Goal: Task Accomplishment & Management: Use online tool/utility

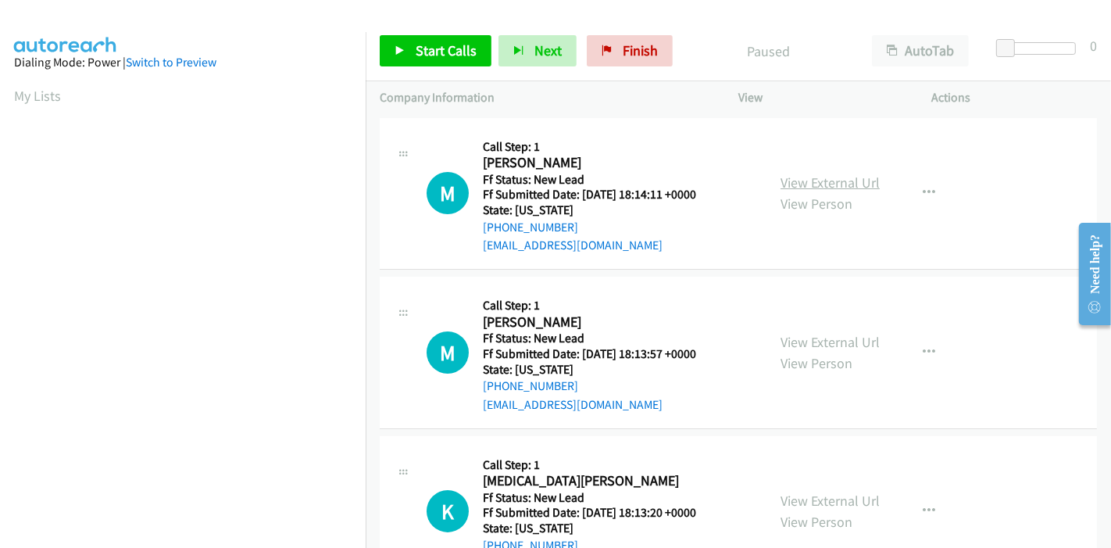
click at [797, 180] on link "View External Url" at bounding box center [829, 182] width 99 height 18
click at [830, 340] on link "View External Url" at bounding box center [829, 342] width 99 height 18
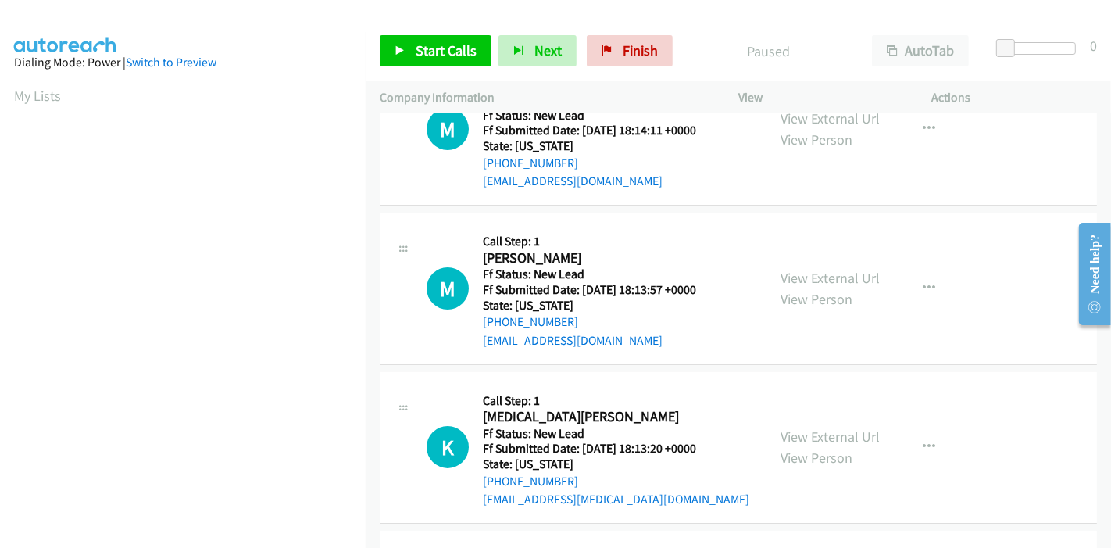
scroll to position [173, 0]
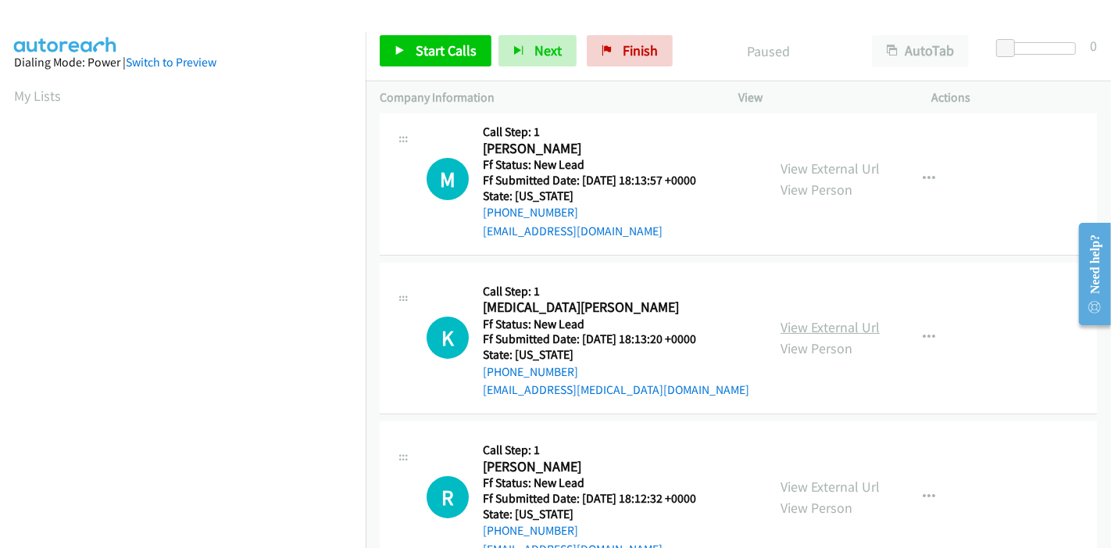
click at [842, 323] on link "View External Url" at bounding box center [829, 327] width 99 height 18
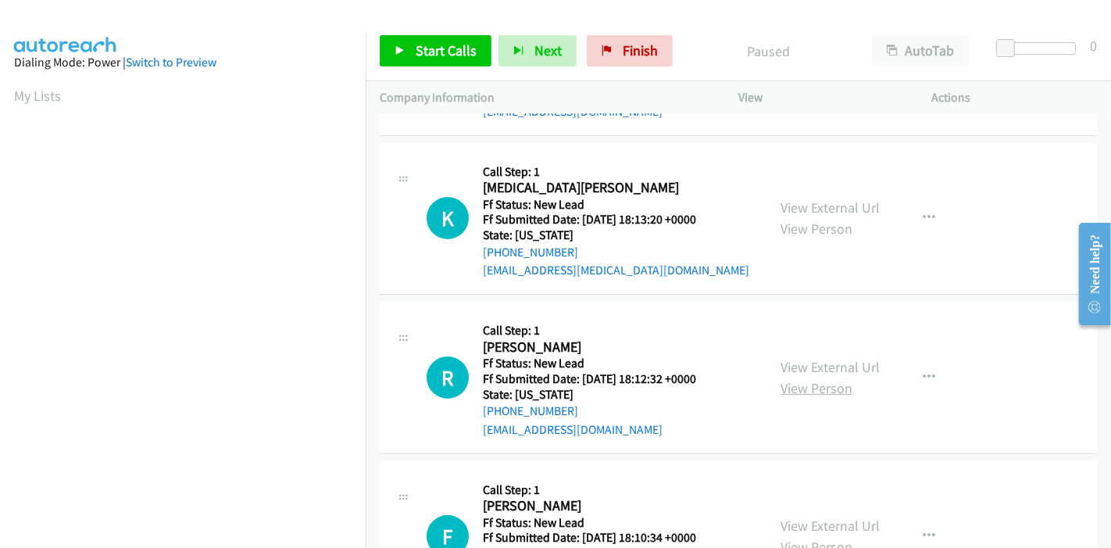
scroll to position [347, 0]
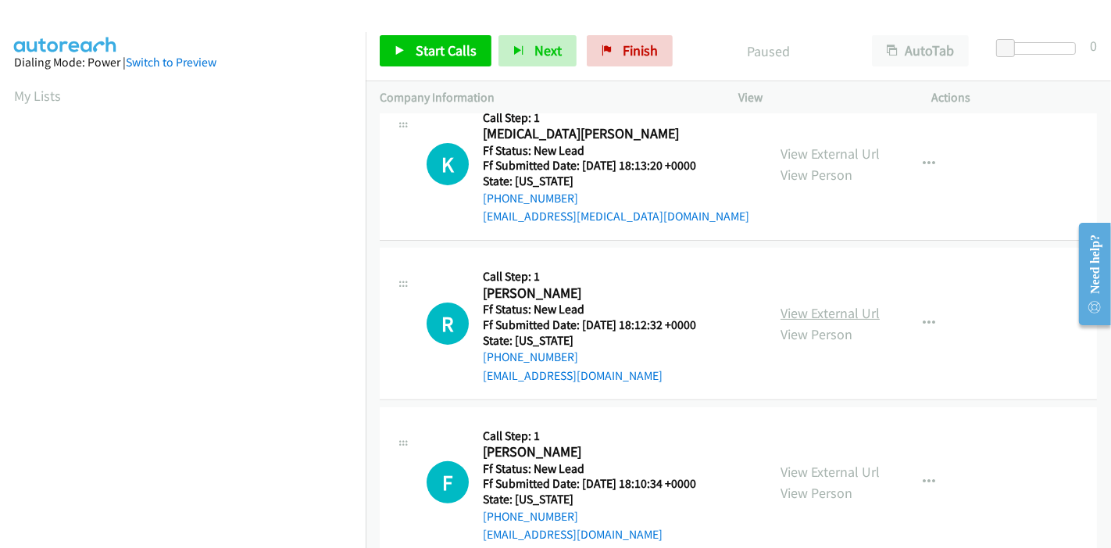
click at [812, 312] on link "View External Url" at bounding box center [829, 313] width 99 height 18
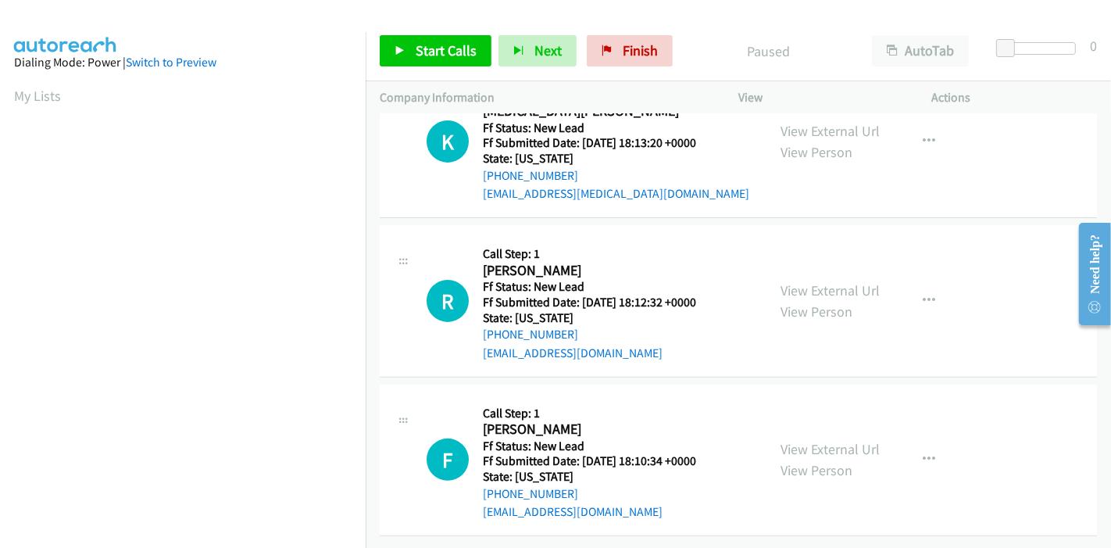
scroll to position [380, 0]
click at [815, 440] on link "View External Url" at bounding box center [829, 449] width 99 height 18
click at [412, 49] on link "Start Calls" at bounding box center [436, 50] width 112 height 31
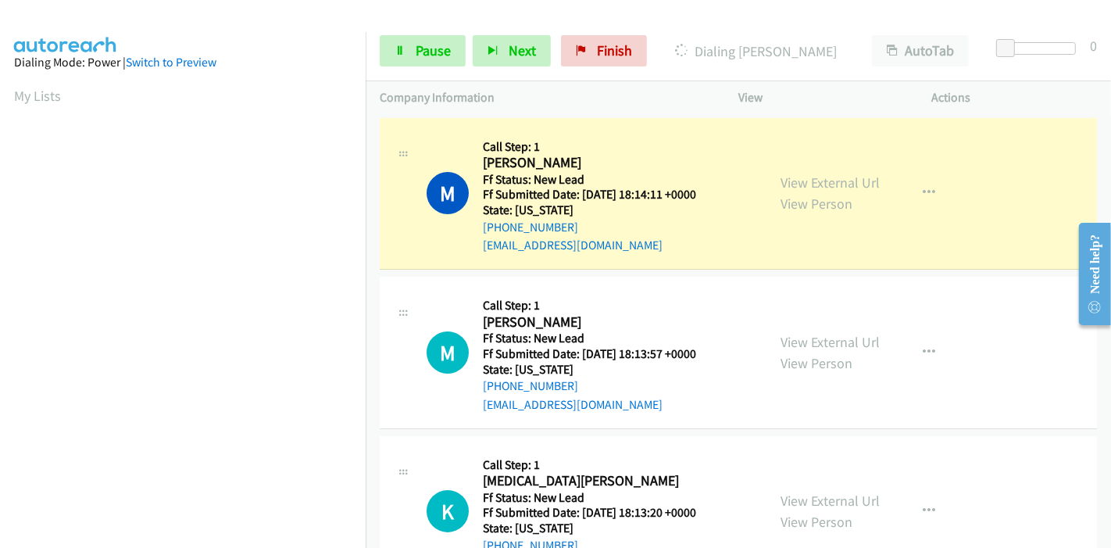
scroll to position [330, 0]
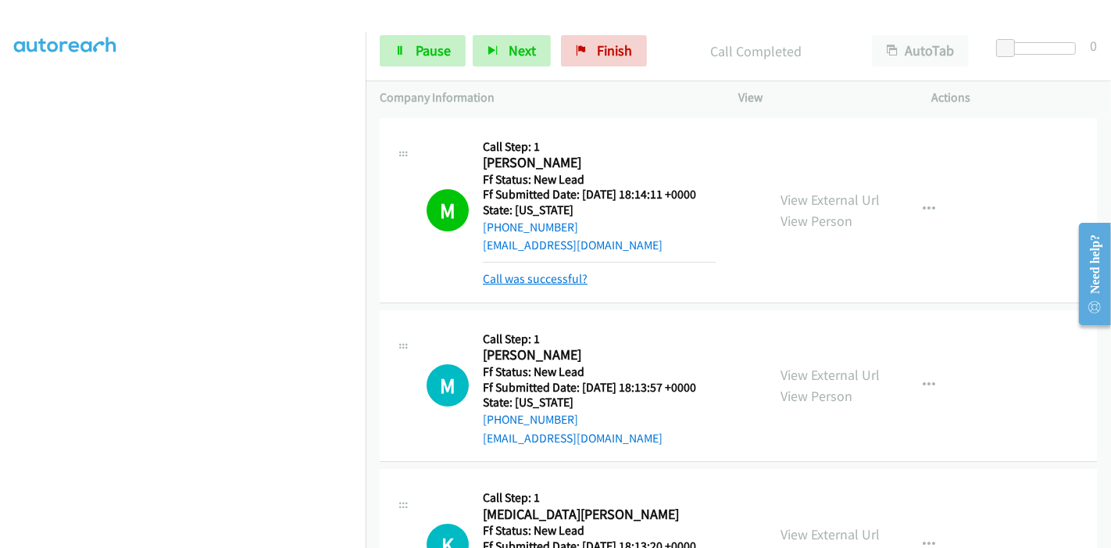
click at [540, 276] on link "Call was successful?" at bounding box center [535, 278] width 105 height 15
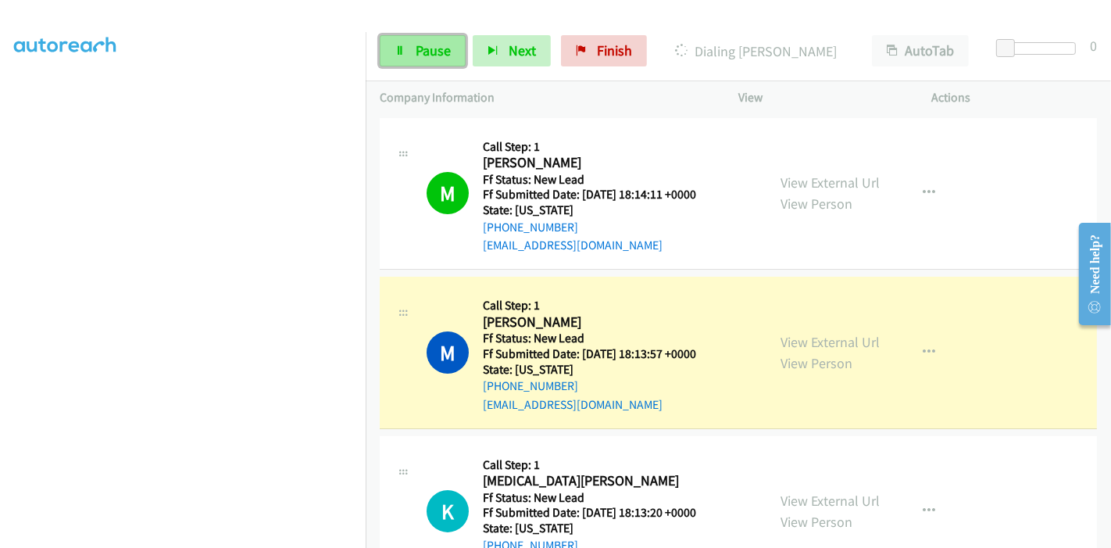
click at [394, 54] on icon at bounding box center [399, 51] width 11 height 11
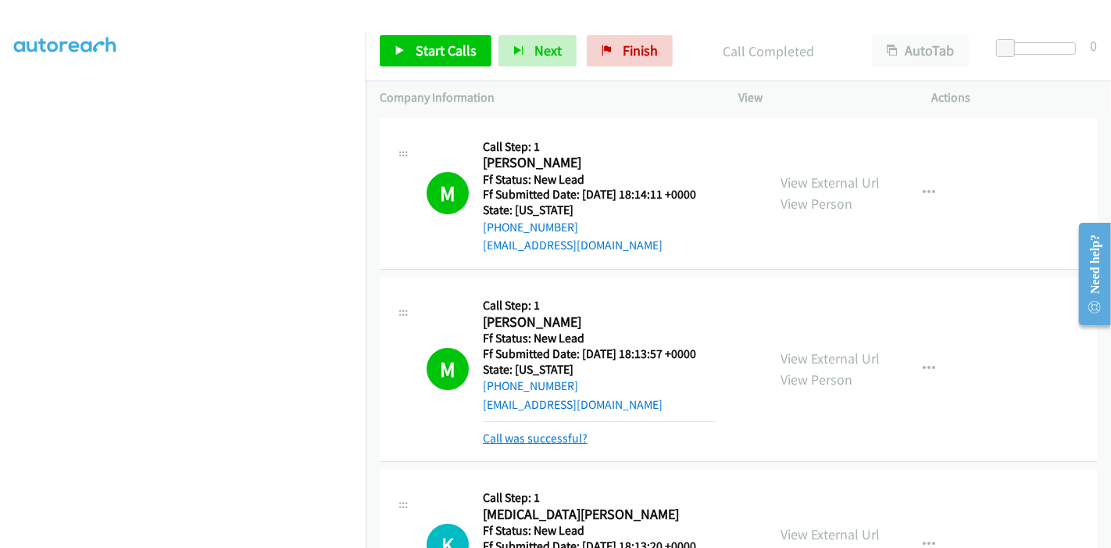
click at [534, 437] on link "Call was successful?" at bounding box center [535, 437] width 105 height 15
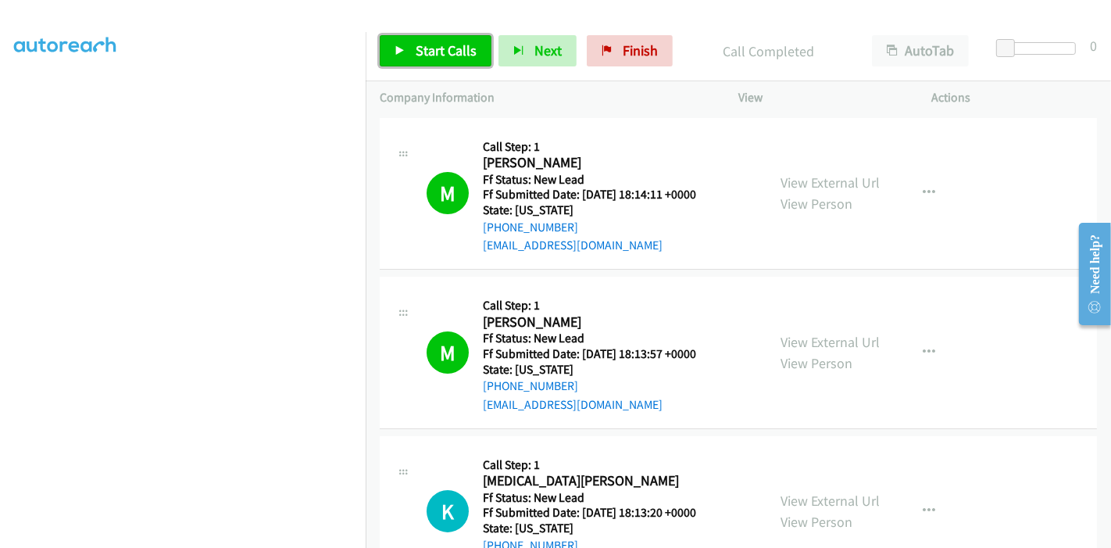
click at [416, 43] on span "Start Calls" at bounding box center [446, 50] width 61 height 18
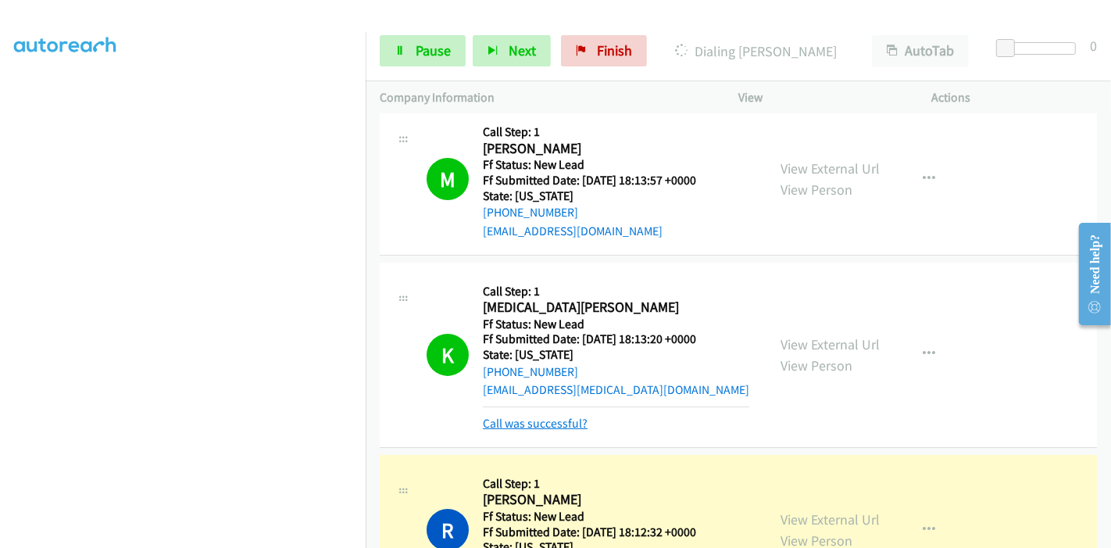
click at [526, 426] on link "Call was successful?" at bounding box center [535, 423] width 105 height 15
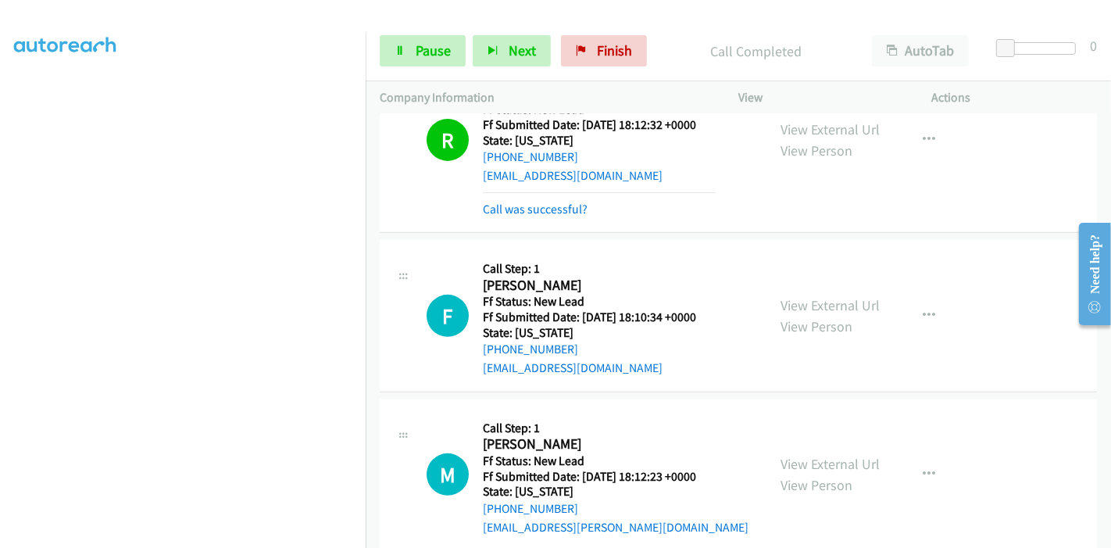
scroll to position [520, 0]
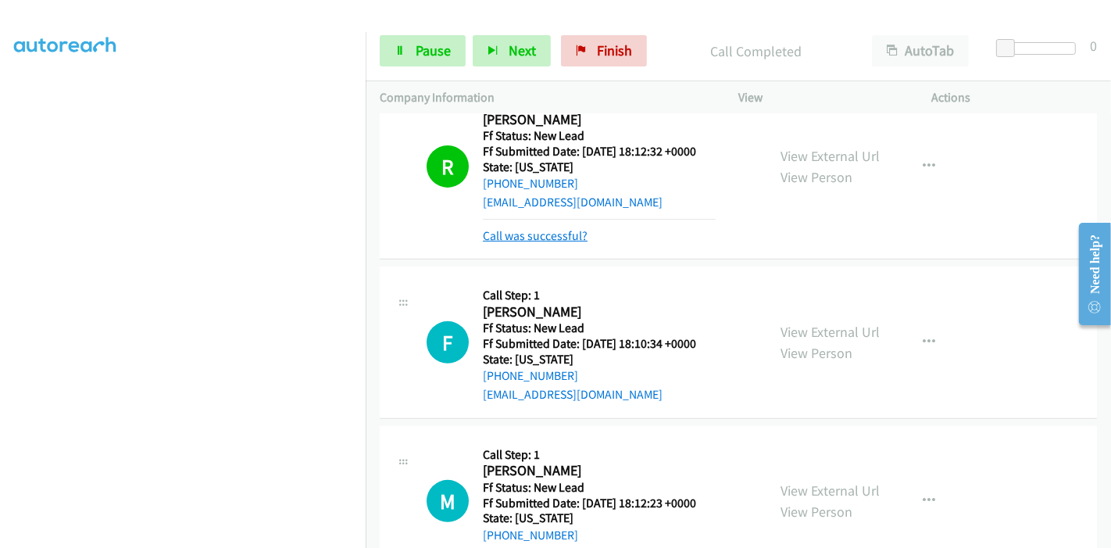
click at [554, 235] on link "Call was successful?" at bounding box center [535, 235] width 105 height 15
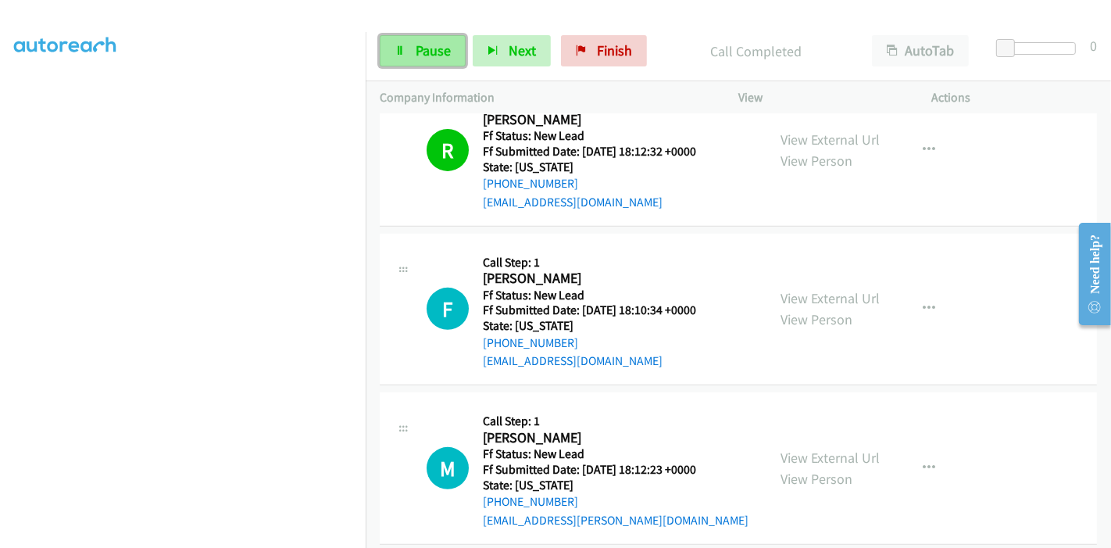
click at [409, 44] on link "Pause" at bounding box center [423, 50] width 86 height 31
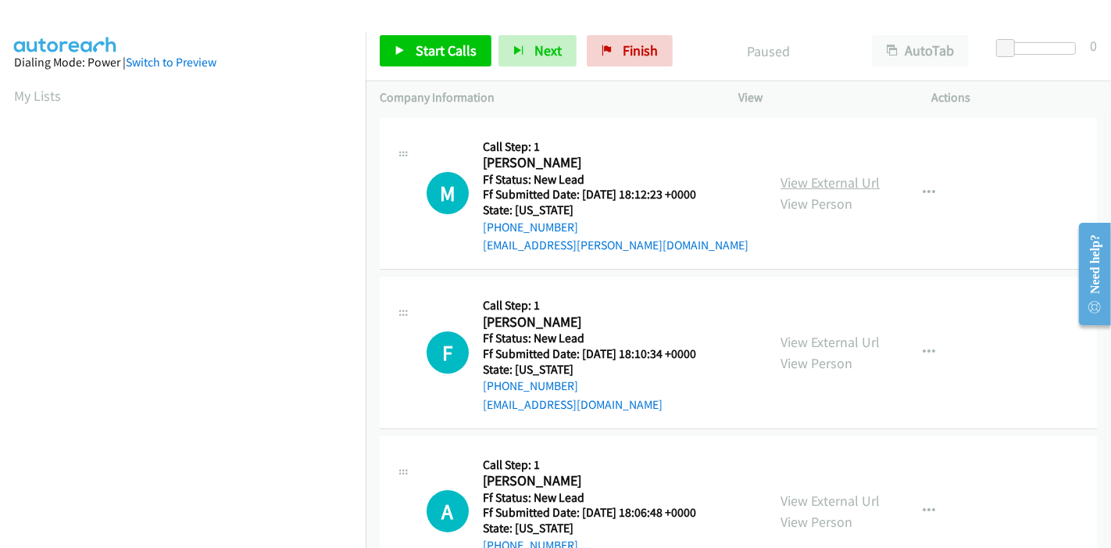
click at [811, 182] on link "View External Url" at bounding box center [829, 182] width 99 height 18
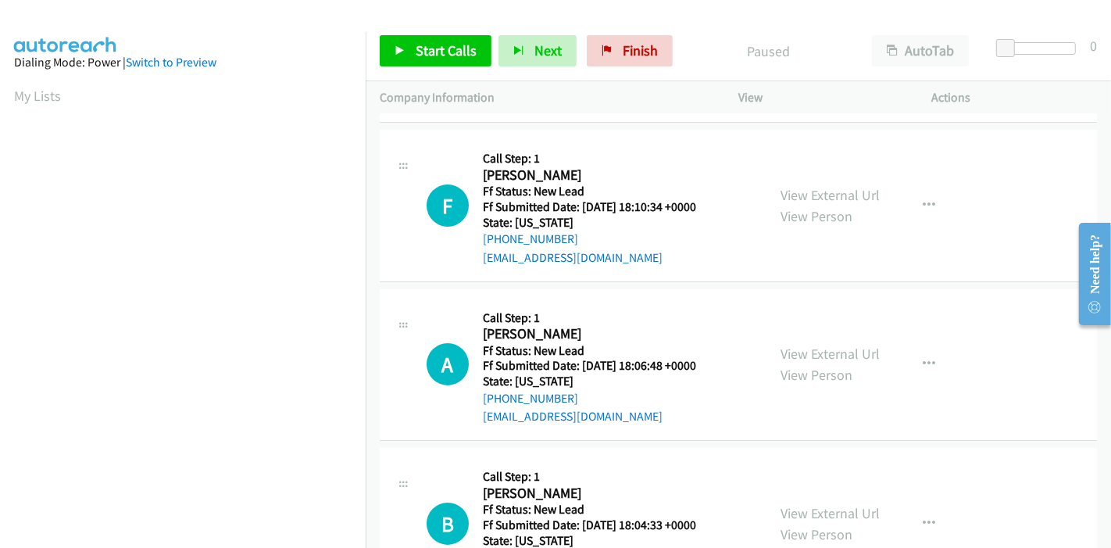
scroll to position [173, 0]
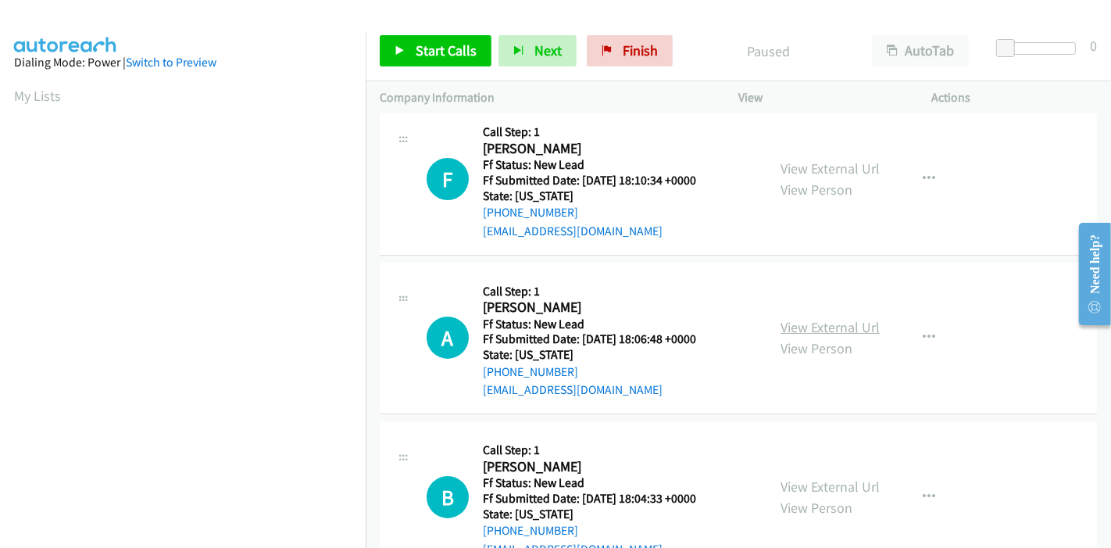
click at [811, 331] on link "View External Url" at bounding box center [829, 327] width 99 height 18
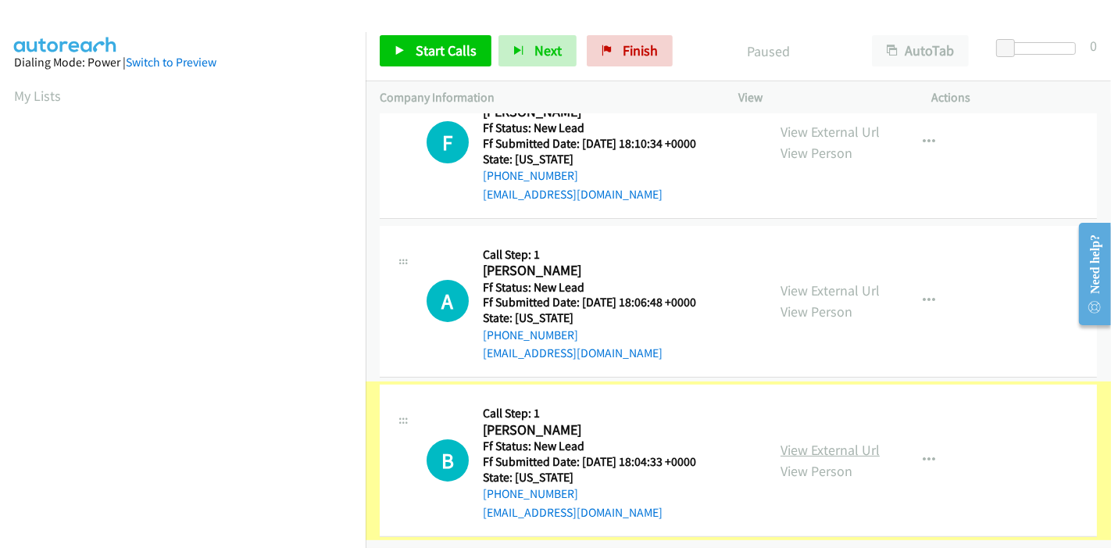
scroll to position [222, 0]
click at [816, 440] on link "View External Url" at bounding box center [829, 449] width 99 height 18
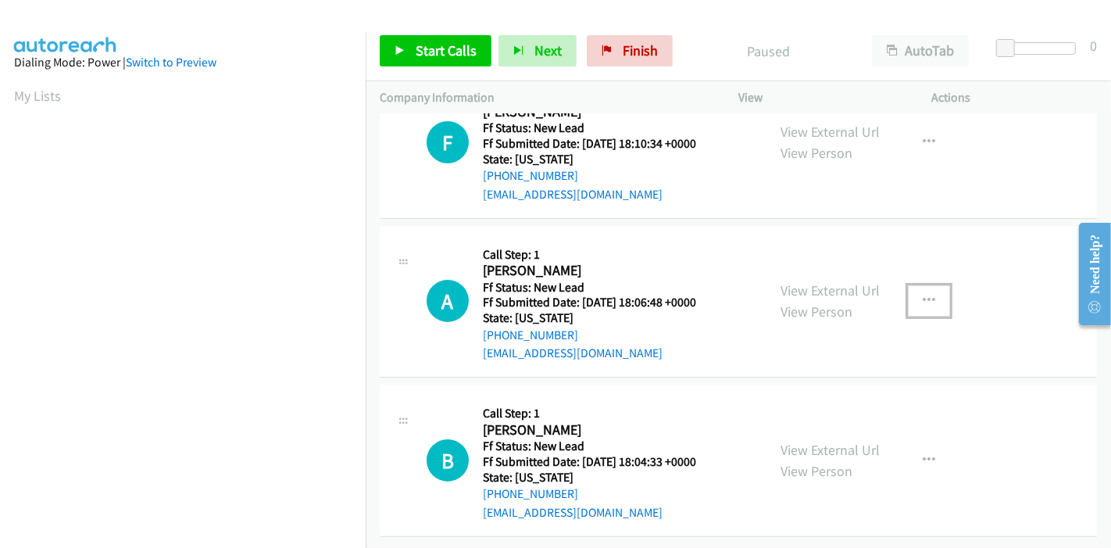
click at [922, 294] on icon "button" at bounding box center [928, 300] width 12 height 12
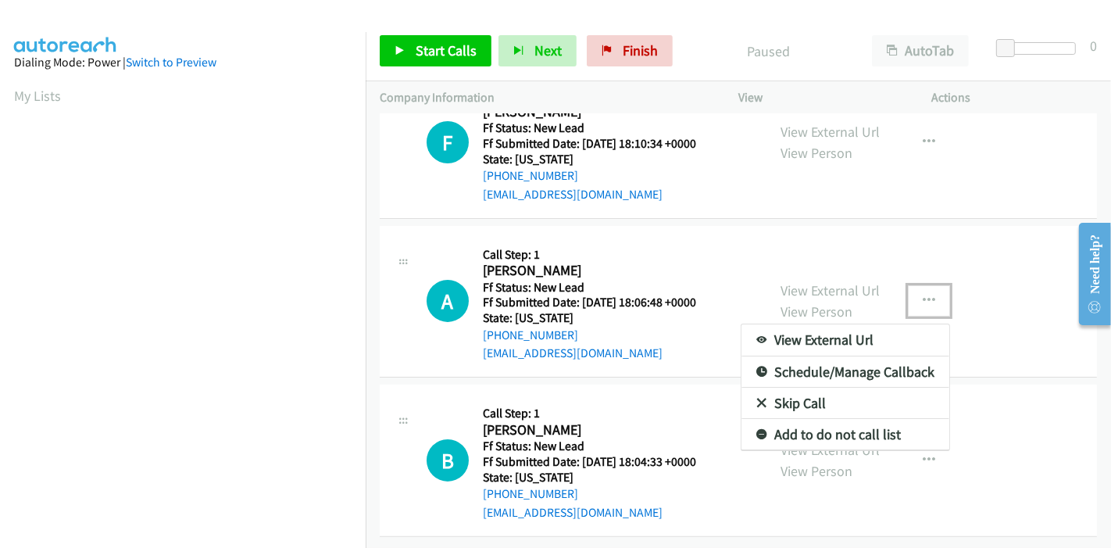
click at [828, 387] on link "Skip Call" at bounding box center [845, 402] width 208 height 31
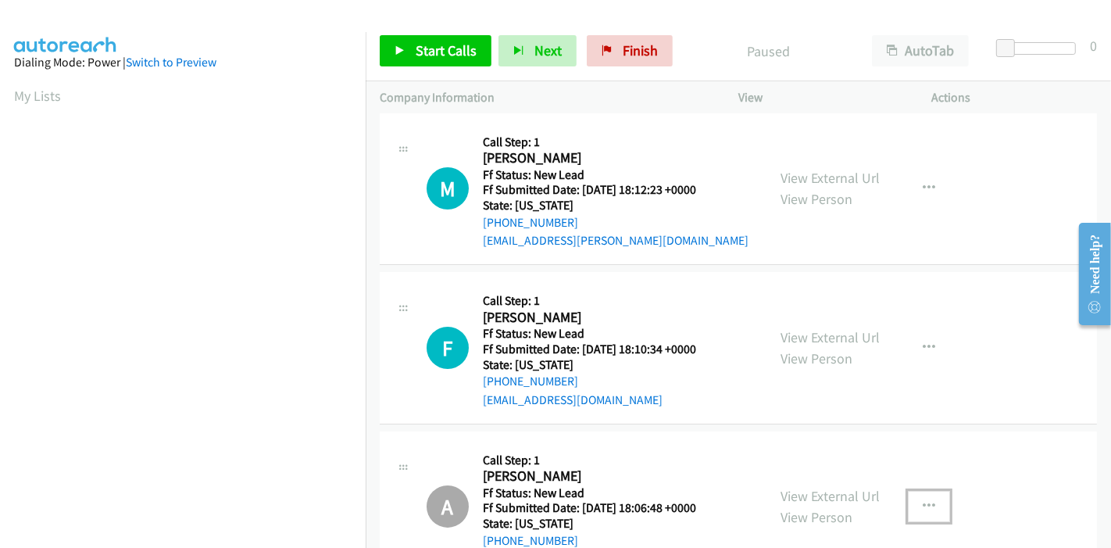
scroll to position [0, 0]
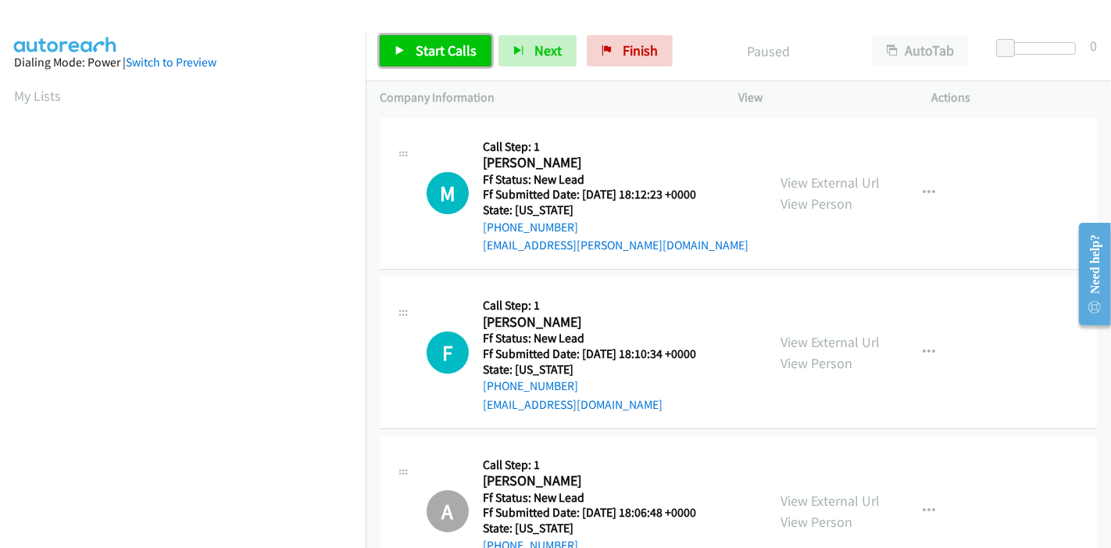
click at [425, 54] on span "Start Calls" at bounding box center [446, 50] width 61 height 18
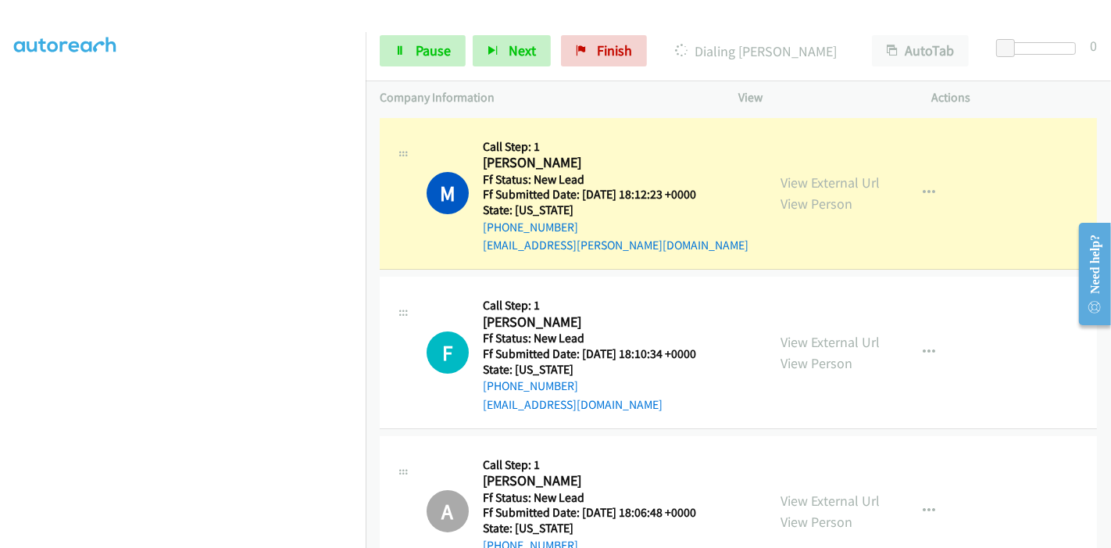
scroll to position [330, 0]
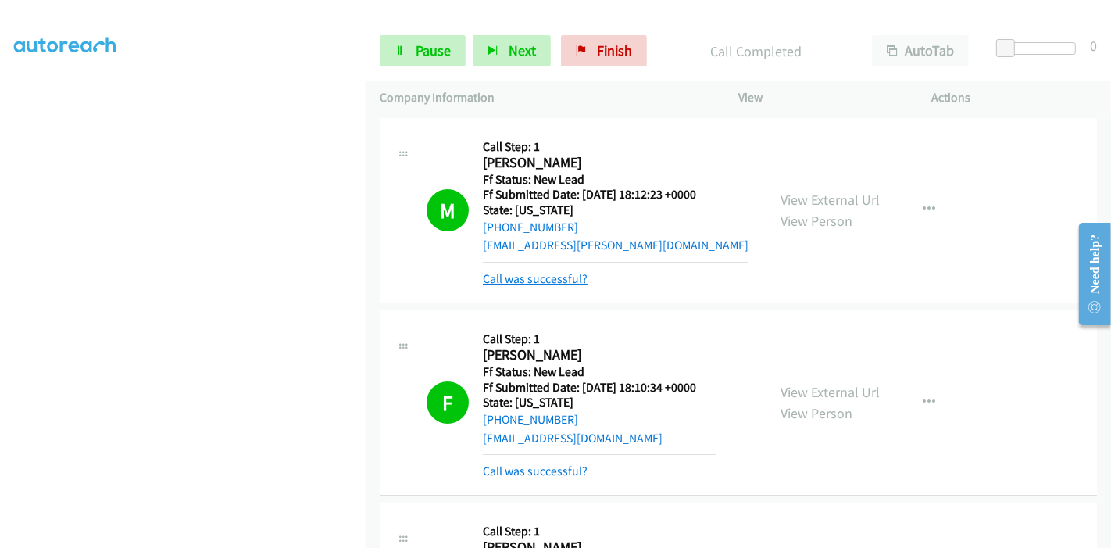
click at [558, 271] on link "Call was successful?" at bounding box center [535, 278] width 105 height 15
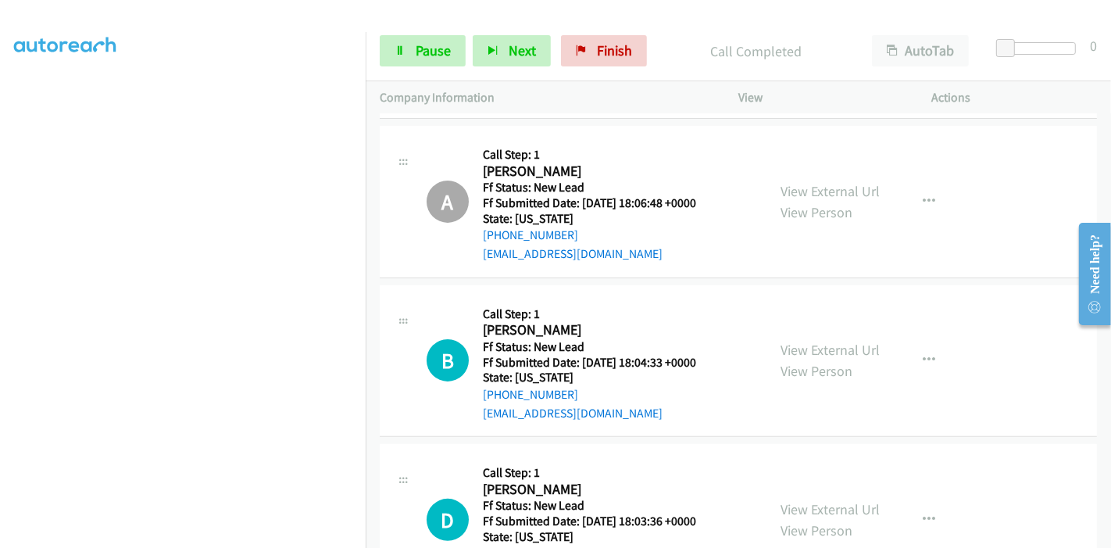
scroll to position [347, 0]
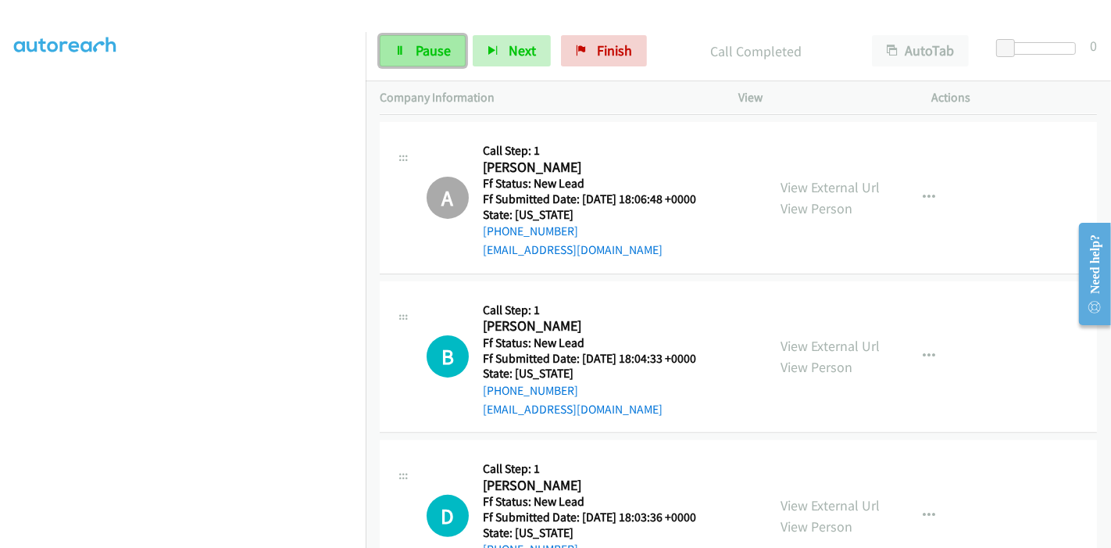
click at [416, 55] on span "Pause" at bounding box center [433, 50] width 35 height 18
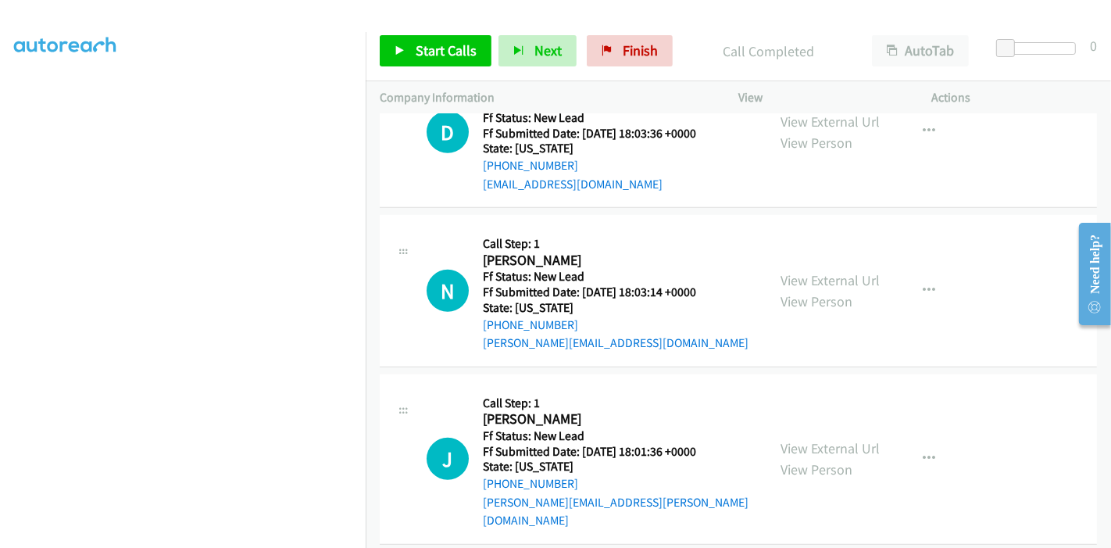
scroll to position [677, 0]
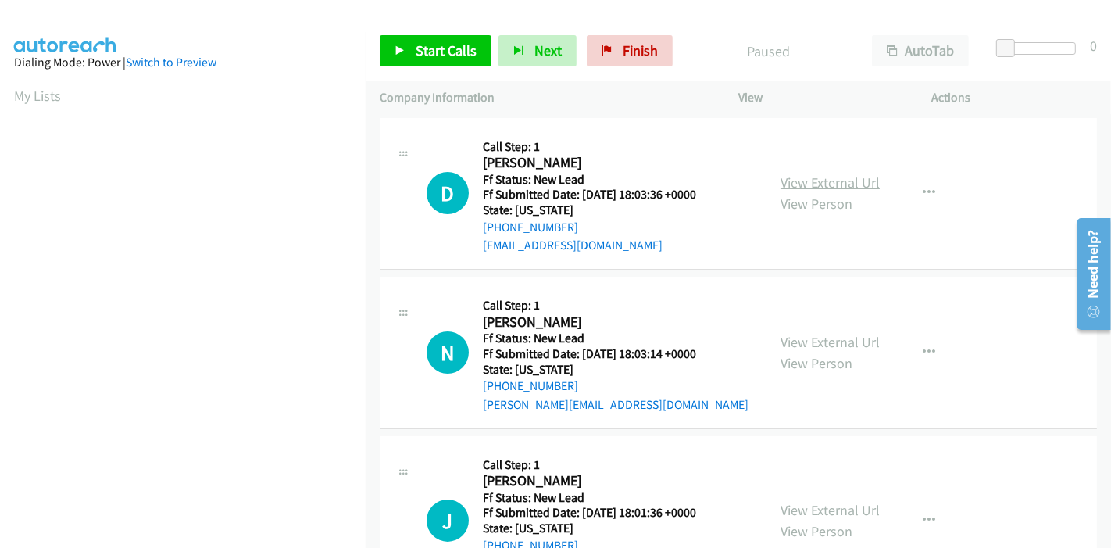
click at [847, 174] on link "View External Url" at bounding box center [829, 182] width 99 height 18
click at [823, 341] on link "View External Url" at bounding box center [829, 342] width 99 height 18
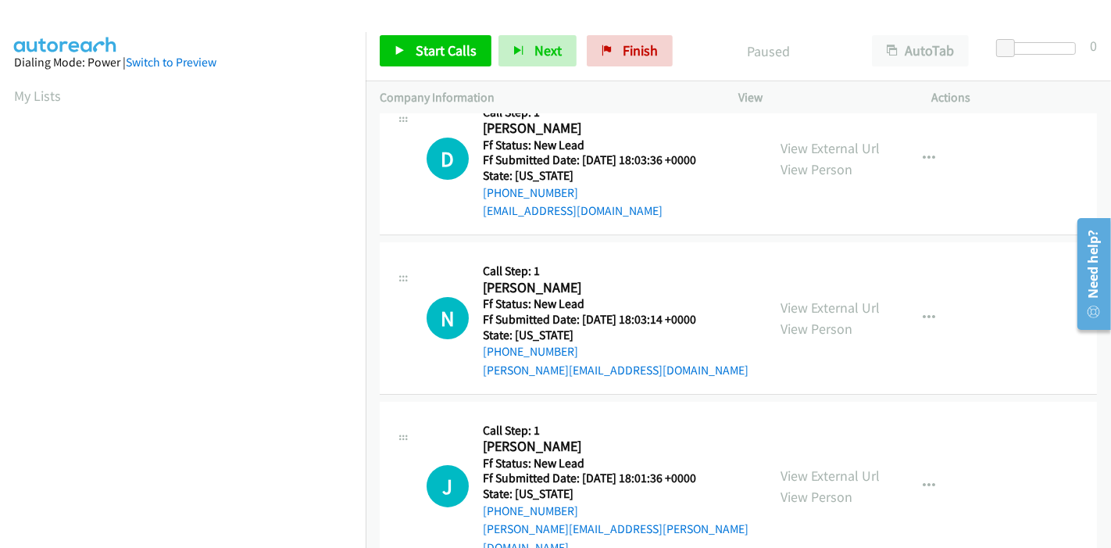
scroll to position [62, 0]
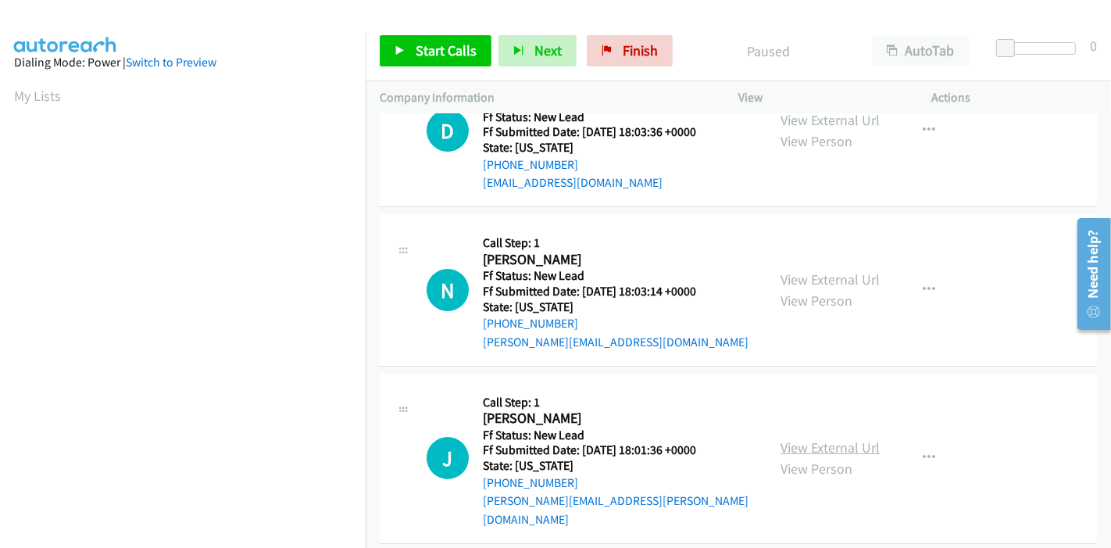
click at [790, 438] on link "View External Url" at bounding box center [829, 447] width 99 height 18
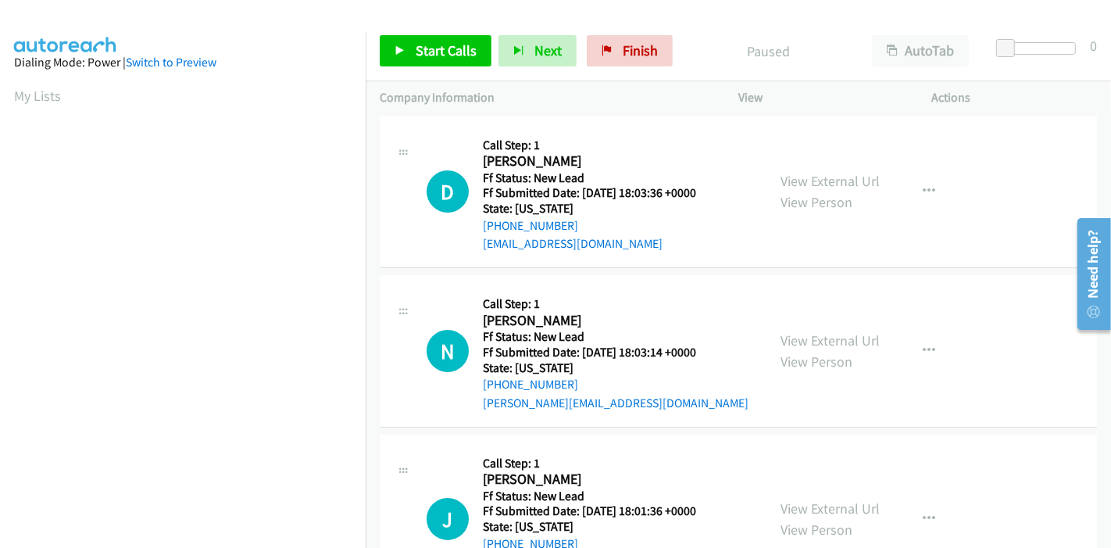
scroll to position [0, 0]
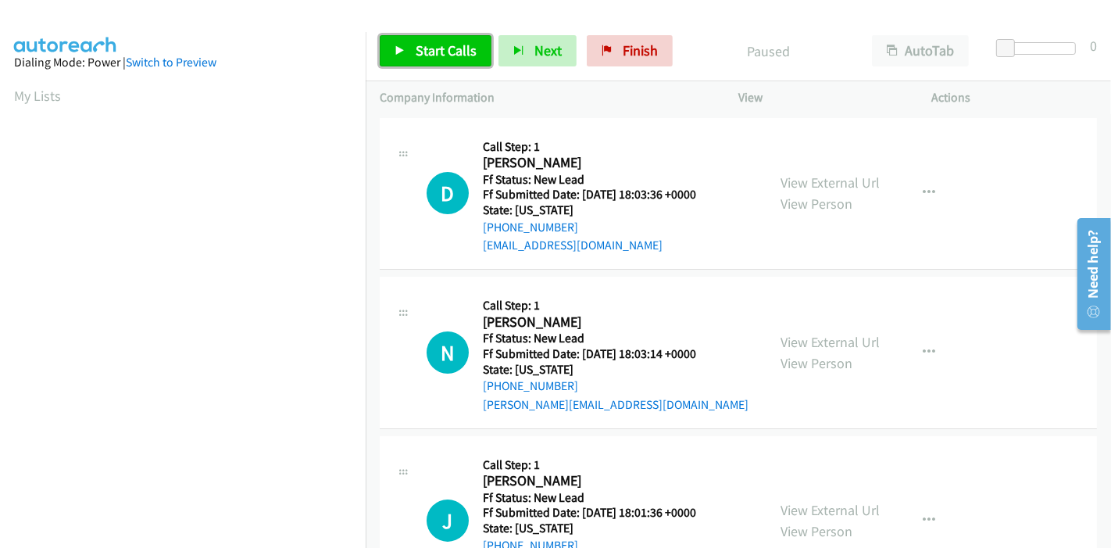
click at [409, 56] on link "Start Calls" at bounding box center [436, 50] width 112 height 31
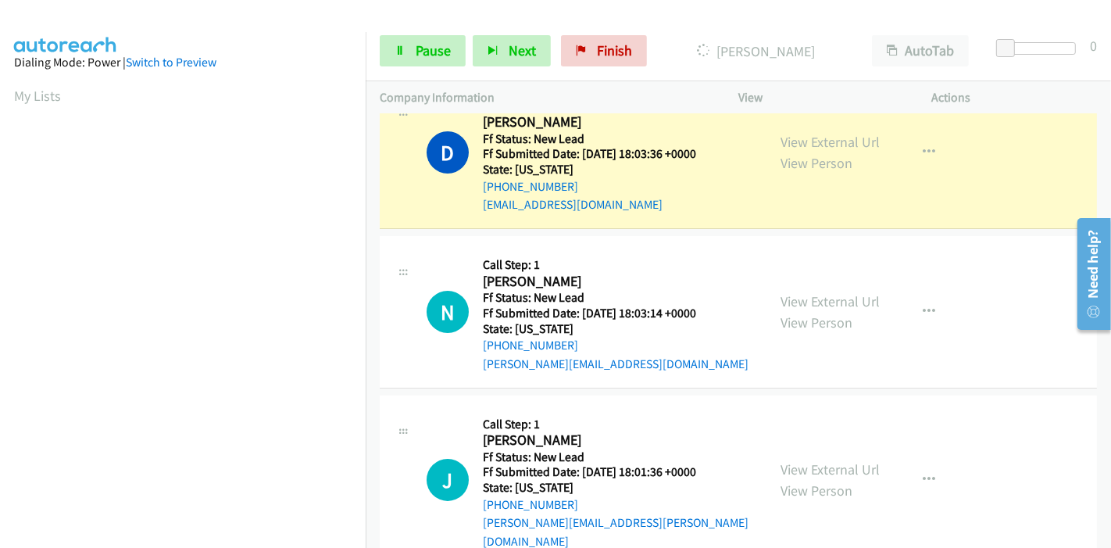
scroll to position [62, 0]
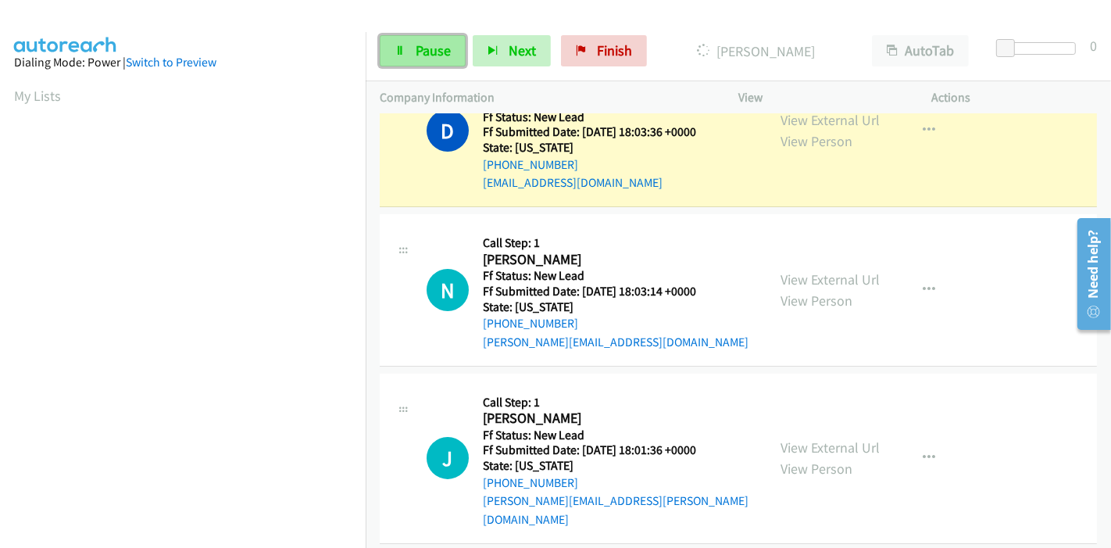
click at [433, 63] on link "Pause" at bounding box center [423, 50] width 86 height 31
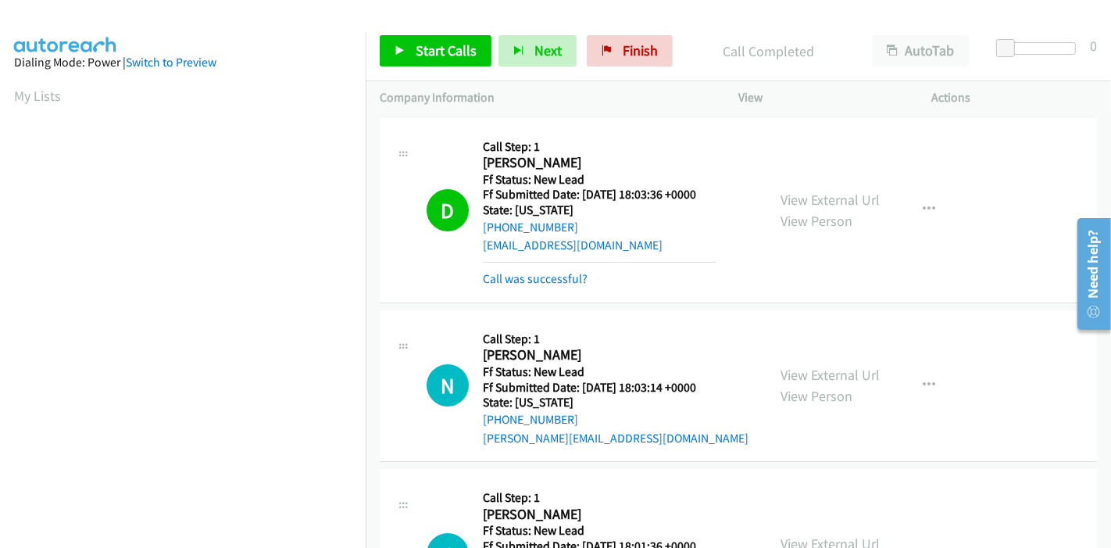
scroll to position [330, 0]
click at [520, 282] on link "Call was successful?" at bounding box center [535, 278] width 105 height 15
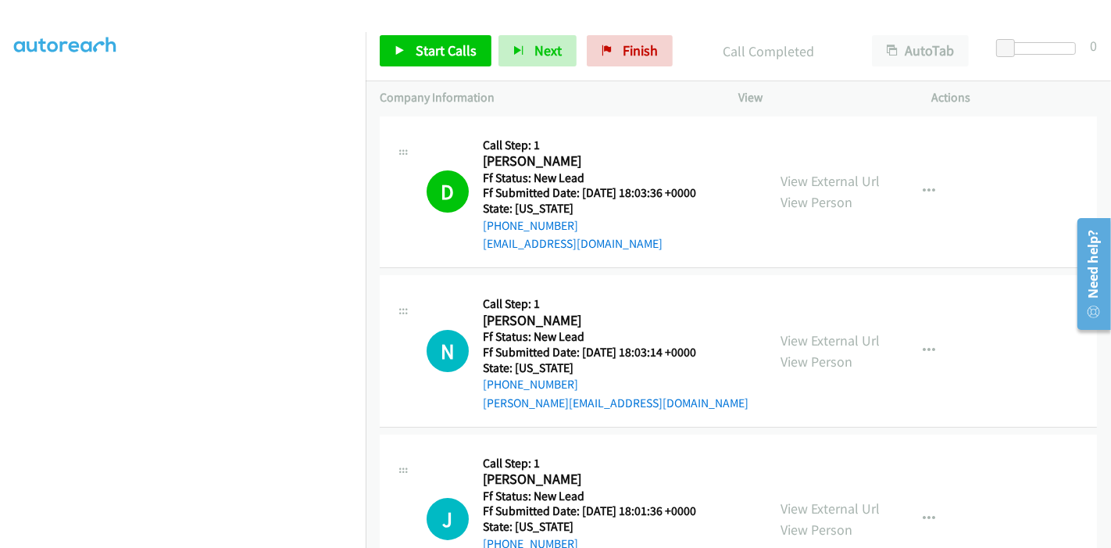
scroll to position [0, 0]
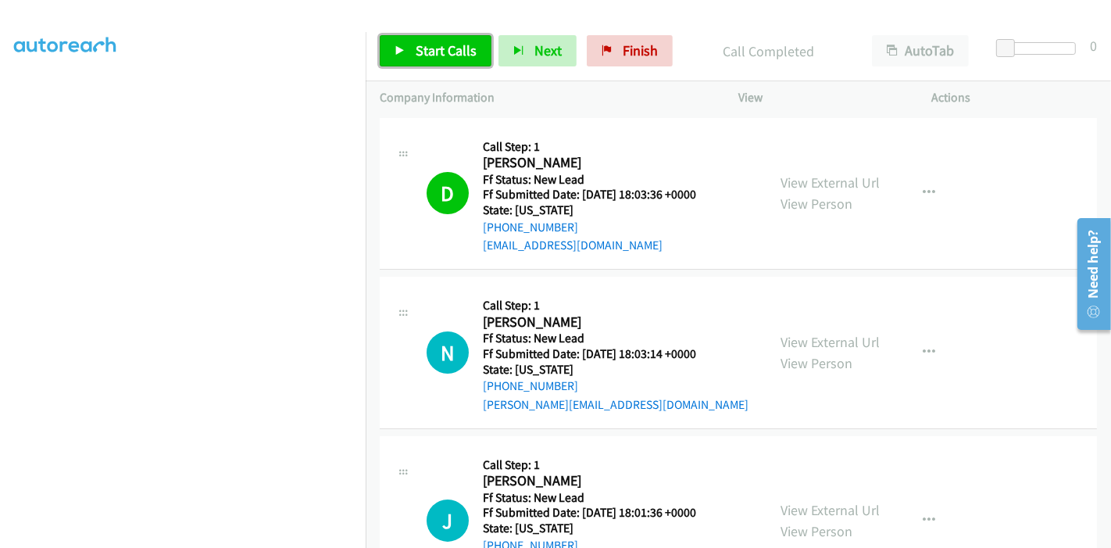
click at [418, 46] on span "Start Calls" at bounding box center [446, 50] width 61 height 18
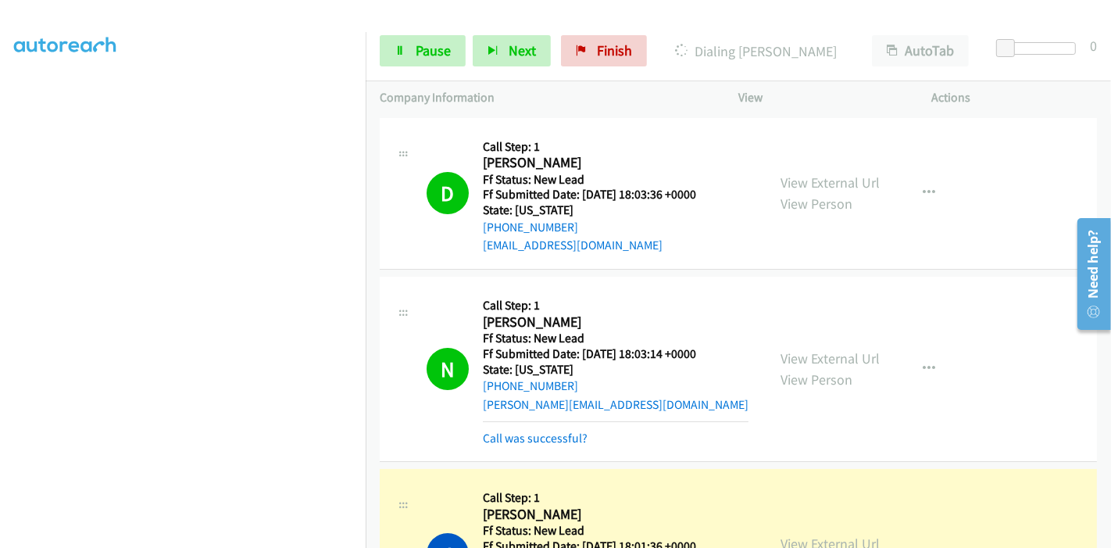
scroll to position [87, 0]
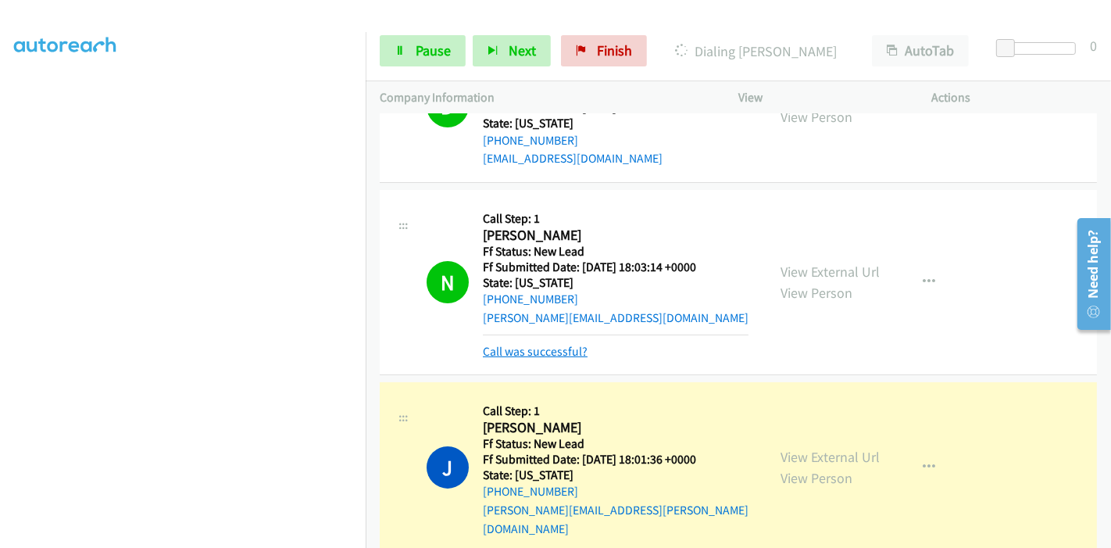
click at [521, 353] on link "Call was successful?" at bounding box center [535, 351] width 105 height 15
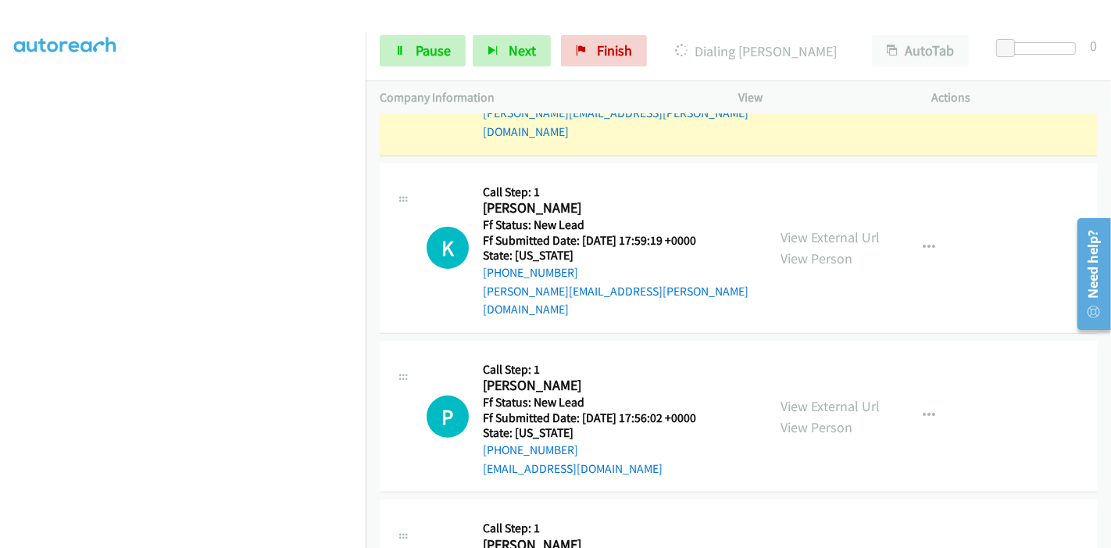
scroll to position [191, 0]
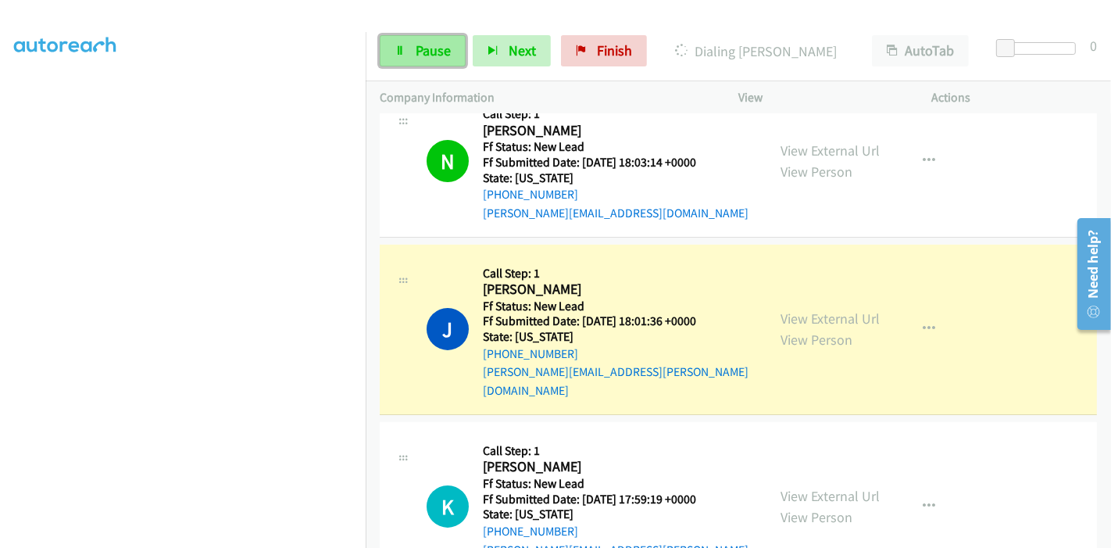
click at [423, 49] on span "Pause" at bounding box center [433, 50] width 35 height 18
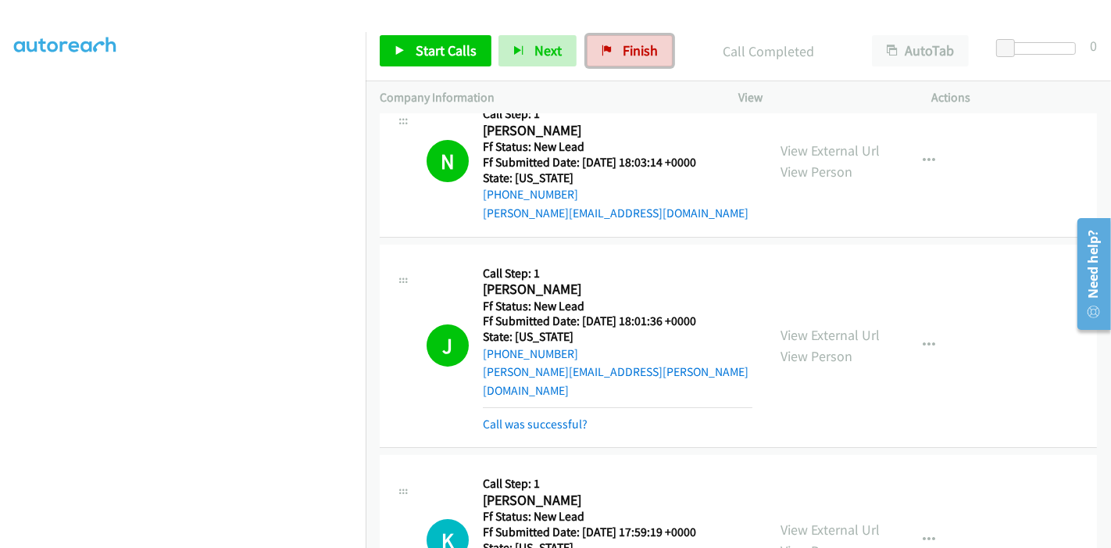
drag, startPoint x: 632, startPoint y: 41, endPoint x: 692, endPoint y: 59, distance: 63.0
click at [632, 41] on span "Finish" at bounding box center [639, 50] width 35 height 18
click at [556, 416] on link "Call was successful?" at bounding box center [535, 423] width 105 height 15
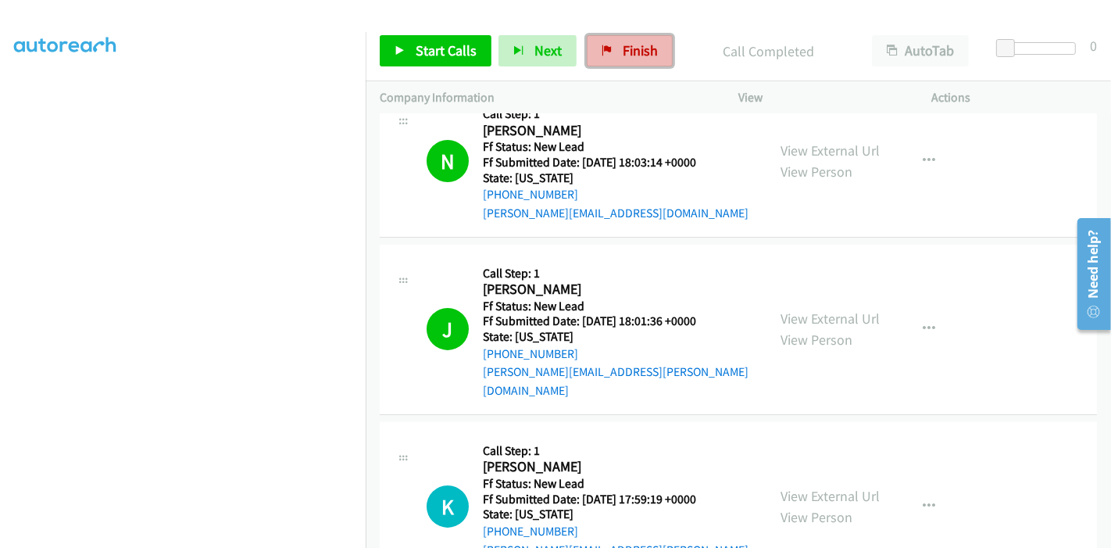
drag, startPoint x: 631, startPoint y: 43, endPoint x: 584, endPoint y: 52, distance: 47.6
click at [630, 43] on span "Finish" at bounding box center [639, 50] width 35 height 18
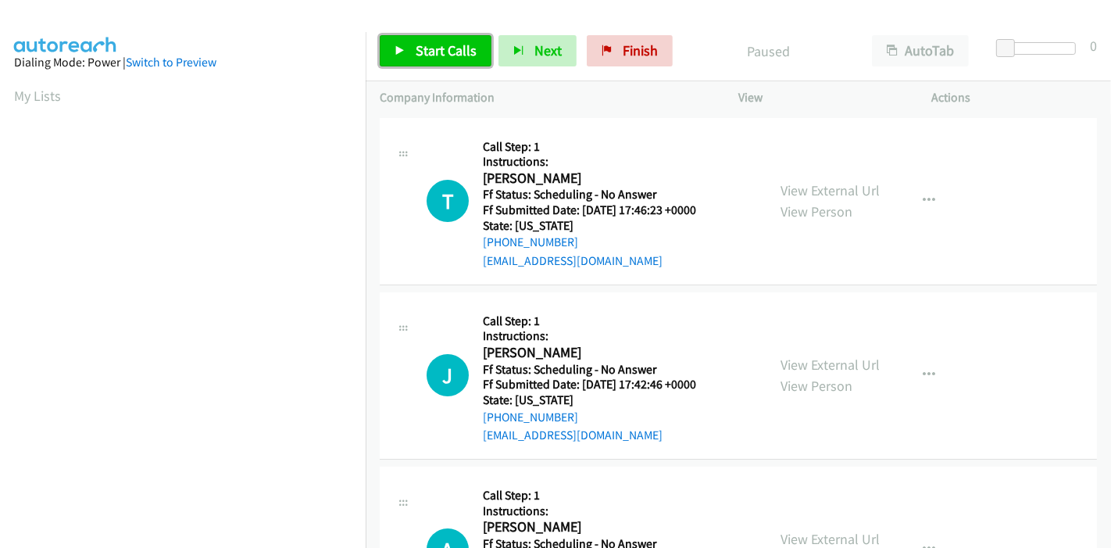
drag, startPoint x: 444, startPoint y: 55, endPoint x: 454, endPoint y: 57, distance: 9.7
click at [444, 55] on span "Start Calls" at bounding box center [446, 50] width 61 height 18
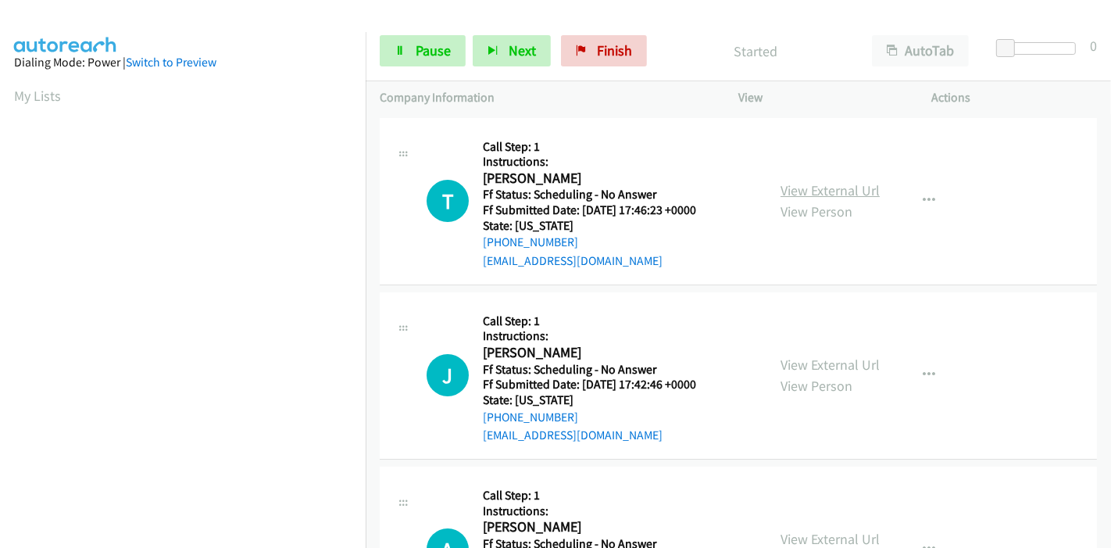
click at [814, 181] on link "View External Url" at bounding box center [829, 190] width 99 height 18
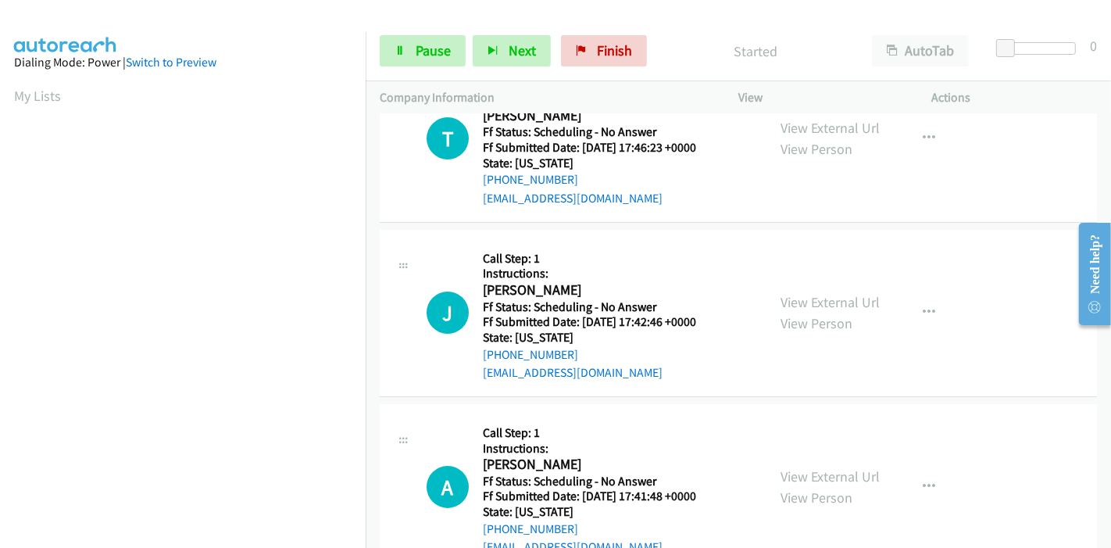
scroll to position [87, 0]
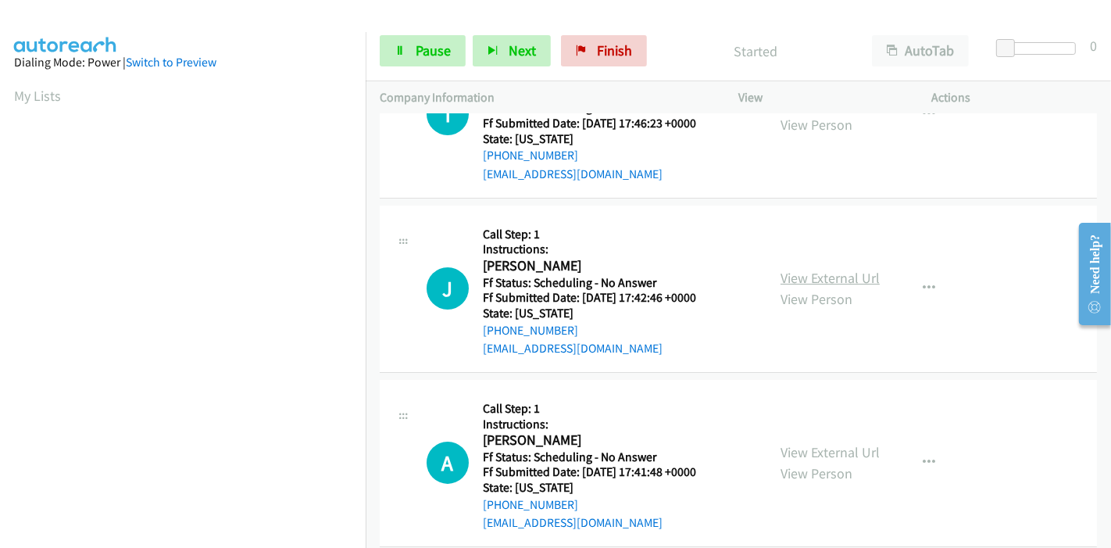
click at [798, 277] on link "View External Url" at bounding box center [829, 278] width 99 height 18
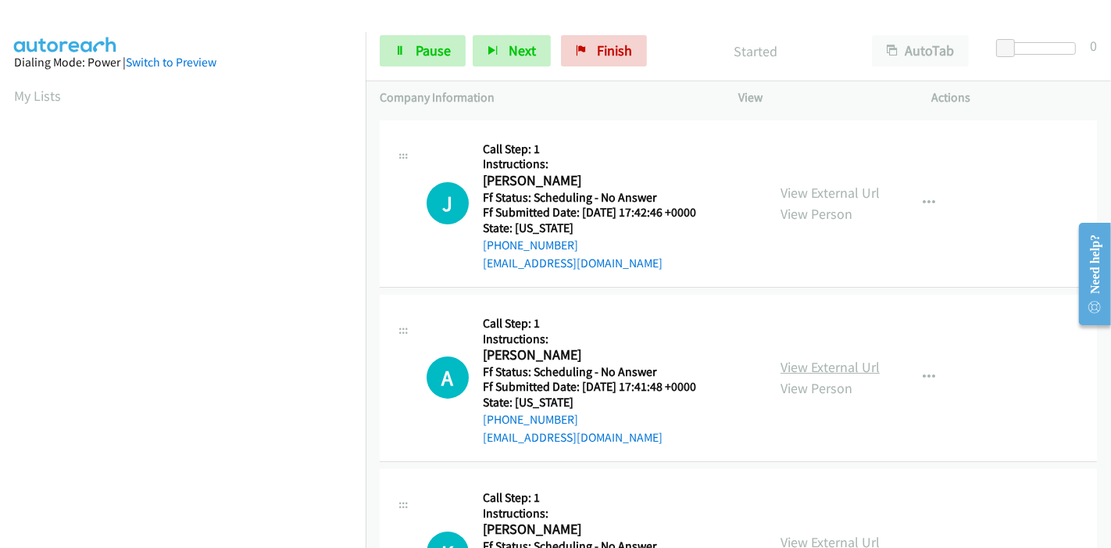
scroll to position [173, 0]
click at [829, 369] on link "View External Url" at bounding box center [829, 365] width 99 height 18
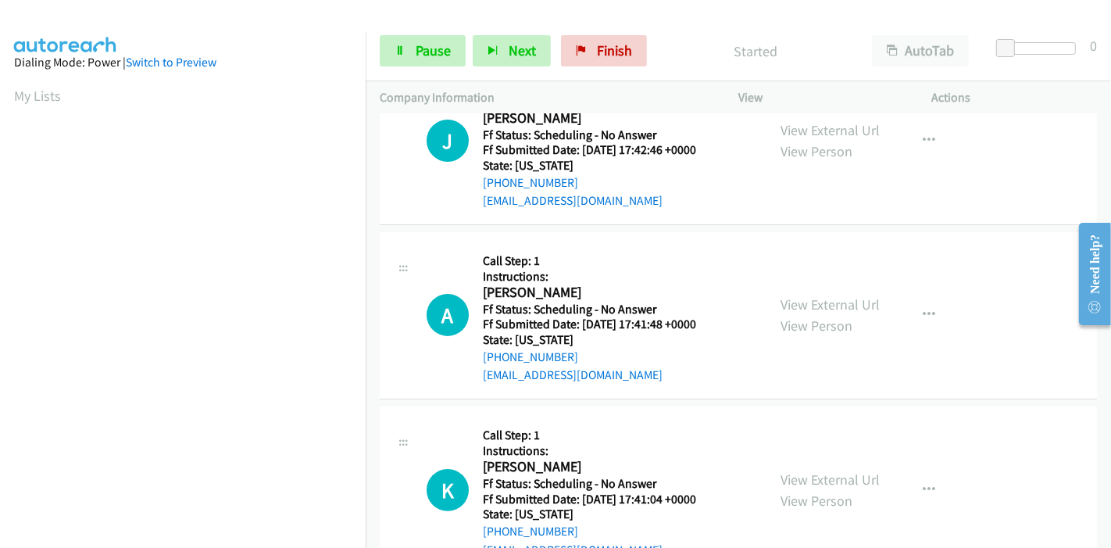
scroll to position [260, 0]
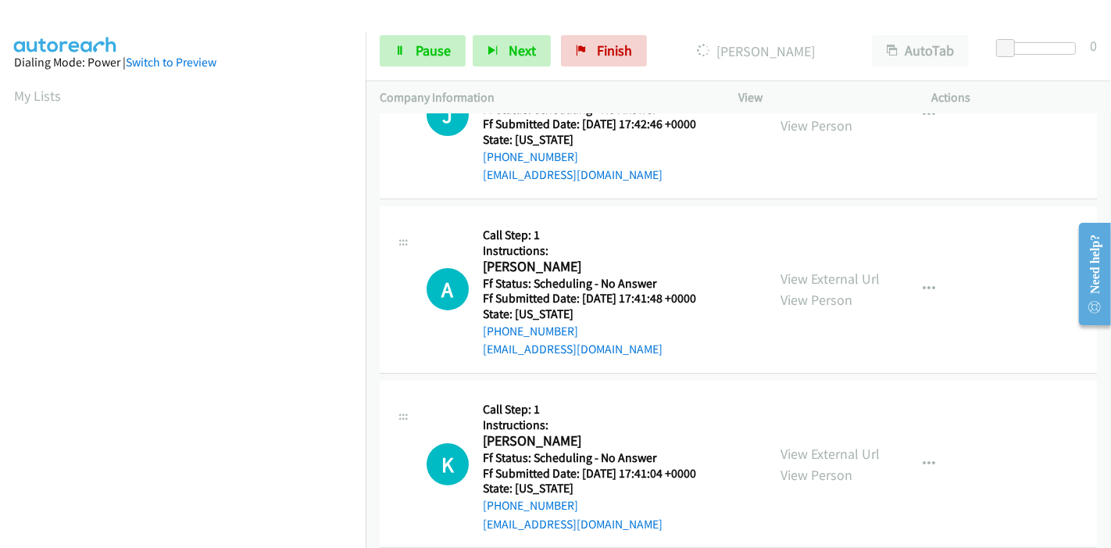
click at [783, 437] on div "View External Url View Person View External Url Email Schedule/Manage Callback …" at bounding box center [870, 463] width 208 height 138
click at [780, 447] on link "View External Url" at bounding box center [829, 453] width 99 height 18
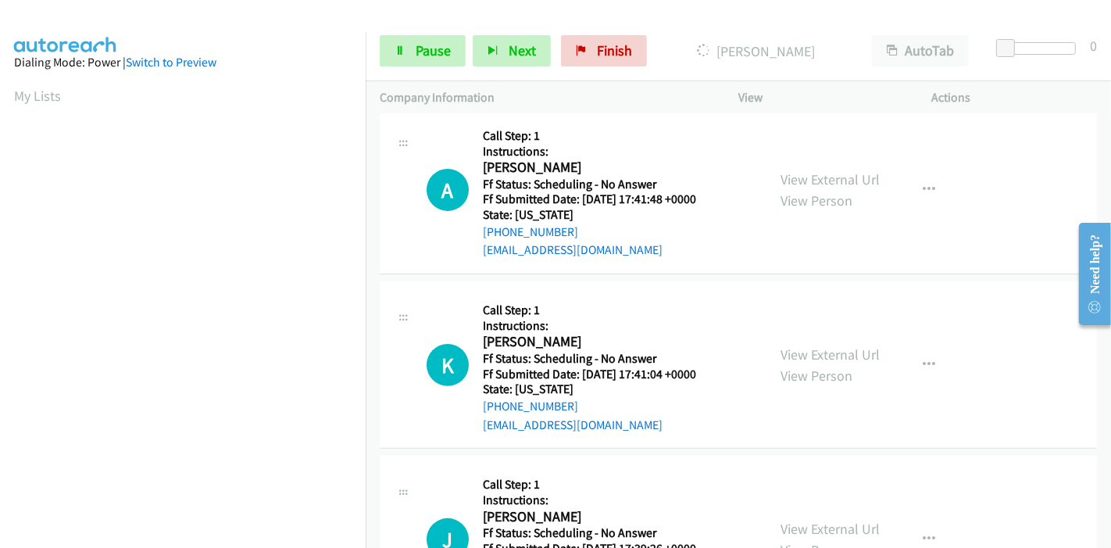
scroll to position [433, 0]
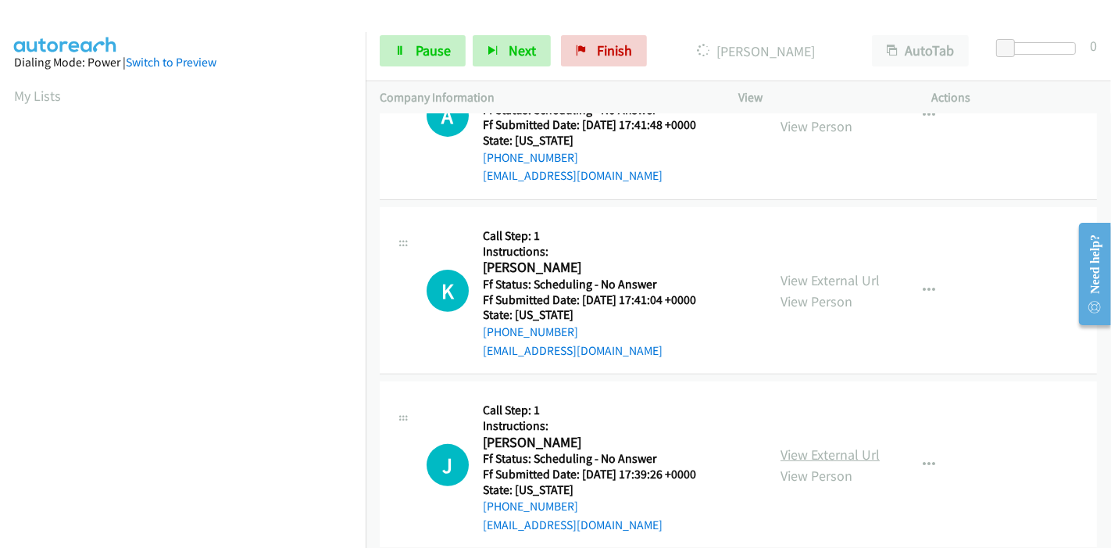
click at [794, 447] on link "View External Url" at bounding box center [829, 454] width 99 height 18
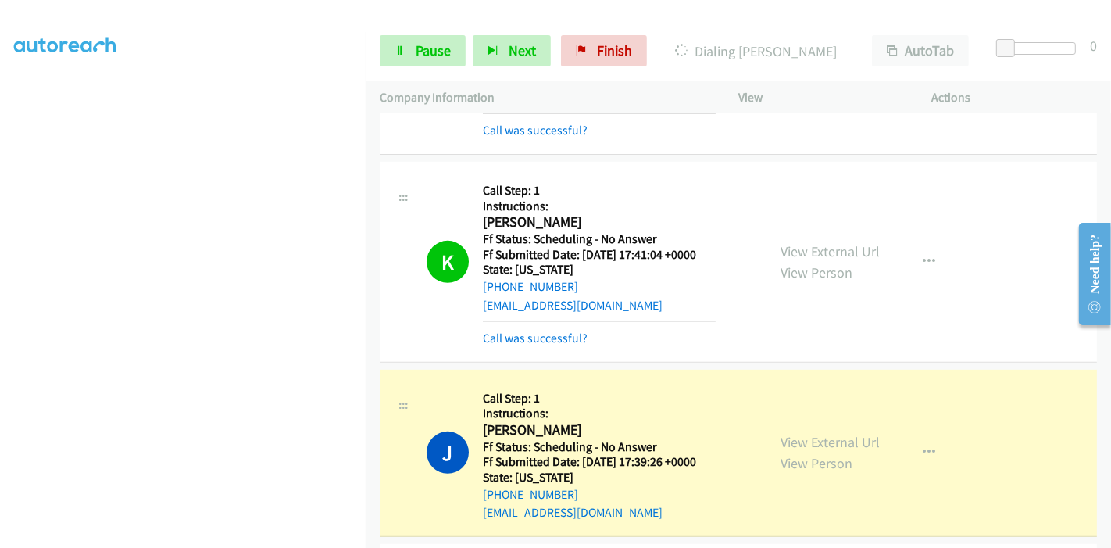
scroll to position [603, 0]
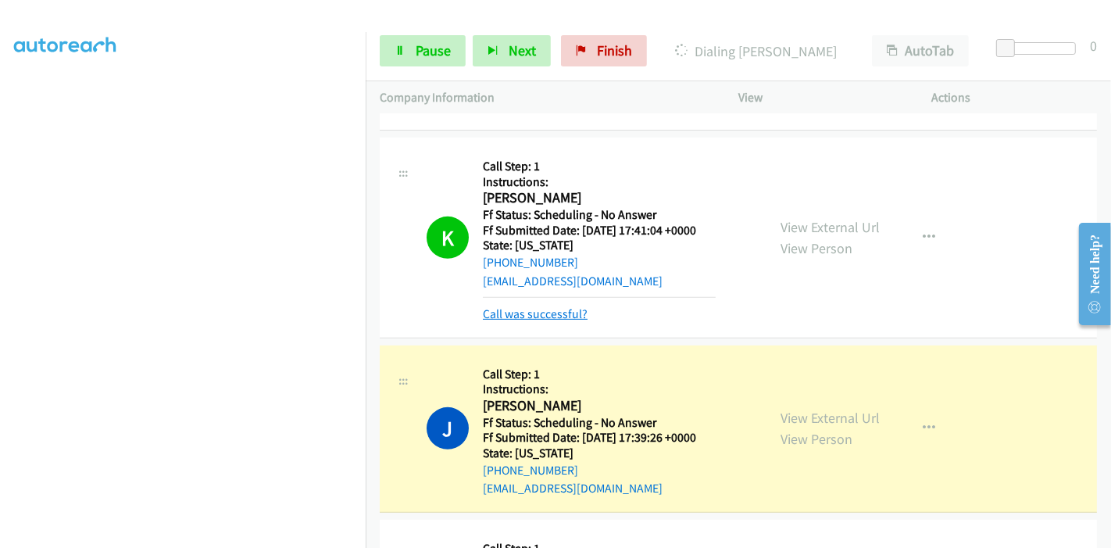
click at [533, 318] on link "Call was successful?" at bounding box center [535, 313] width 105 height 15
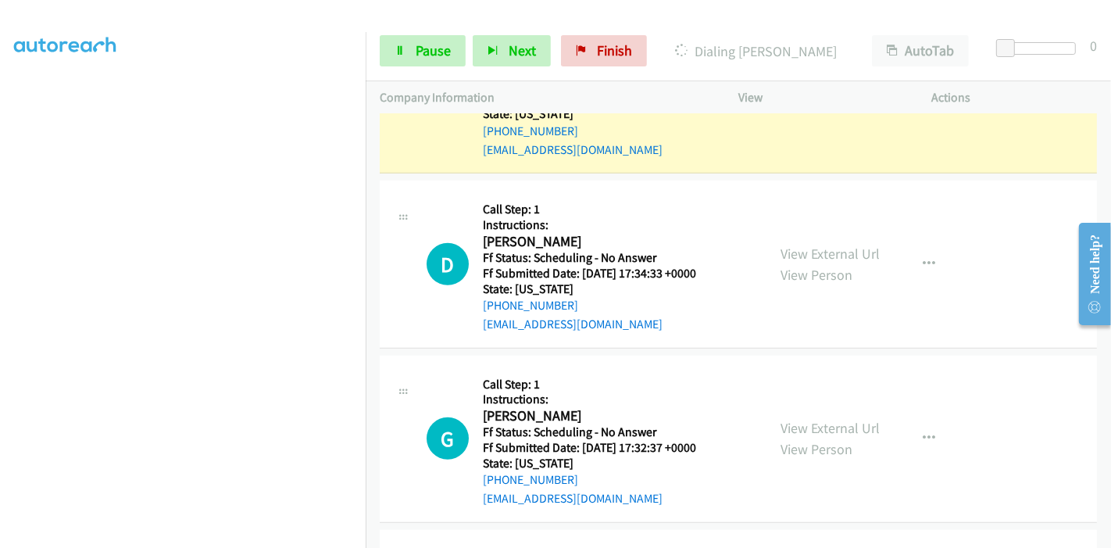
scroll to position [951, 0]
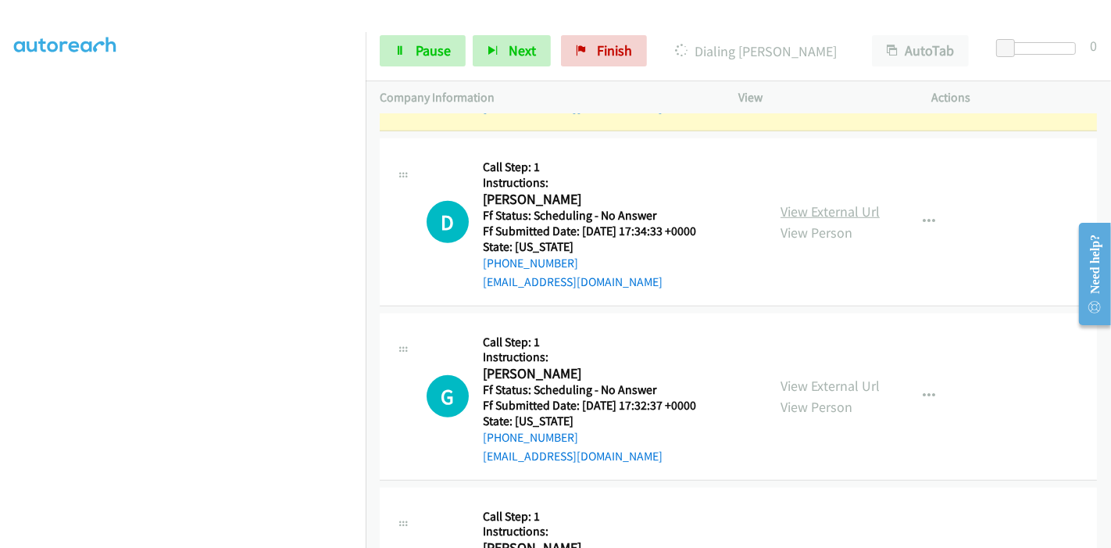
click at [836, 207] on link "View External Url" at bounding box center [829, 211] width 99 height 18
click at [794, 385] on link "View External Url" at bounding box center [829, 385] width 99 height 18
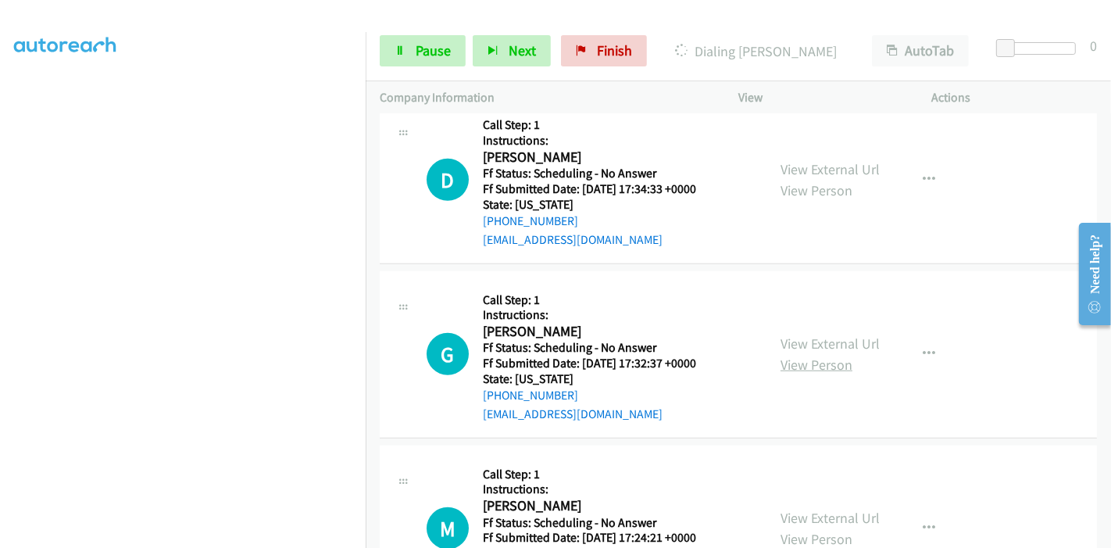
scroll to position [1124, 0]
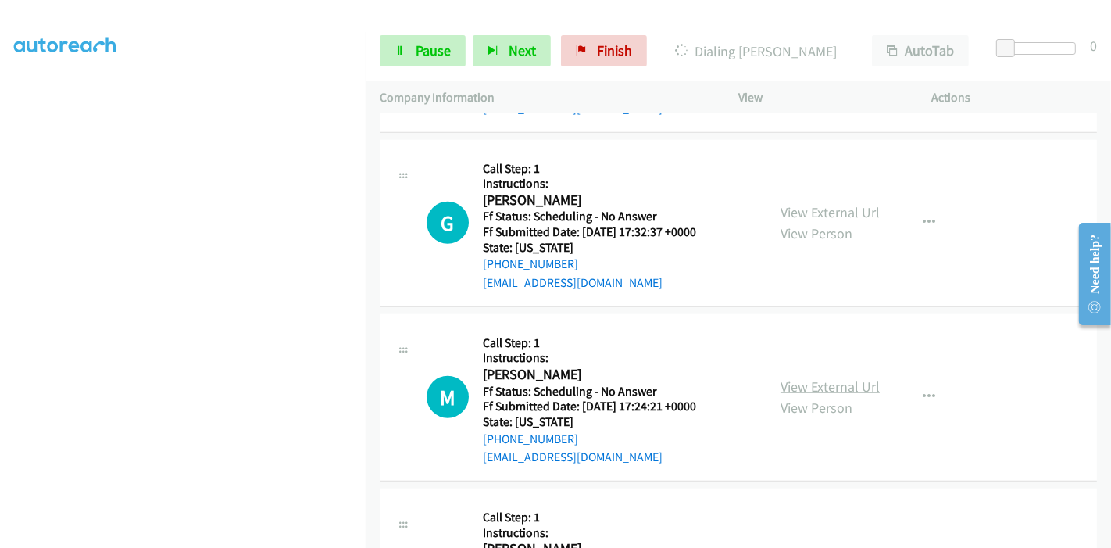
click at [804, 384] on link "View External Url" at bounding box center [829, 386] width 99 height 18
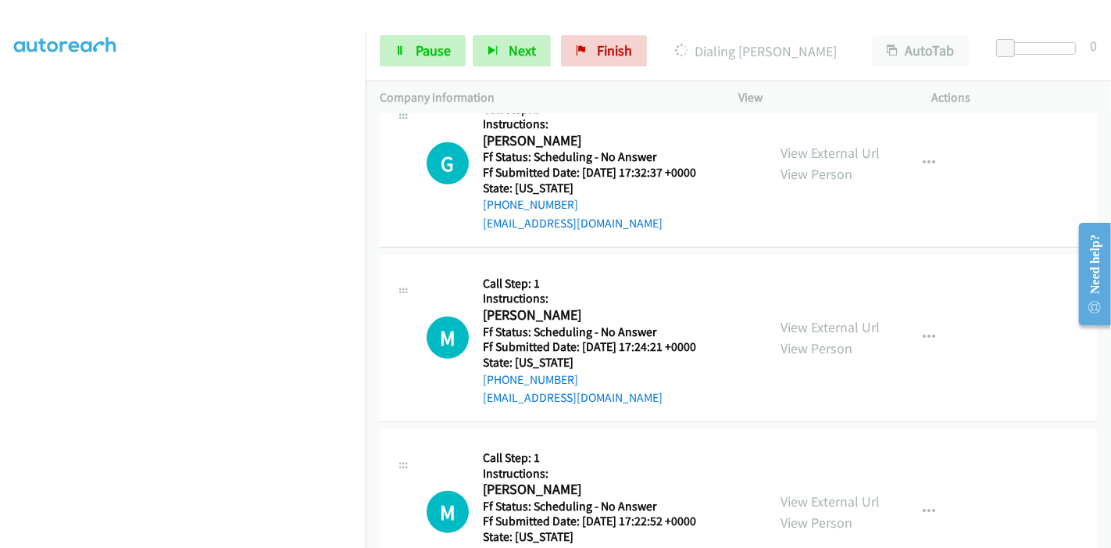
scroll to position [1211, 0]
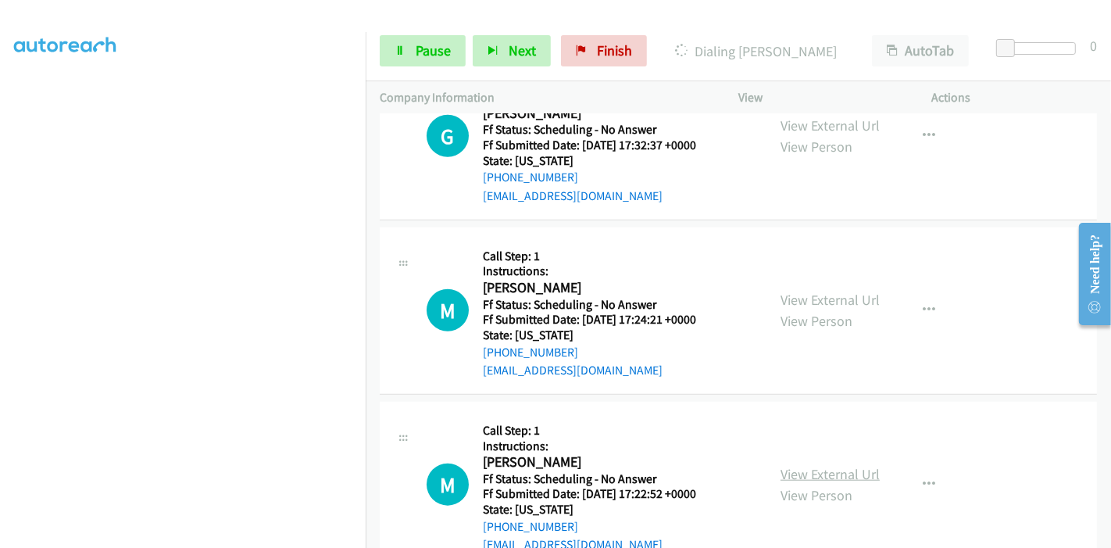
click at [785, 467] on link "View External Url" at bounding box center [829, 474] width 99 height 18
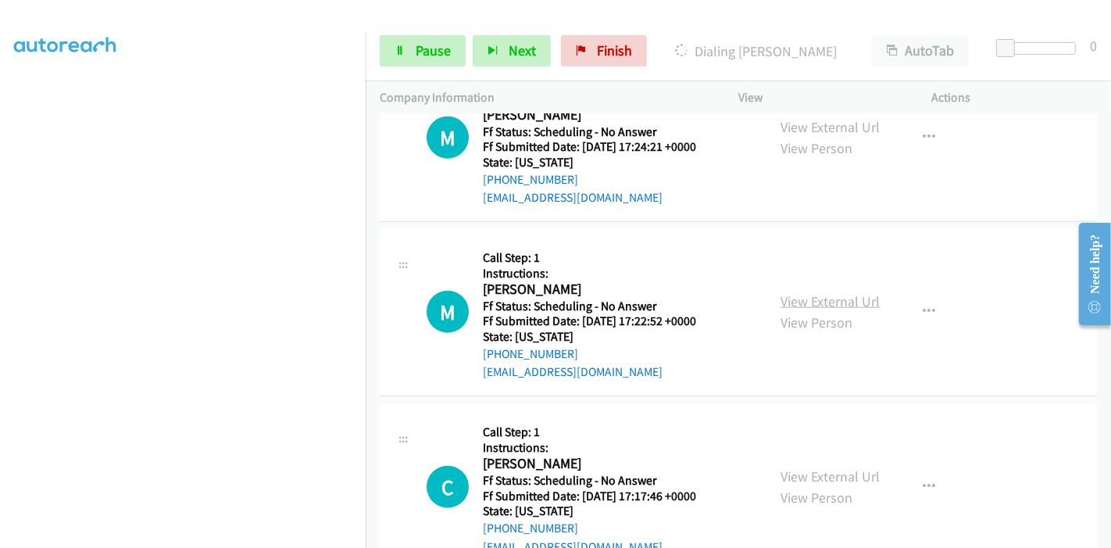
scroll to position [1384, 0]
click at [801, 468] on link "View External Url" at bounding box center [829, 475] width 99 height 18
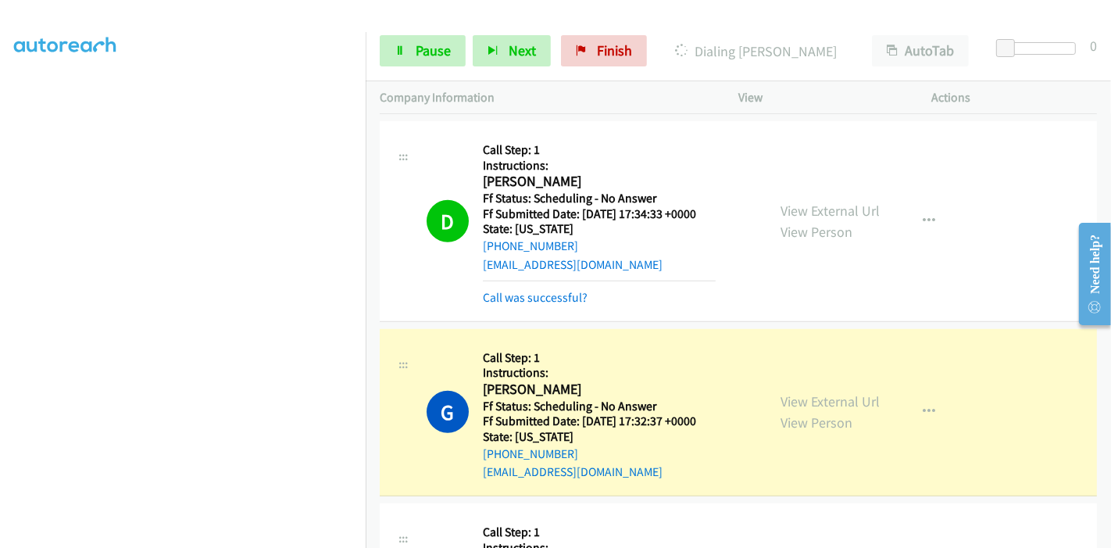
scroll to position [1037, 0]
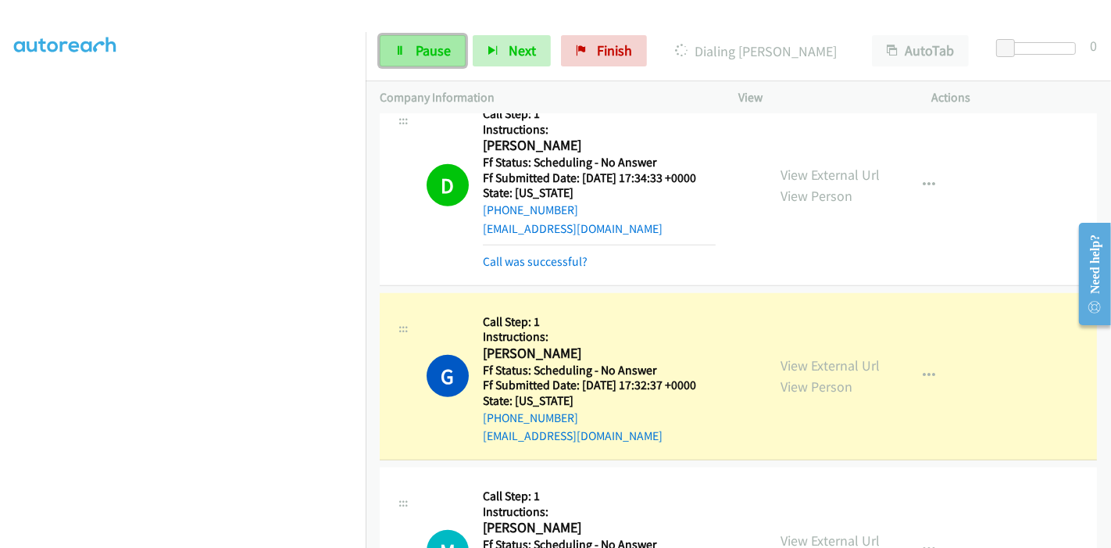
click at [401, 44] on link "Pause" at bounding box center [423, 50] width 86 height 31
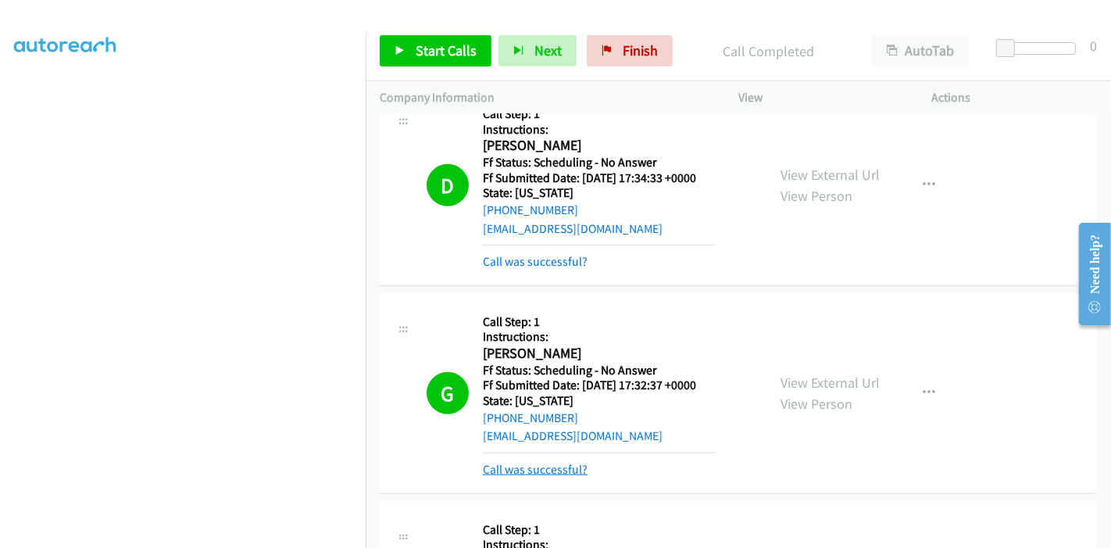
click at [538, 466] on link "Call was successful?" at bounding box center [535, 469] width 105 height 15
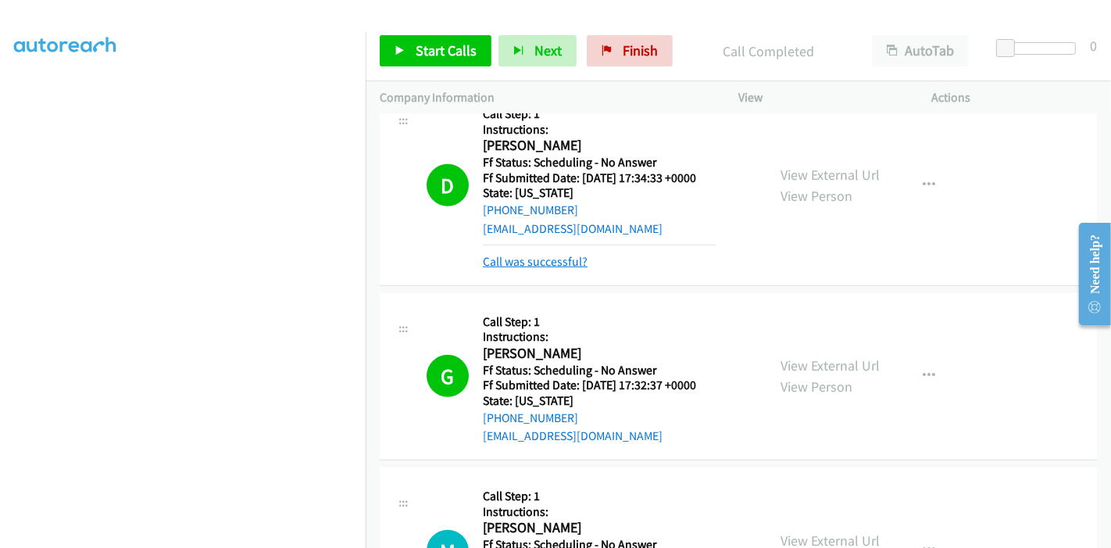
click at [555, 260] on link "Call was successful?" at bounding box center [535, 261] width 105 height 15
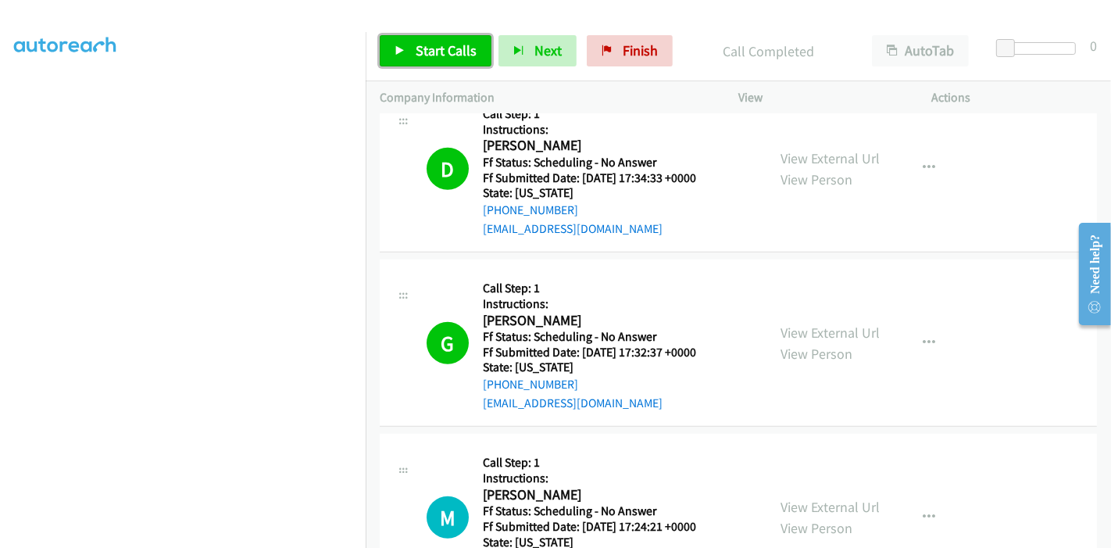
click at [439, 49] on span "Start Calls" at bounding box center [446, 50] width 61 height 18
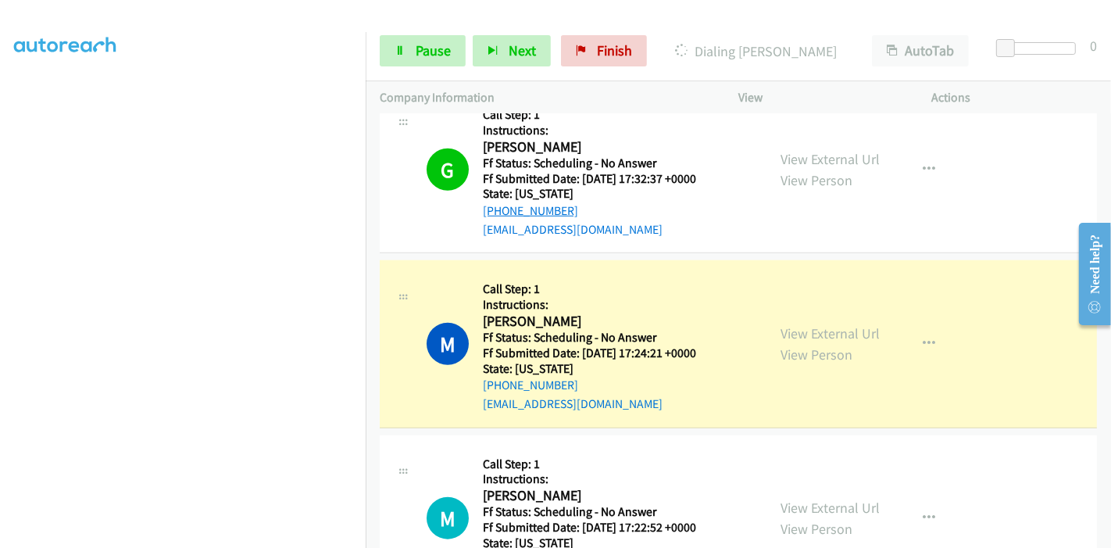
scroll to position [1297, 0]
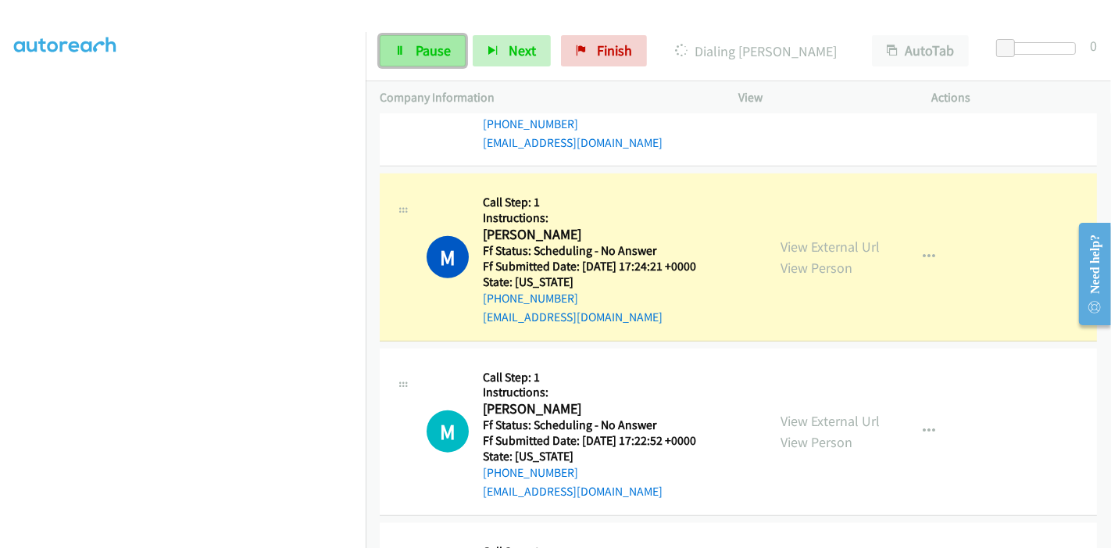
click at [397, 44] on link "Pause" at bounding box center [423, 50] width 86 height 31
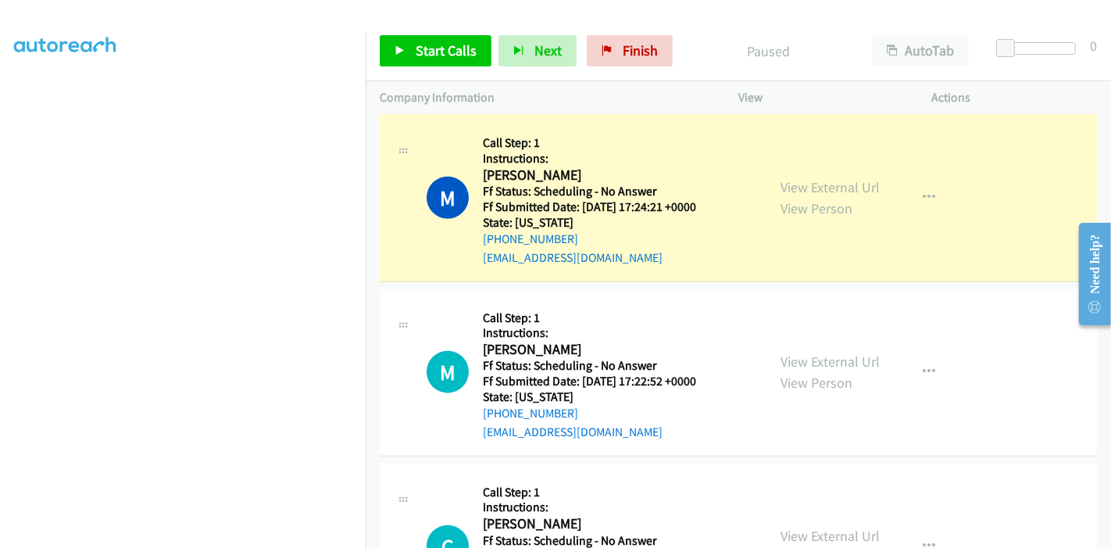
scroll to position [1384, 0]
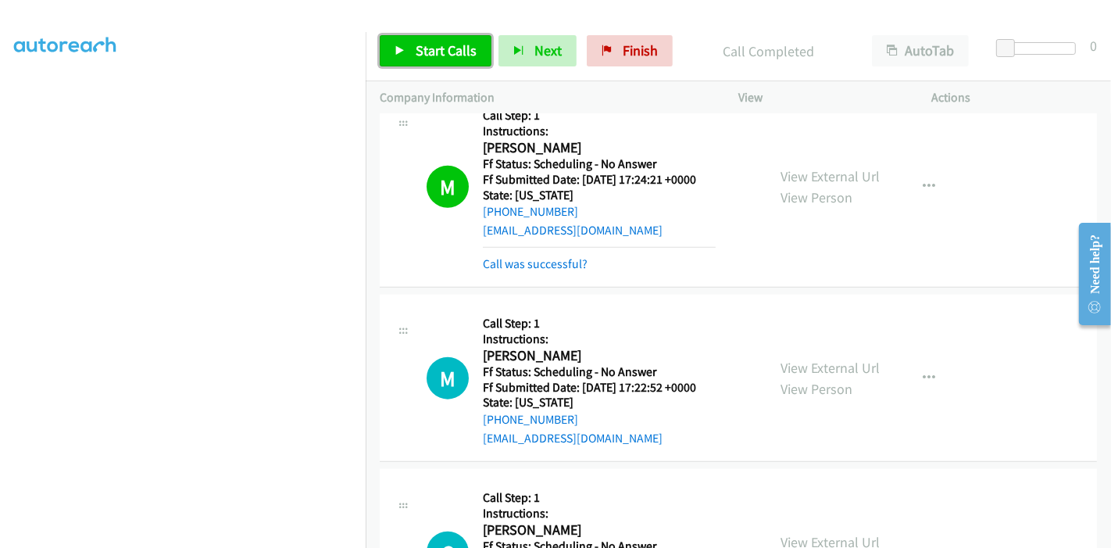
click at [434, 42] on span "Start Calls" at bounding box center [446, 50] width 61 height 18
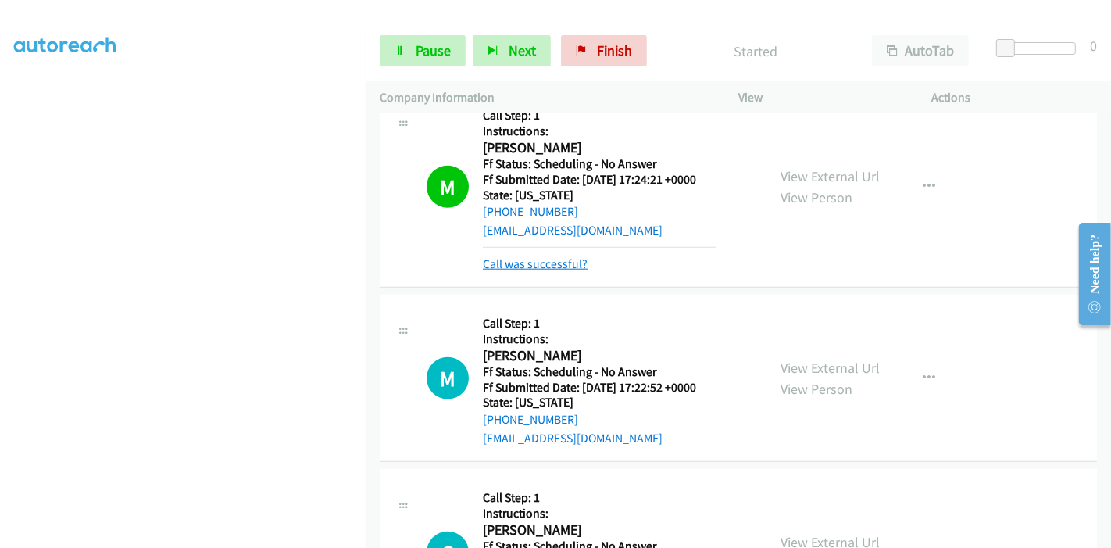
click at [535, 266] on link "Call was successful?" at bounding box center [535, 263] width 105 height 15
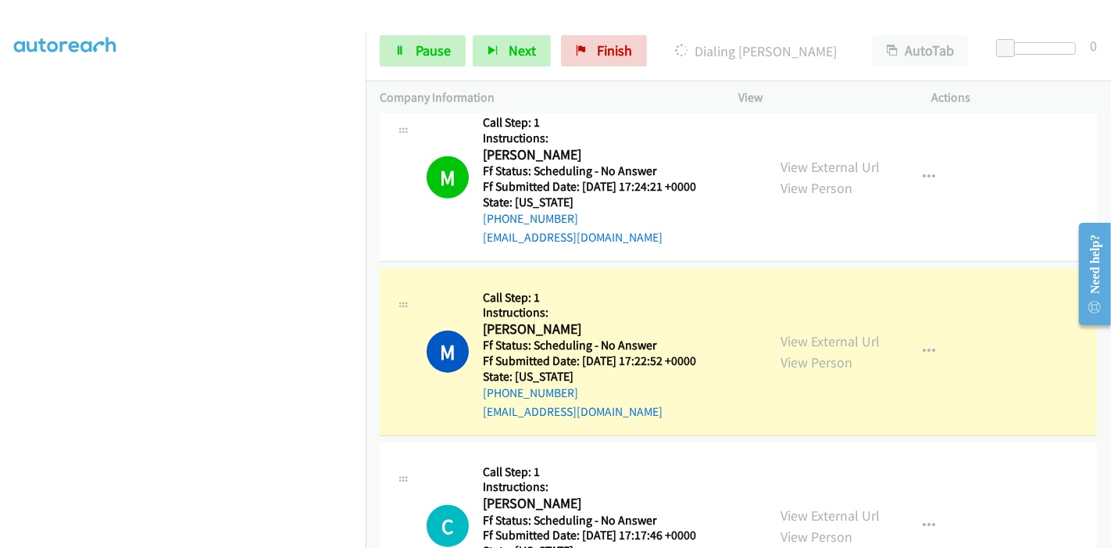
scroll to position [1211, 0]
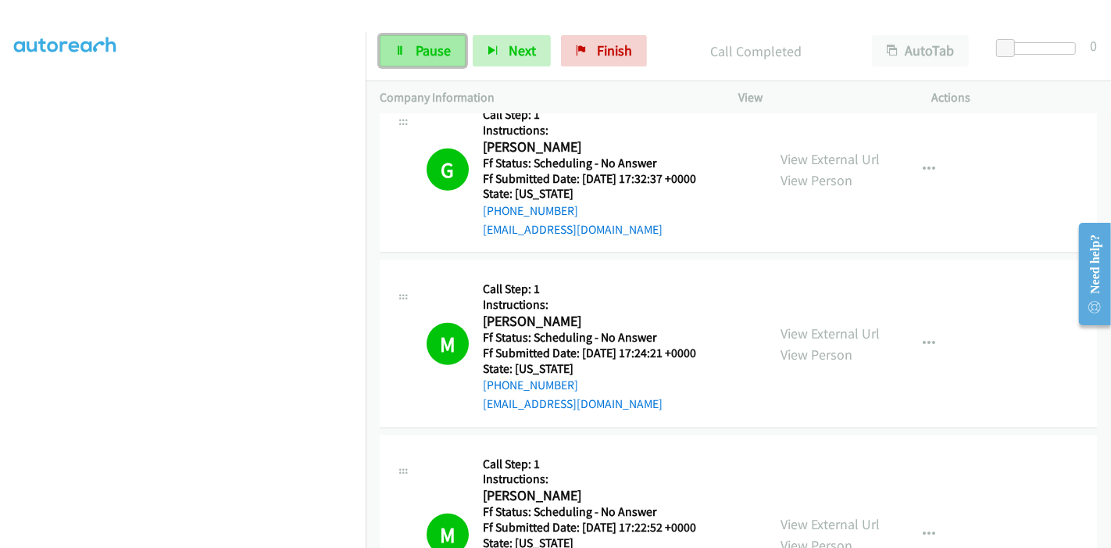
click at [410, 52] on link "Pause" at bounding box center [423, 50] width 86 height 31
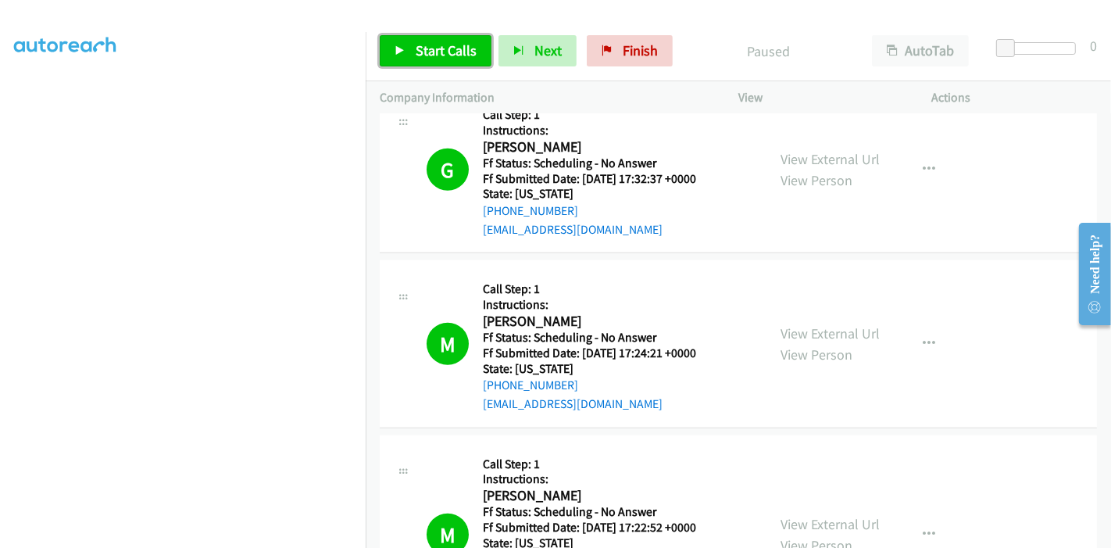
click at [410, 52] on link "Start Calls" at bounding box center [436, 50] width 112 height 31
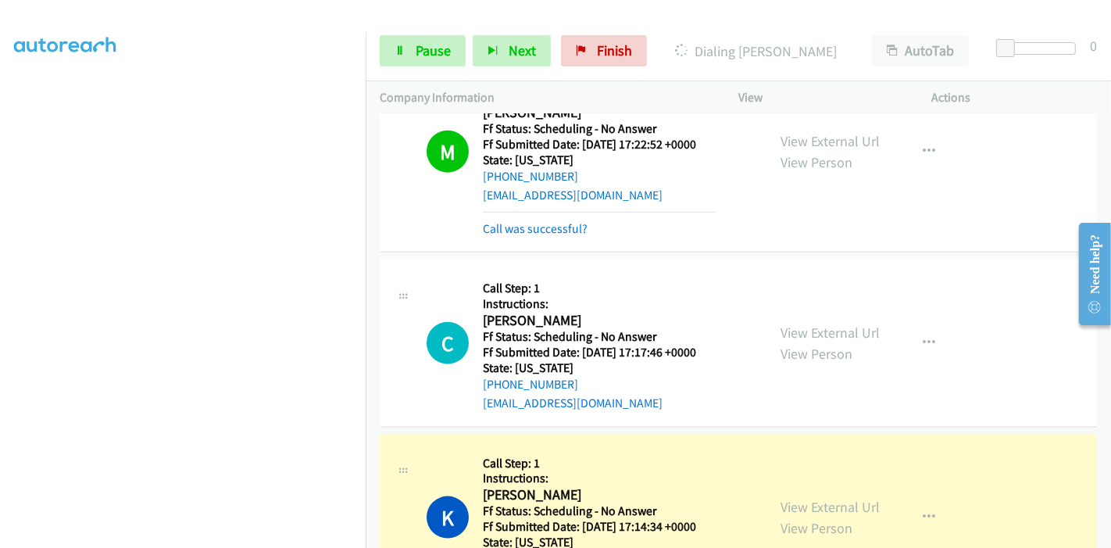
scroll to position [1644, 0]
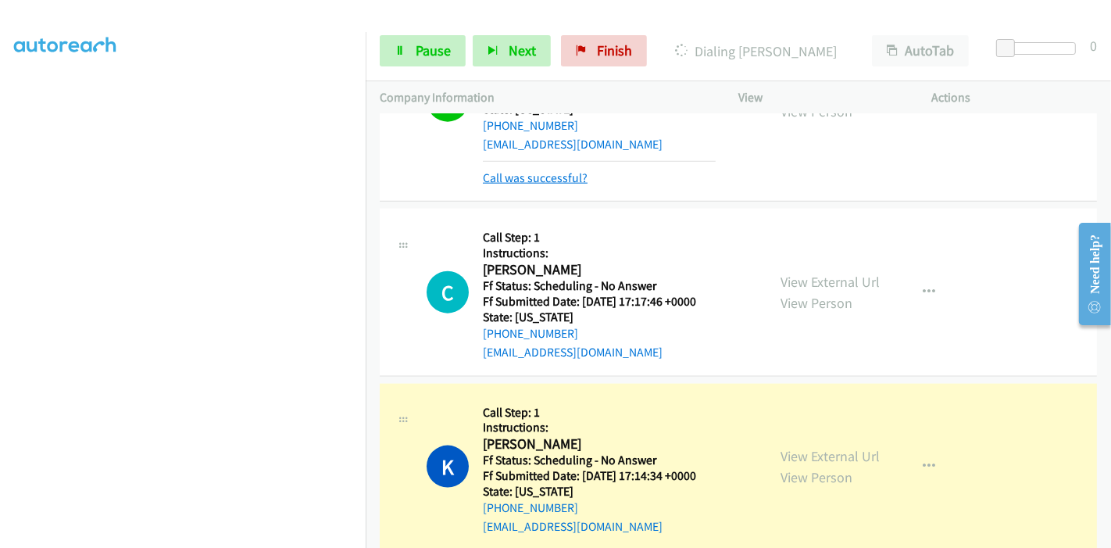
click at [551, 171] on link "Call was successful?" at bounding box center [535, 177] width 105 height 15
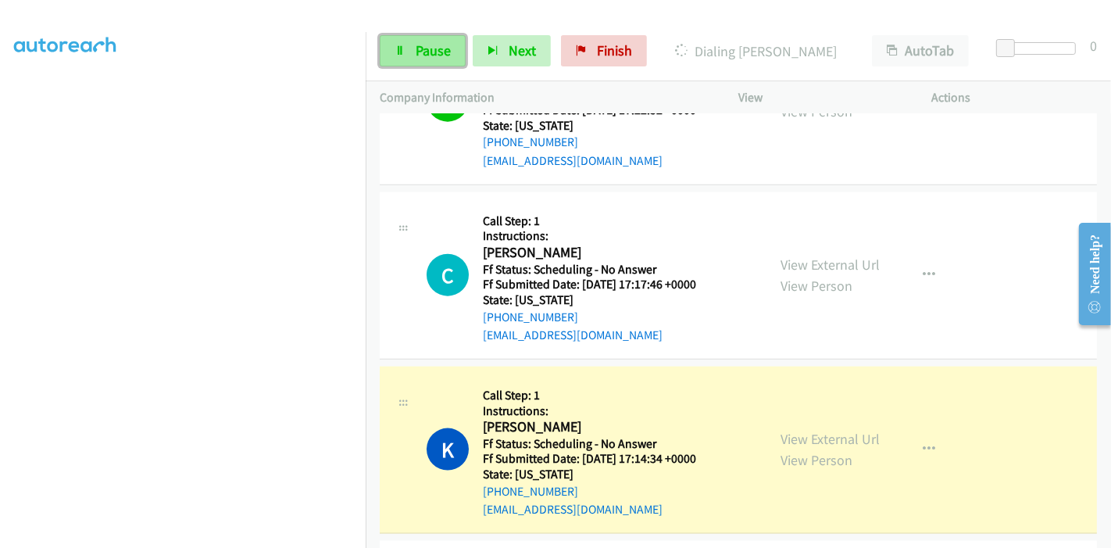
click at [399, 54] on icon at bounding box center [399, 51] width 11 height 11
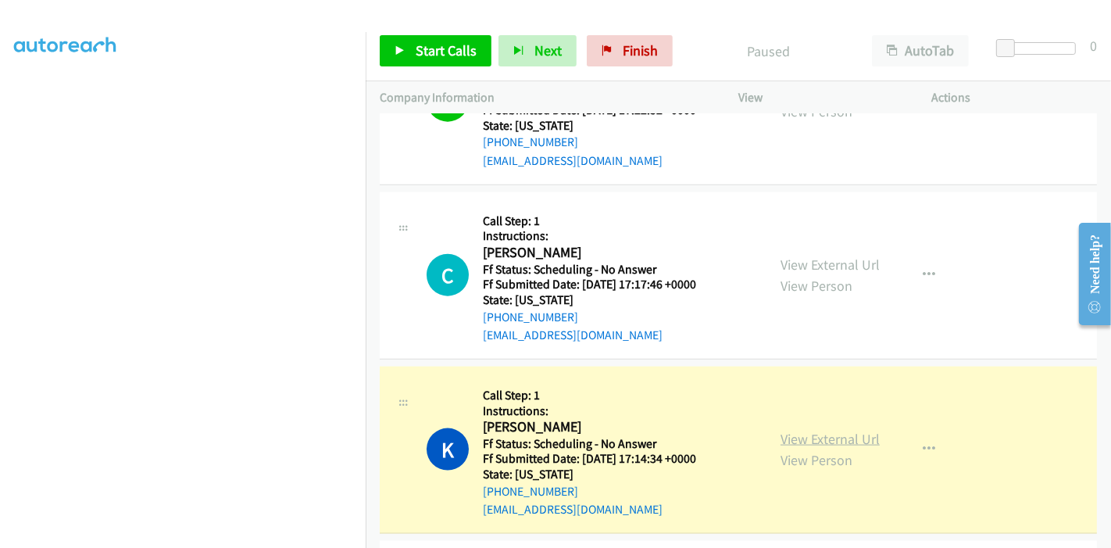
click at [829, 430] on link "View External Url" at bounding box center [829, 439] width 99 height 18
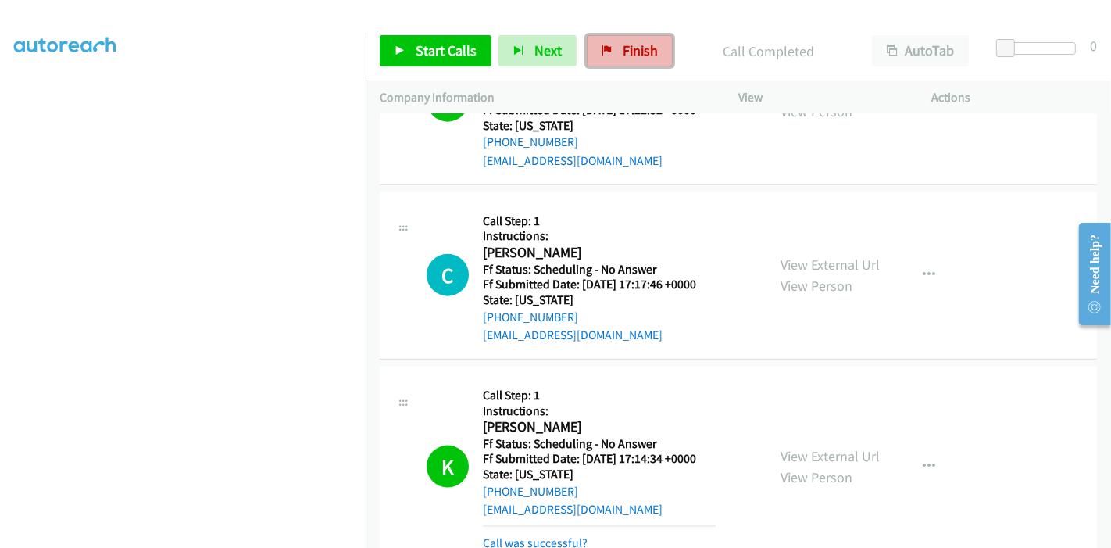
click at [622, 50] on span "Finish" at bounding box center [639, 50] width 35 height 18
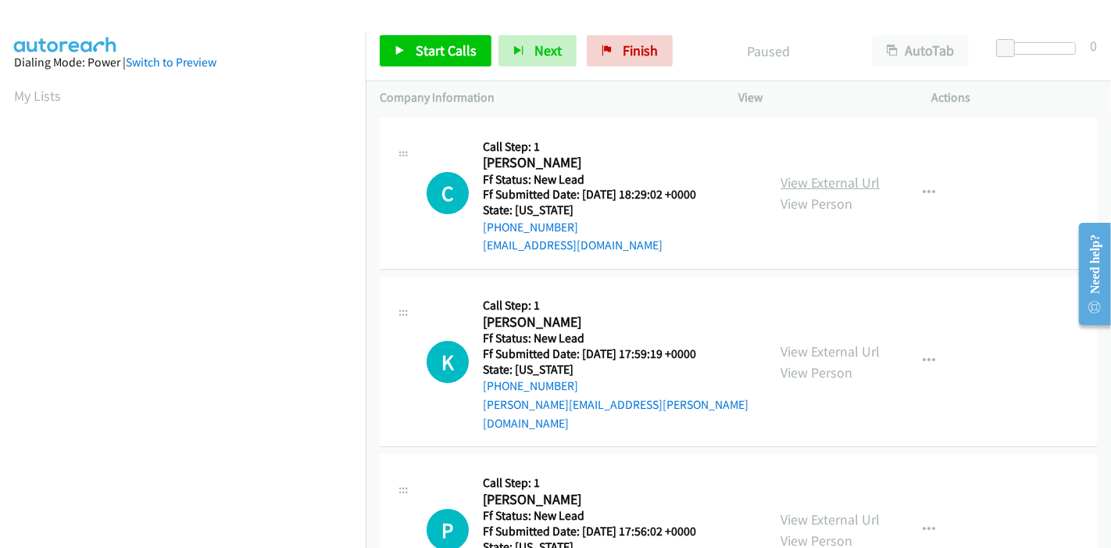
click at [827, 181] on link "View External Url" at bounding box center [829, 182] width 99 height 18
click at [823, 342] on link "View External Url" at bounding box center [829, 351] width 99 height 18
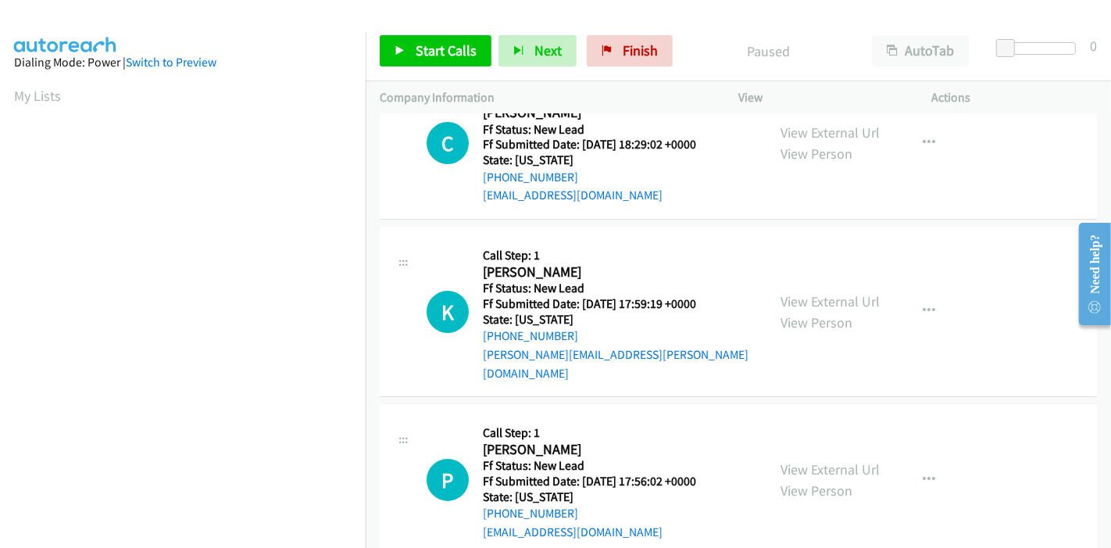
scroll to position [87, 0]
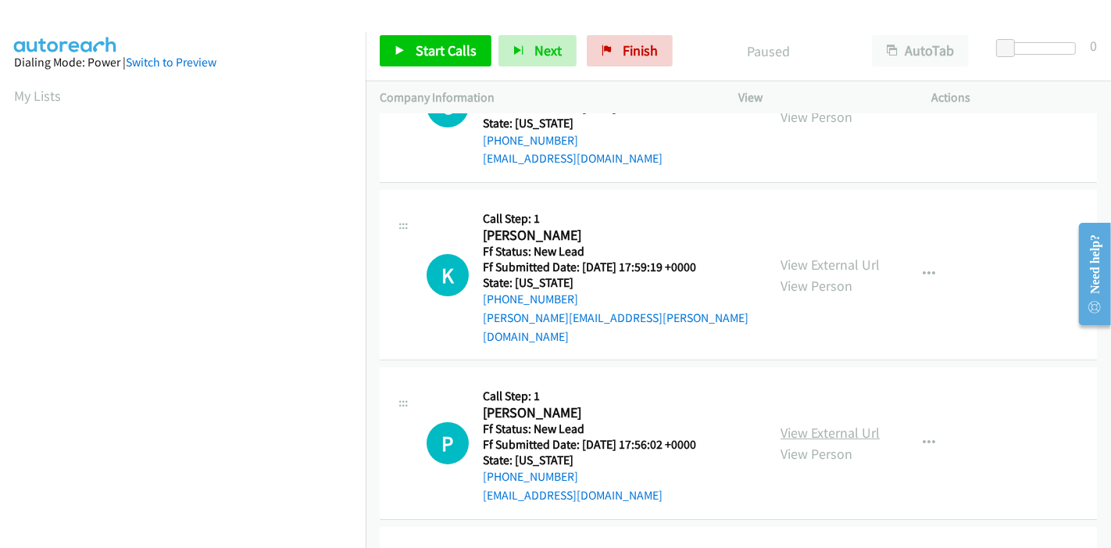
click at [814, 423] on link "View External Url" at bounding box center [829, 432] width 99 height 18
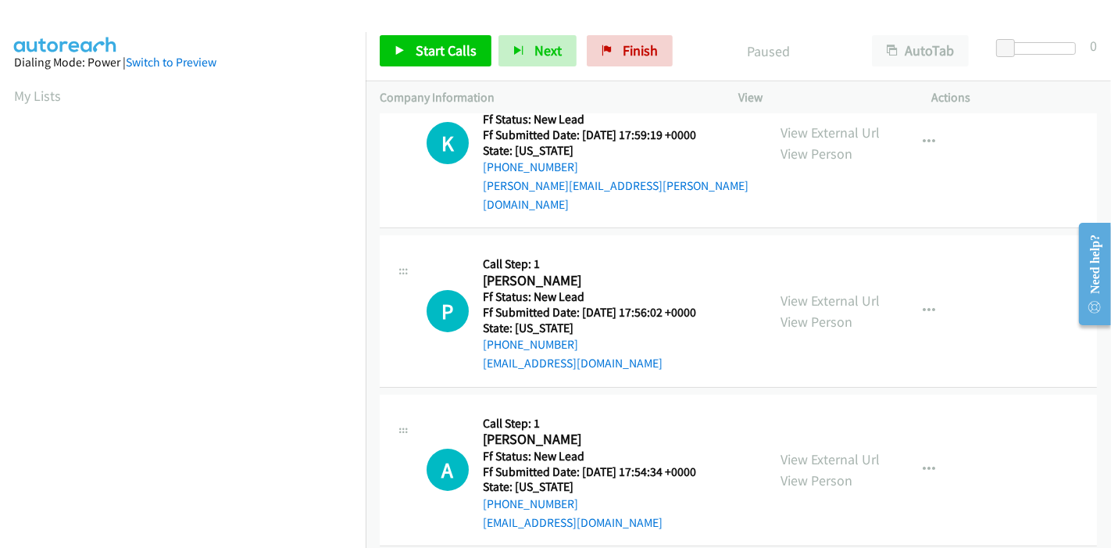
scroll to position [260, 0]
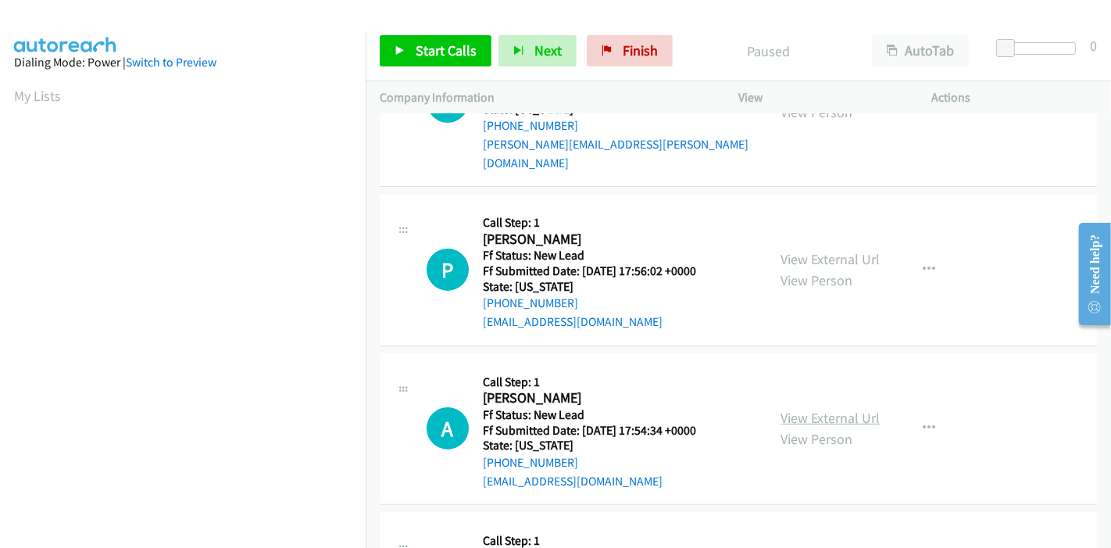
click at [801, 408] on link "View External Url" at bounding box center [829, 417] width 99 height 18
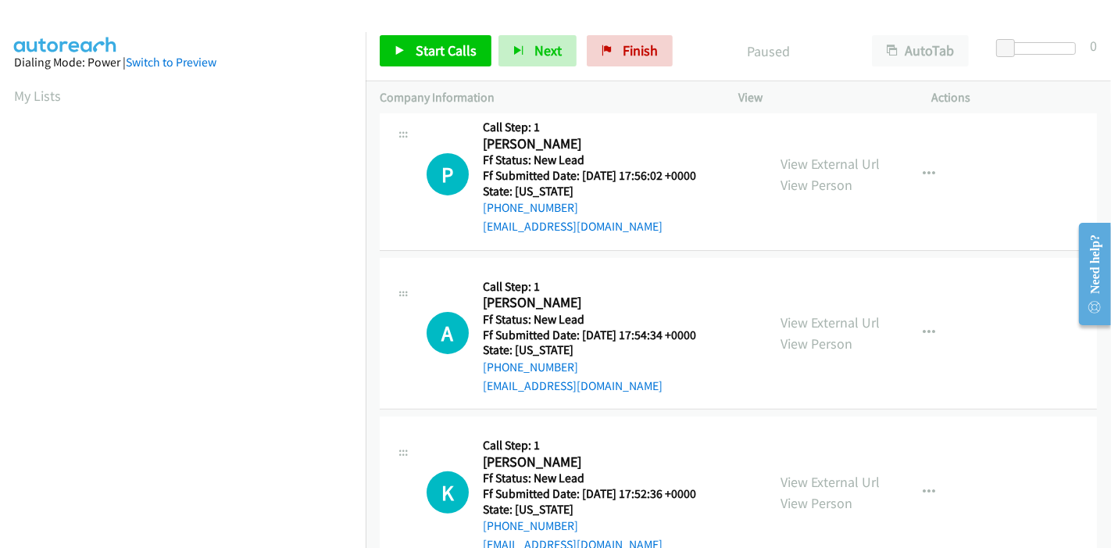
scroll to position [380, 0]
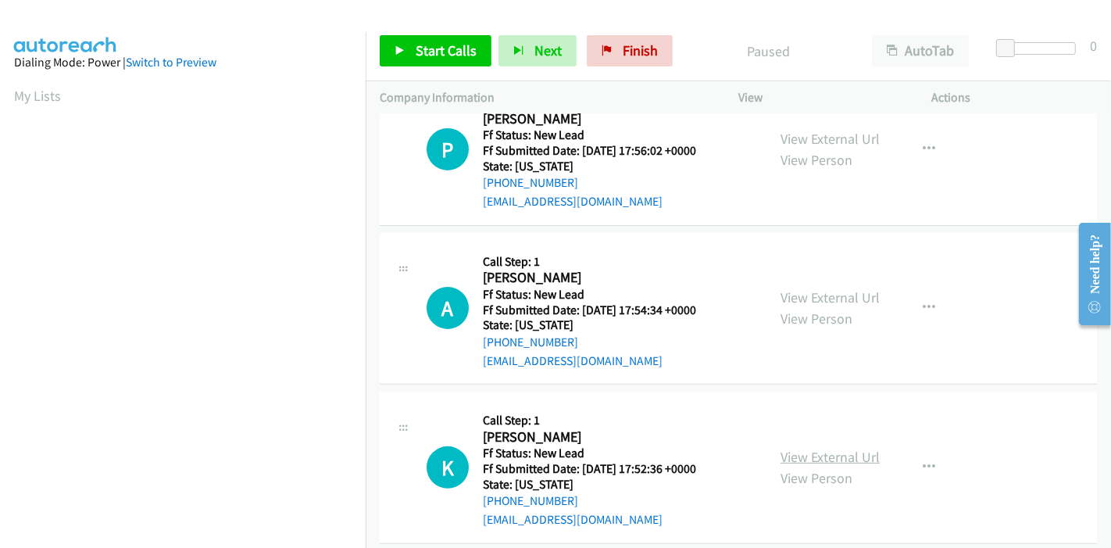
click at [794, 448] on link "View External Url" at bounding box center [829, 457] width 99 height 18
click at [428, 36] on link "Start Calls" at bounding box center [436, 50] width 112 height 31
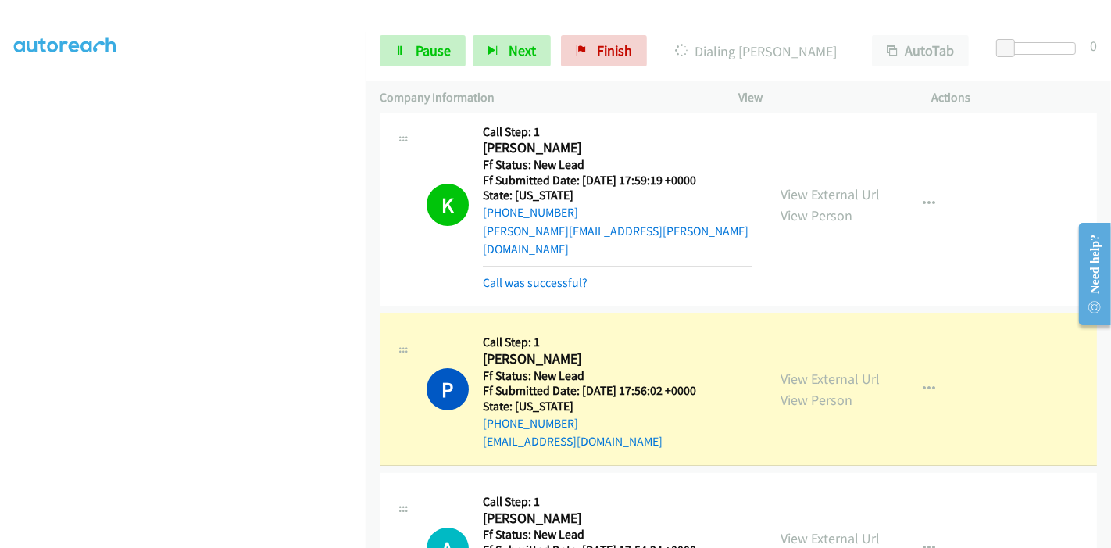
scroll to position [240, 0]
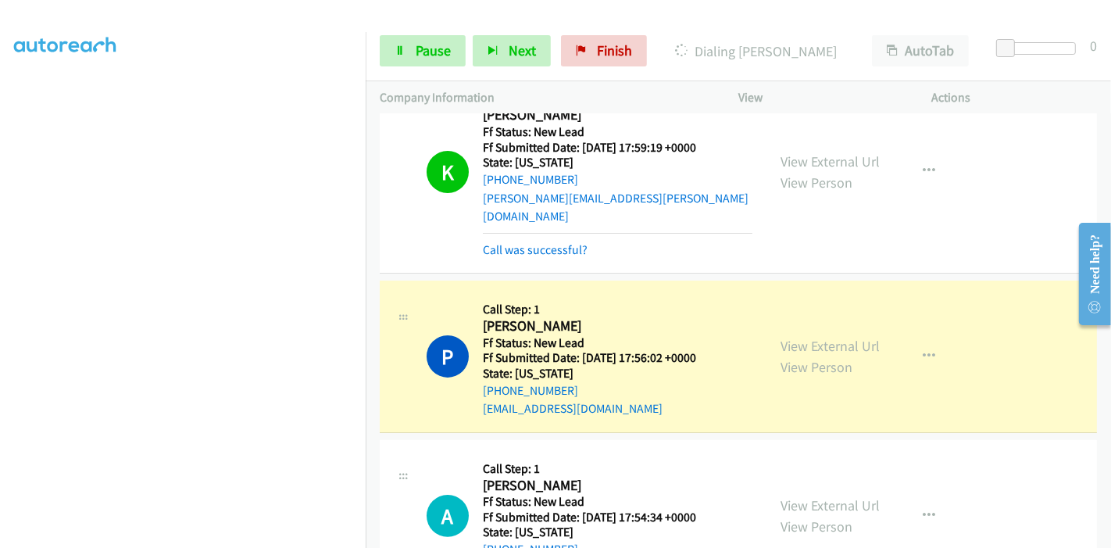
click at [514, 242] on link "Call was successful?" at bounding box center [535, 249] width 105 height 15
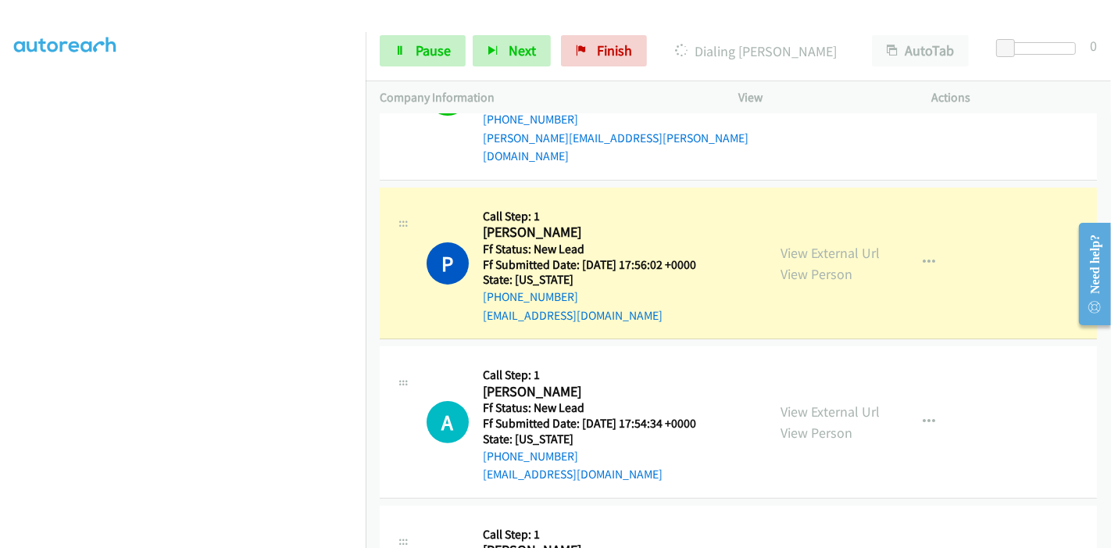
scroll to position [326, 0]
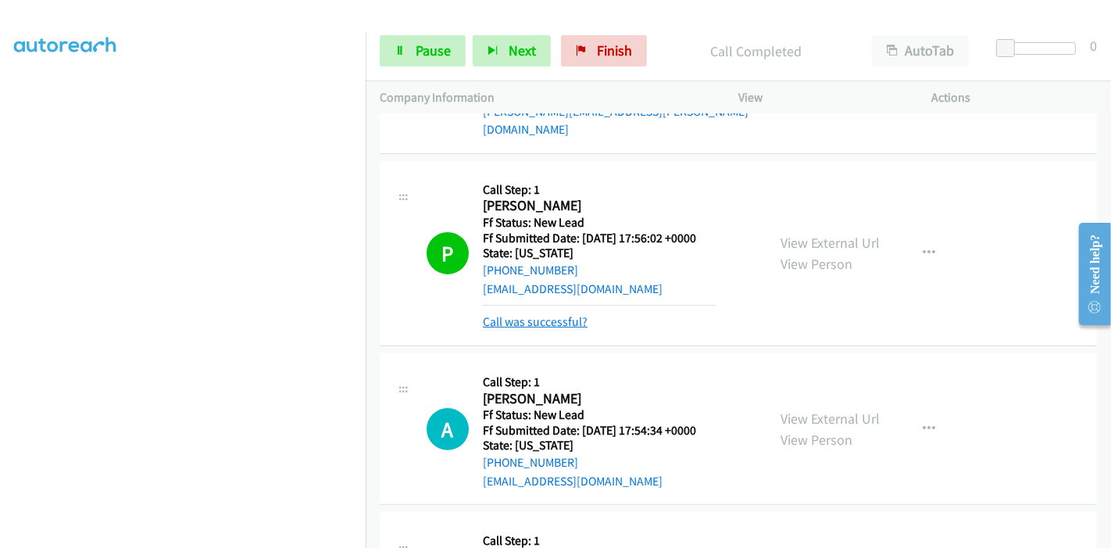
click at [527, 314] on link "Call was successful?" at bounding box center [535, 321] width 105 height 15
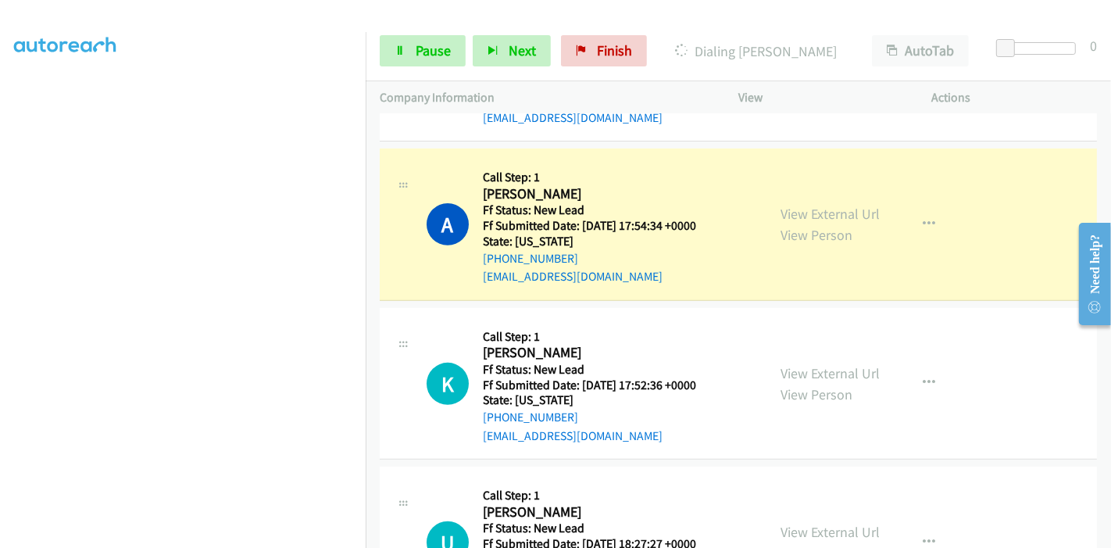
scroll to position [500, 0]
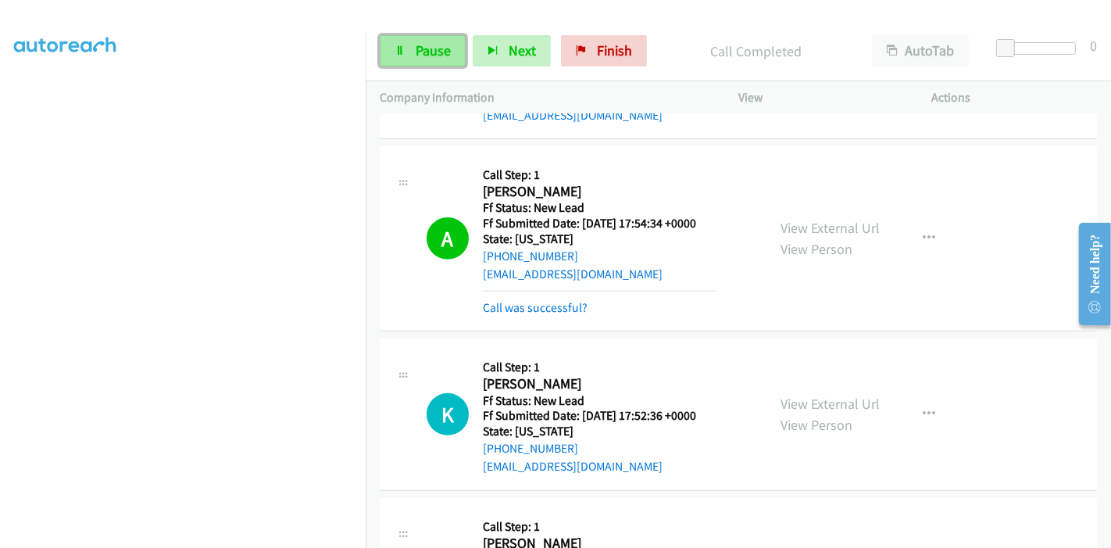
click at [401, 52] on icon at bounding box center [399, 51] width 11 height 11
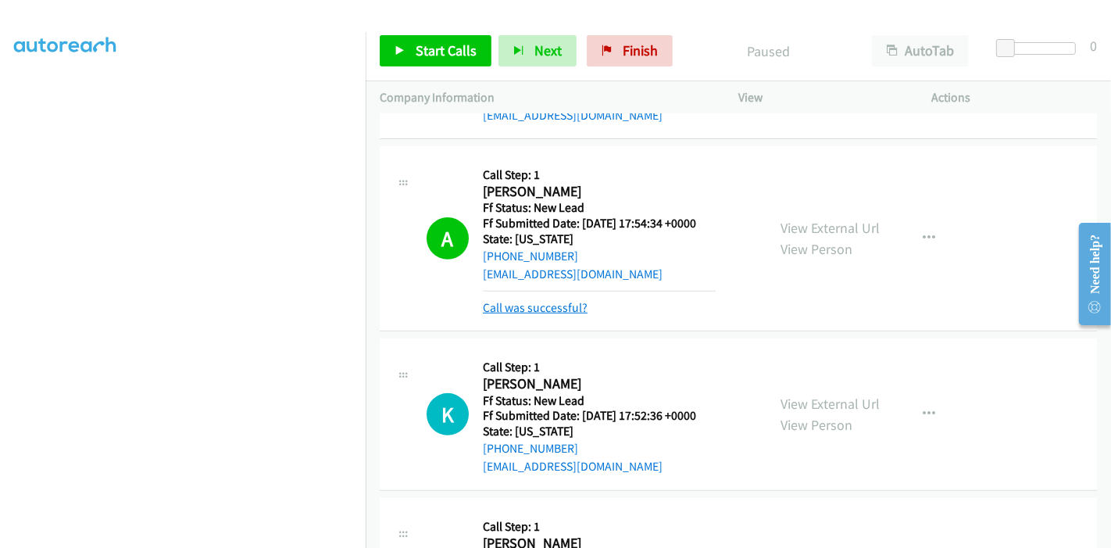
click at [519, 300] on link "Call was successful?" at bounding box center [535, 307] width 105 height 15
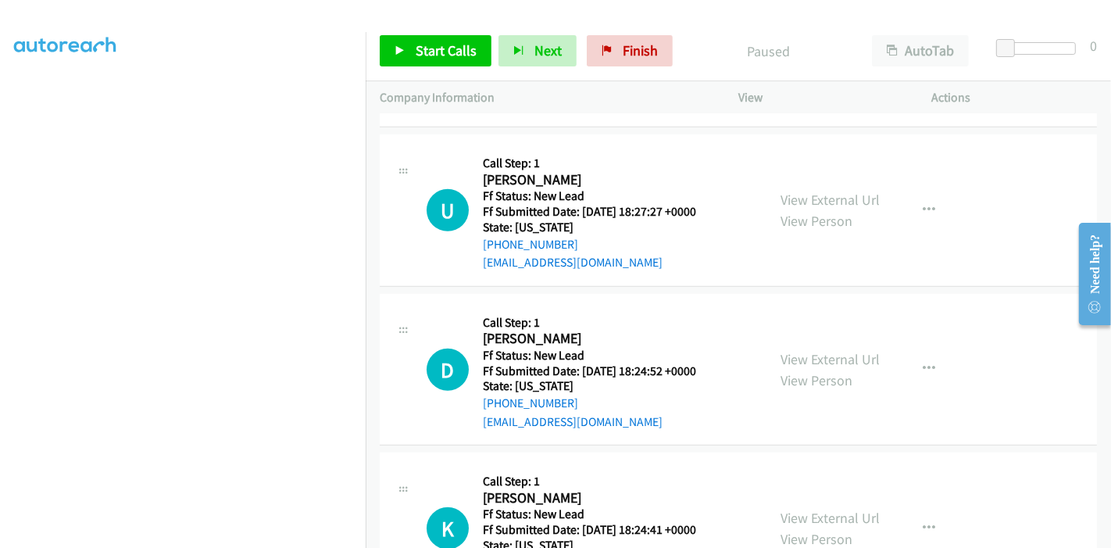
scroll to position [803, 0]
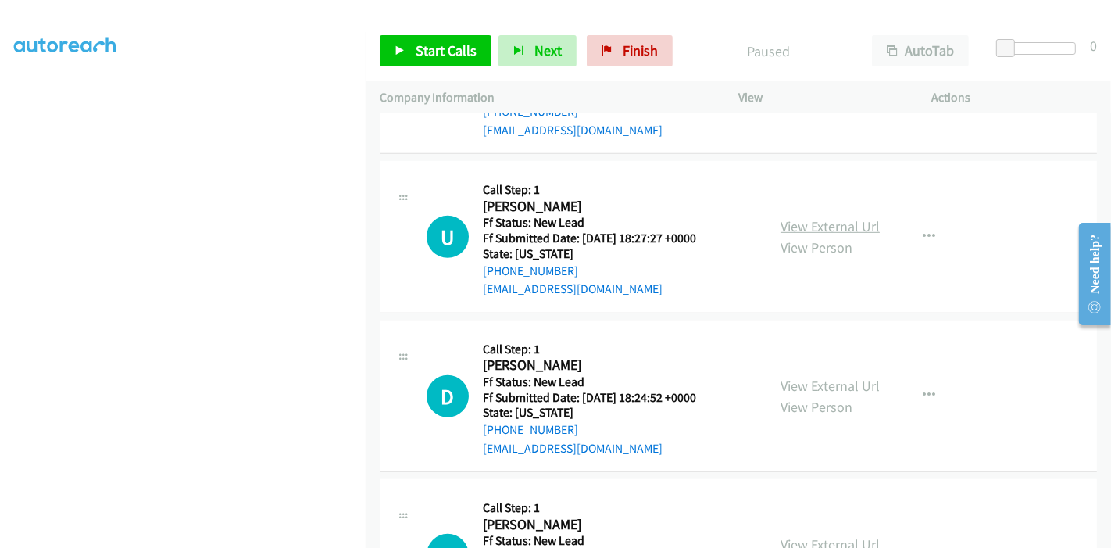
click at [798, 217] on link "View External Url" at bounding box center [829, 226] width 99 height 18
click at [410, 52] on link "Start Calls" at bounding box center [436, 50] width 112 height 31
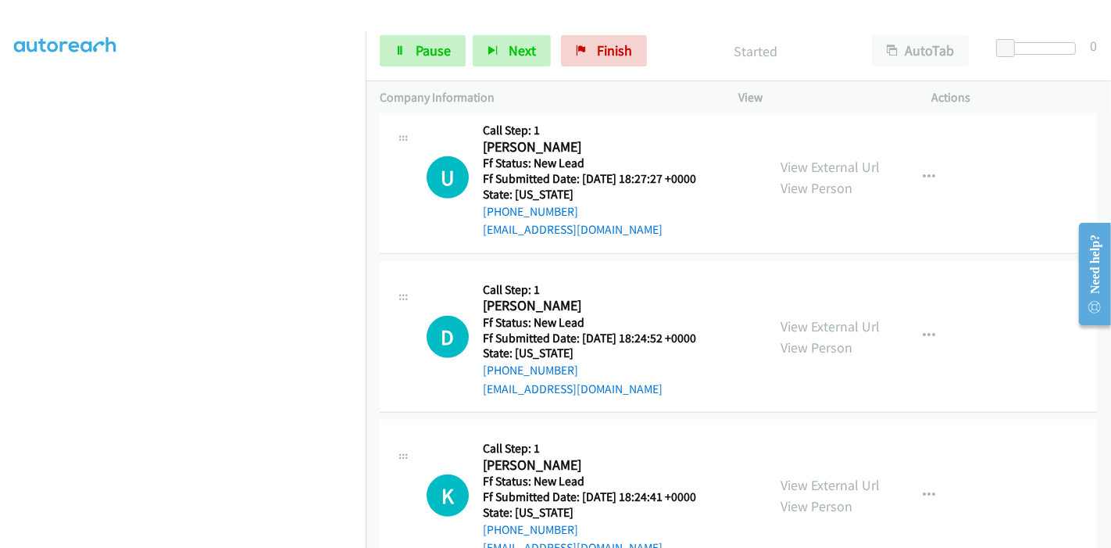
scroll to position [890, 0]
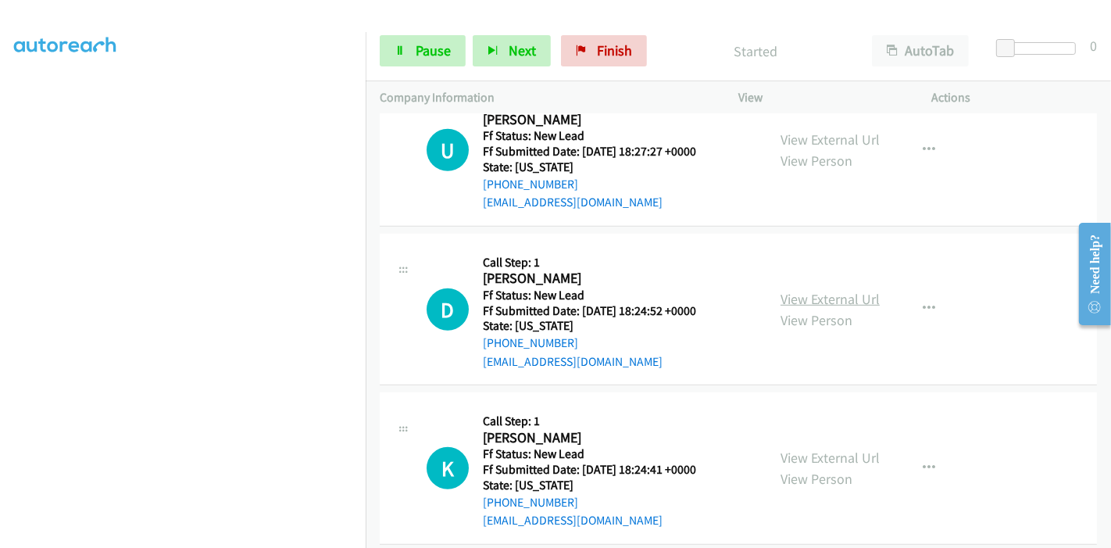
click at [780, 290] on link "View External Url" at bounding box center [829, 299] width 99 height 18
click at [797, 448] on link "View External Url" at bounding box center [829, 457] width 99 height 18
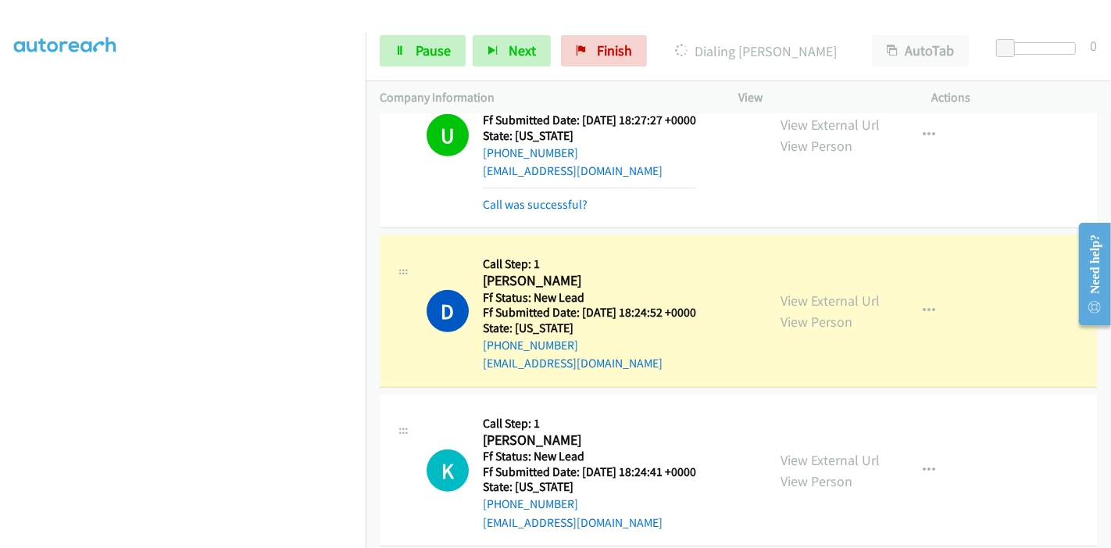
scroll to position [922, 0]
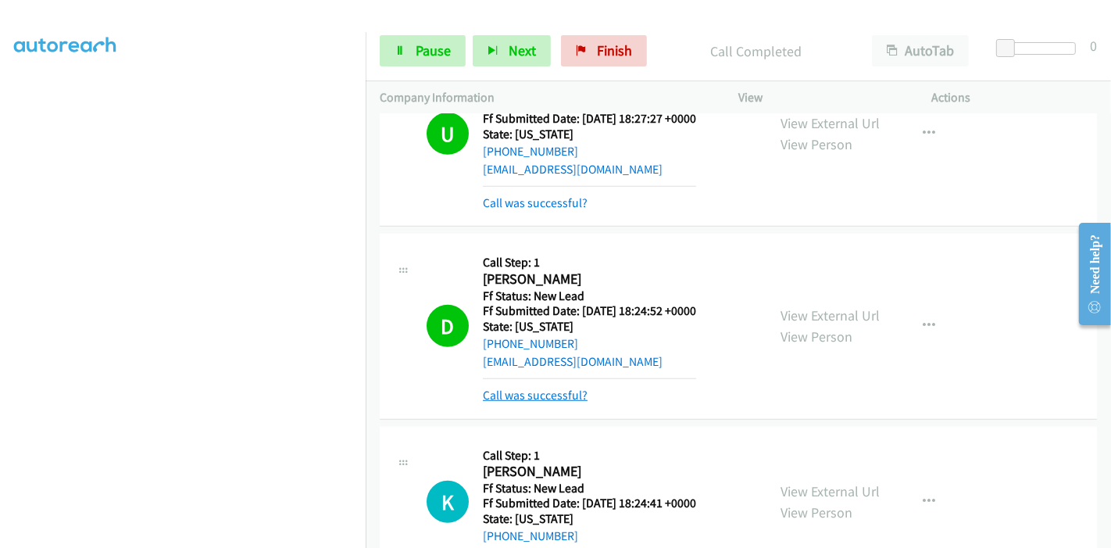
click at [524, 387] on link "Call was successful?" at bounding box center [535, 394] width 105 height 15
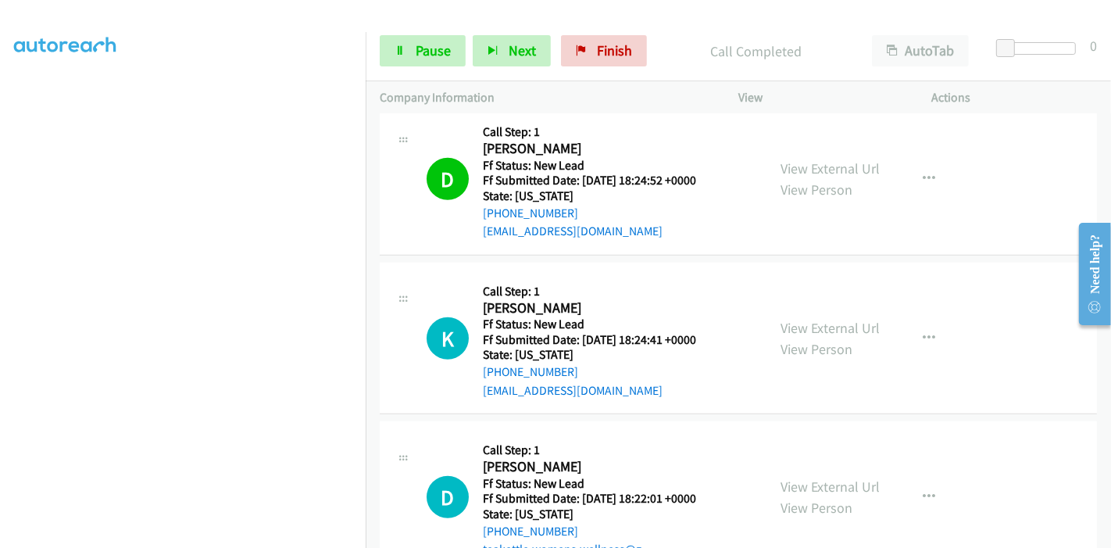
scroll to position [1009, 0]
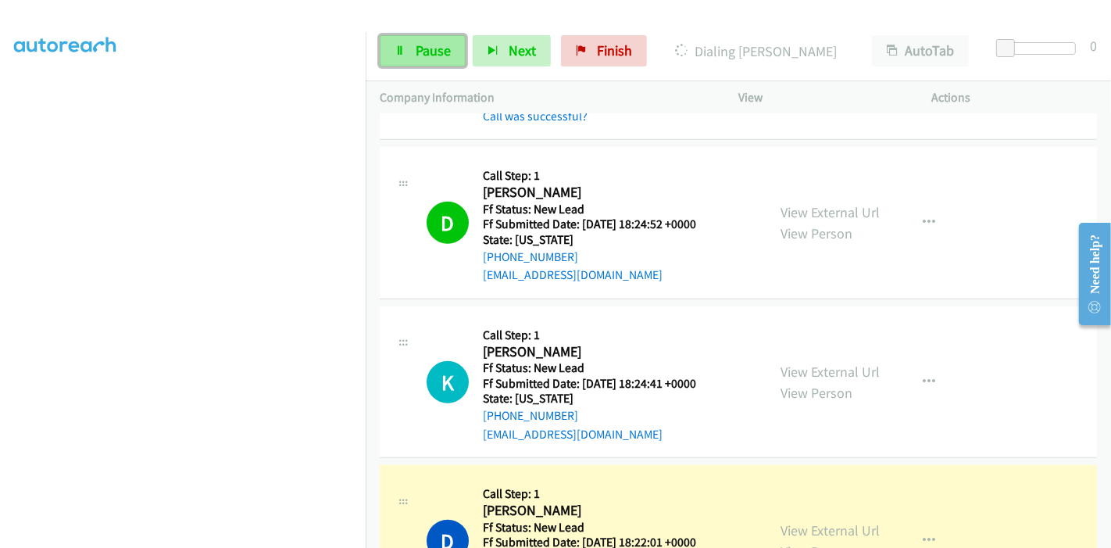
click at [435, 59] on span "Pause" at bounding box center [433, 50] width 35 height 18
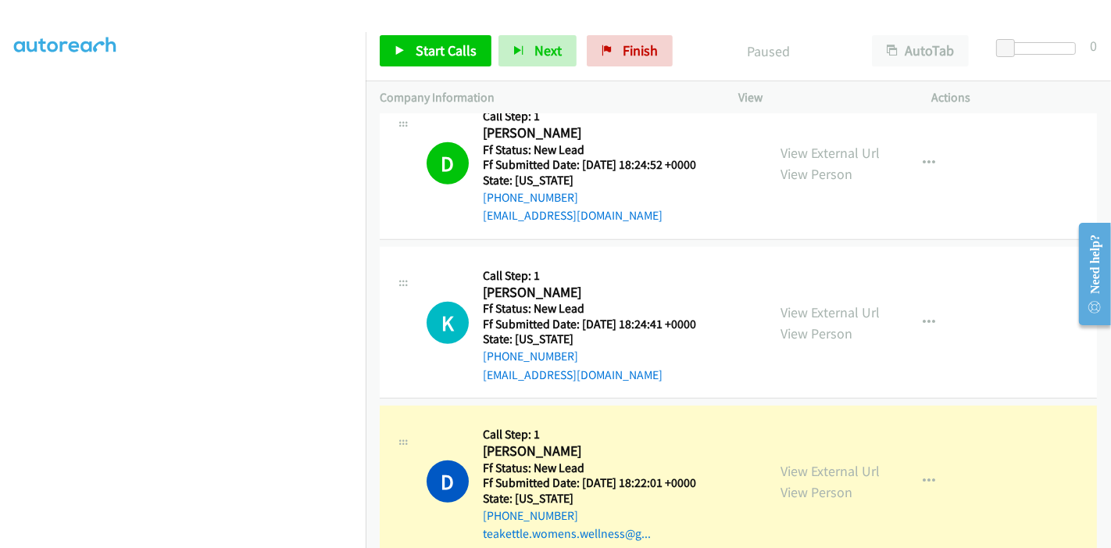
scroll to position [1096, 0]
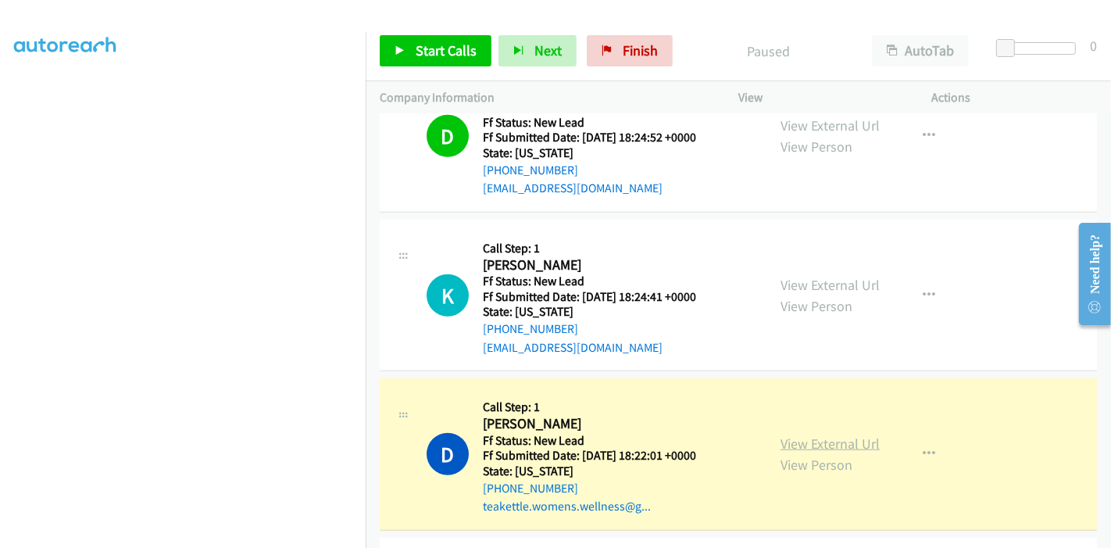
click at [810, 434] on link "View External Url" at bounding box center [829, 443] width 99 height 18
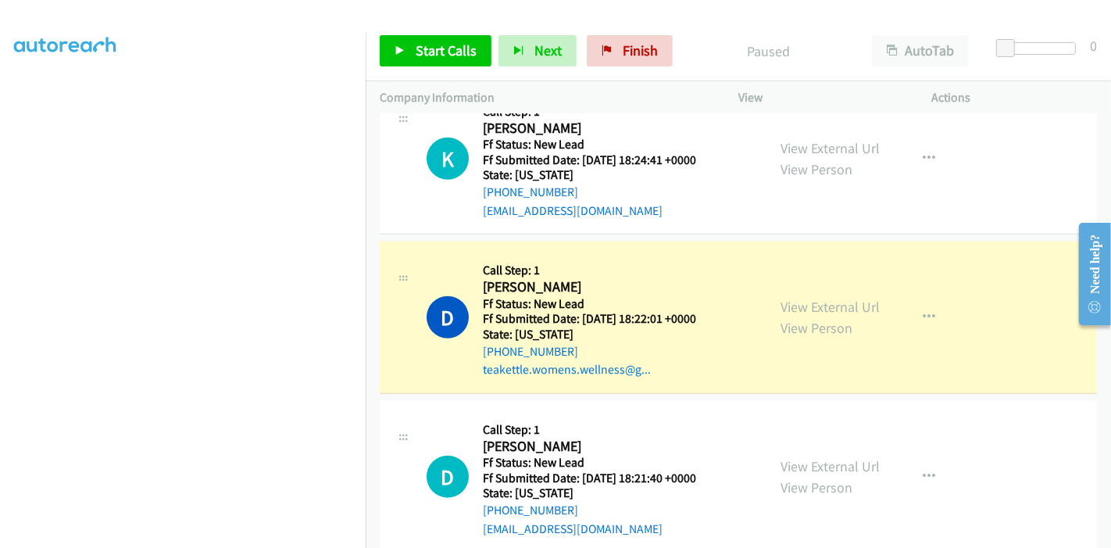
scroll to position [330, 0]
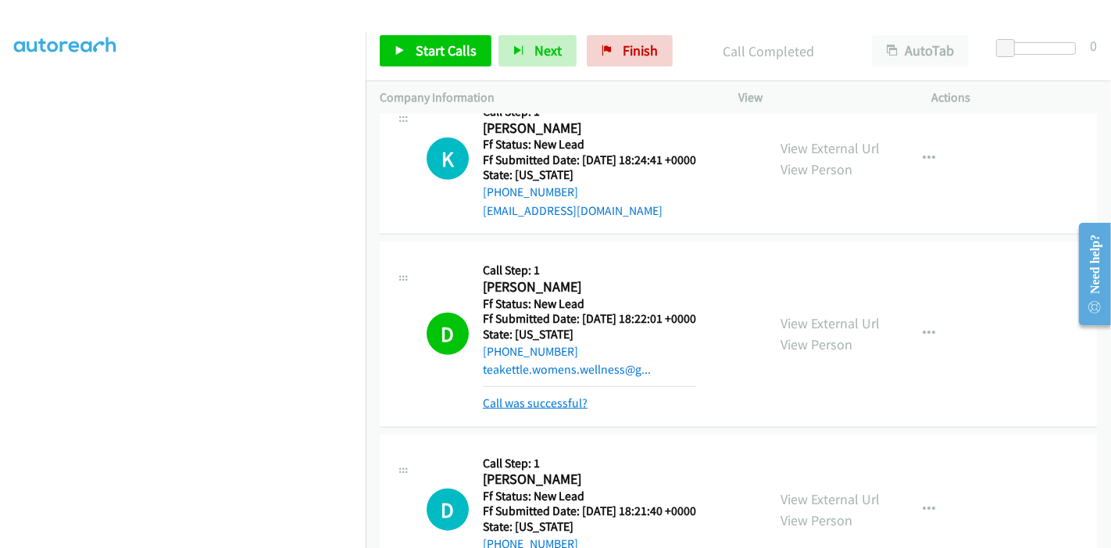
click at [522, 395] on link "Call was successful?" at bounding box center [535, 402] width 105 height 15
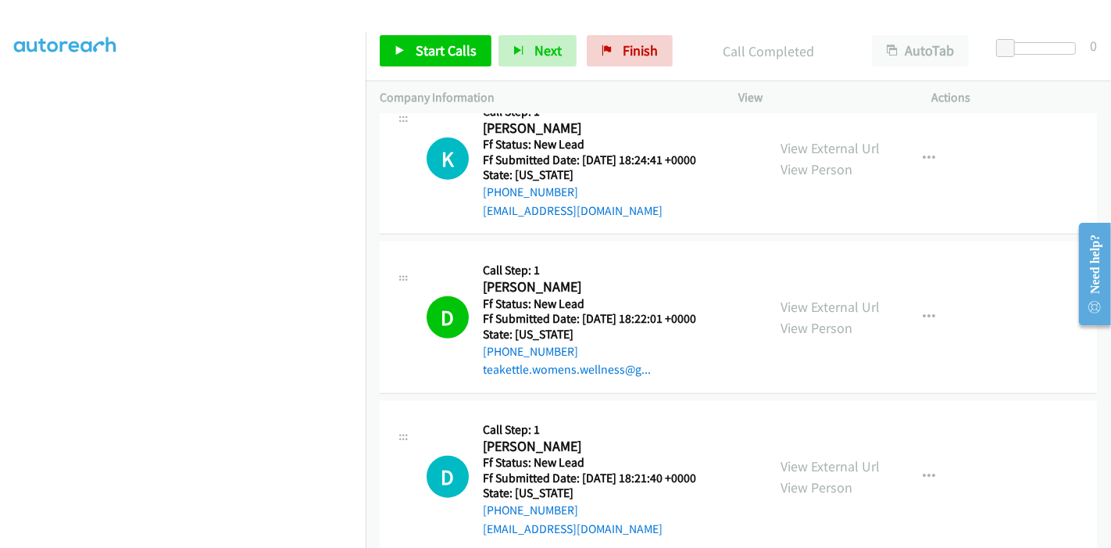
scroll to position [1319, 0]
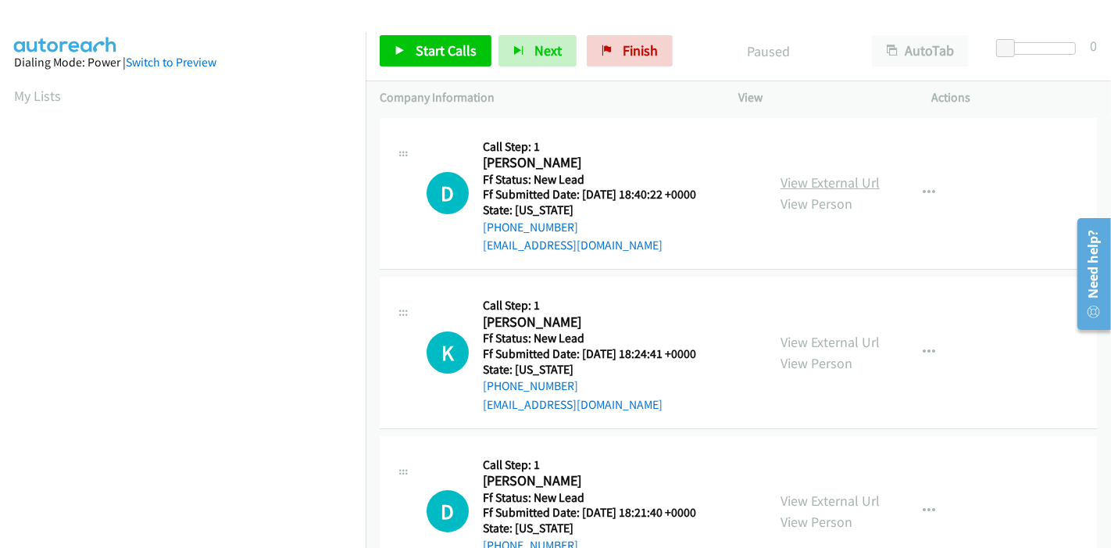
click at [821, 173] on link "View External Url" at bounding box center [829, 182] width 99 height 18
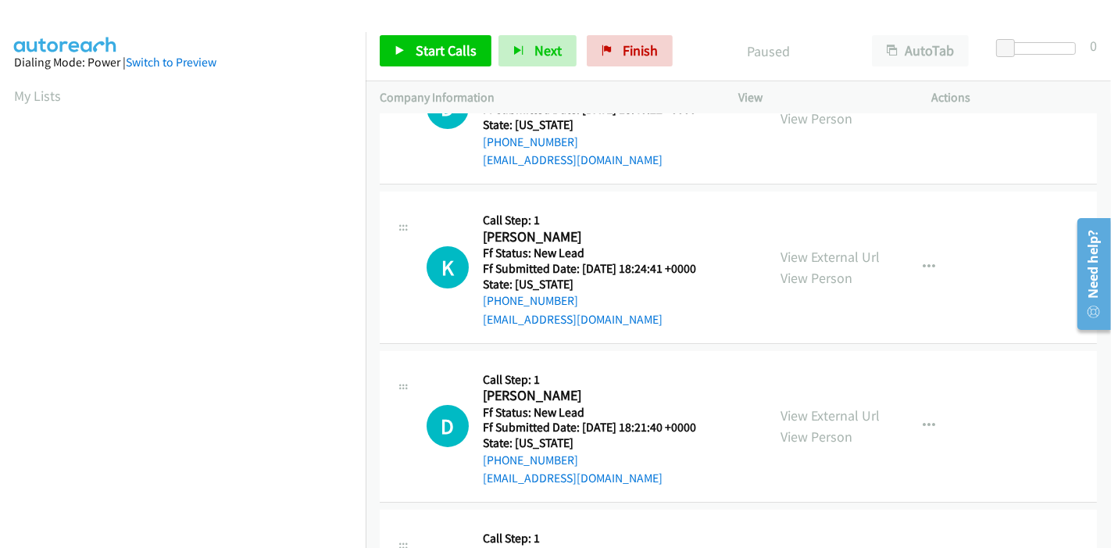
scroll to position [87, 0]
click at [801, 253] on link "View External Url" at bounding box center [829, 255] width 99 height 18
click at [804, 413] on link "View External Url" at bounding box center [829, 414] width 99 height 18
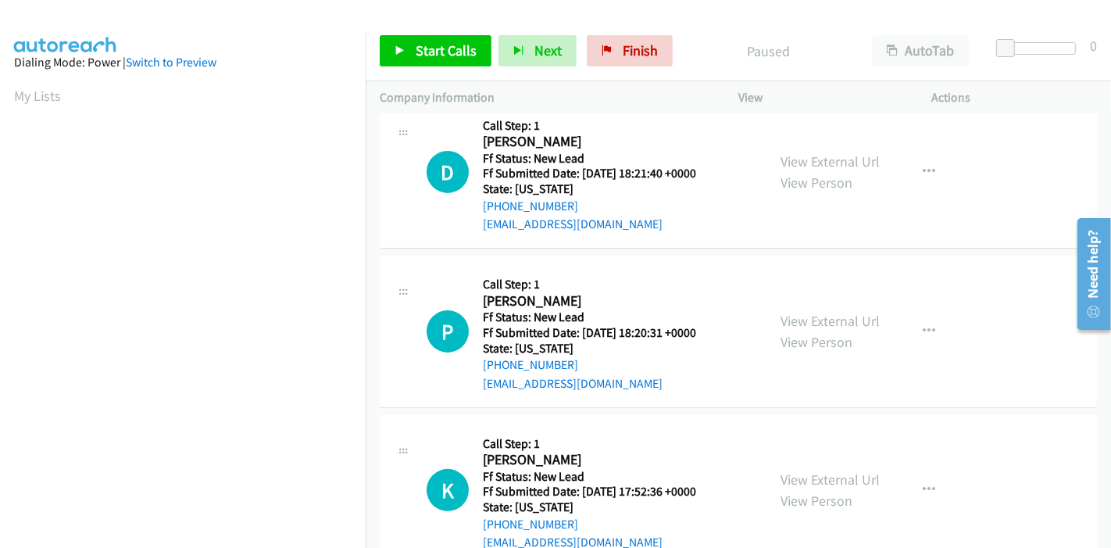
scroll to position [380, 0]
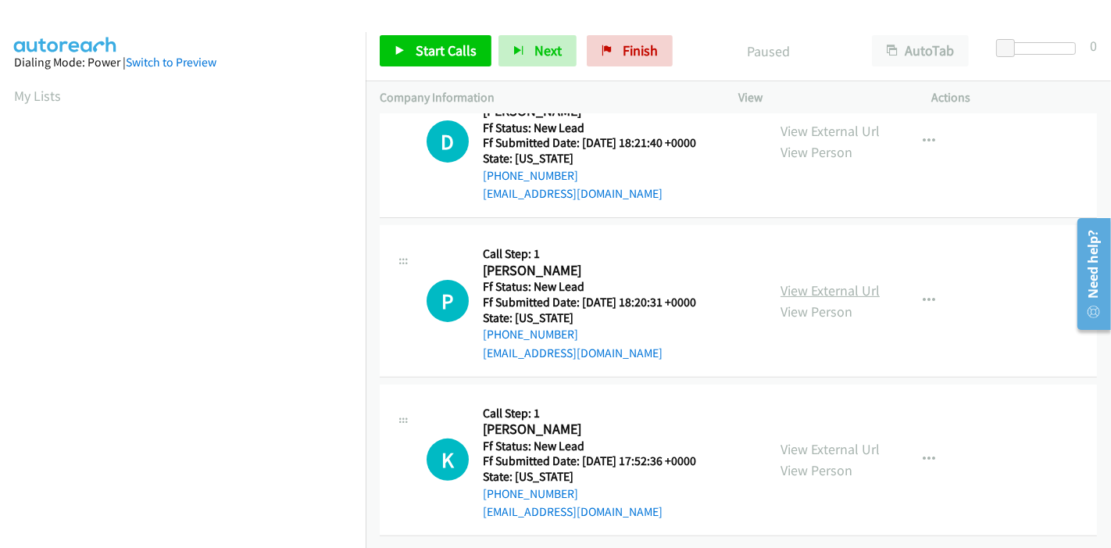
click at [794, 281] on link "View External Url" at bounding box center [829, 290] width 99 height 18
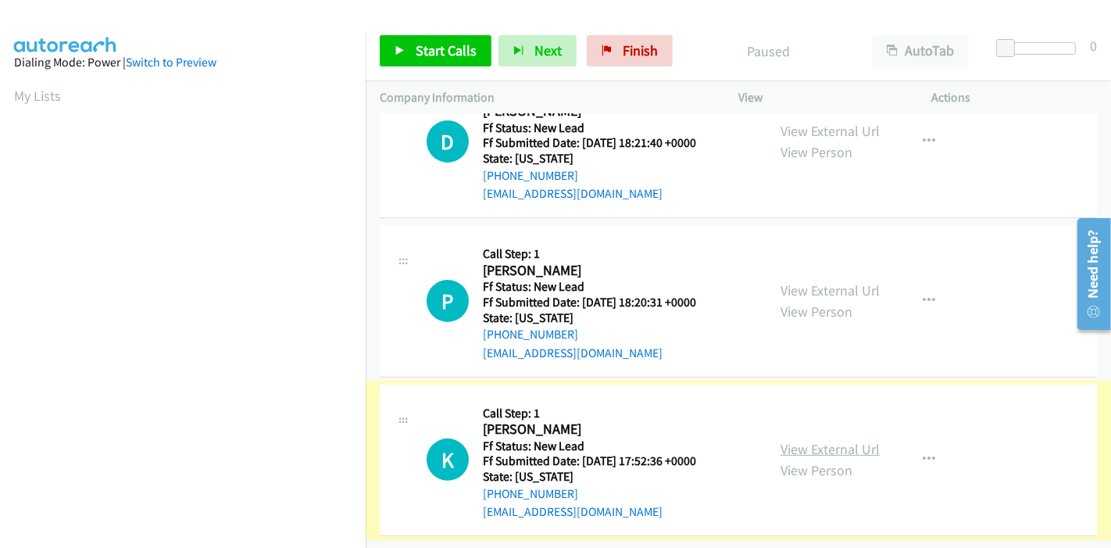
click at [821, 440] on link "View External Url" at bounding box center [829, 449] width 99 height 18
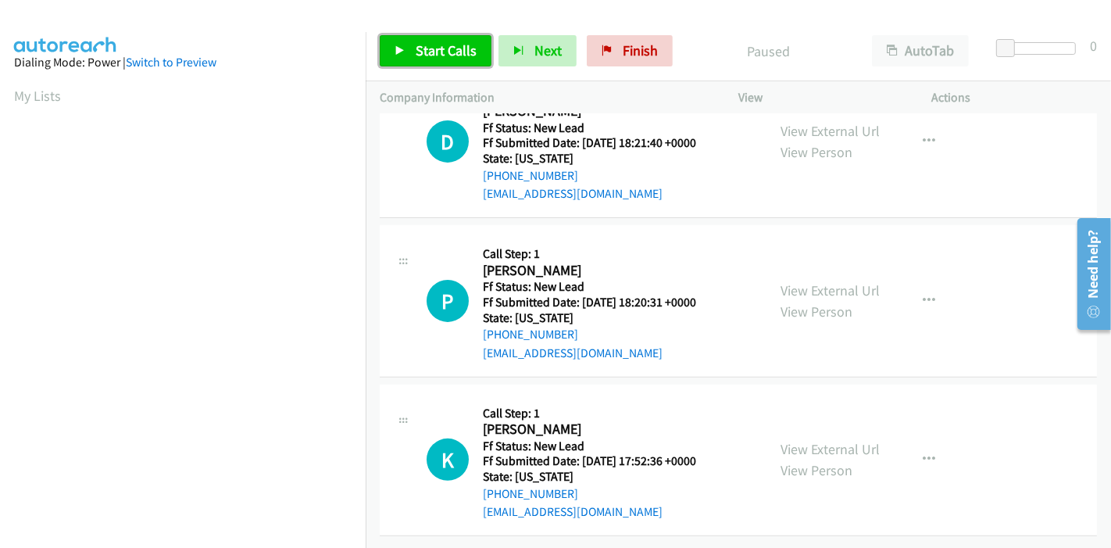
click at [449, 42] on span "Start Calls" at bounding box center [446, 50] width 61 height 18
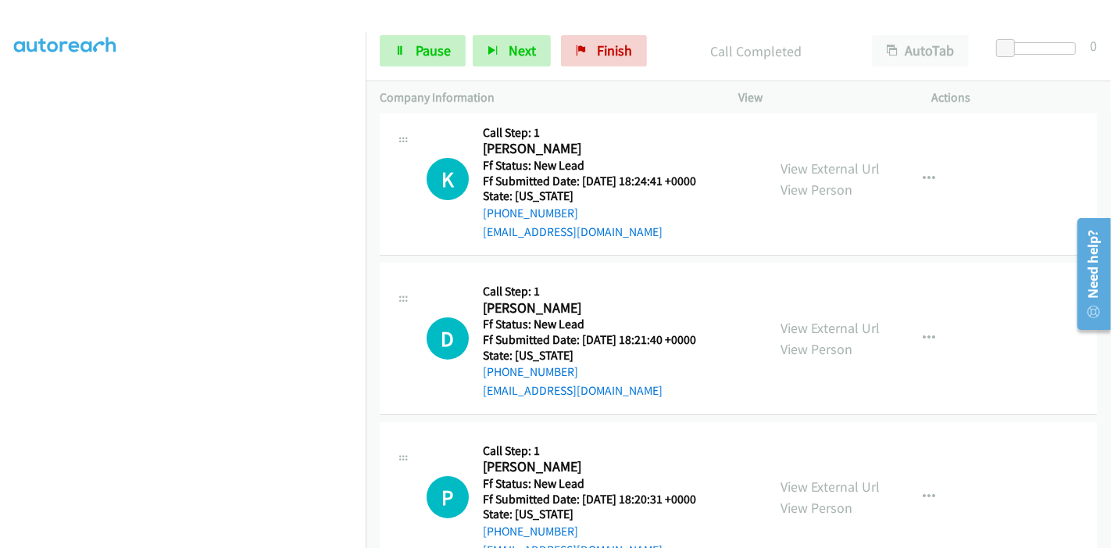
scroll to position [119, 0]
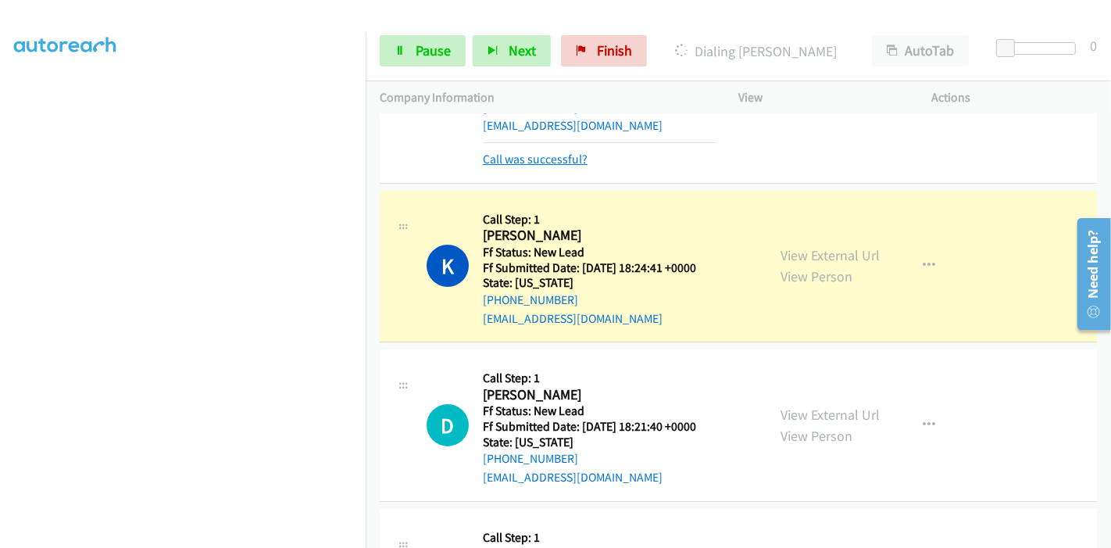
click at [524, 157] on link "Call was successful?" at bounding box center [535, 159] width 105 height 15
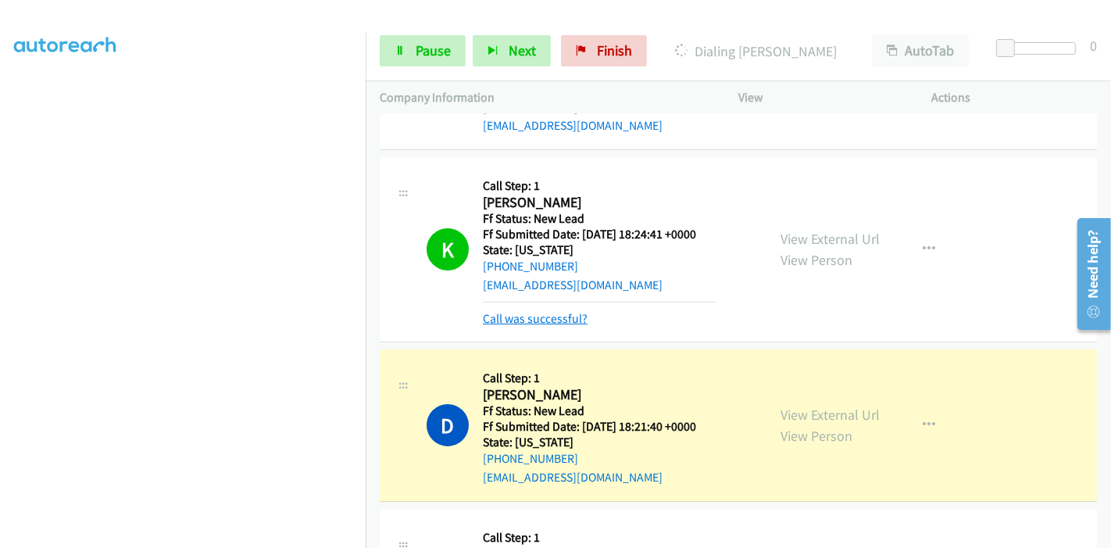
click at [526, 321] on link "Call was successful?" at bounding box center [535, 318] width 105 height 15
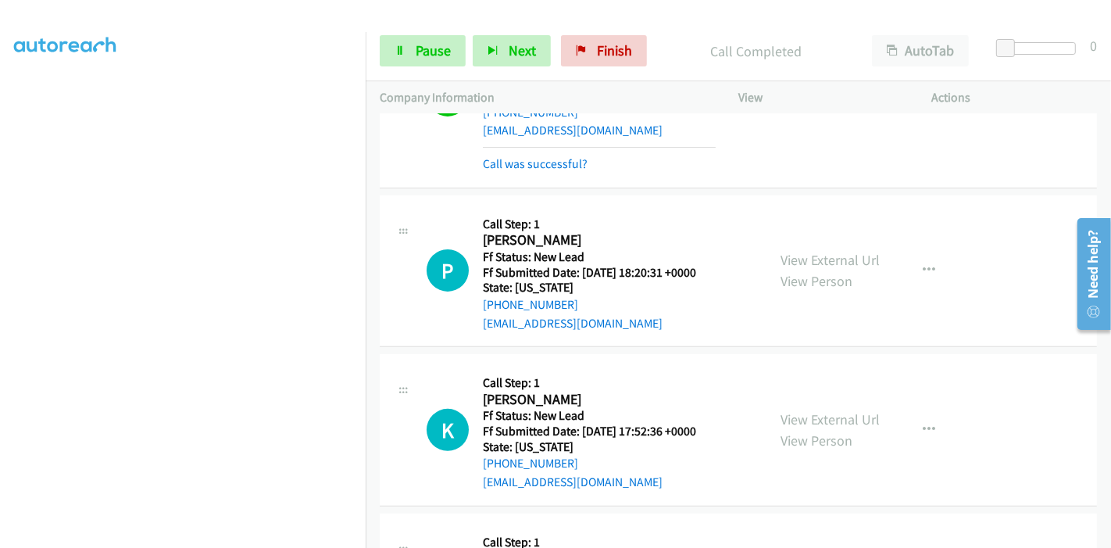
scroll to position [347, 0]
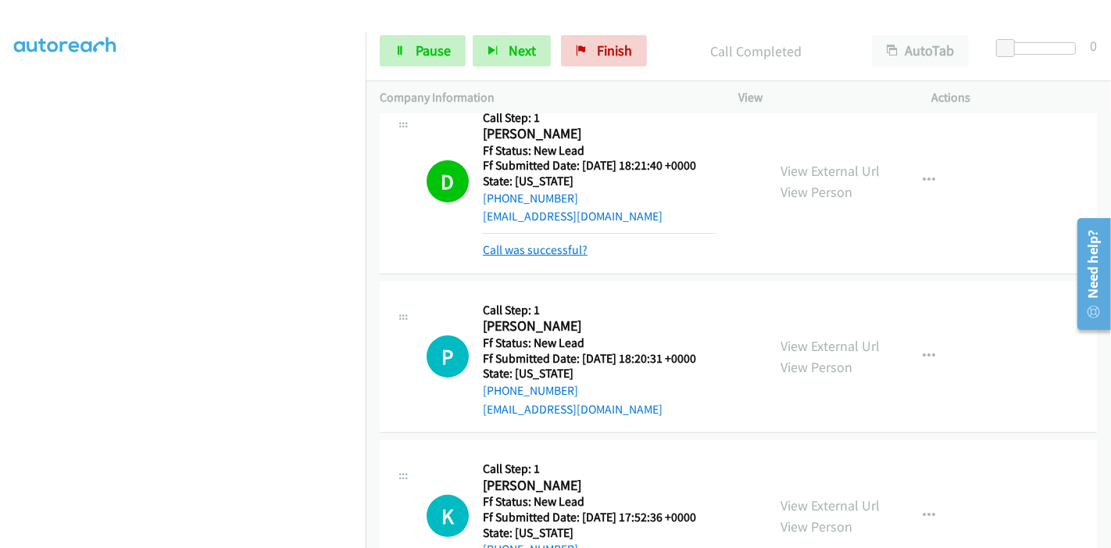
click at [542, 248] on link "Call was successful?" at bounding box center [535, 249] width 105 height 15
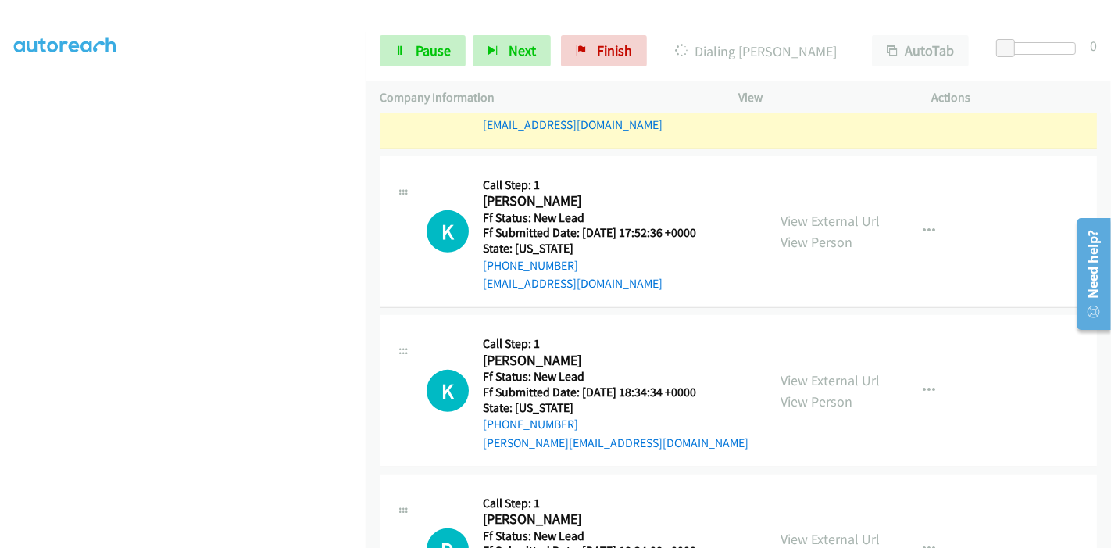
scroll to position [694, 0]
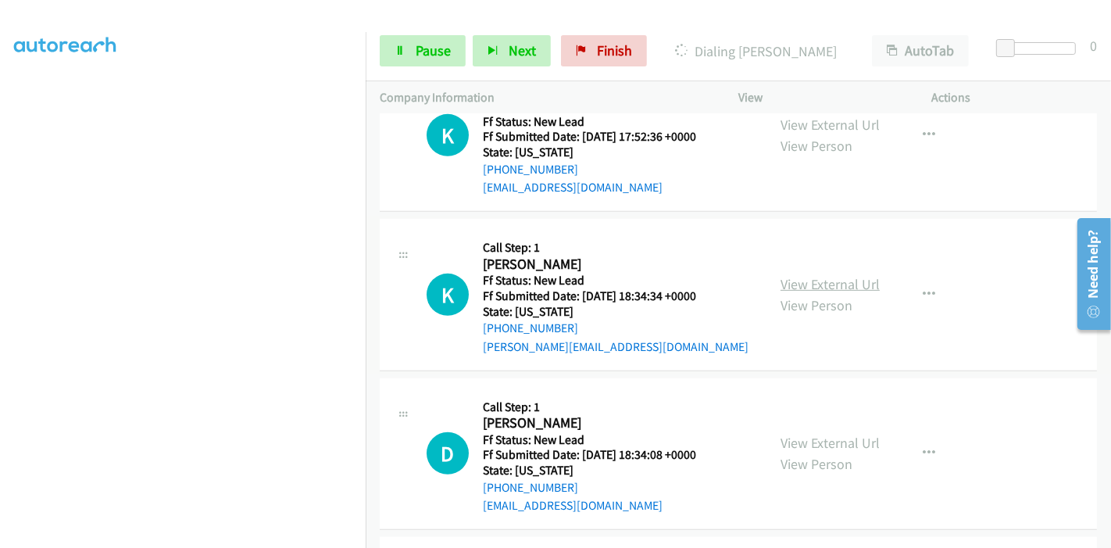
click at [801, 286] on link "View External Url" at bounding box center [829, 284] width 99 height 18
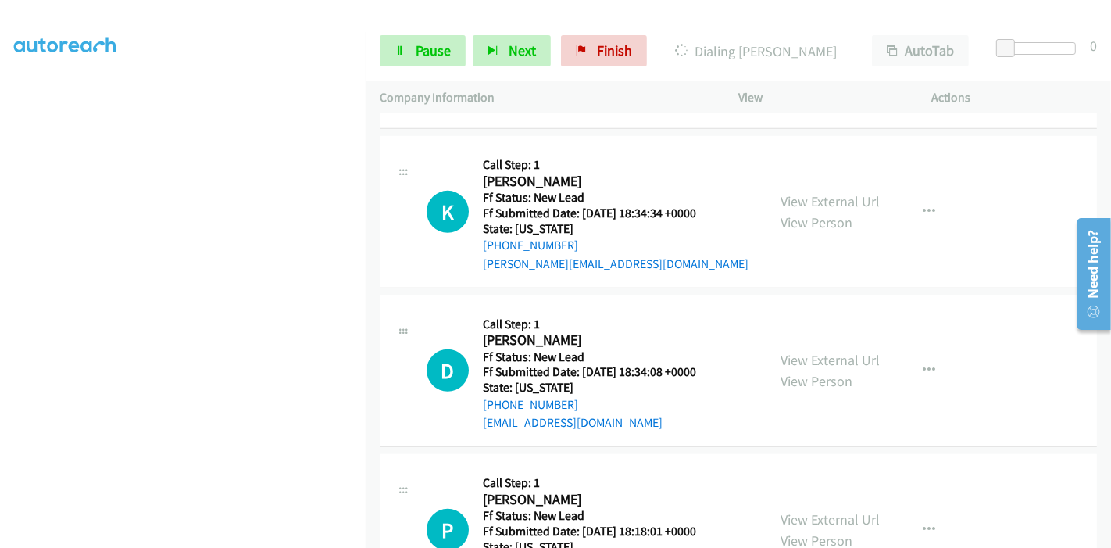
scroll to position [857, 0]
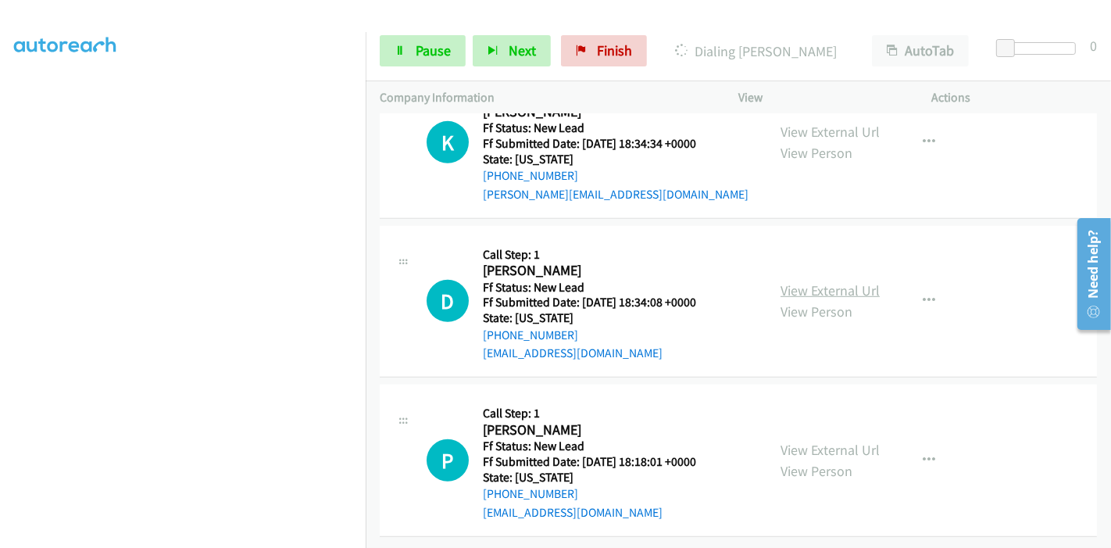
click at [797, 281] on link "View External Url" at bounding box center [829, 290] width 99 height 18
click at [816, 440] on link "View External Url" at bounding box center [829, 449] width 99 height 18
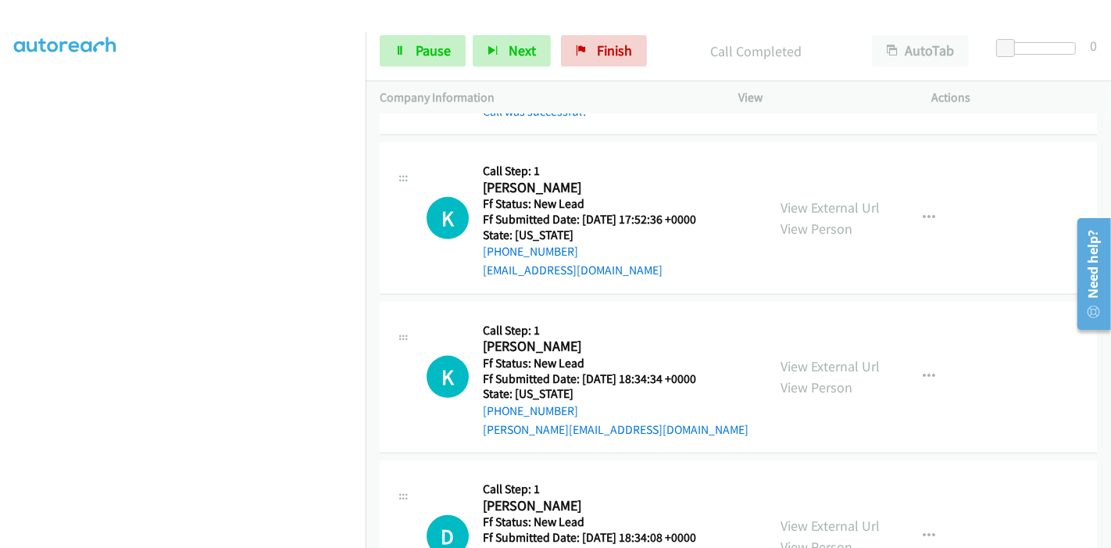
scroll to position [629, 0]
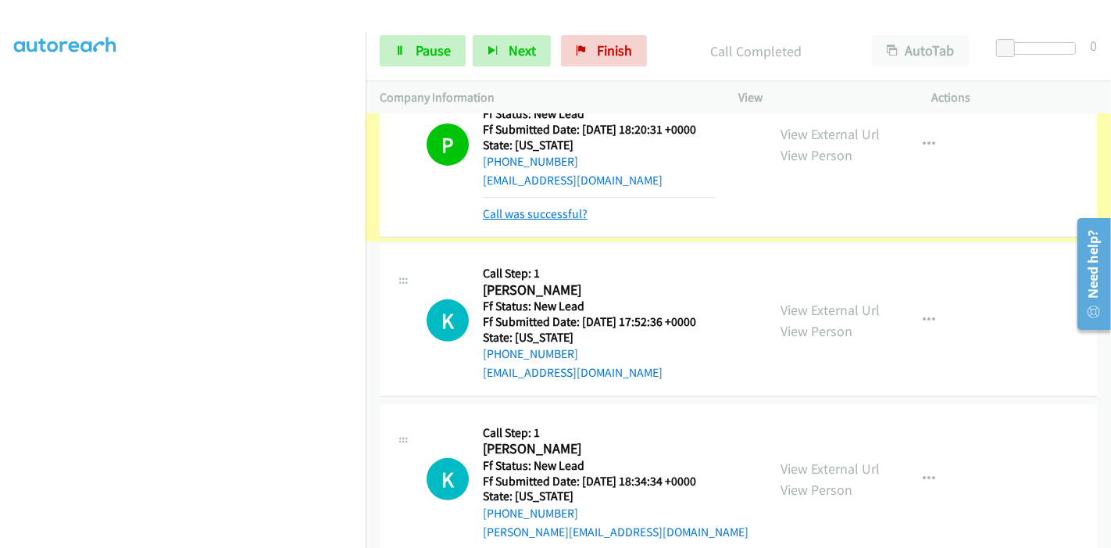
click at [522, 212] on link "Call was successful?" at bounding box center [535, 213] width 105 height 15
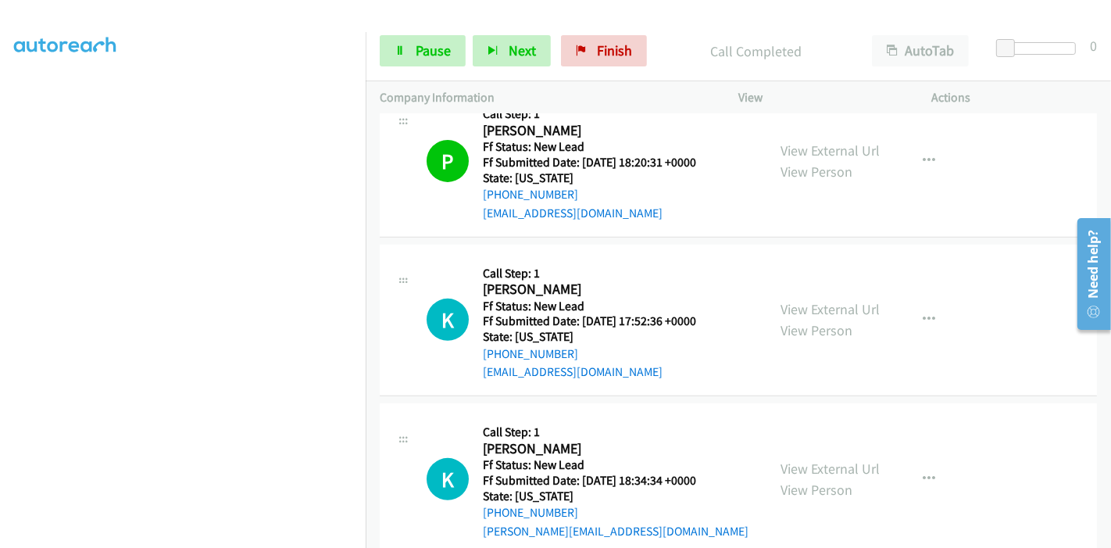
scroll to position [596, 0]
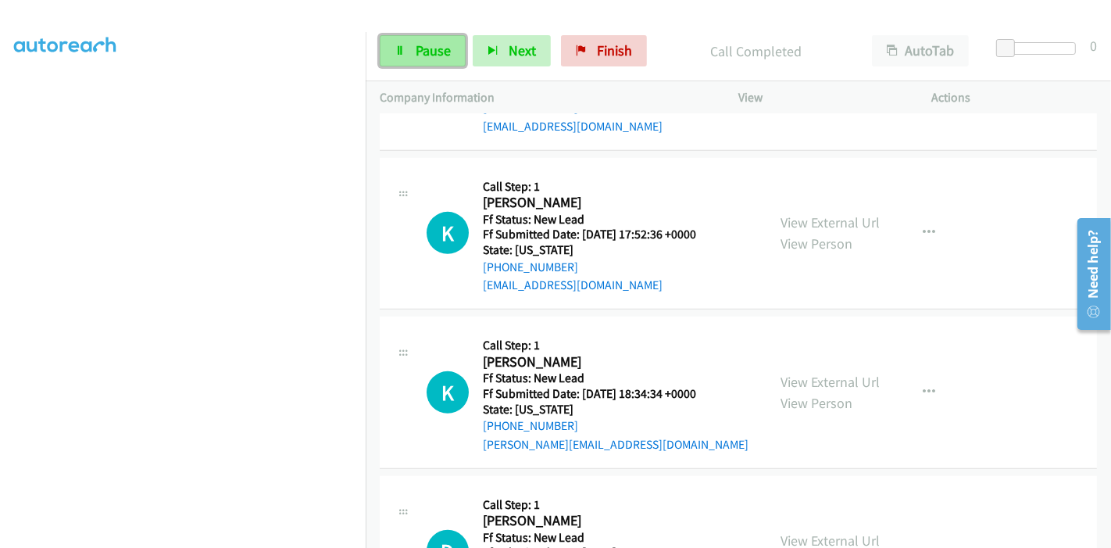
click at [431, 48] on span "Pause" at bounding box center [433, 50] width 35 height 18
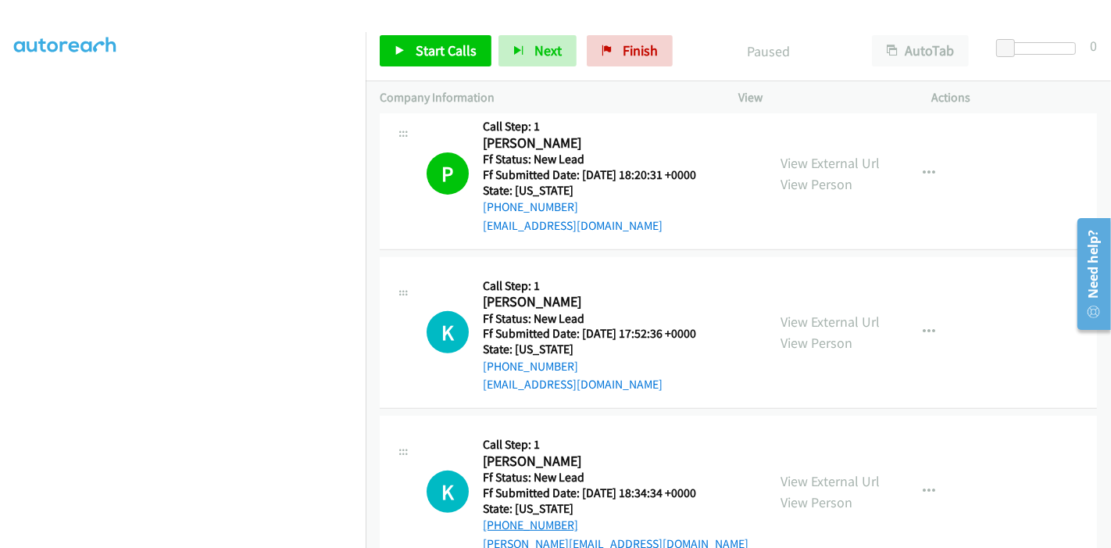
scroll to position [769, 0]
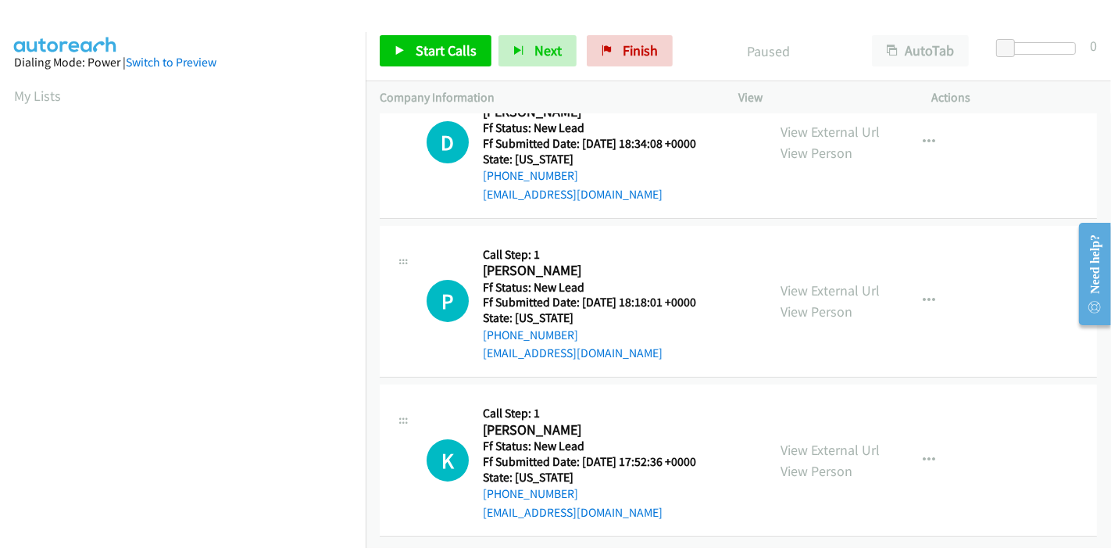
scroll to position [222, 0]
click at [430, 41] on span "Start Calls" at bounding box center [446, 50] width 61 height 18
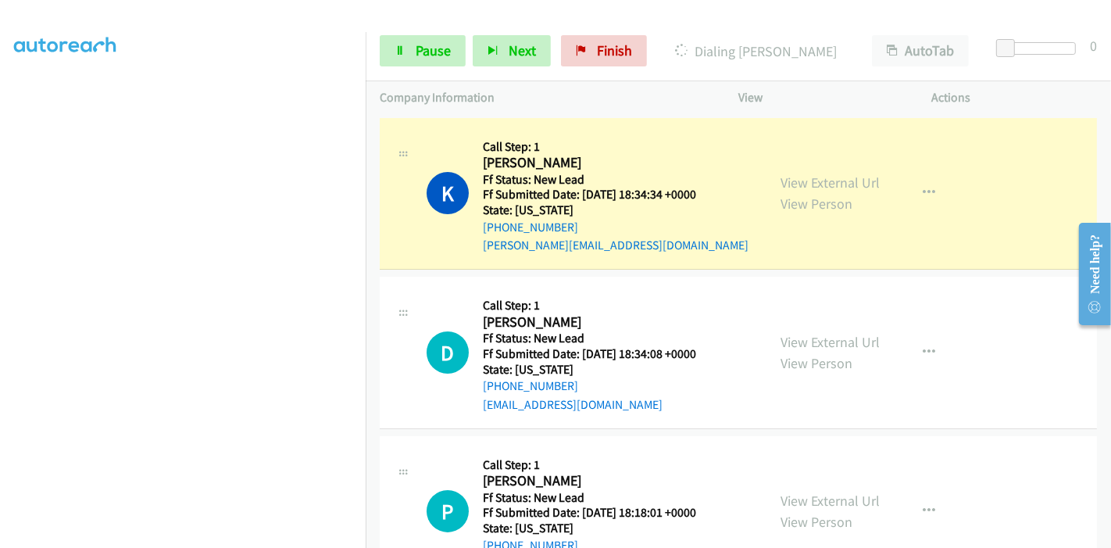
scroll to position [330, 0]
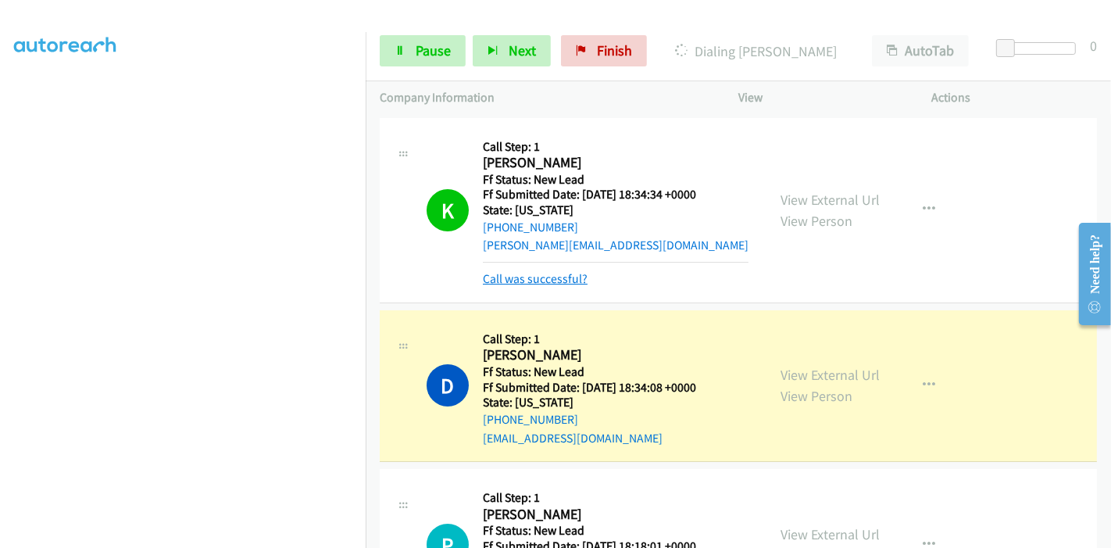
click at [517, 277] on link "Call was successful?" at bounding box center [535, 278] width 105 height 15
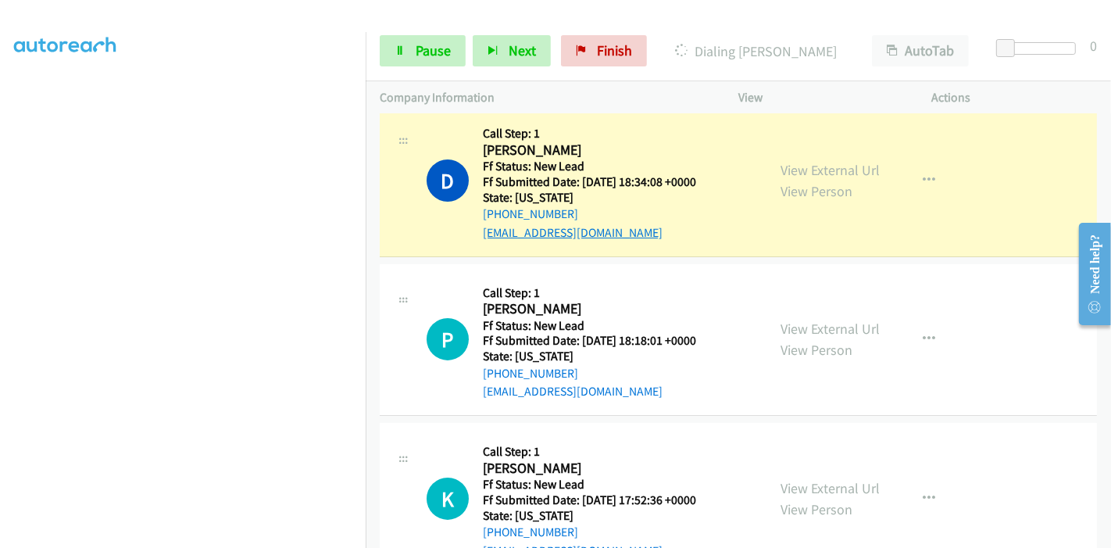
scroll to position [173, 0]
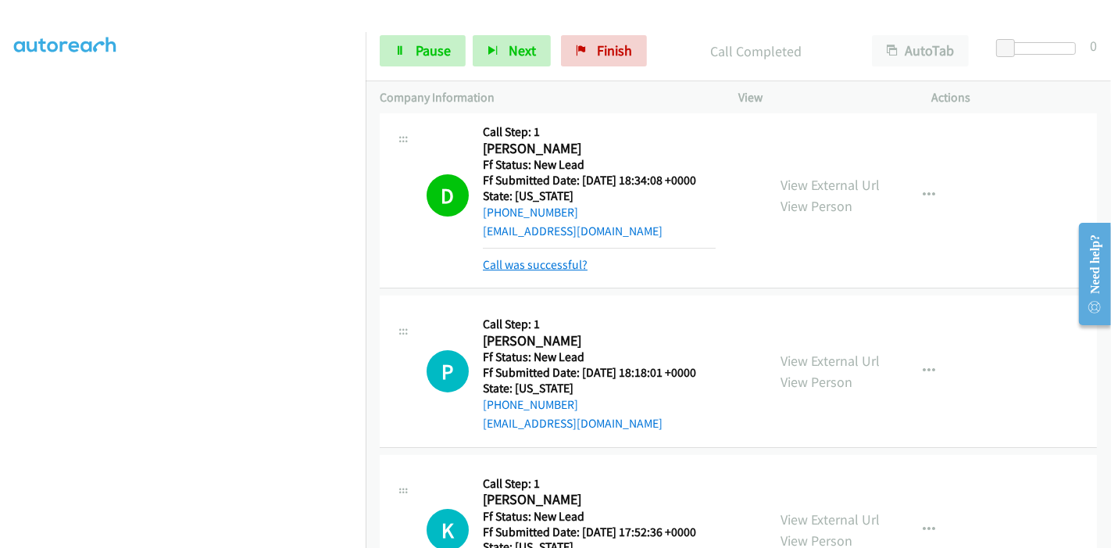
click at [531, 264] on link "Call was successful?" at bounding box center [535, 264] width 105 height 15
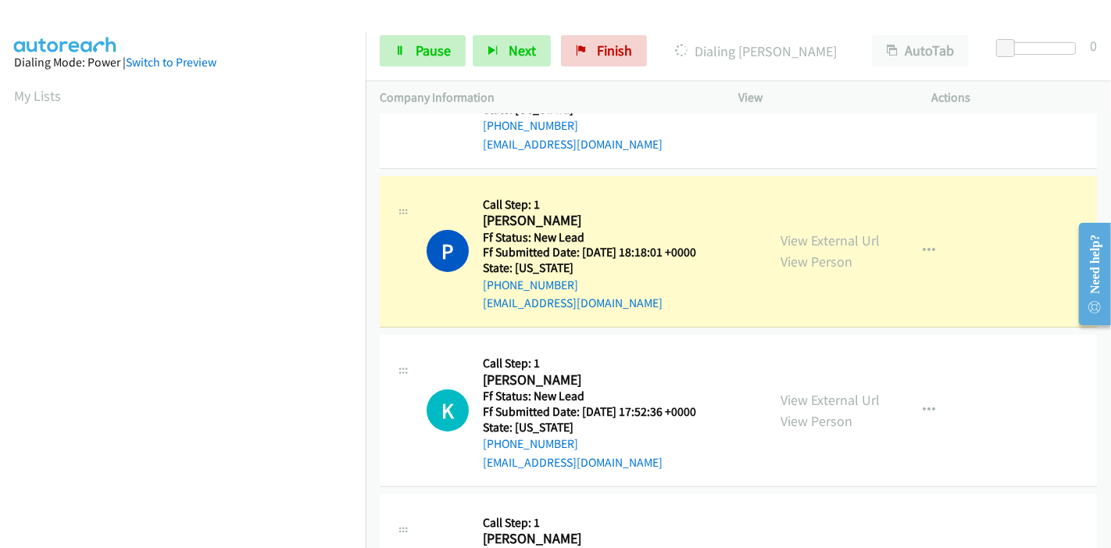
scroll to position [330, 0]
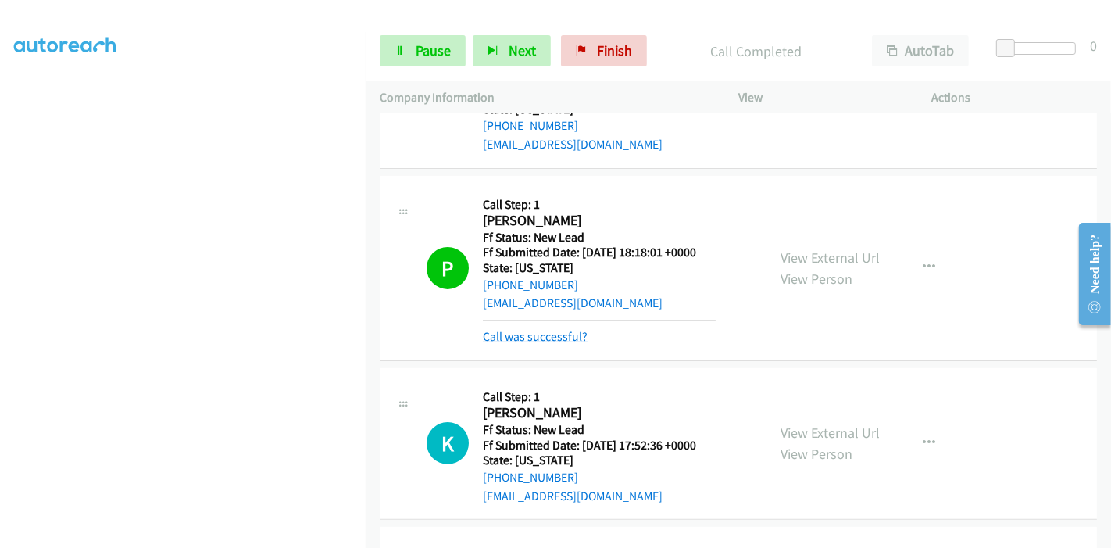
click at [540, 332] on link "Call was successful?" at bounding box center [535, 336] width 105 height 15
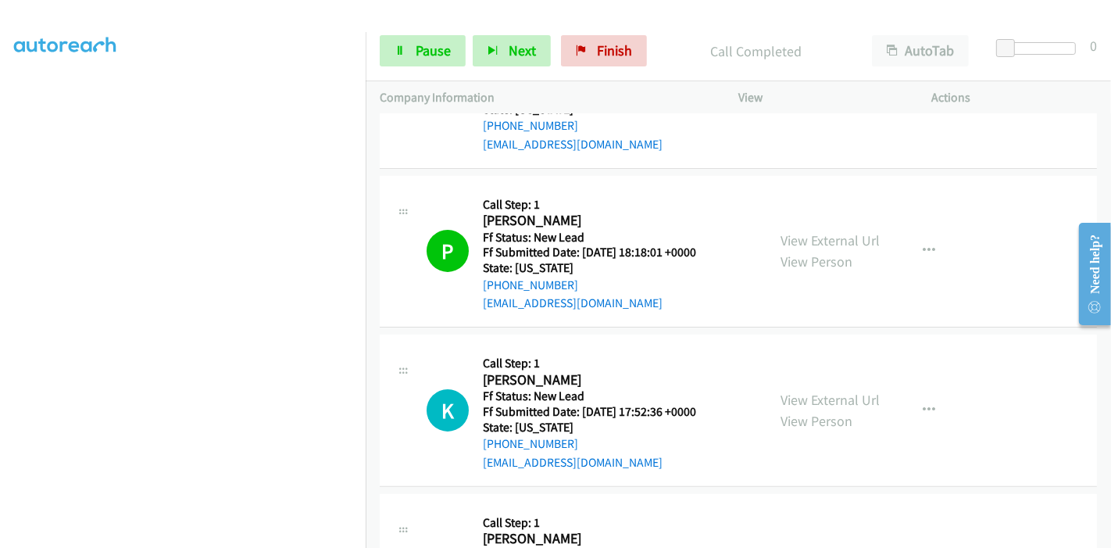
scroll to position [347, 0]
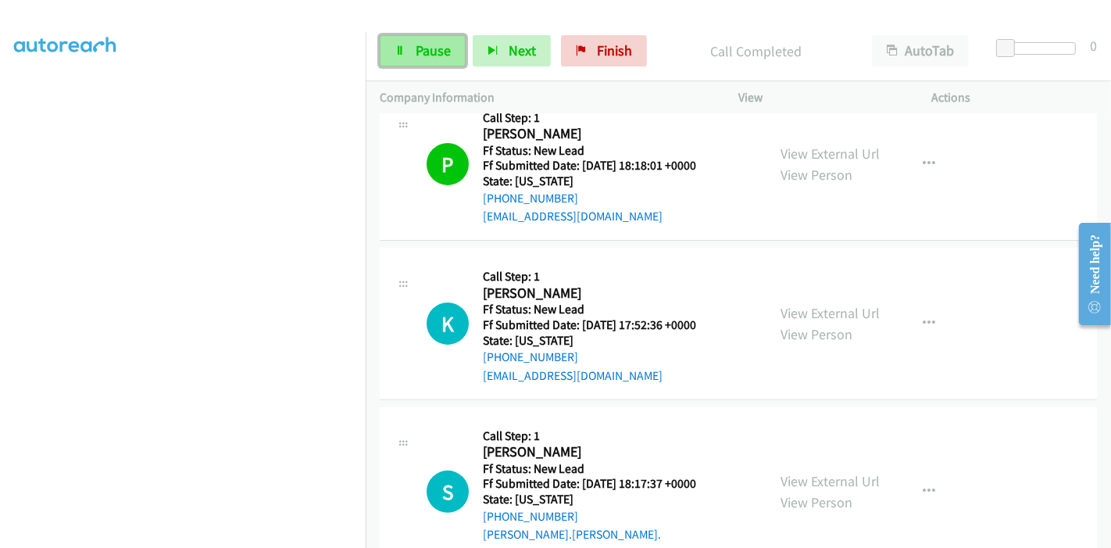
drag, startPoint x: 415, startPoint y: 47, endPoint x: 244, endPoint y: 15, distance: 174.0
click at [416, 47] on span "Pause" at bounding box center [433, 50] width 35 height 18
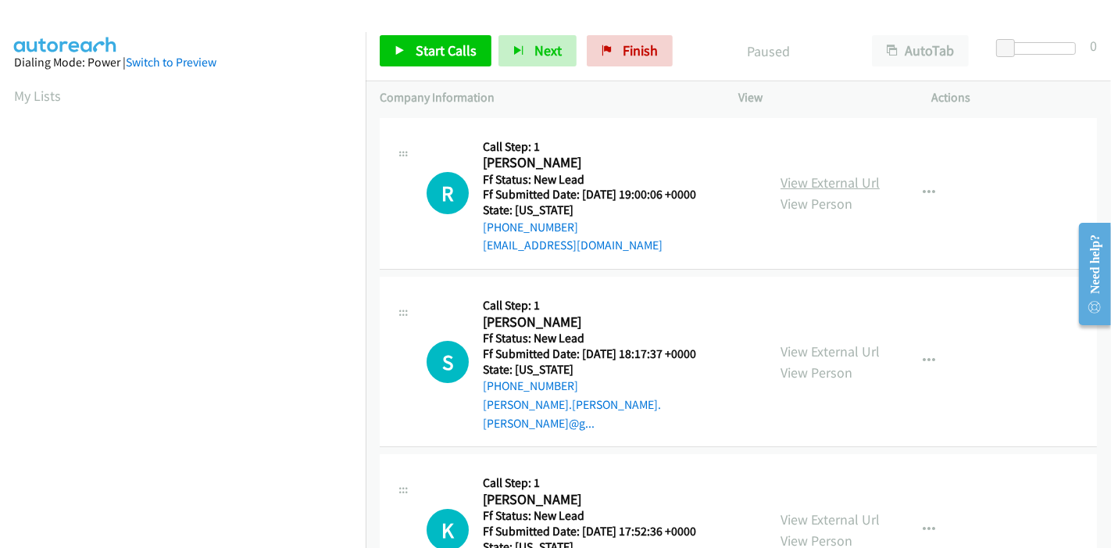
click at [832, 186] on link "View External Url" at bounding box center [829, 182] width 99 height 18
click at [787, 342] on link "View External Url" at bounding box center [829, 351] width 99 height 18
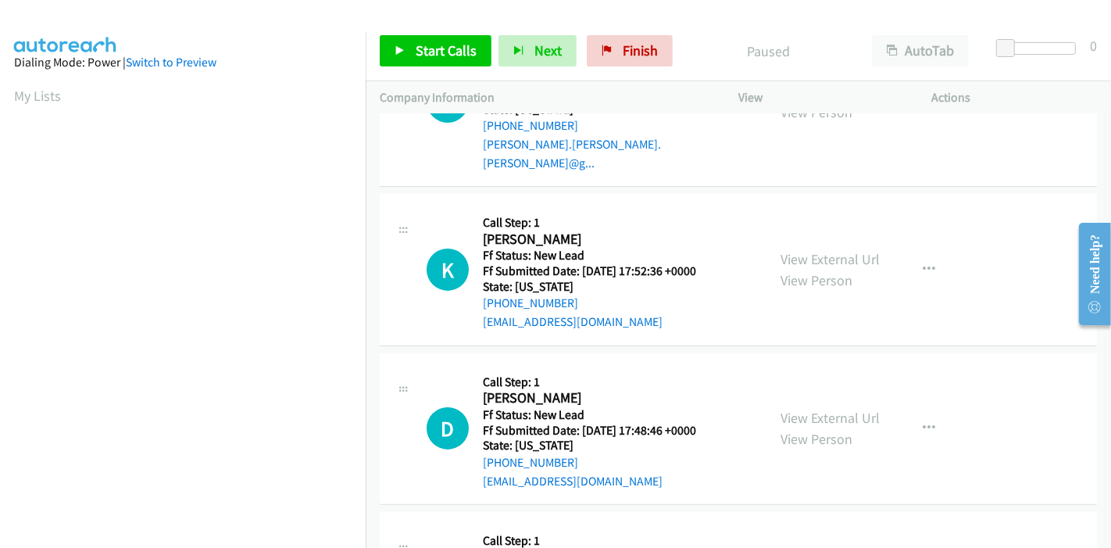
scroll to position [347, 0]
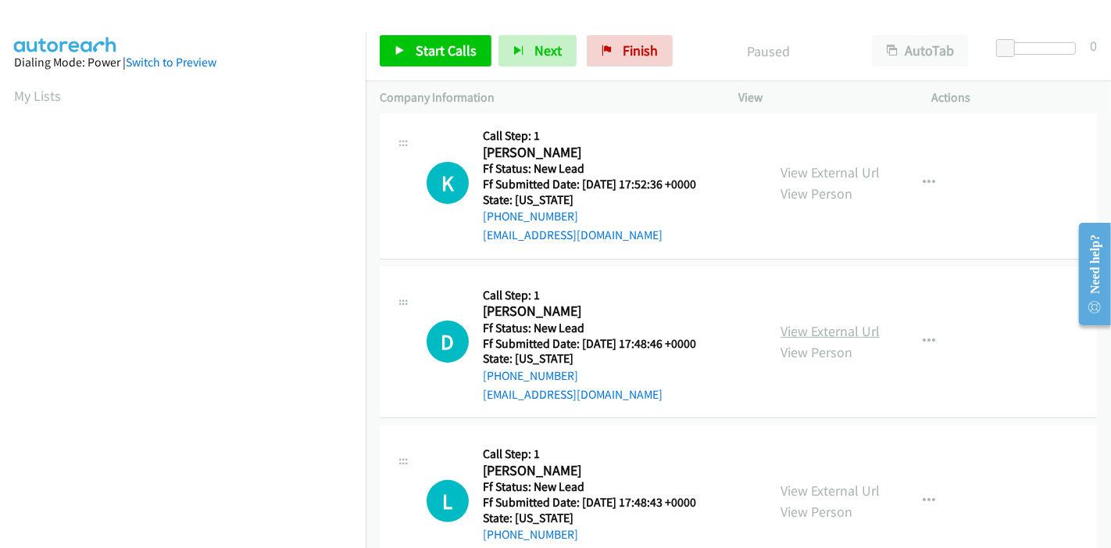
click at [797, 322] on link "View External Url" at bounding box center [829, 331] width 99 height 18
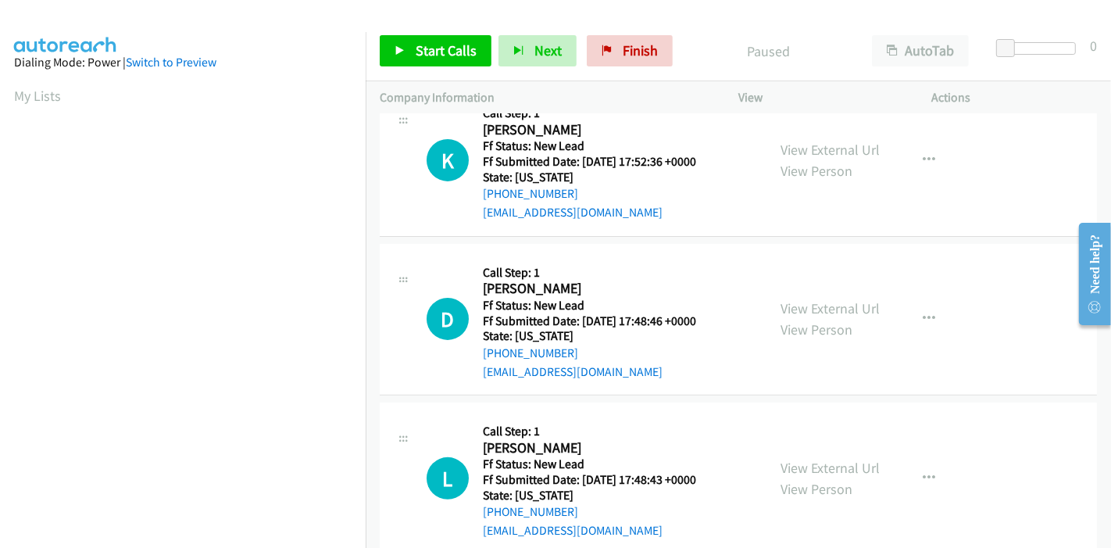
scroll to position [380, 0]
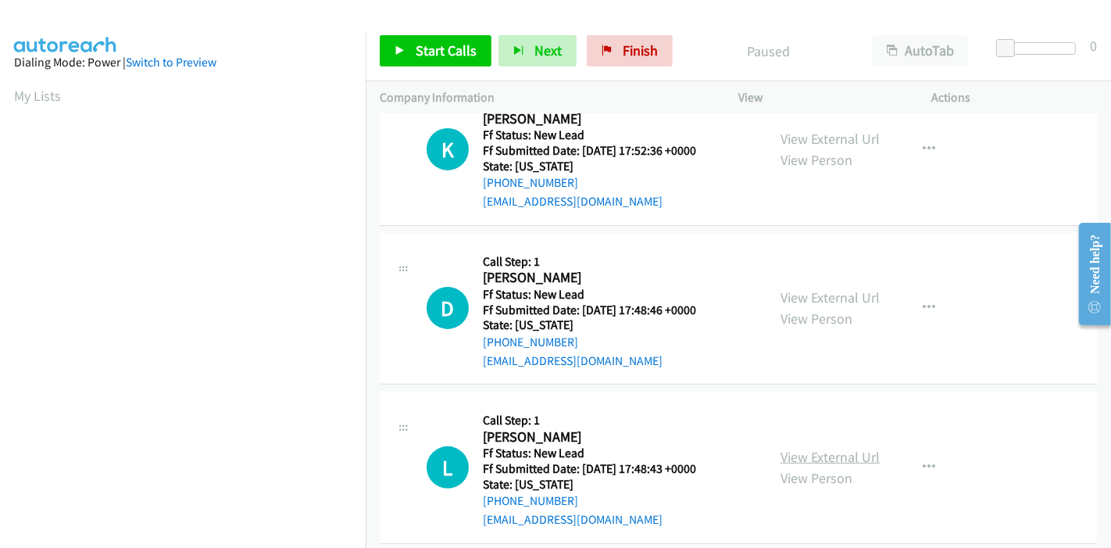
click at [805, 448] on link "View External Url" at bounding box center [829, 457] width 99 height 18
click at [422, 47] on span "Start Calls" at bounding box center [446, 50] width 61 height 18
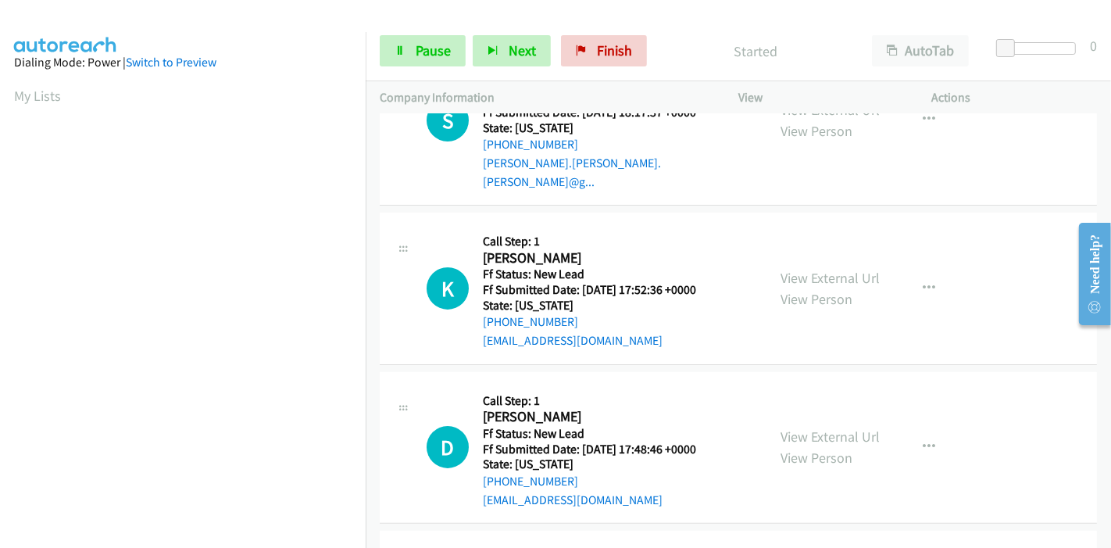
scroll to position [0, 0]
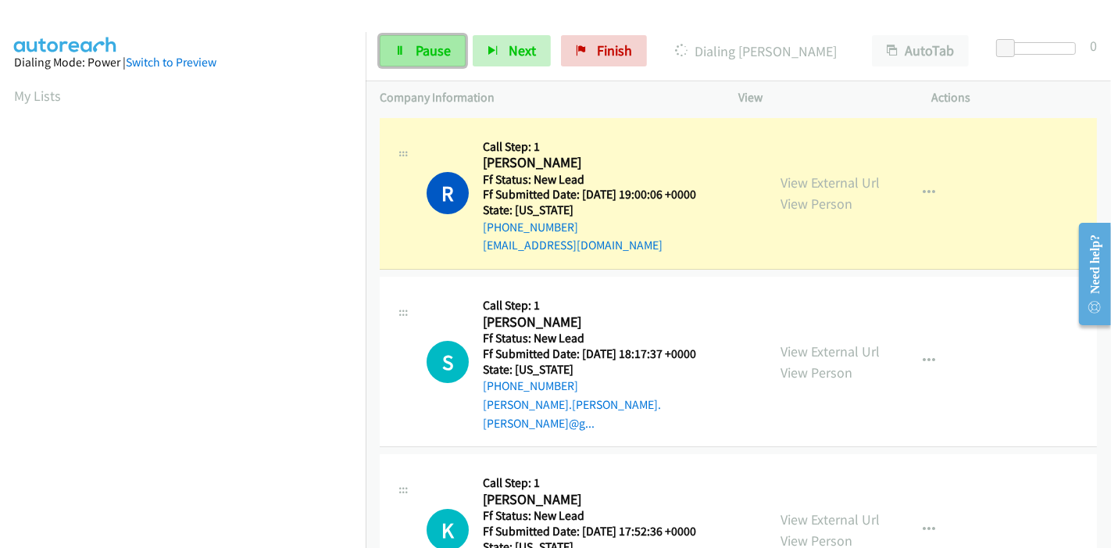
click at [418, 48] on span "Pause" at bounding box center [433, 50] width 35 height 18
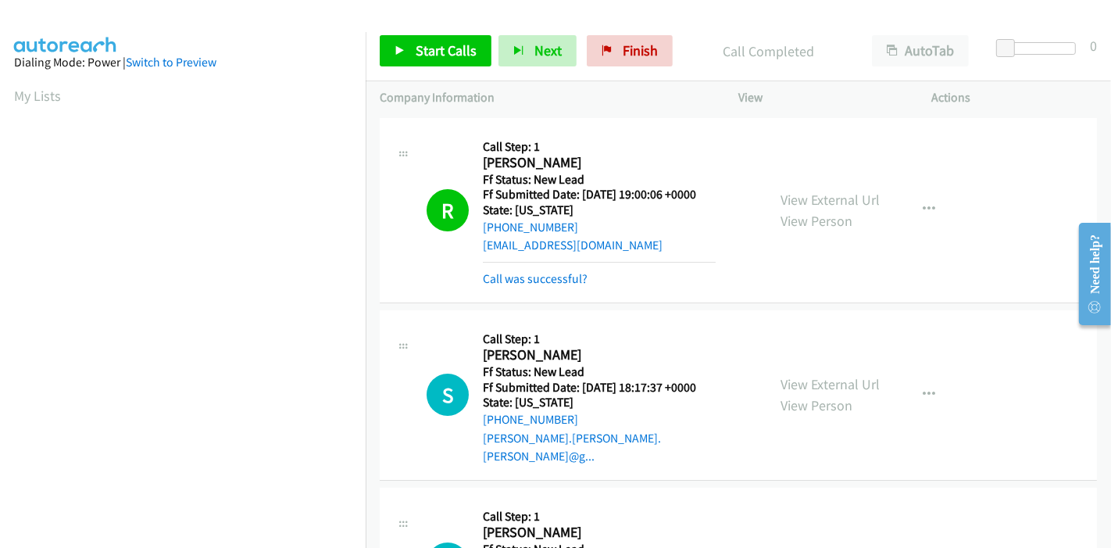
scroll to position [330, 0]
click at [402, 57] on link "Start Calls" at bounding box center [436, 50] width 112 height 31
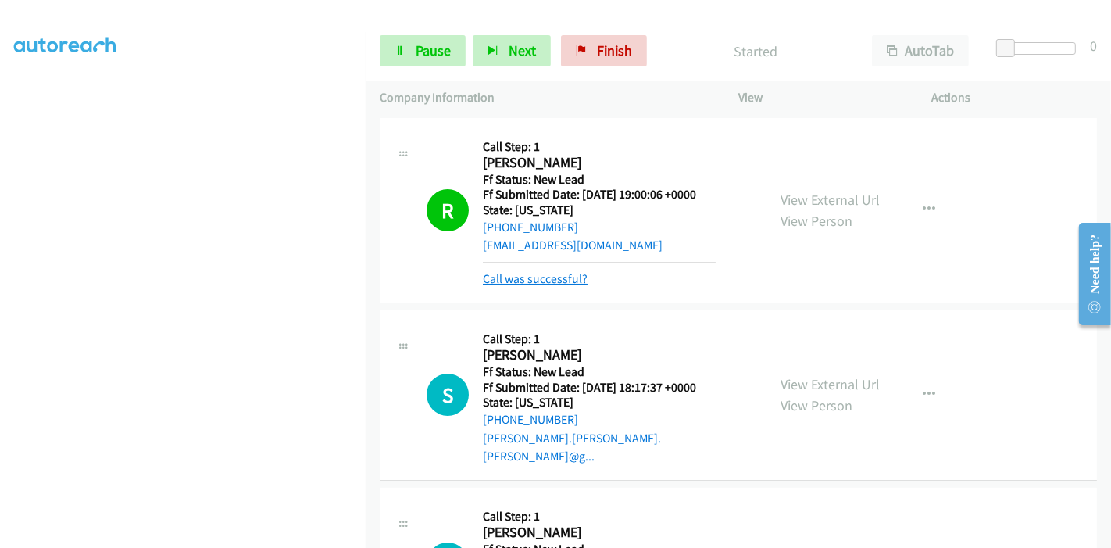
click at [498, 280] on link "Call was successful?" at bounding box center [535, 278] width 105 height 15
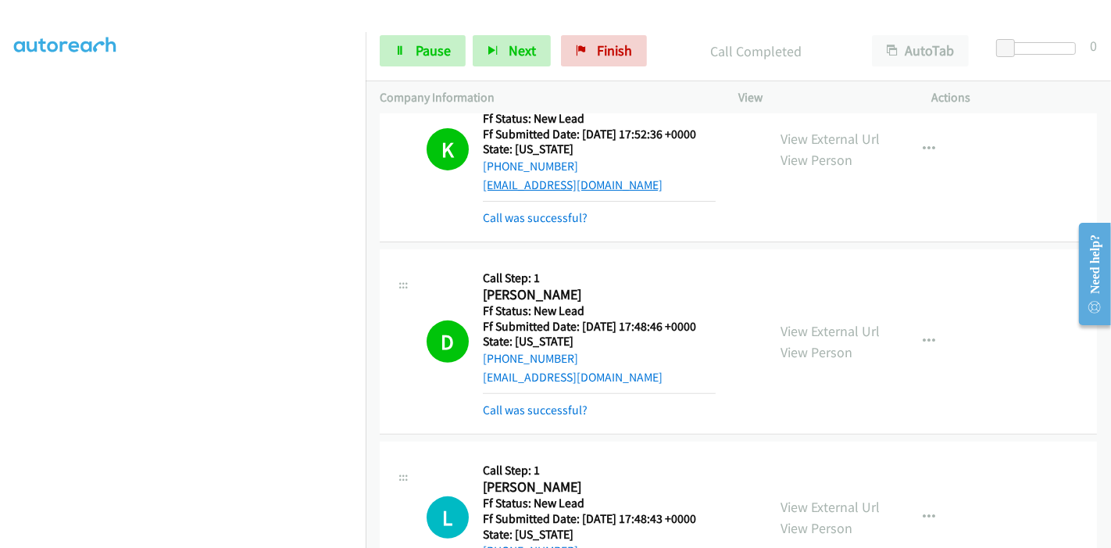
scroll to position [344, 0]
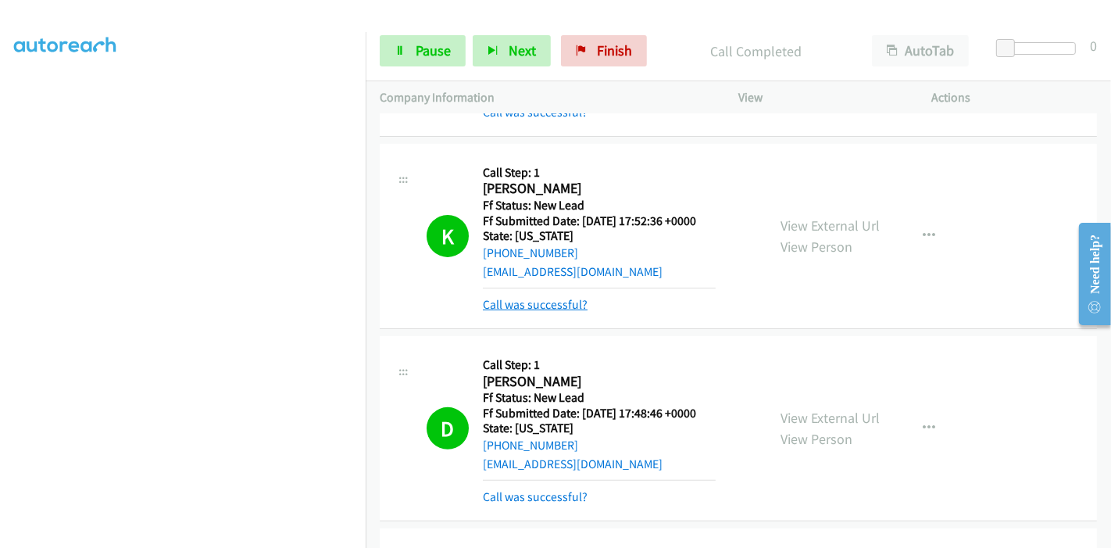
click at [530, 297] on link "Call was successful?" at bounding box center [535, 304] width 105 height 15
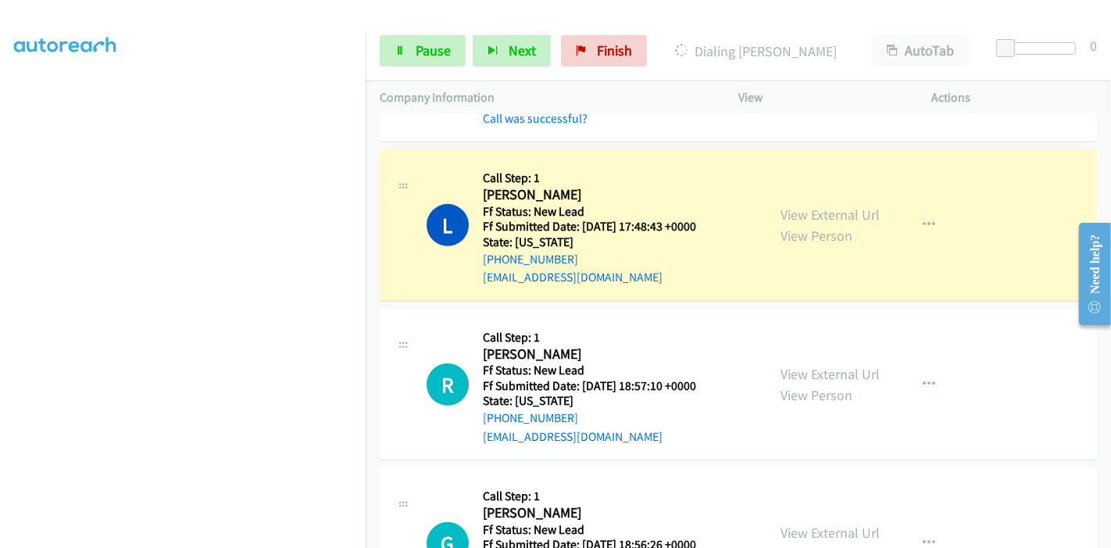
scroll to position [690, 0]
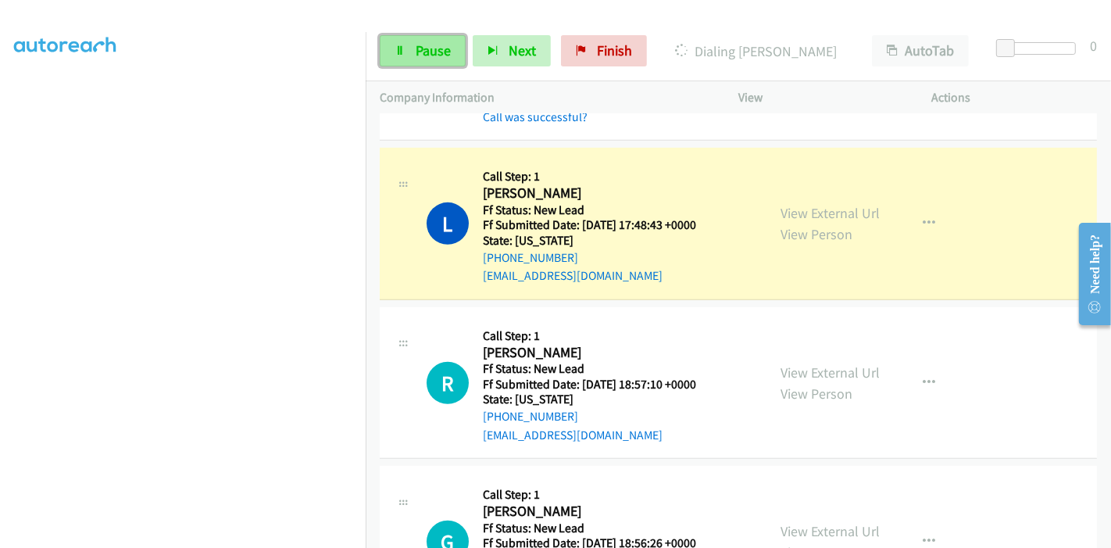
click at [408, 48] on link "Pause" at bounding box center [423, 50] width 86 height 31
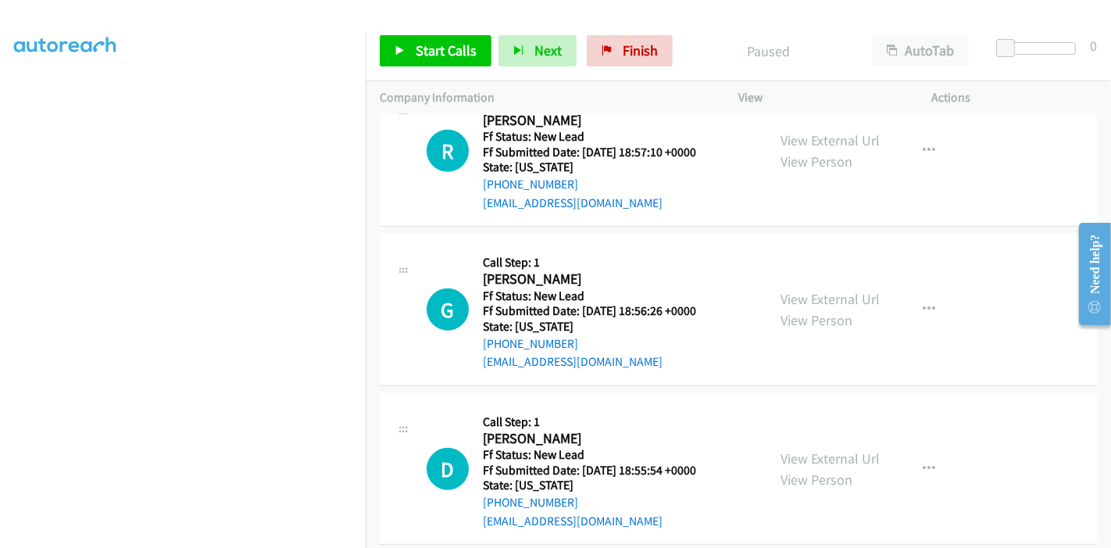
scroll to position [836, 0]
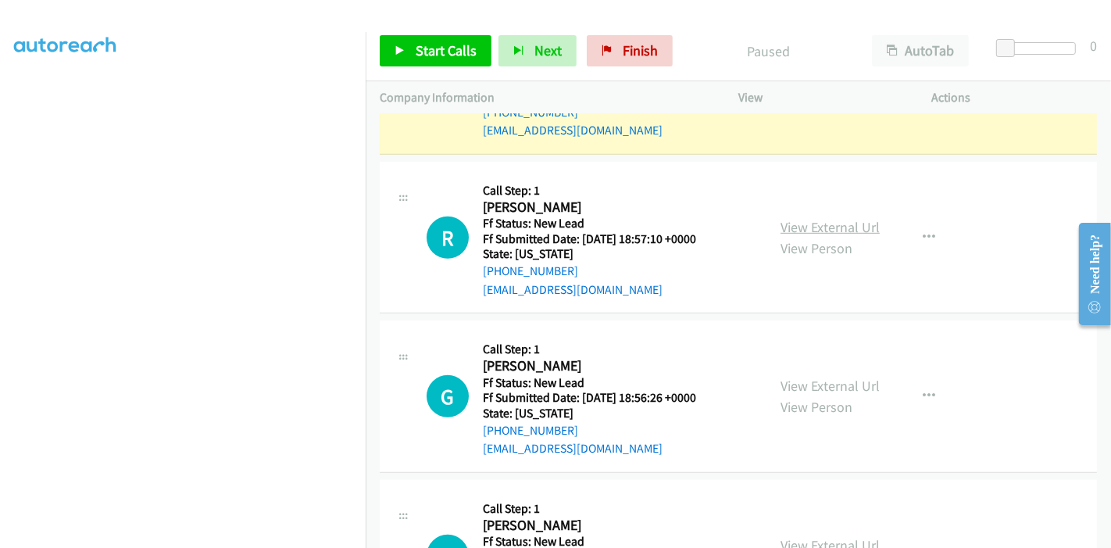
click at [815, 218] on link "View External Url" at bounding box center [829, 227] width 99 height 18
click at [826, 376] on link "View External Url" at bounding box center [829, 385] width 99 height 18
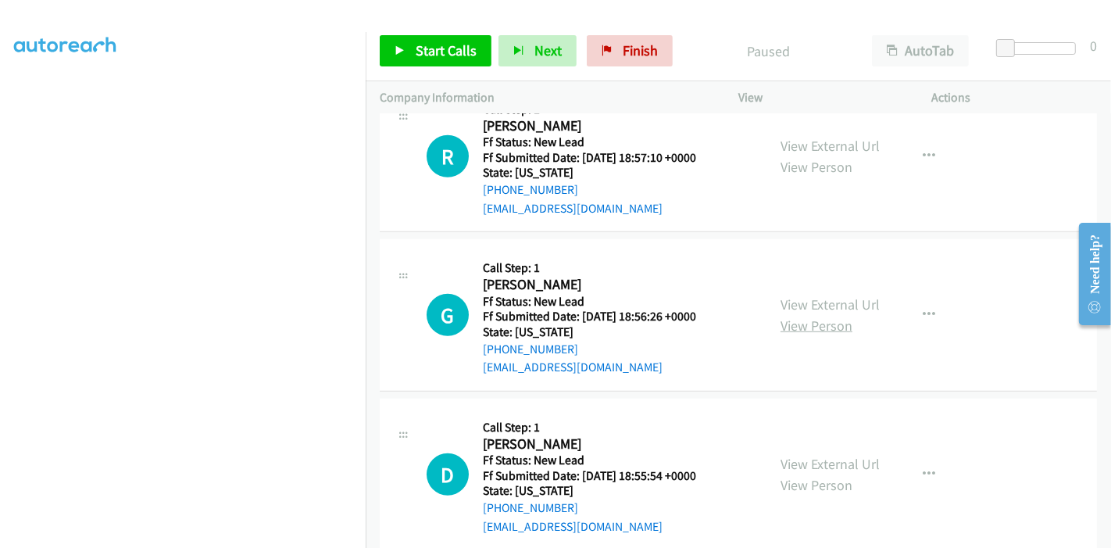
scroll to position [922, 0]
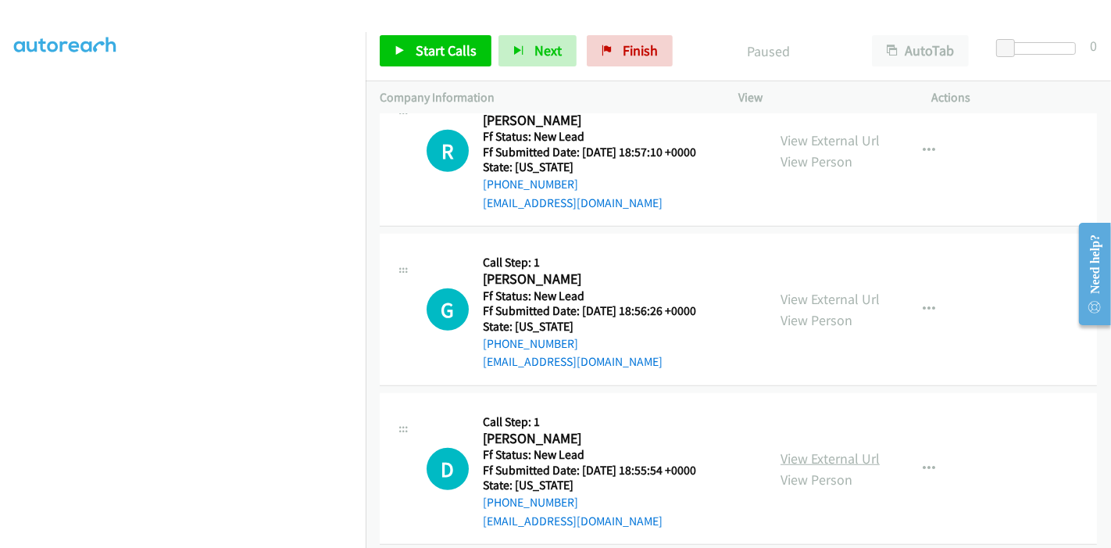
click at [832, 449] on link "View External Url" at bounding box center [829, 458] width 99 height 18
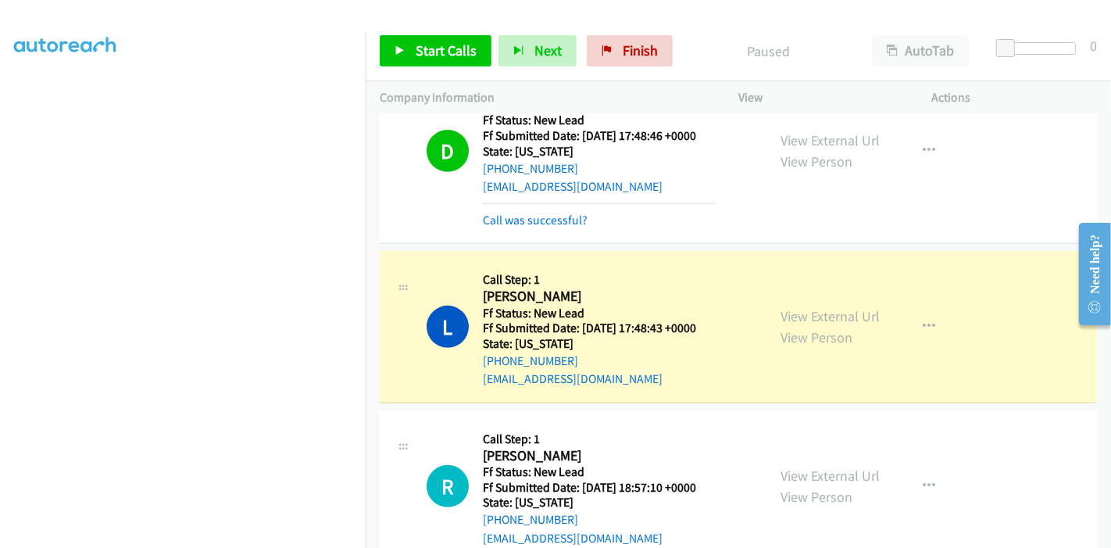
scroll to position [591, 0]
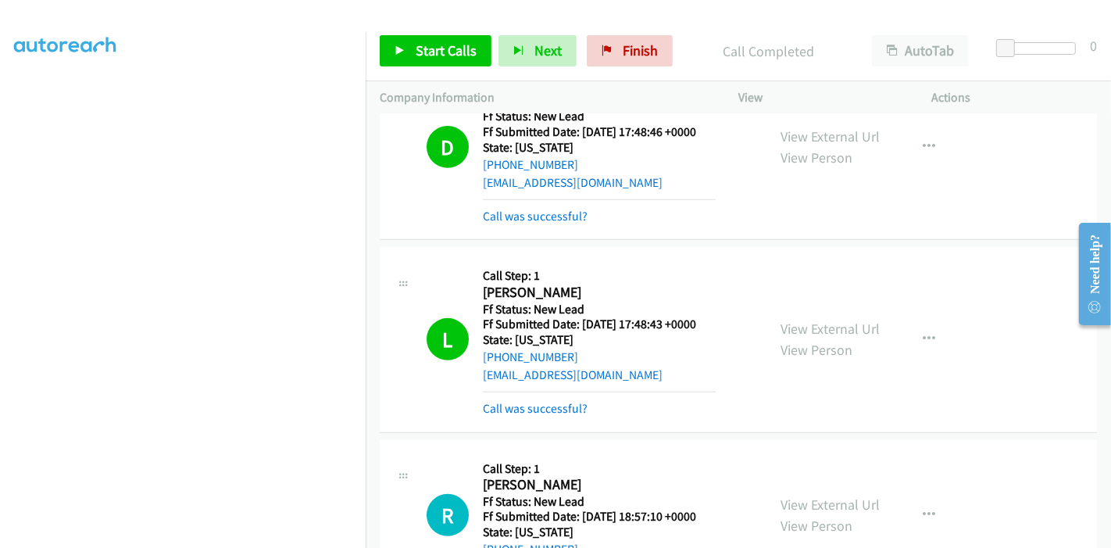
click at [544, 399] on div "Call was successful?" at bounding box center [599, 408] width 233 height 19
click at [548, 401] on link "Call was successful?" at bounding box center [535, 408] width 105 height 15
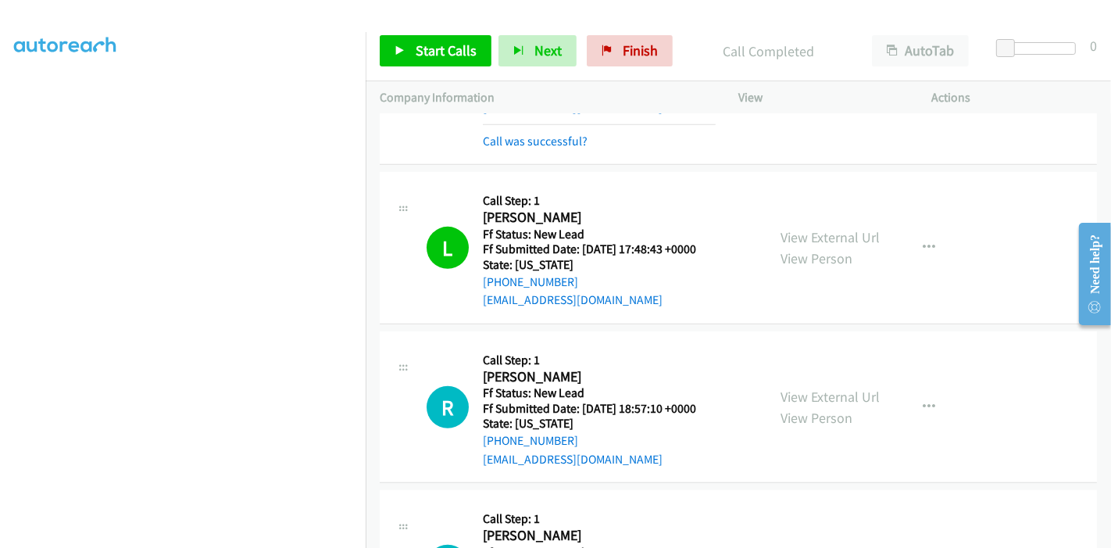
scroll to position [765, 0]
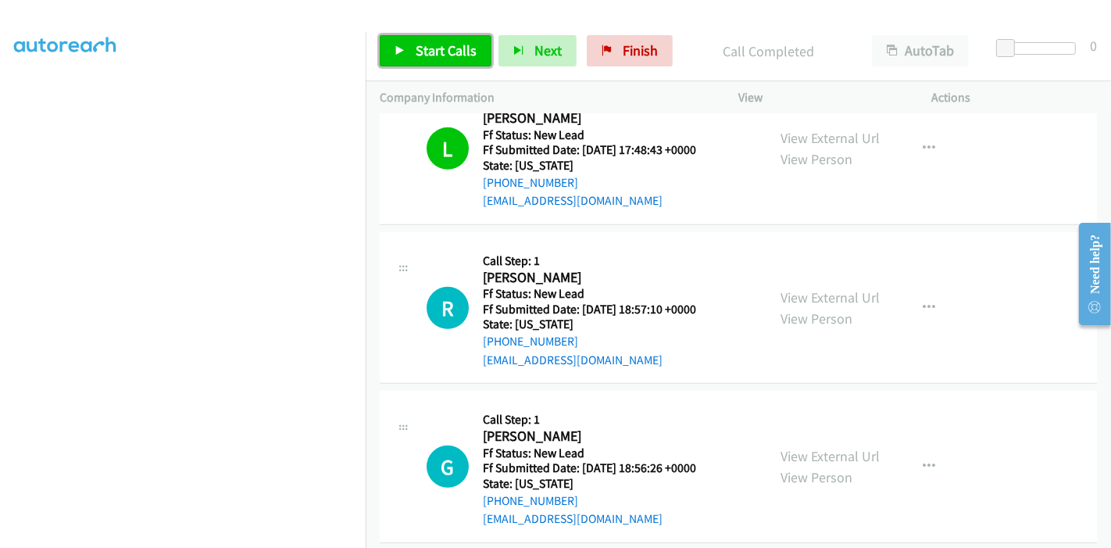
click at [408, 37] on link "Start Calls" at bounding box center [436, 50] width 112 height 31
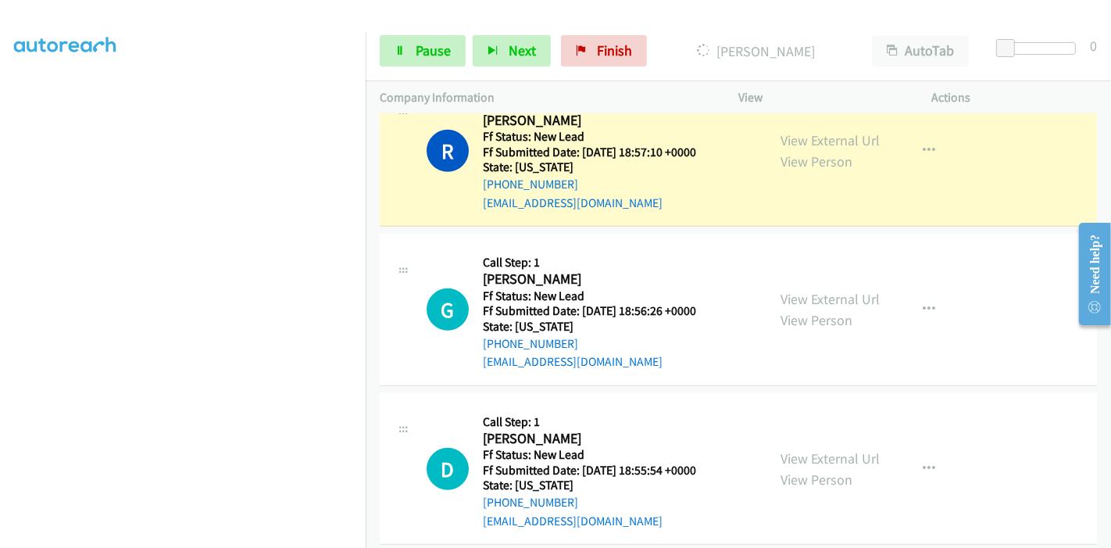
scroll to position [0, 0]
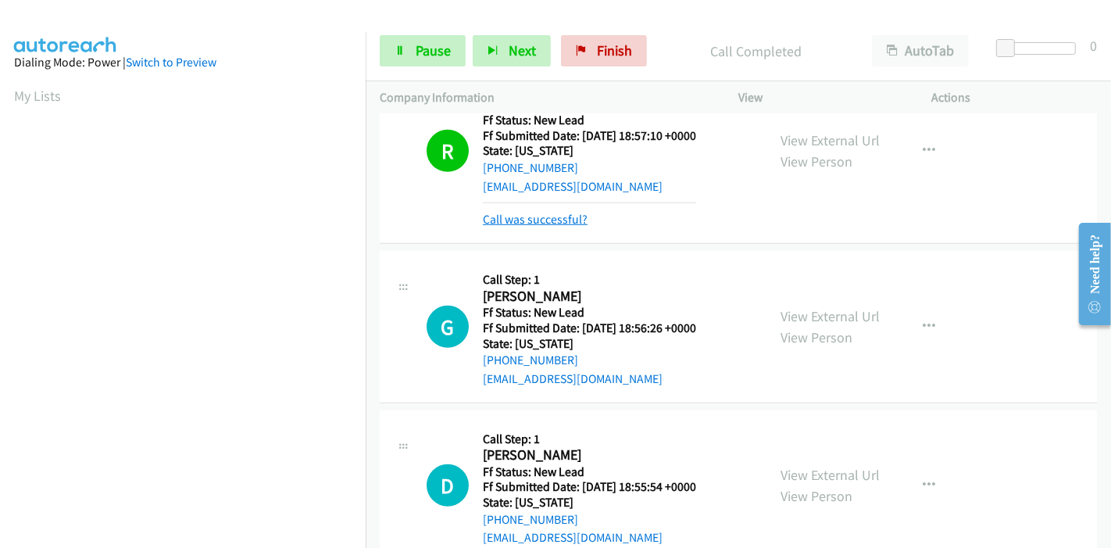
click at [538, 212] on link "Call was successful?" at bounding box center [535, 219] width 105 height 15
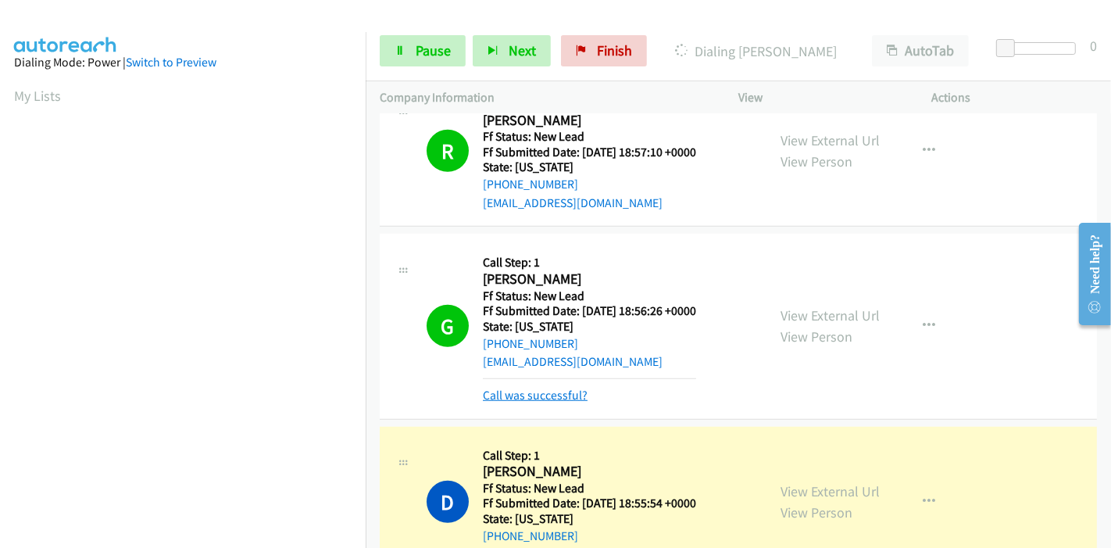
click at [537, 387] on link "Call was successful?" at bounding box center [535, 394] width 105 height 15
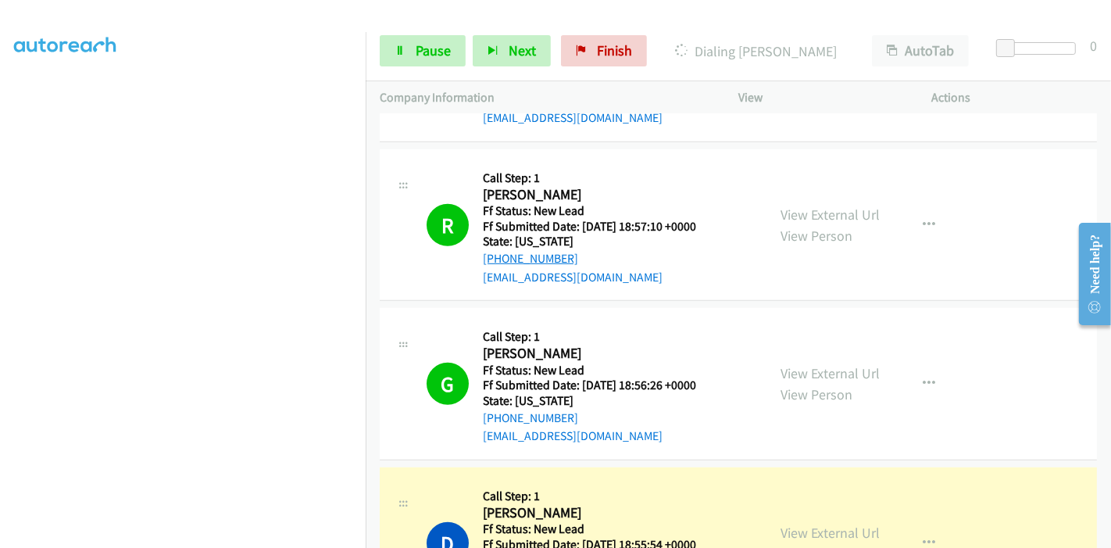
scroll to position [1196, 0]
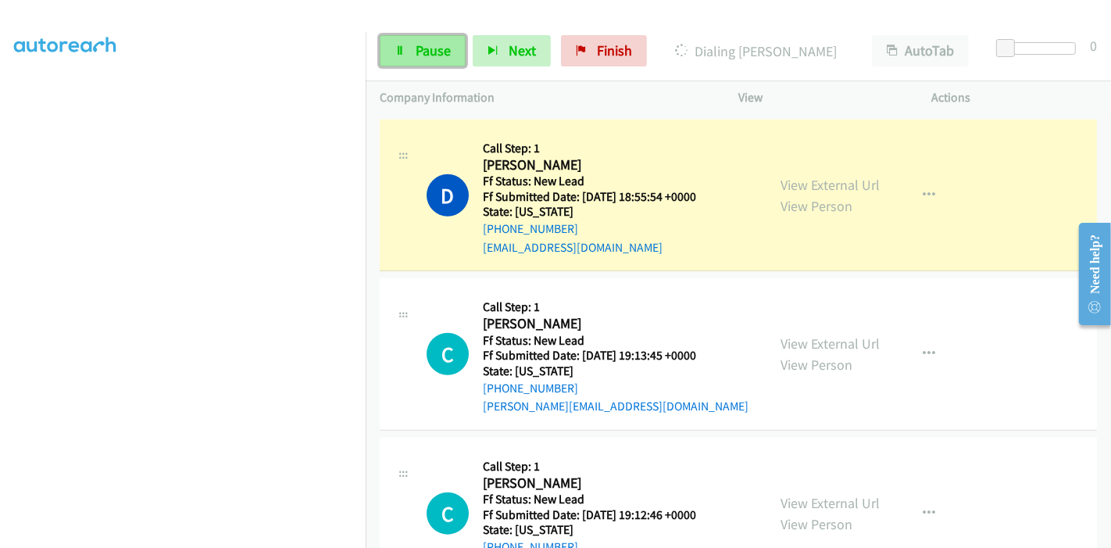
click at [419, 48] on span "Pause" at bounding box center [433, 50] width 35 height 18
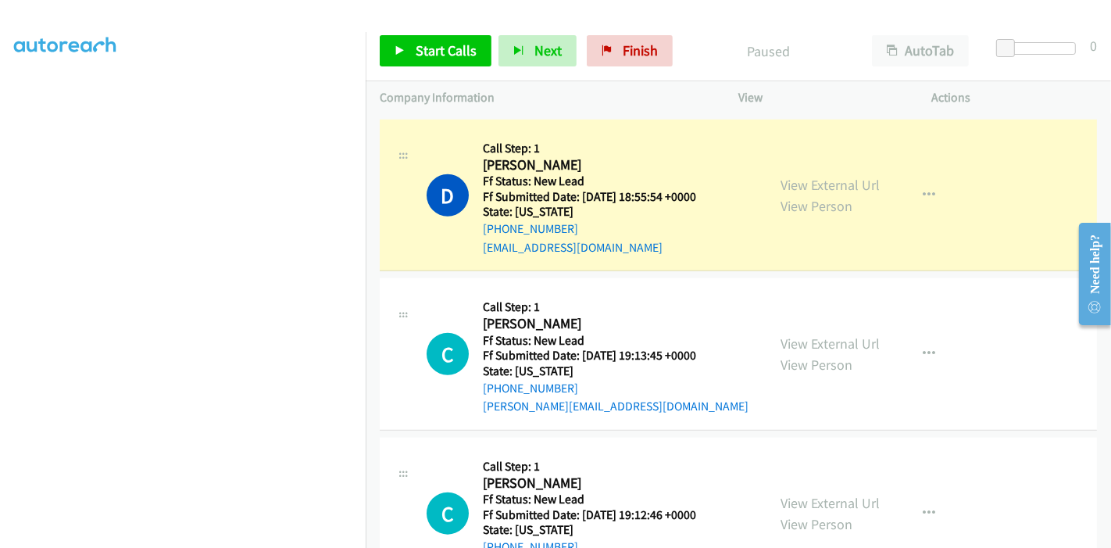
scroll to position [156, 0]
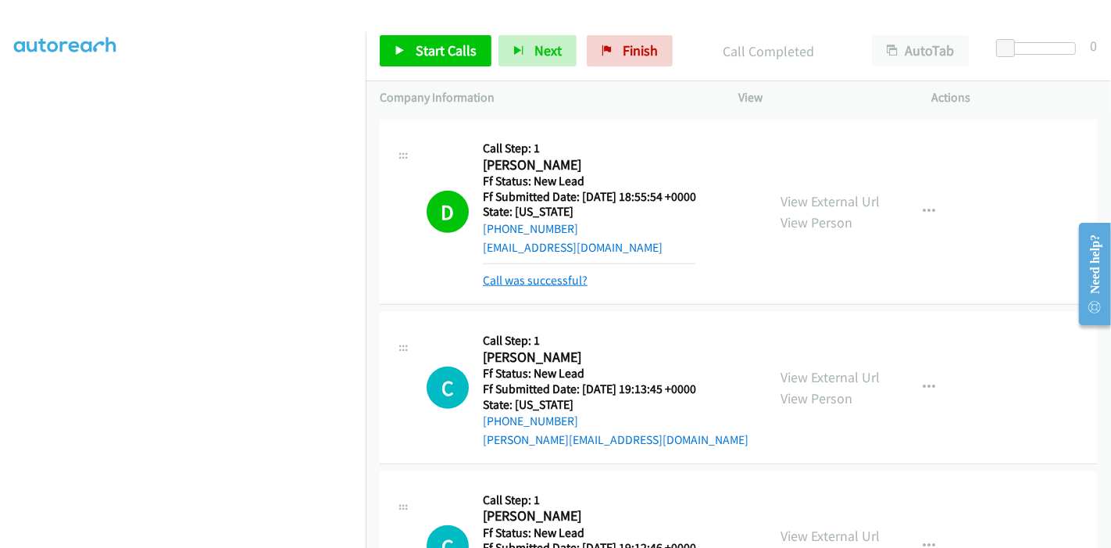
click at [551, 273] on link "Call was successful?" at bounding box center [535, 280] width 105 height 15
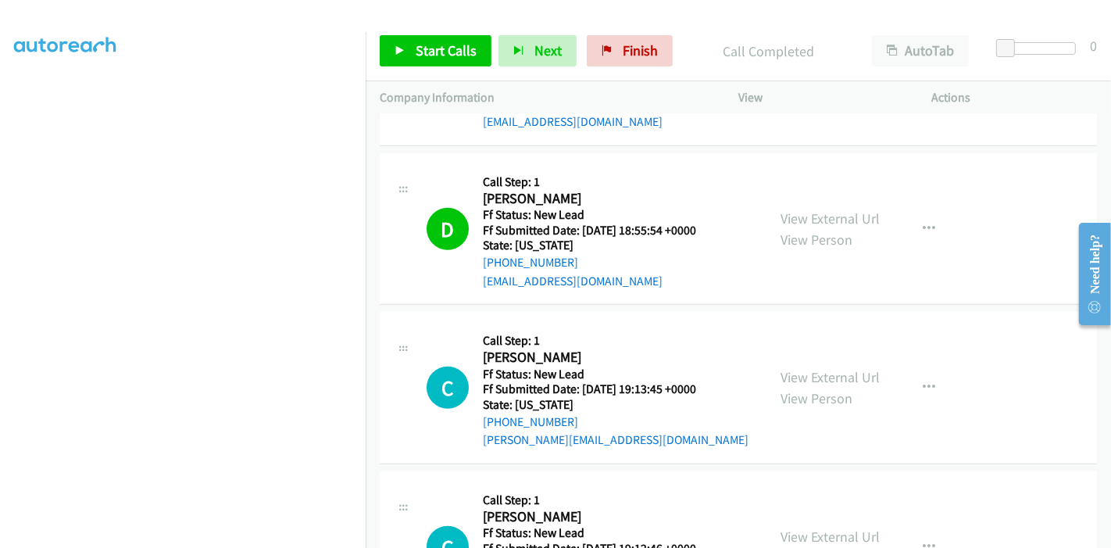
scroll to position [1282, 0]
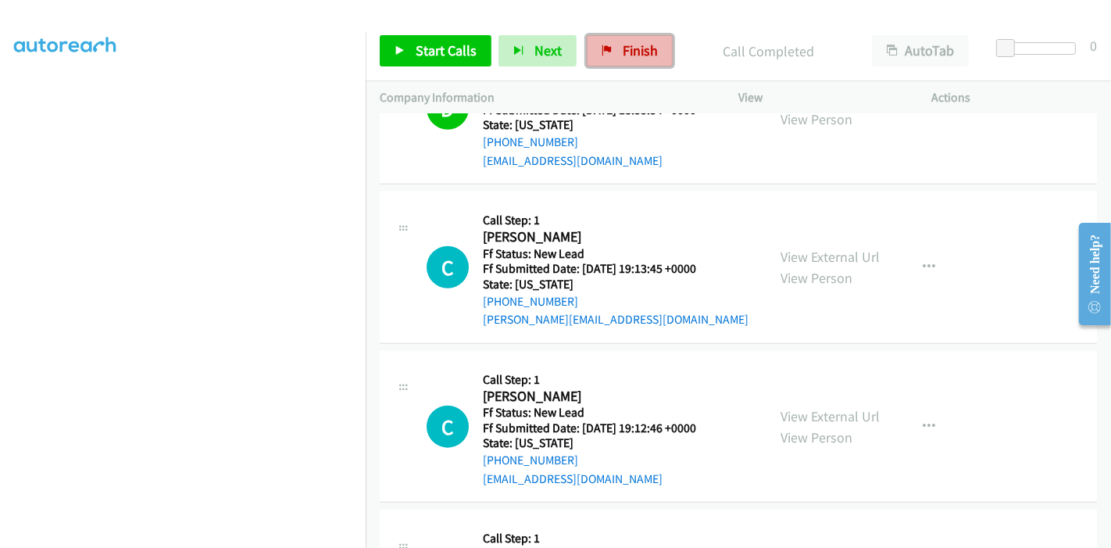
click at [639, 55] on span "Finish" at bounding box center [639, 50] width 35 height 18
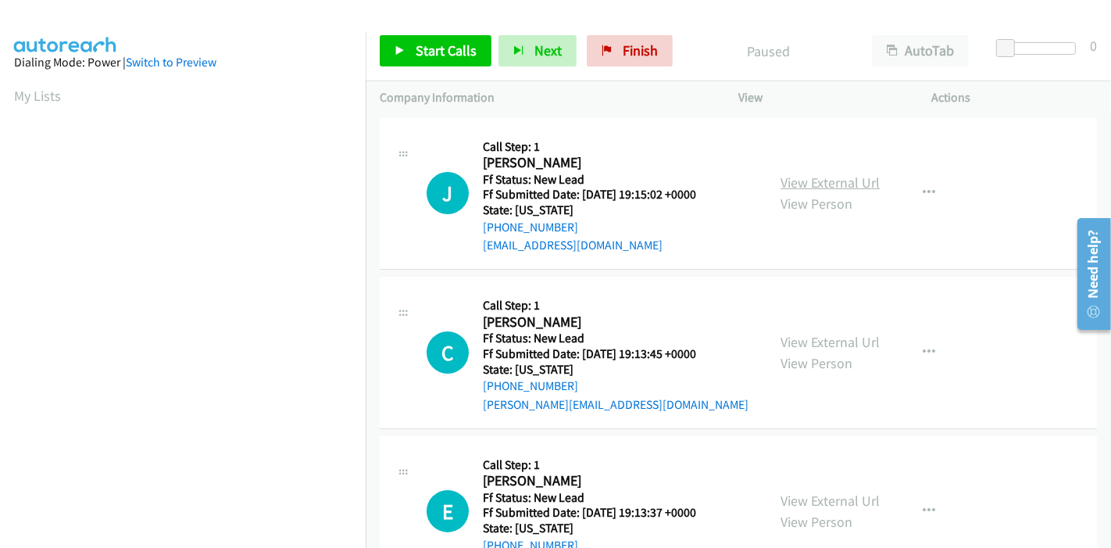
click at [832, 179] on link "View External Url" at bounding box center [829, 182] width 99 height 18
click at [805, 338] on link "View External Url" at bounding box center [829, 342] width 99 height 18
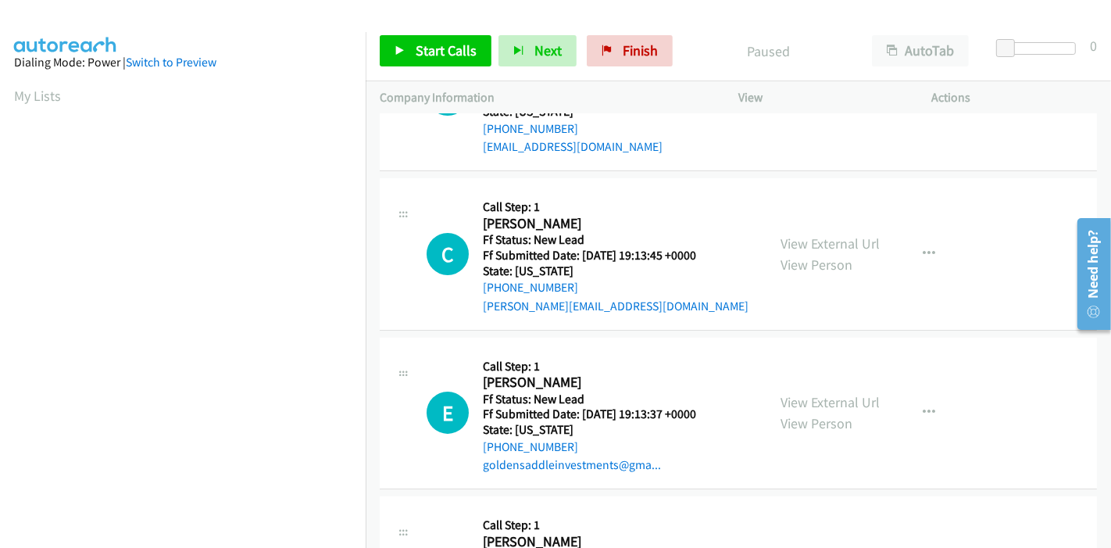
scroll to position [173, 0]
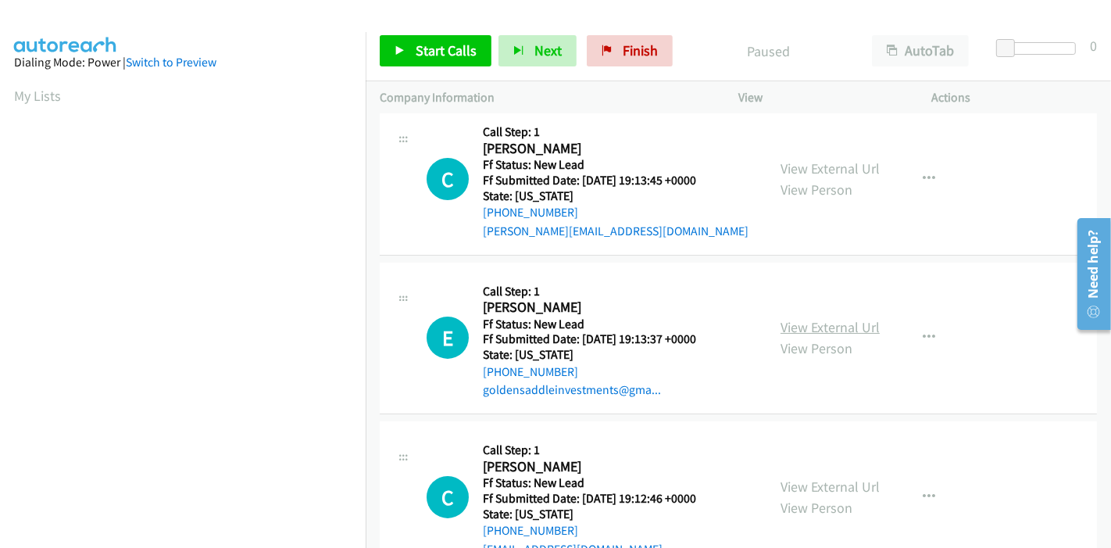
click at [812, 330] on link "View External Url" at bounding box center [829, 327] width 99 height 18
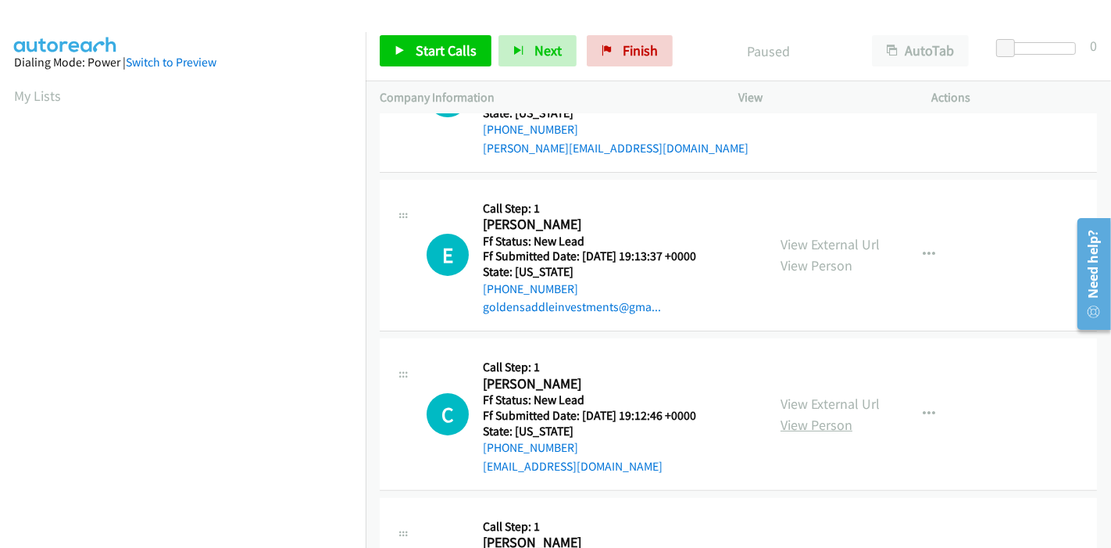
scroll to position [347, 0]
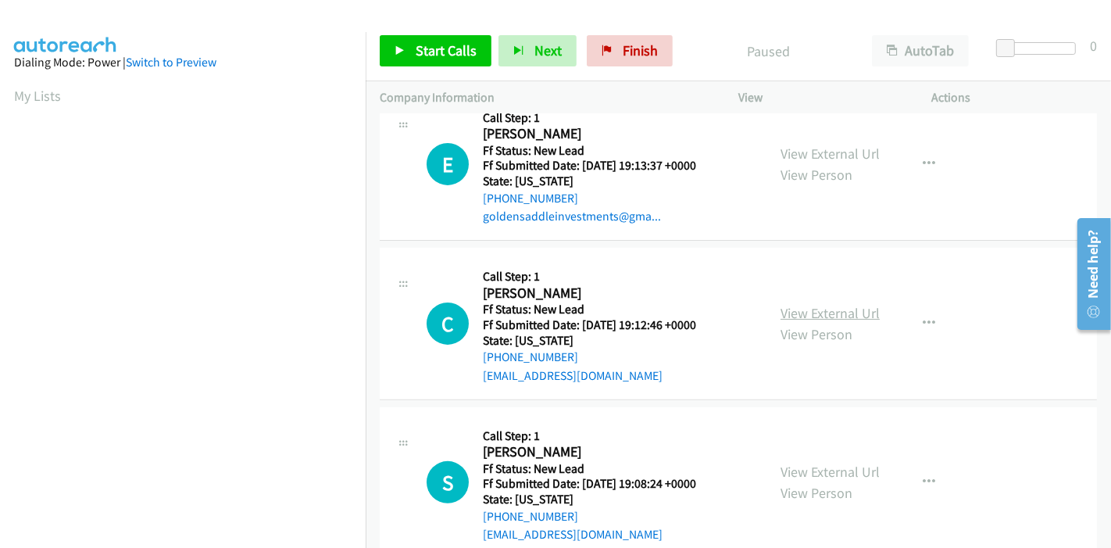
click at [811, 312] on link "View External Url" at bounding box center [829, 313] width 99 height 18
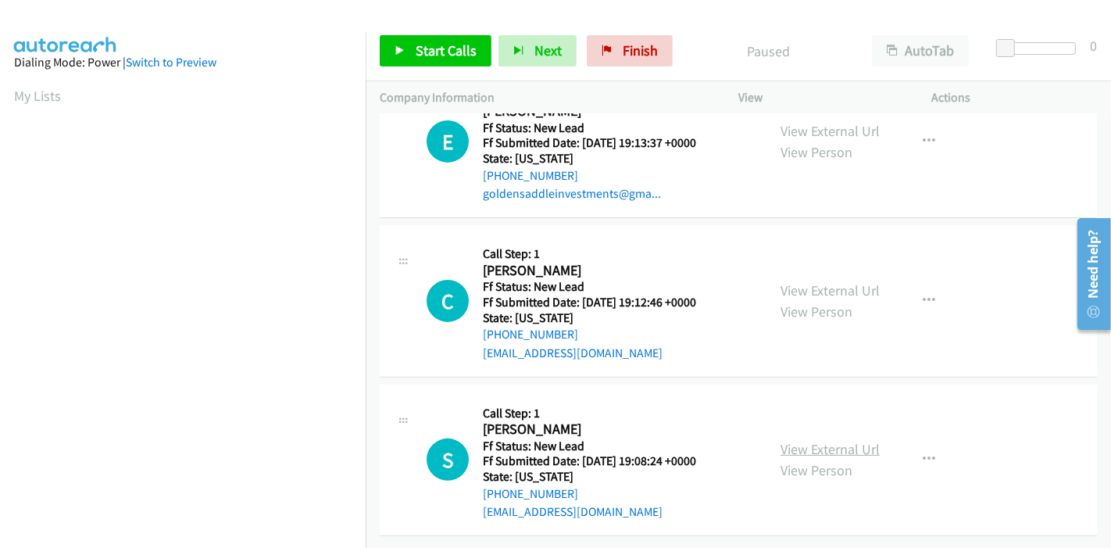
click at [822, 440] on link "View External Url" at bounding box center [829, 449] width 99 height 18
click at [452, 56] on span "Start Calls" at bounding box center [446, 50] width 61 height 18
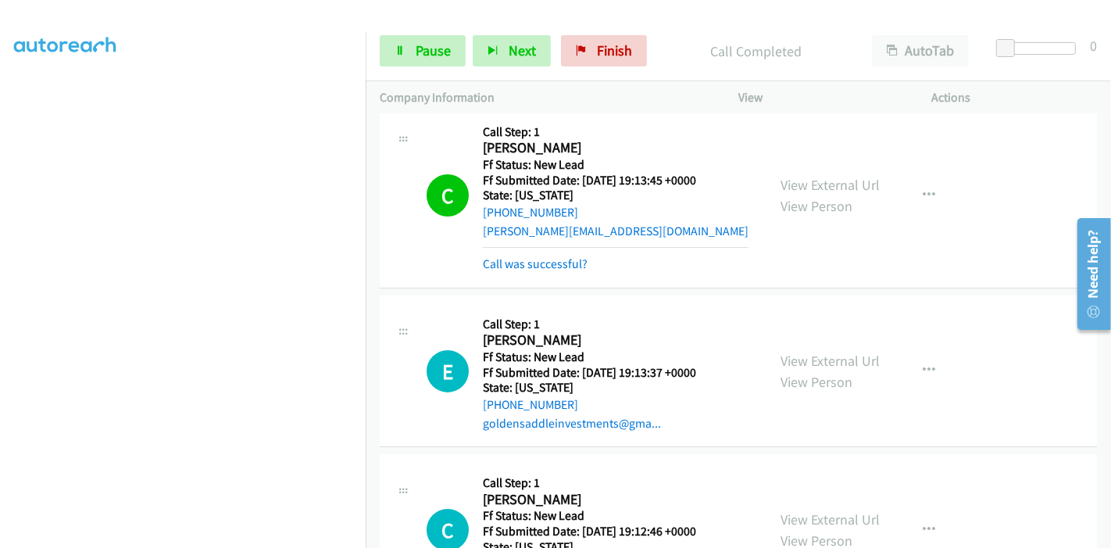
scroll to position [240, 0]
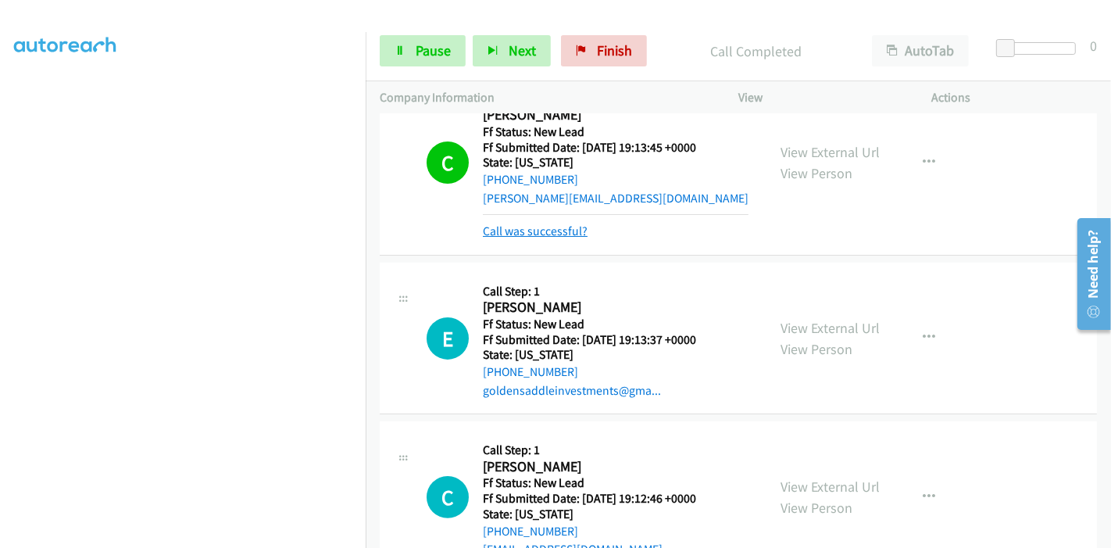
click at [511, 224] on link "Call was successful?" at bounding box center [535, 230] width 105 height 15
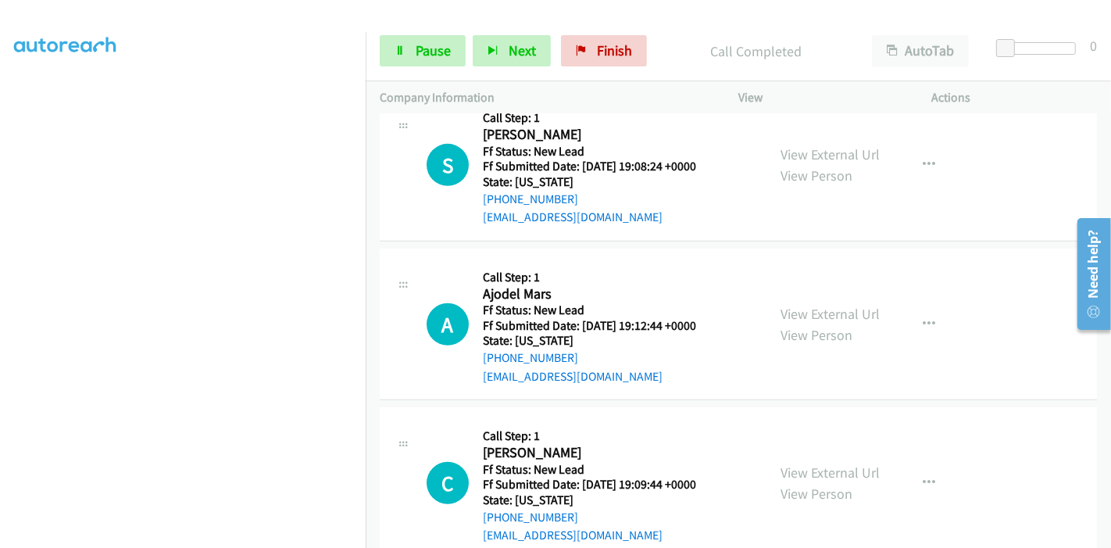
scroll to position [797, 0]
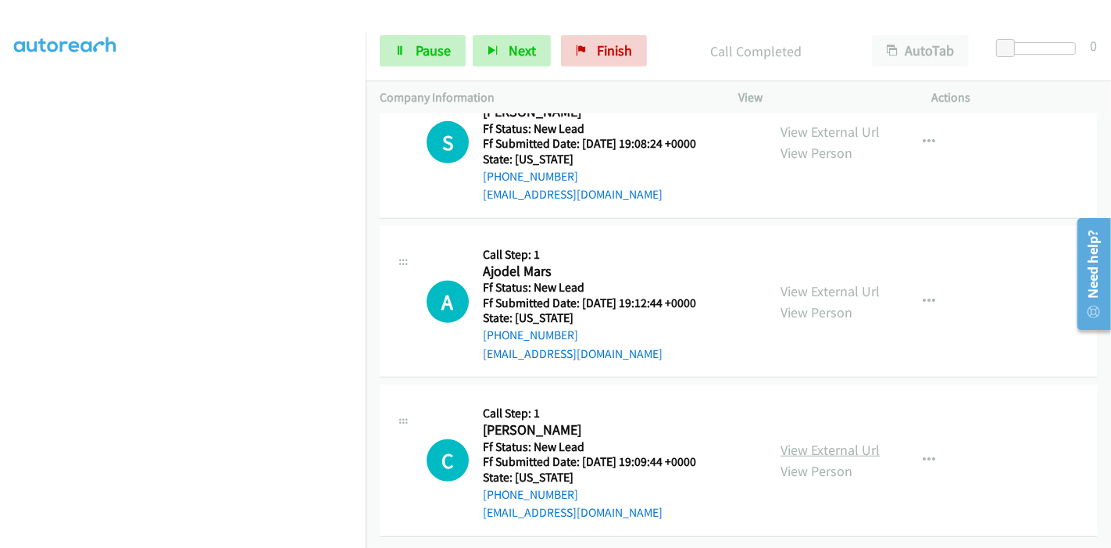
click at [836, 440] on link "View External Url" at bounding box center [829, 449] width 99 height 18
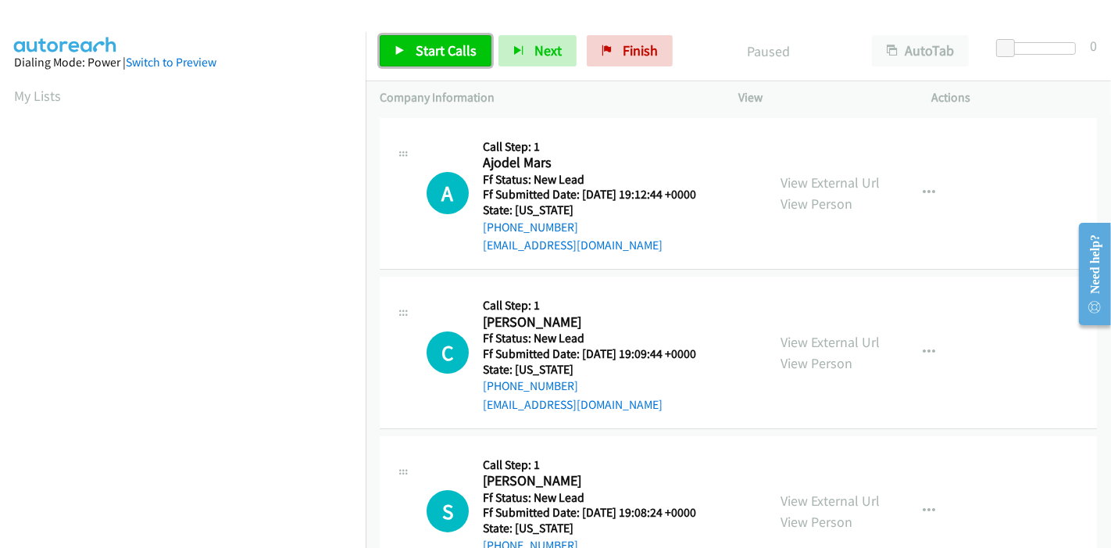
click at [421, 41] on span "Start Calls" at bounding box center [446, 50] width 61 height 18
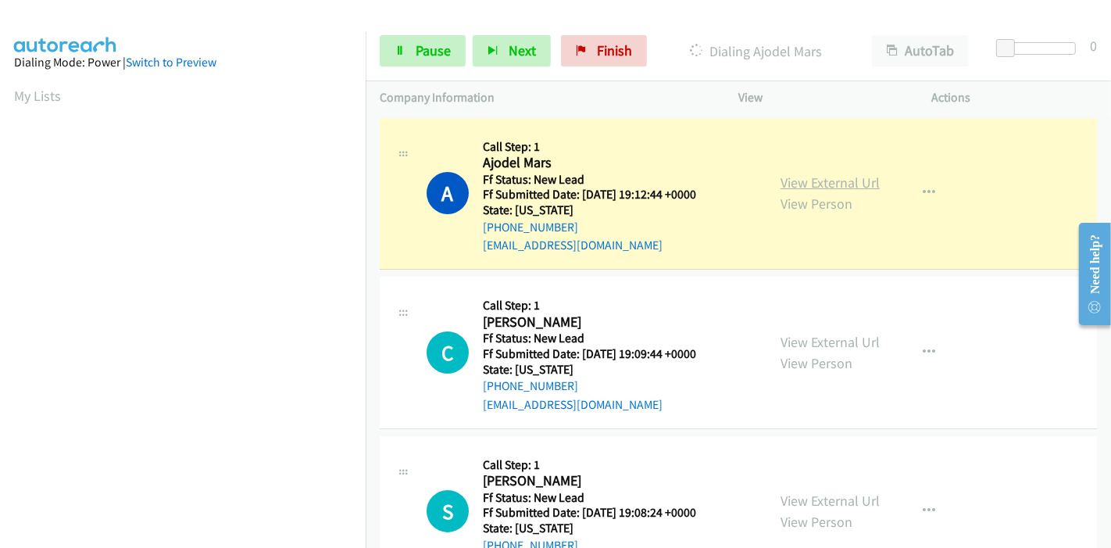
click at [819, 183] on link "View External Url" at bounding box center [829, 182] width 99 height 18
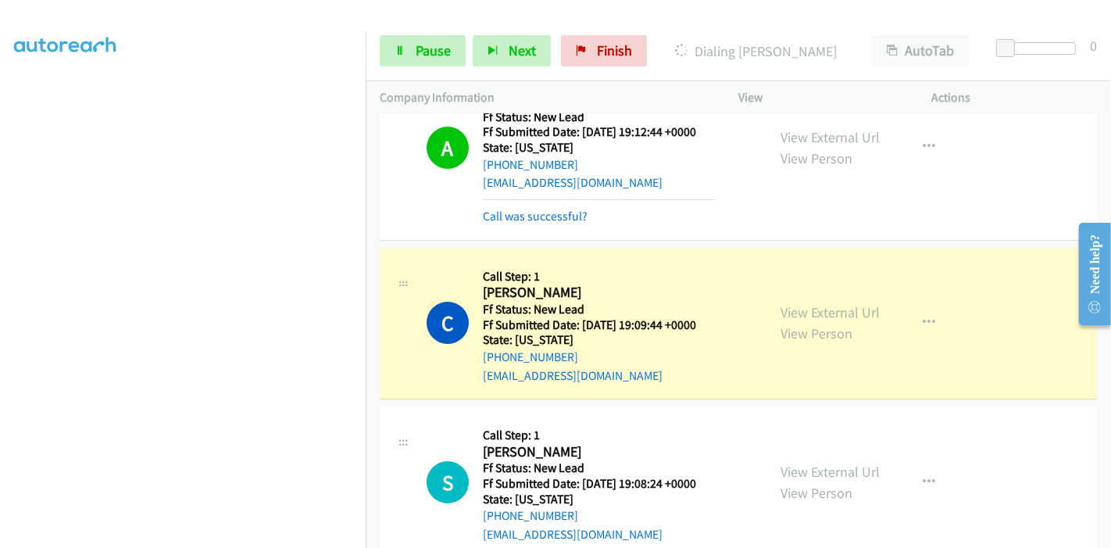
scroll to position [80, 0]
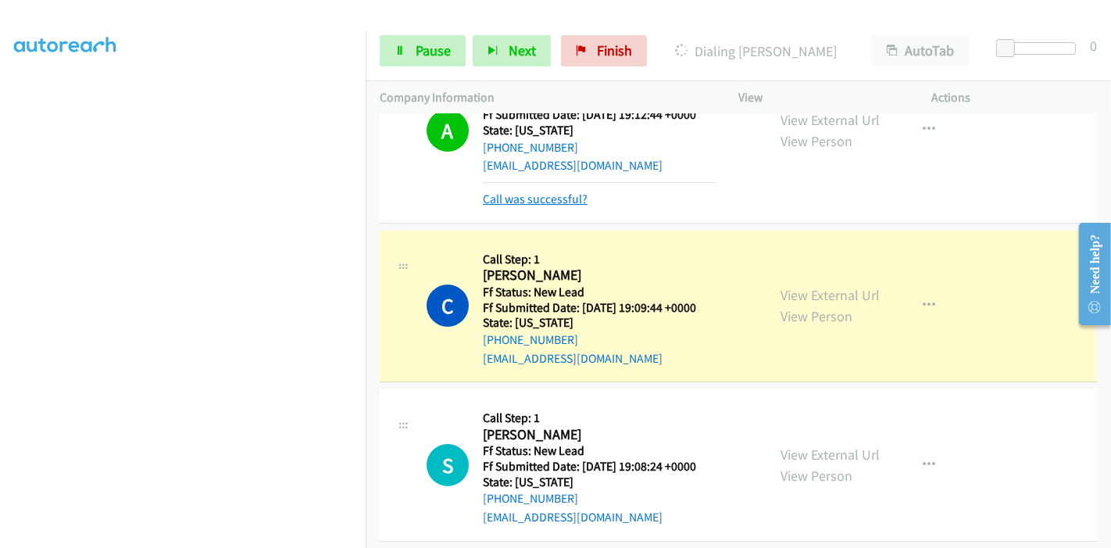
click at [542, 202] on link "Call was successful?" at bounding box center [535, 198] width 105 height 15
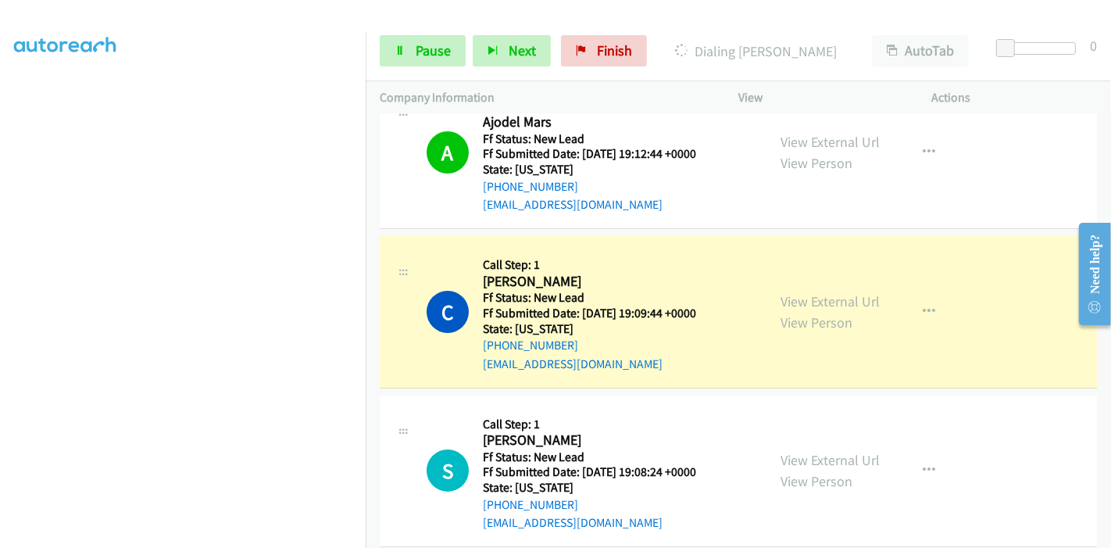
scroll to position [62, 0]
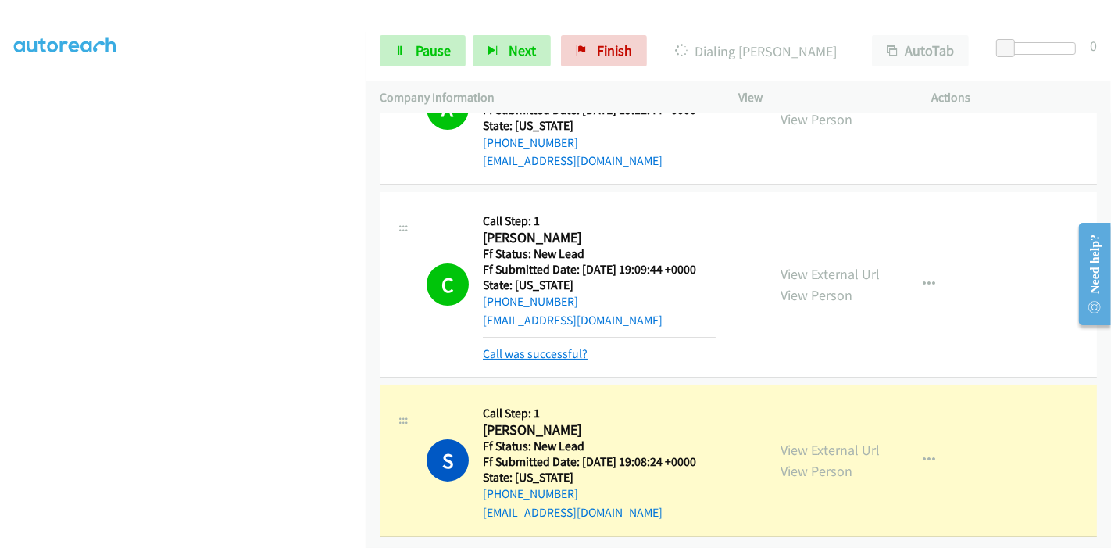
click at [538, 346] on link "Call was successful?" at bounding box center [535, 353] width 105 height 15
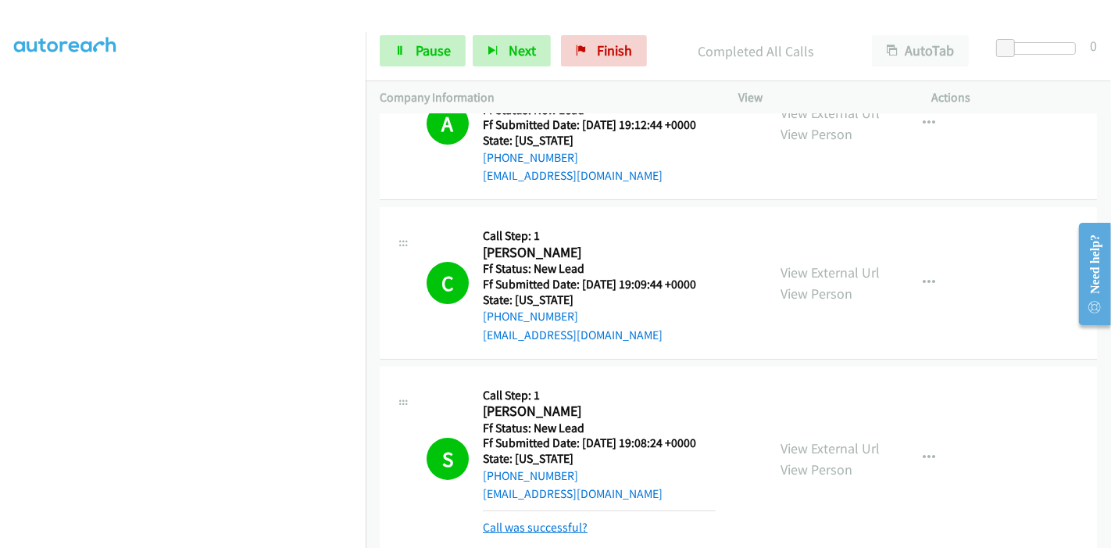
scroll to position [146, 0]
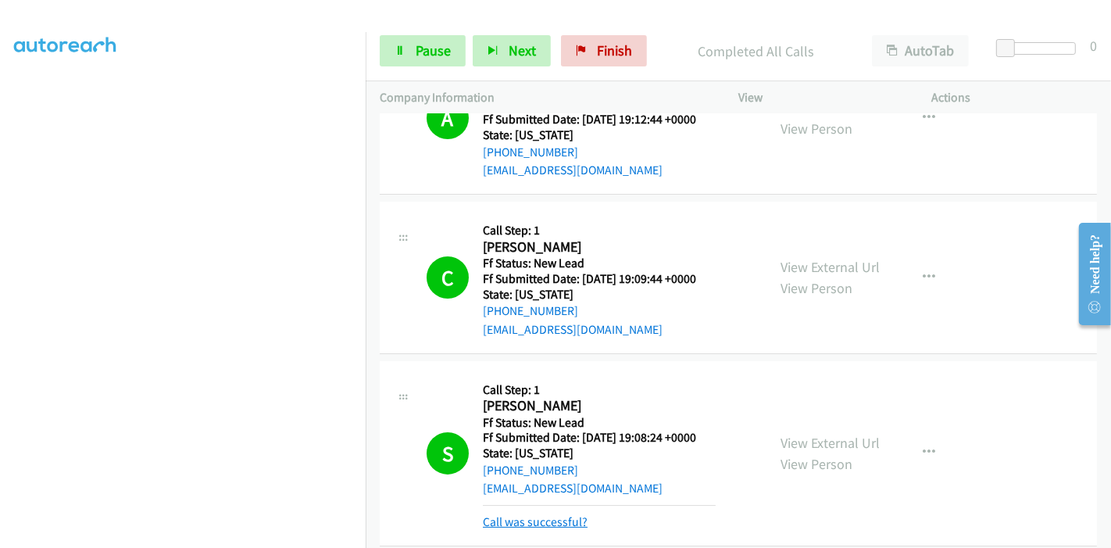
click at [540, 499] on div "Callback Scheduled Call Step: 1 Susan Evans America/Denver Ff Status: New Lead …" at bounding box center [599, 453] width 233 height 156
click at [537, 525] on link "Call was successful?" at bounding box center [535, 521] width 105 height 15
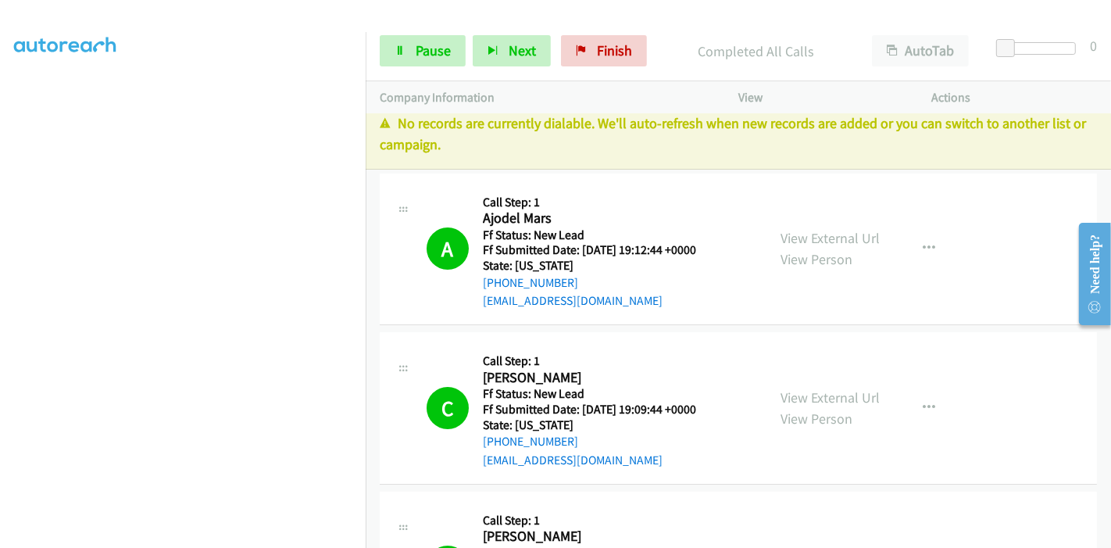
scroll to position [0, 0]
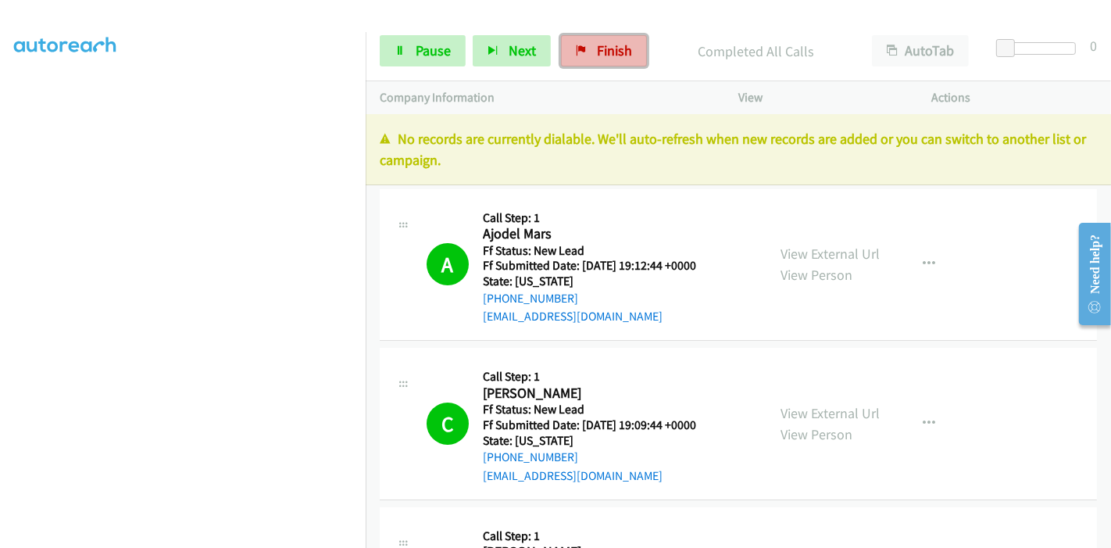
click at [623, 48] on span "Finish" at bounding box center [614, 50] width 35 height 18
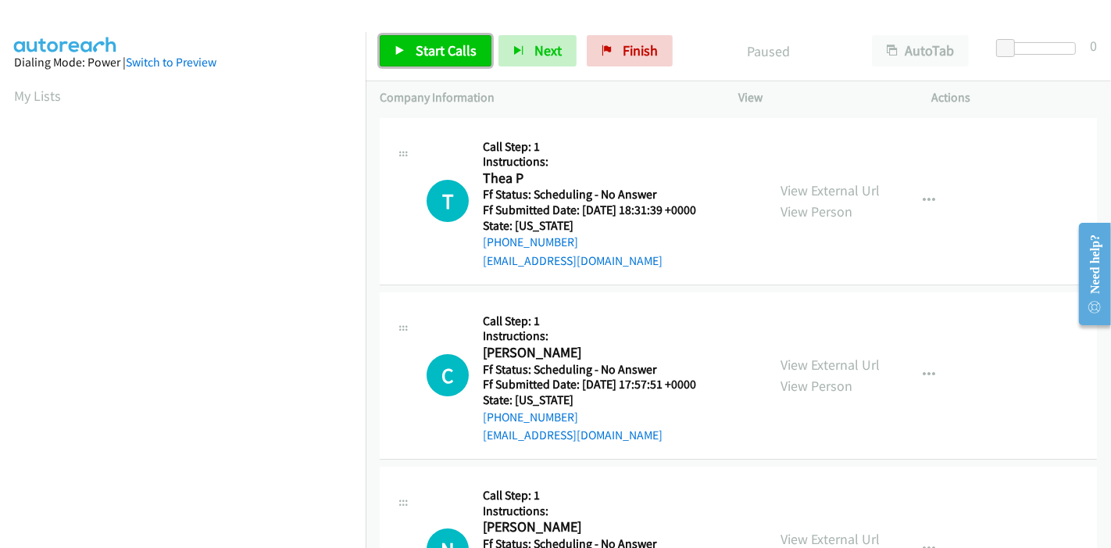
click at [410, 42] on link "Start Calls" at bounding box center [436, 50] width 112 height 31
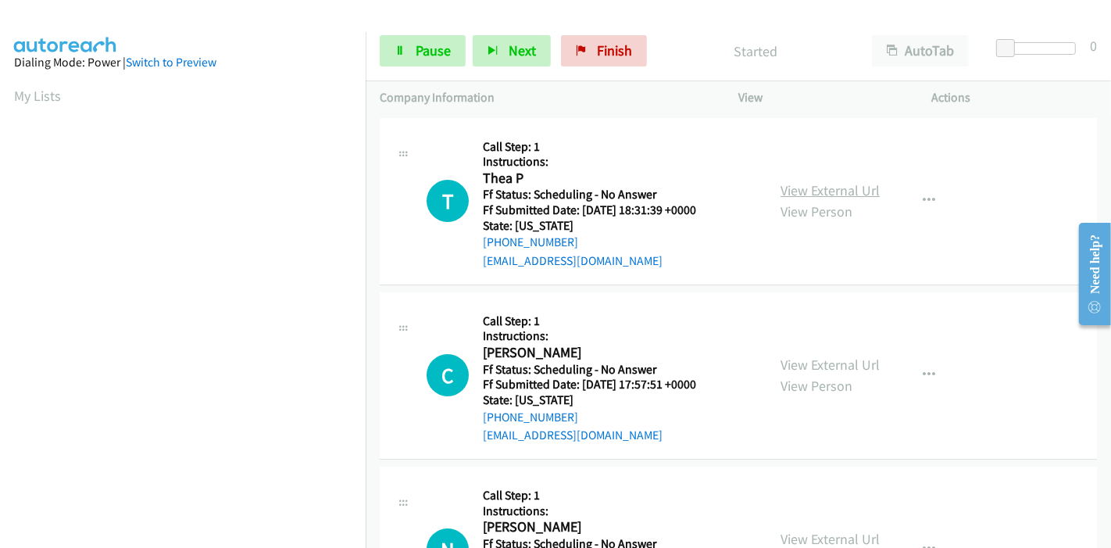
click at [819, 191] on link "View External Url" at bounding box center [829, 190] width 99 height 18
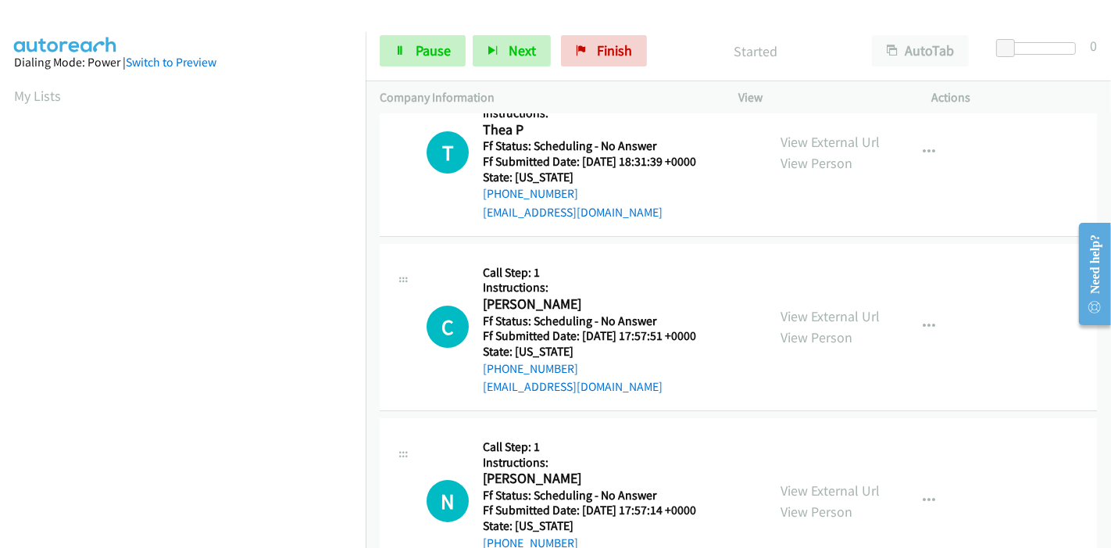
scroll to position [87, 0]
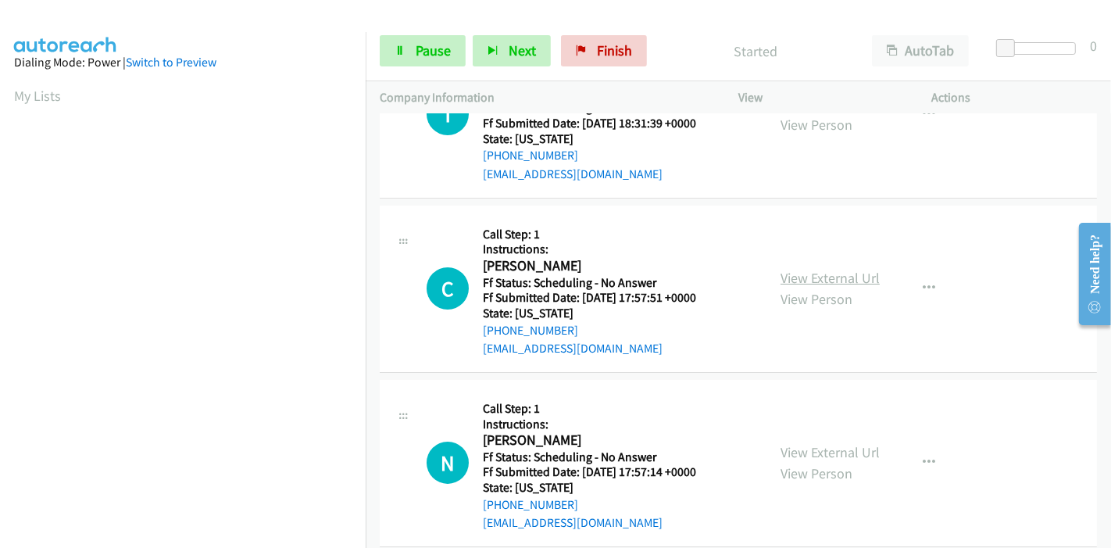
click at [822, 271] on link "View External Url" at bounding box center [829, 278] width 99 height 18
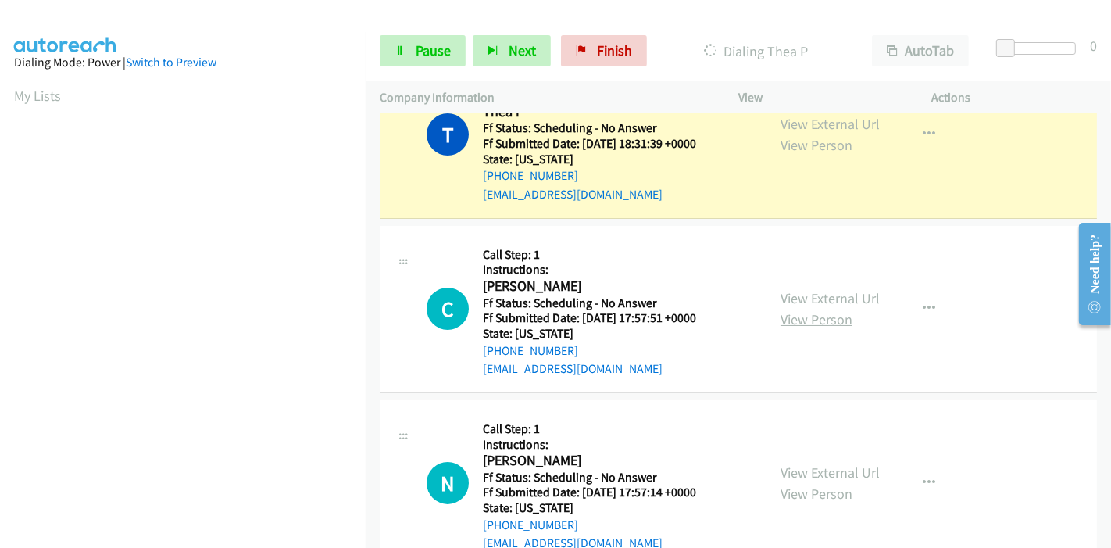
scroll to position [173, 0]
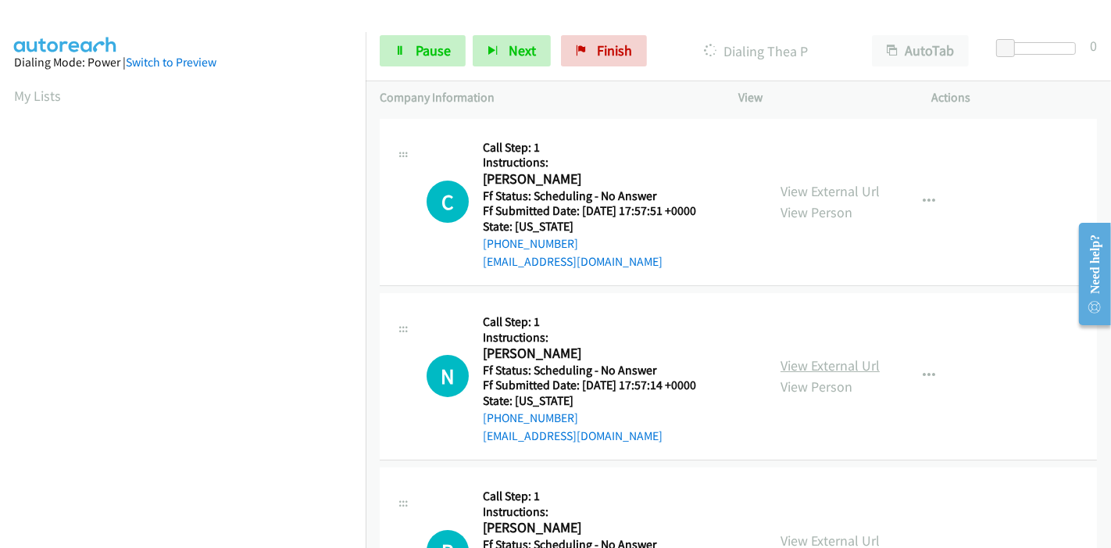
click at [826, 360] on link "View External Url" at bounding box center [829, 365] width 99 height 18
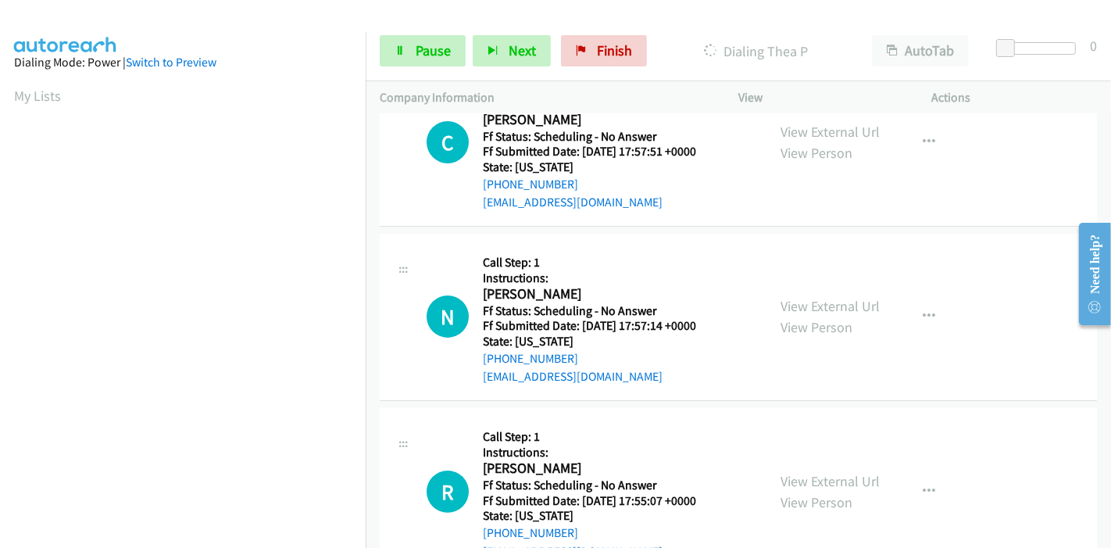
scroll to position [347, 0]
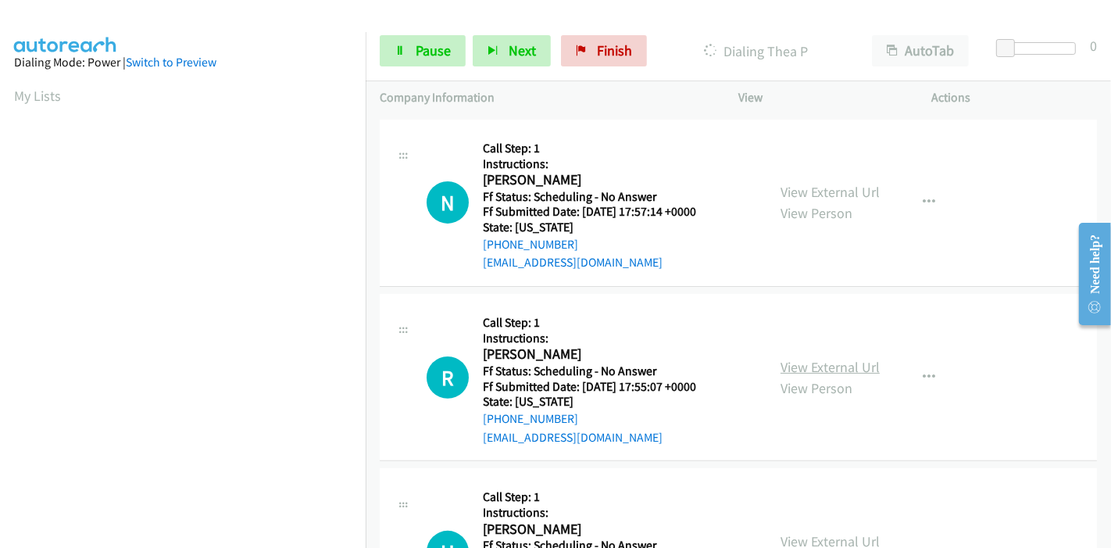
click at [826, 364] on link "View External Url" at bounding box center [829, 367] width 99 height 18
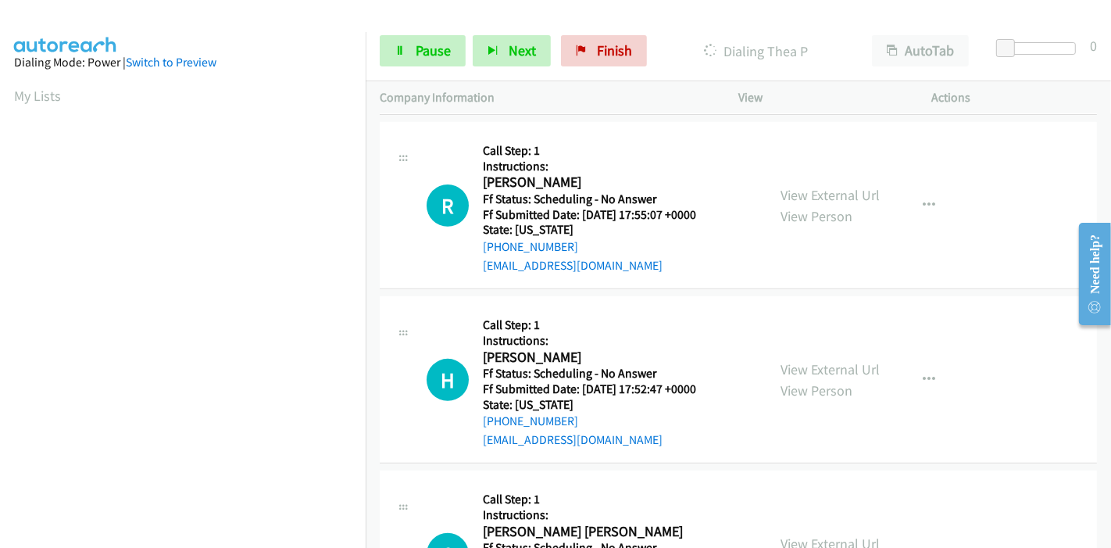
scroll to position [520, 0]
click at [794, 362] on link "View External Url" at bounding box center [829, 367] width 99 height 18
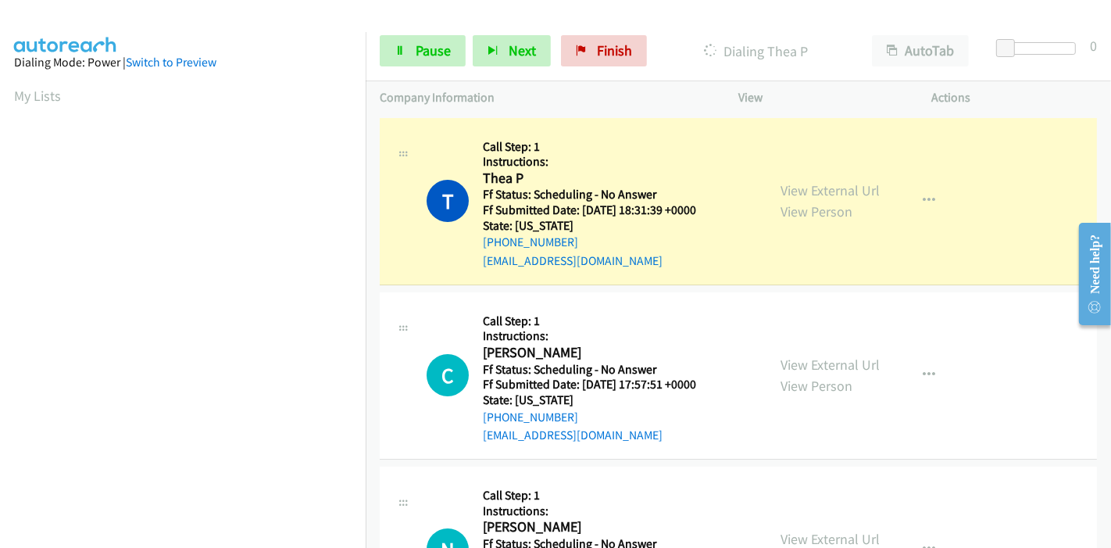
scroll to position [330, 0]
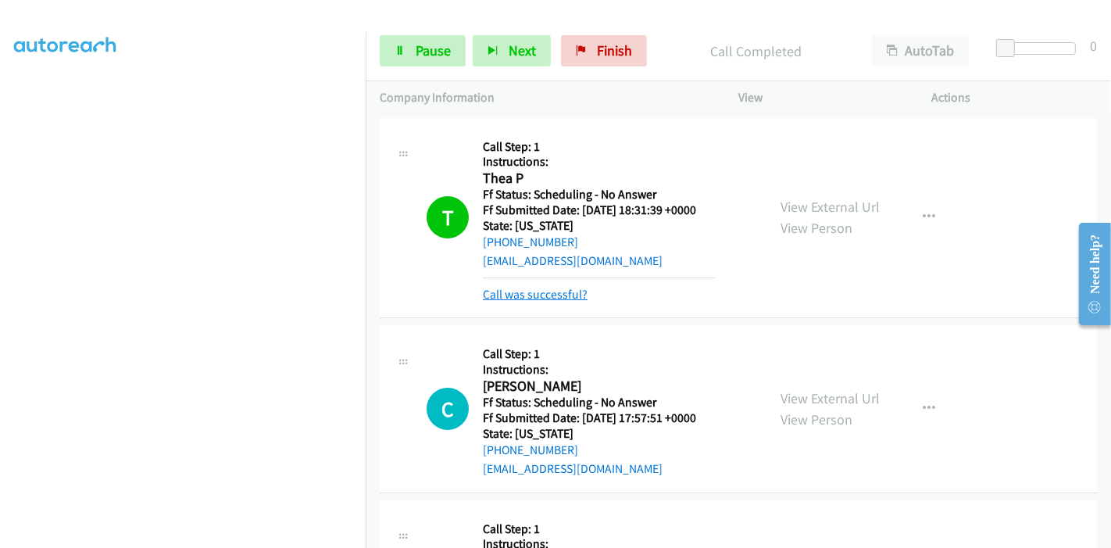
click at [542, 294] on link "Call was successful?" at bounding box center [535, 294] width 105 height 15
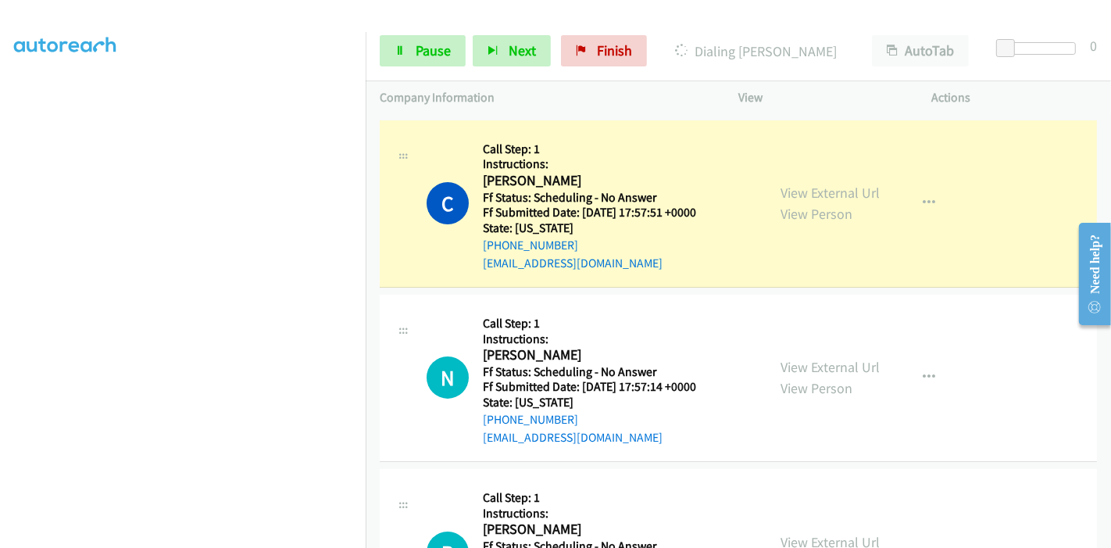
scroll to position [173, 0]
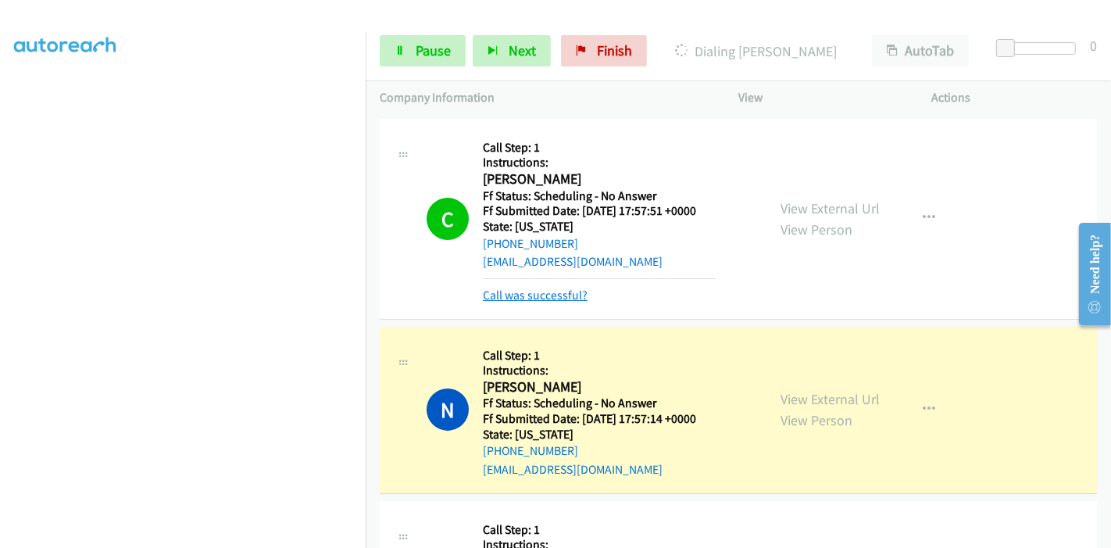
click at [530, 293] on link "Call was successful?" at bounding box center [535, 294] width 105 height 15
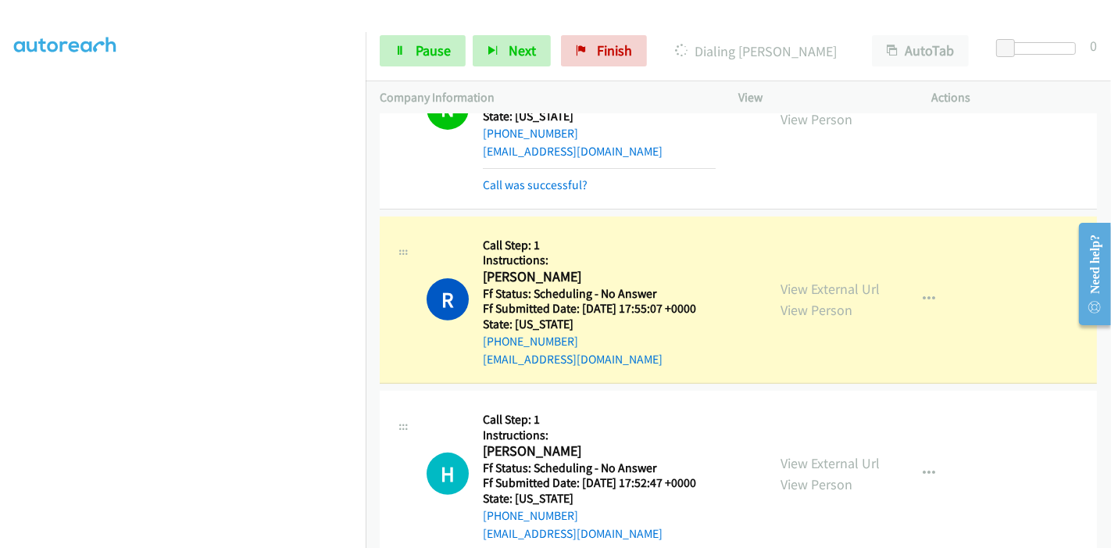
scroll to position [451, 0]
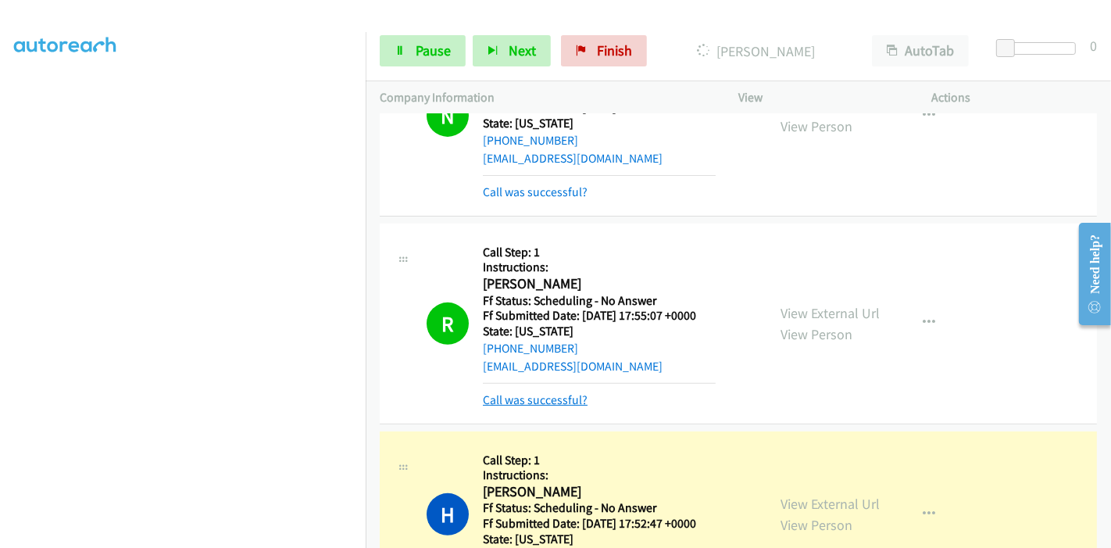
click at [530, 401] on link "Call was successful?" at bounding box center [535, 399] width 105 height 15
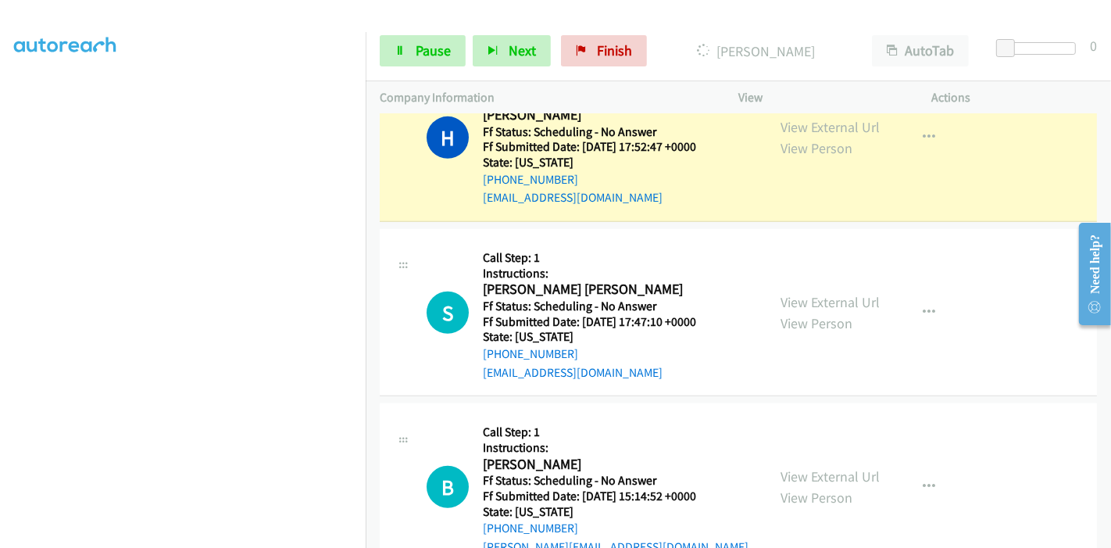
scroll to position [797, 0]
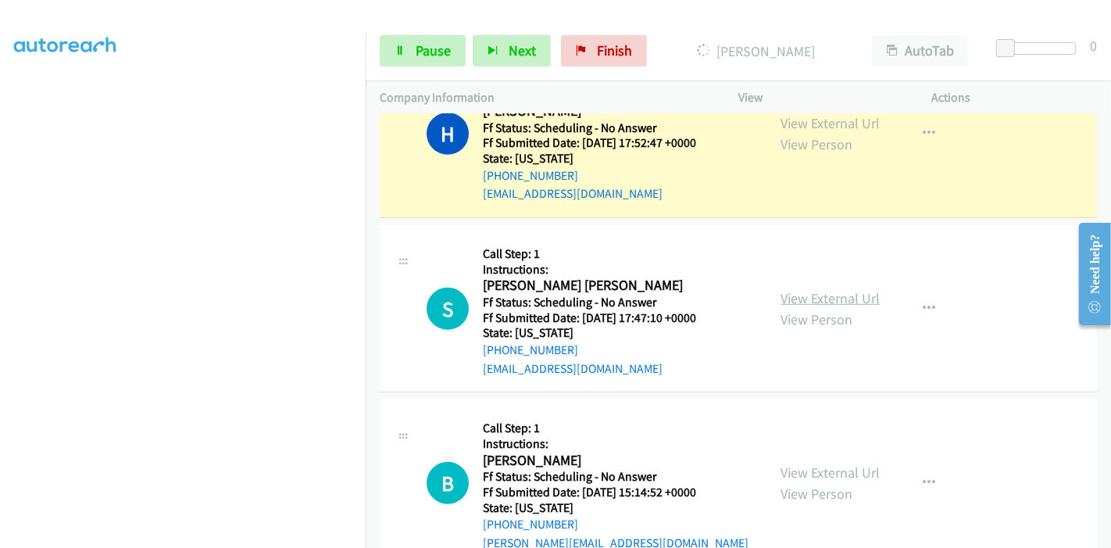
click at [810, 297] on link "View External Url" at bounding box center [829, 298] width 99 height 18
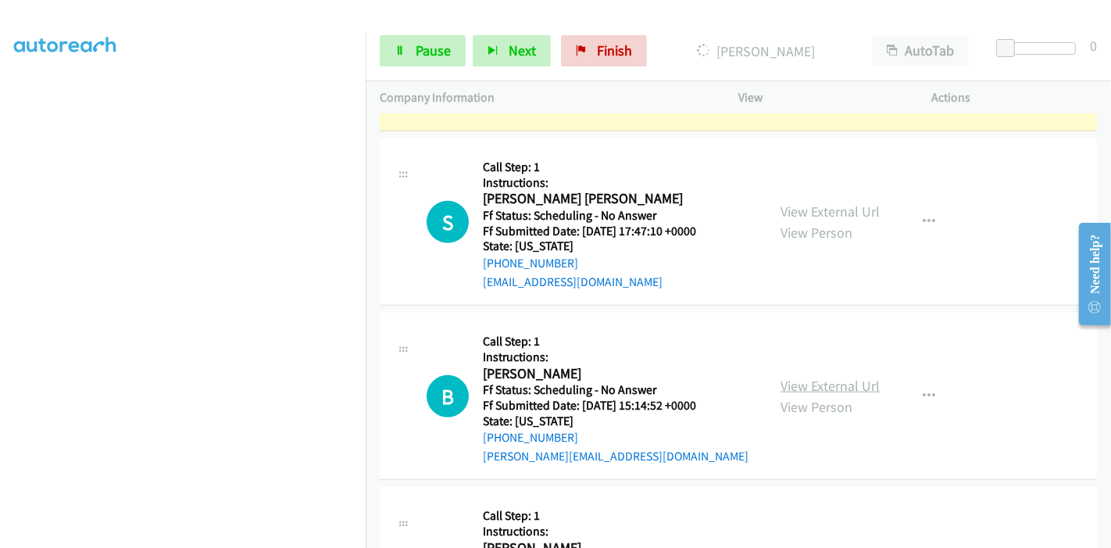
click at [799, 384] on link "View External Url" at bounding box center [829, 385] width 99 height 18
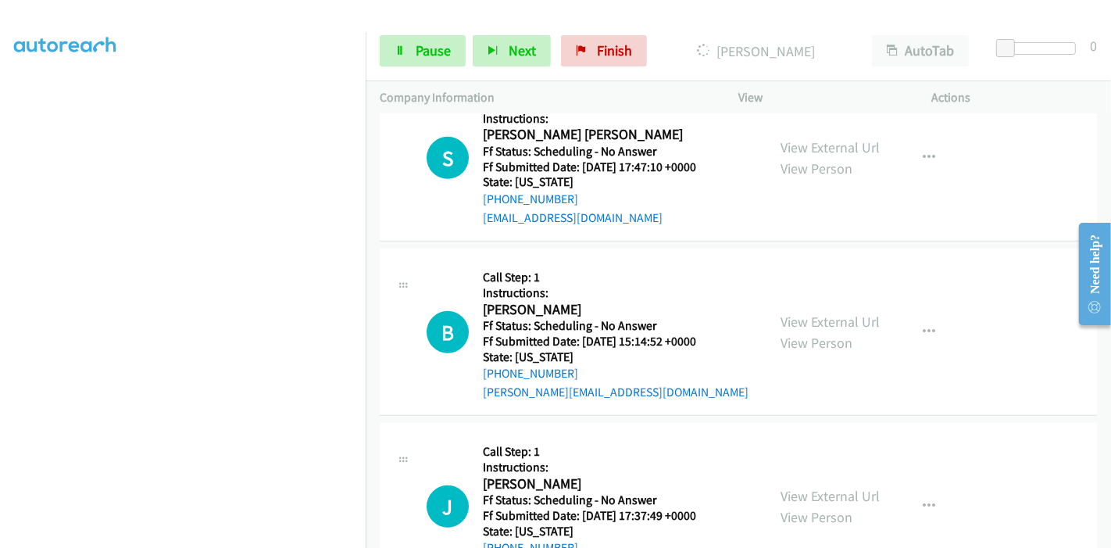
scroll to position [1058, 0]
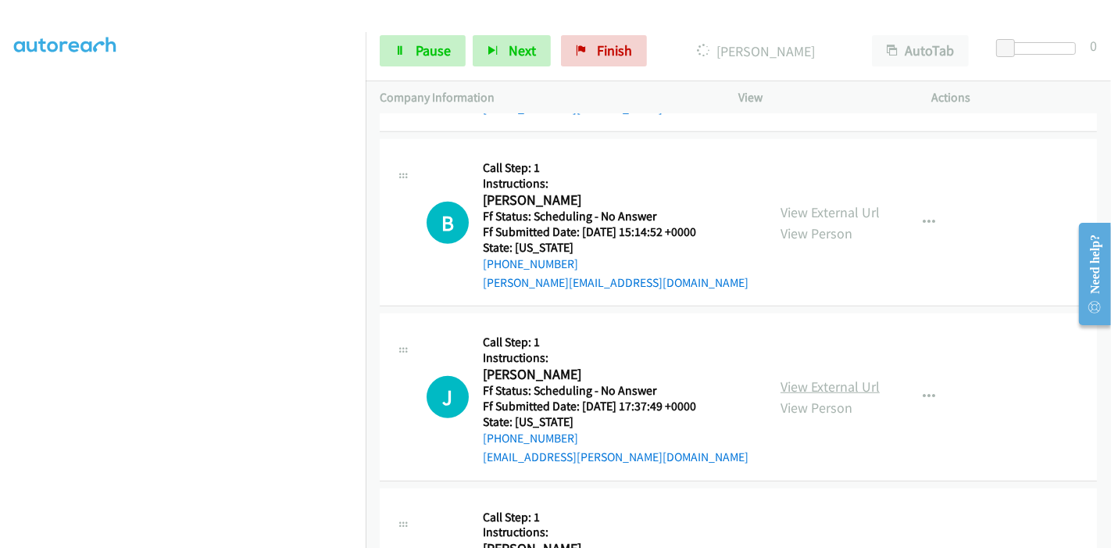
click at [793, 380] on link "View External Url" at bounding box center [829, 386] width 99 height 18
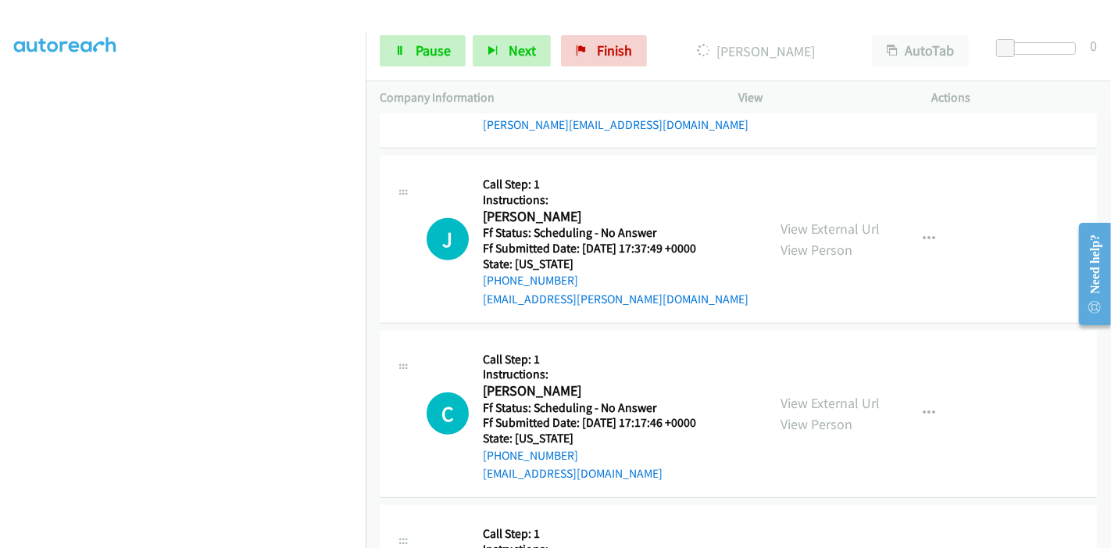
scroll to position [1232, 0]
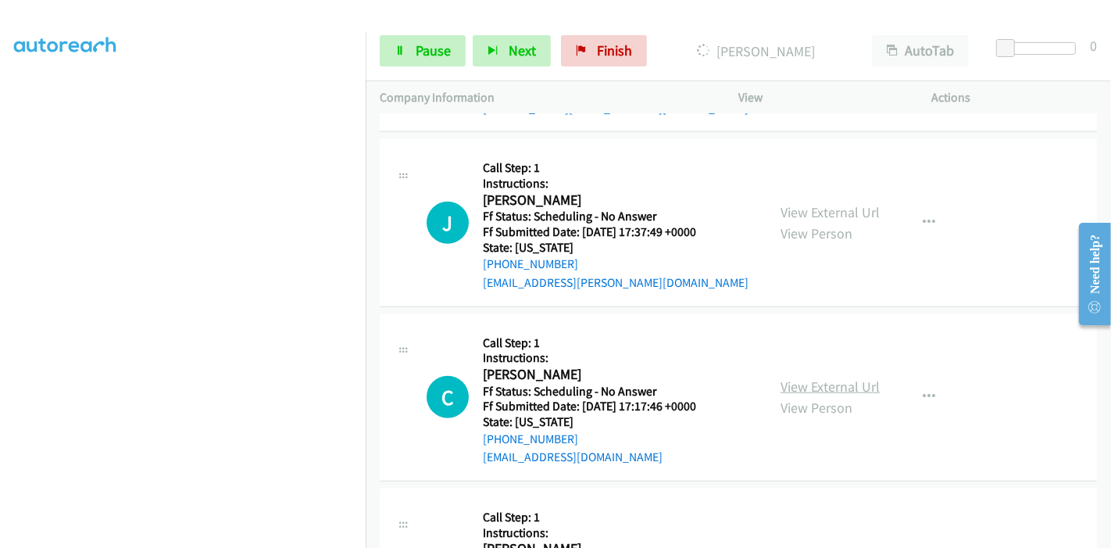
click at [794, 386] on link "View External Url" at bounding box center [829, 386] width 99 height 18
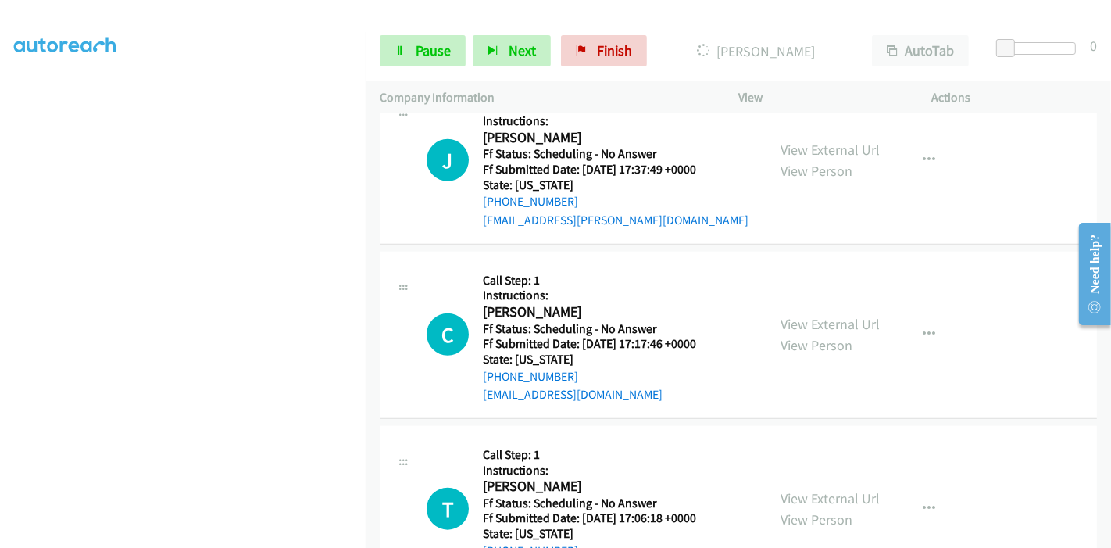
scroll to position [1405, 0]
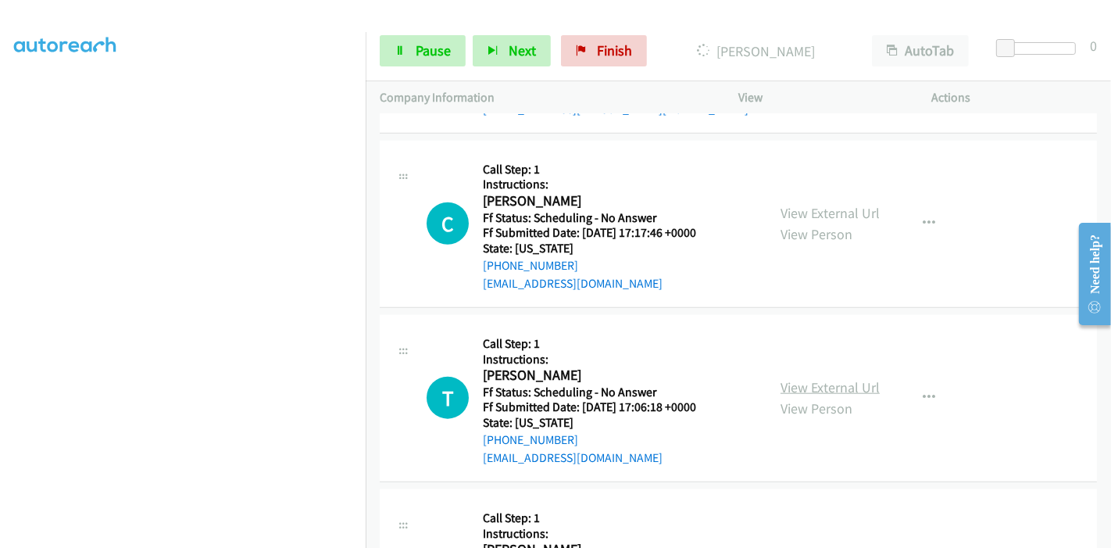
click at [818, 391] on link "View External Url" at bounding box center [829, 387] width 99 height 18
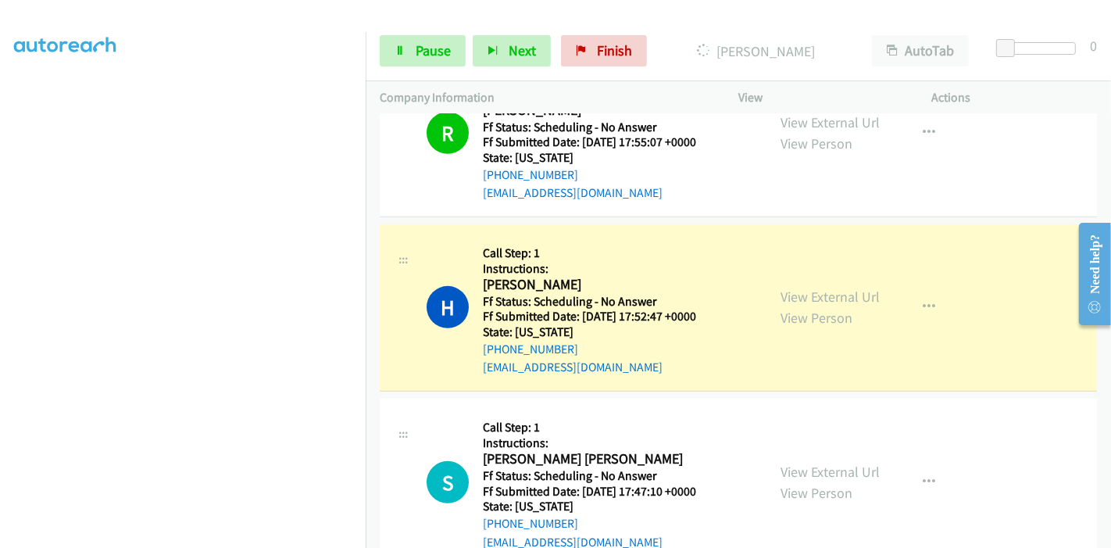
scroll to position [711, 0]
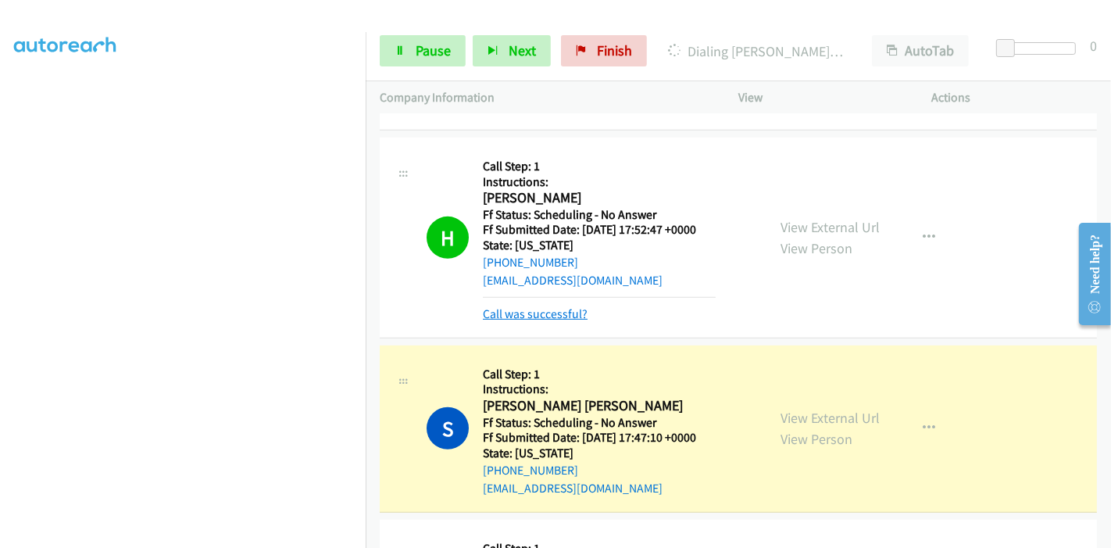
click at [544, 316] on link "Call was successful?" at bounding box center [535, 313] width 105 height 15
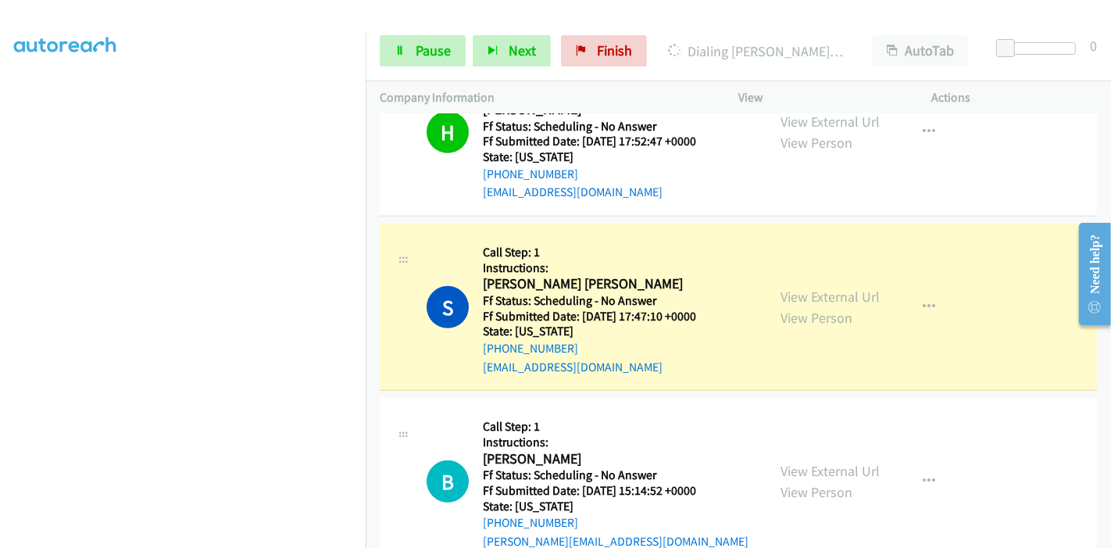
scroll to position [884, 0]
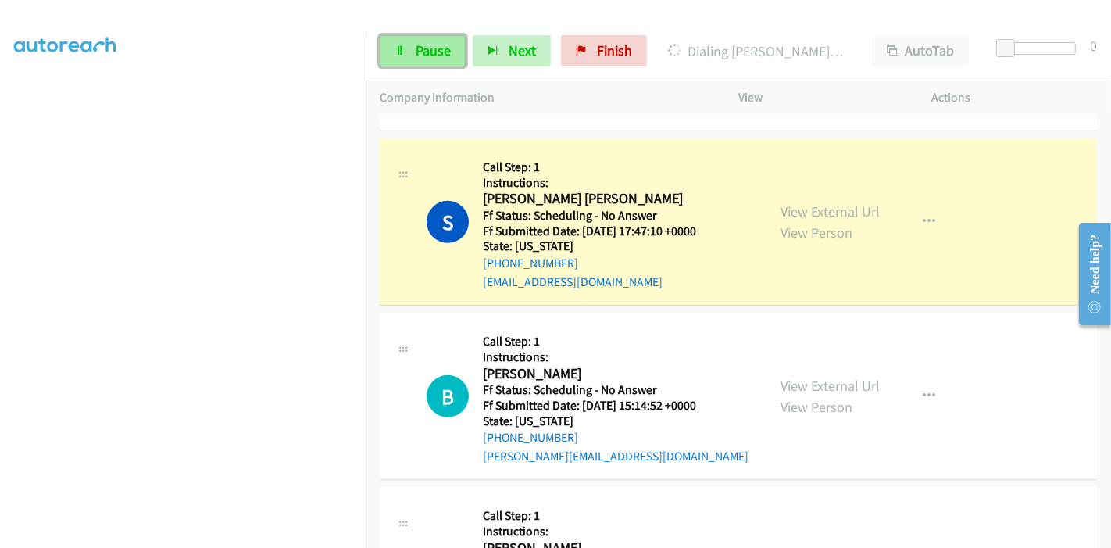
click at [416, 50] on span "Pause" at bounding box center [433, 50] width 35 height 18
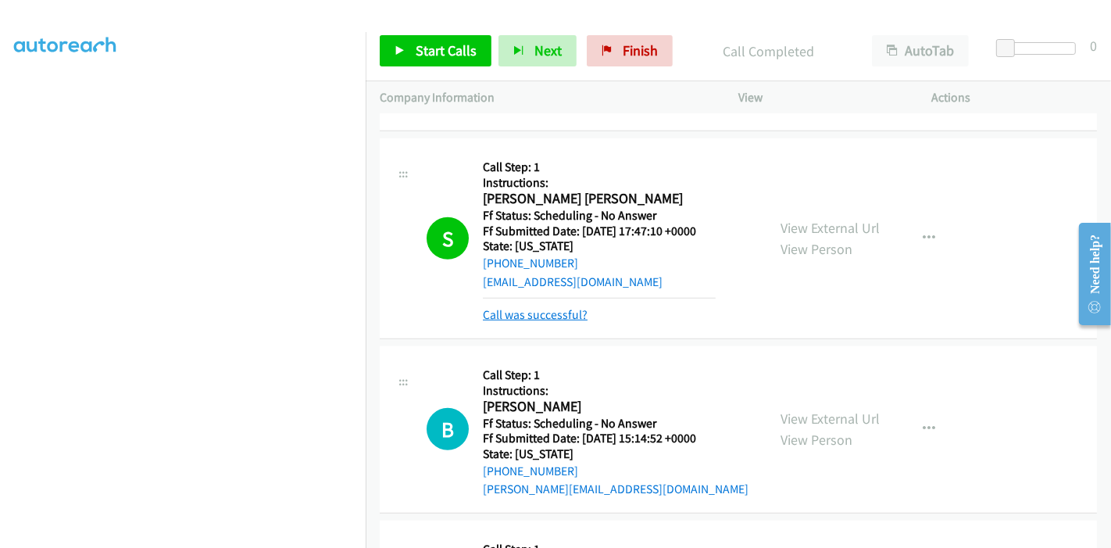
click at [567, 310] on link "Call was successful?" at bounding box center [535, 314] width 105 height 15
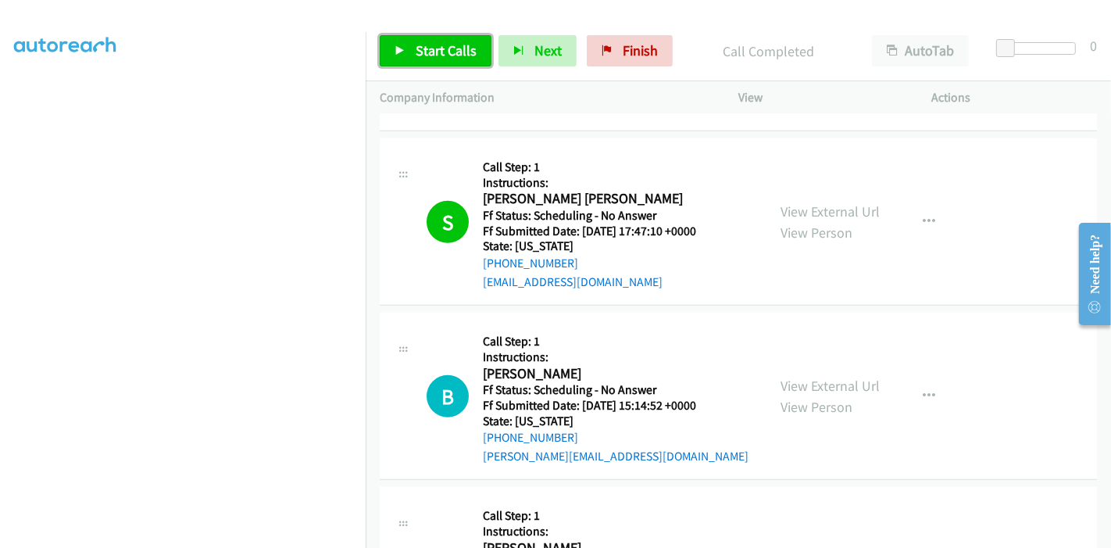
click at [434, 60] on link "Start Calls" at bounding box center [436, 50] width 112 height 31
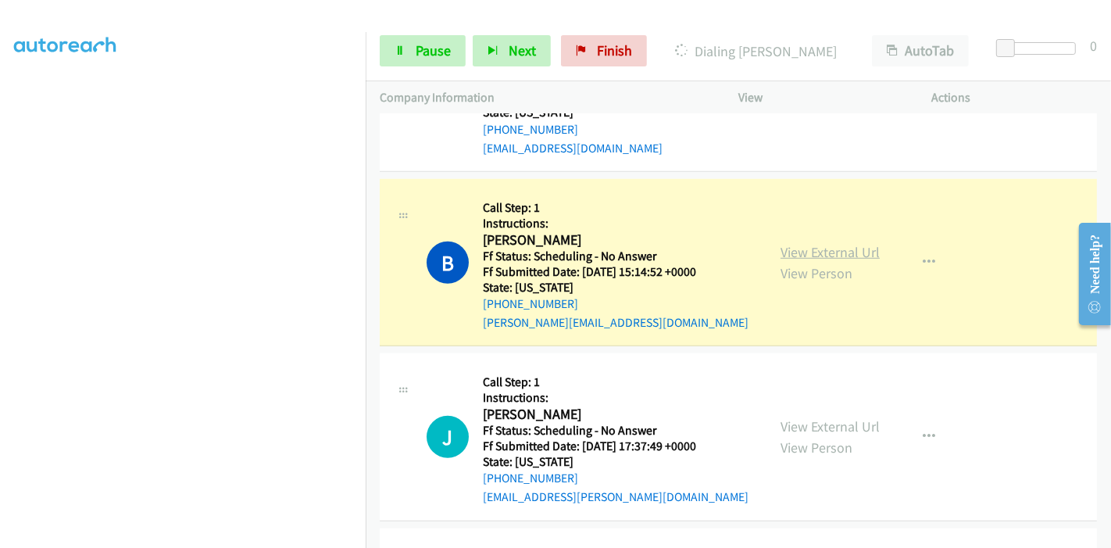
scroll to position [1058, 0]
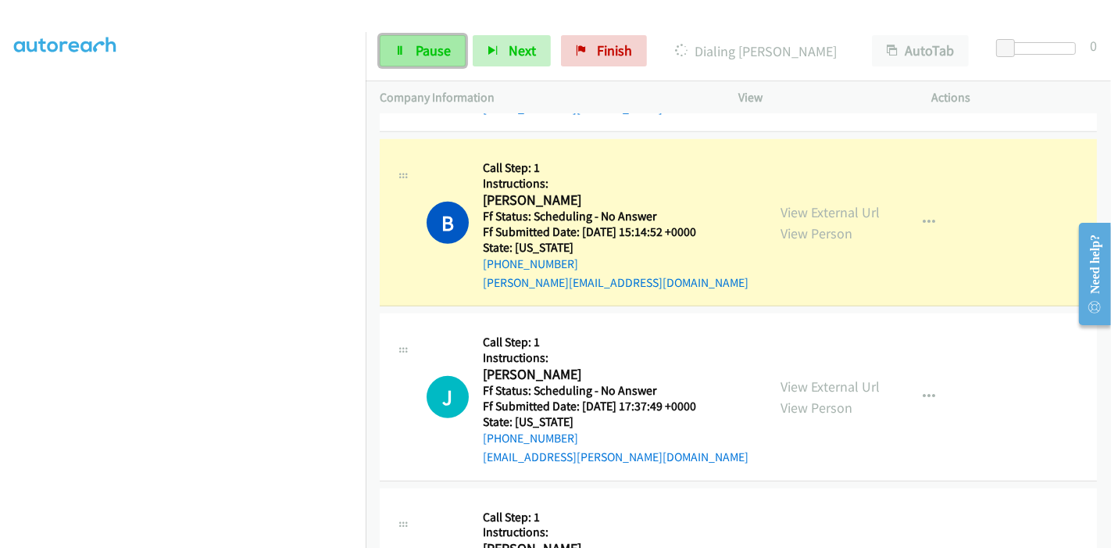
click at [410, 48] on link "Pause" at bounding box center [423, 50] width 86 height 31
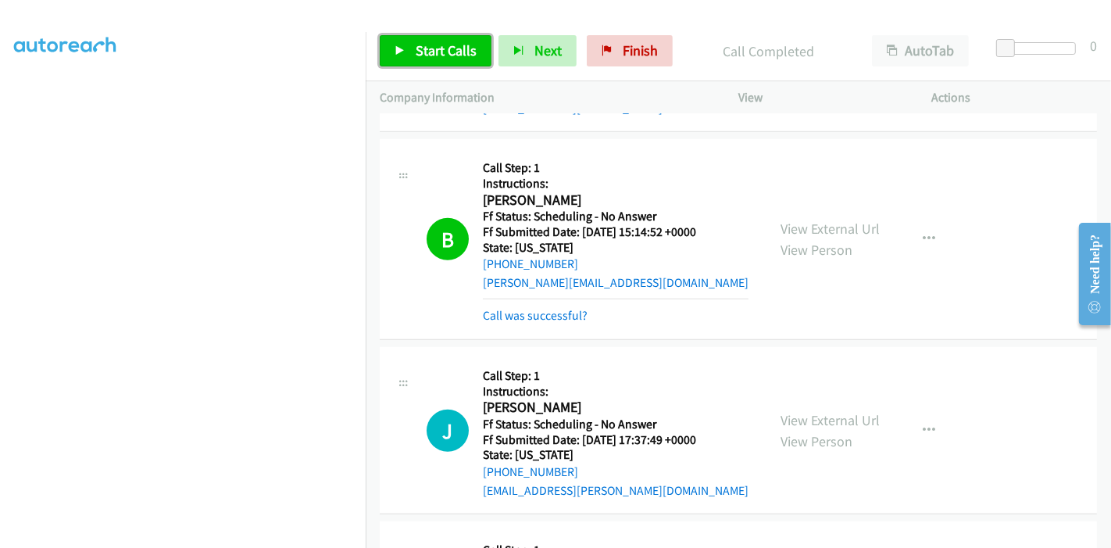
click at [430, 62] on link "Start Calls" at bounding box center [436, 50] width 112 height 31
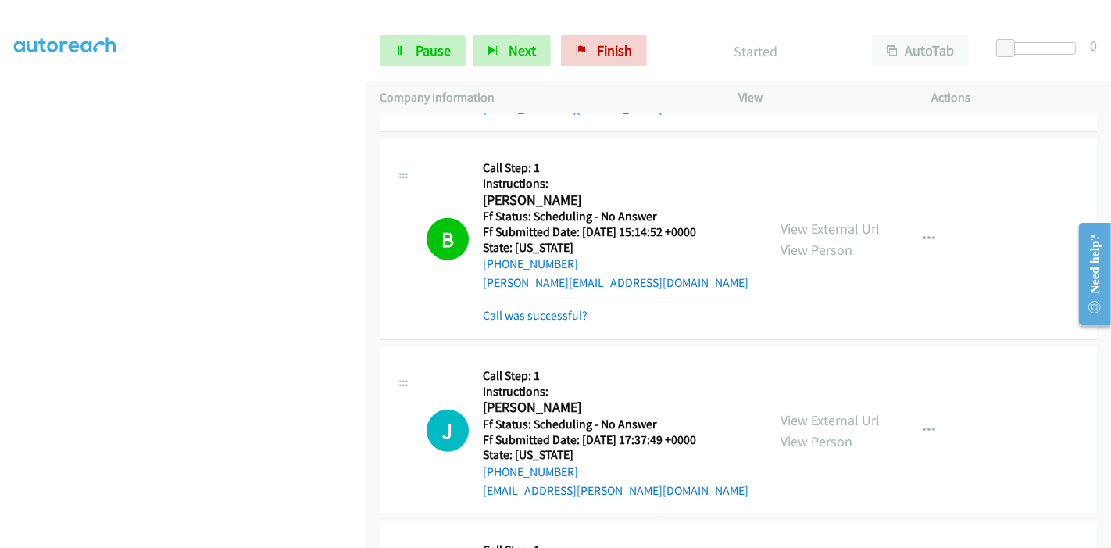
scroll to position [1232, 0]
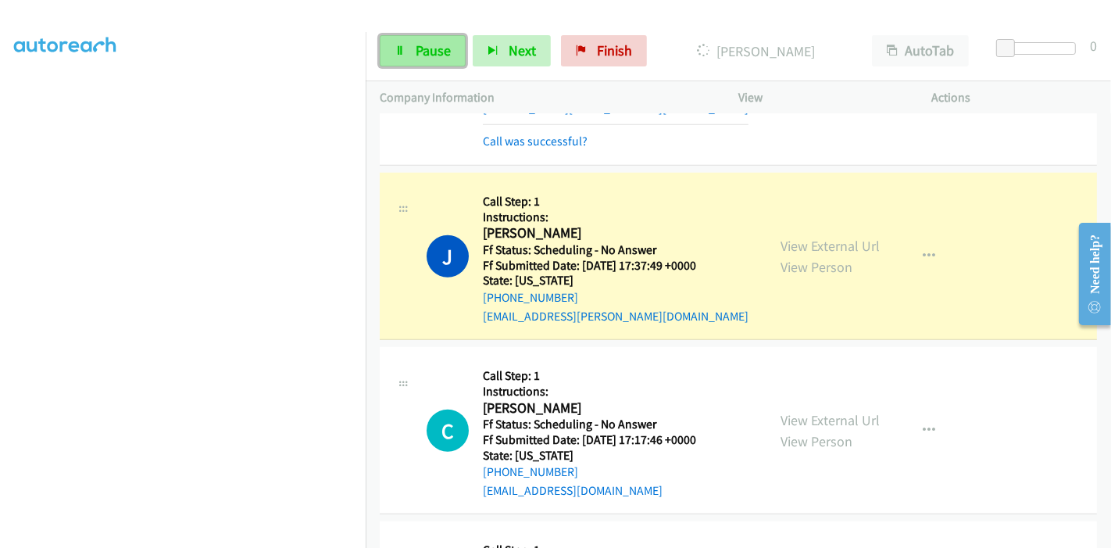
click at [423, 49] on span "Pause" at bounding box center [433, 50] width 35 height 18
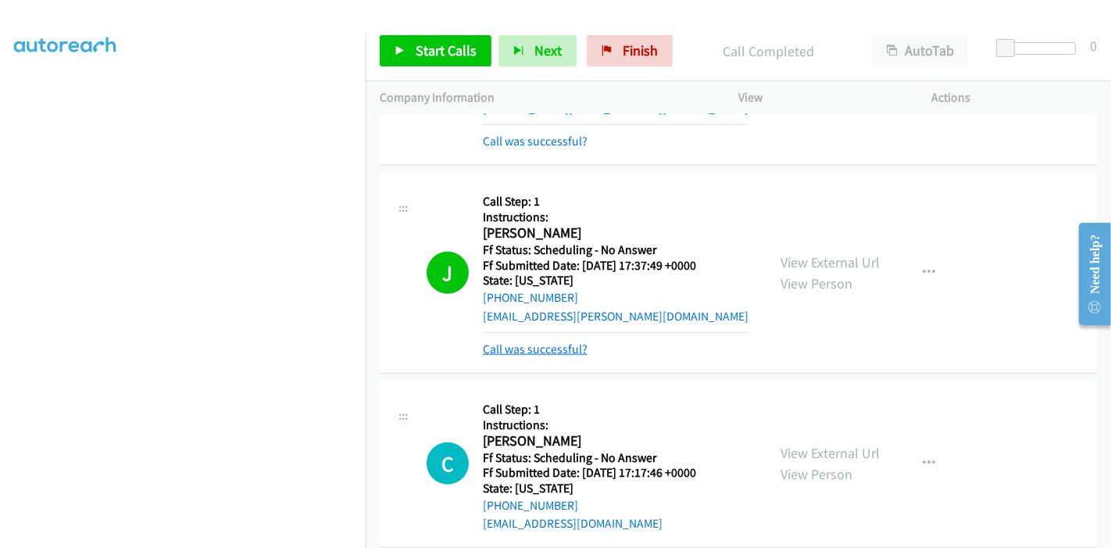
click at [547, 344] on link "Call was successful?" at bounding box center [535, 348] width 105 height 15
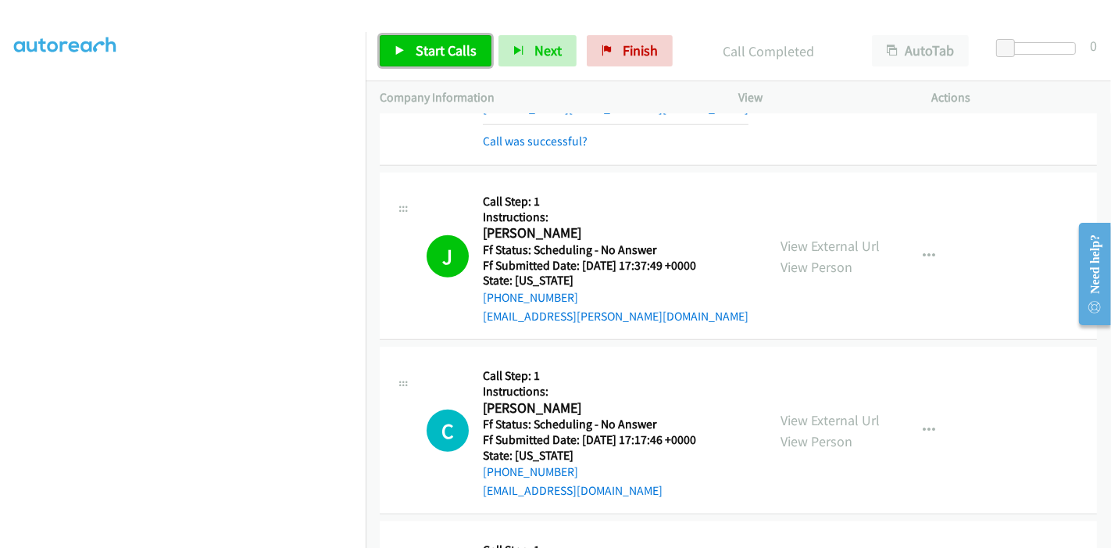
click at [413, 43] on link "Start Calls" at bounding box center [436, 50] width 112 height 31
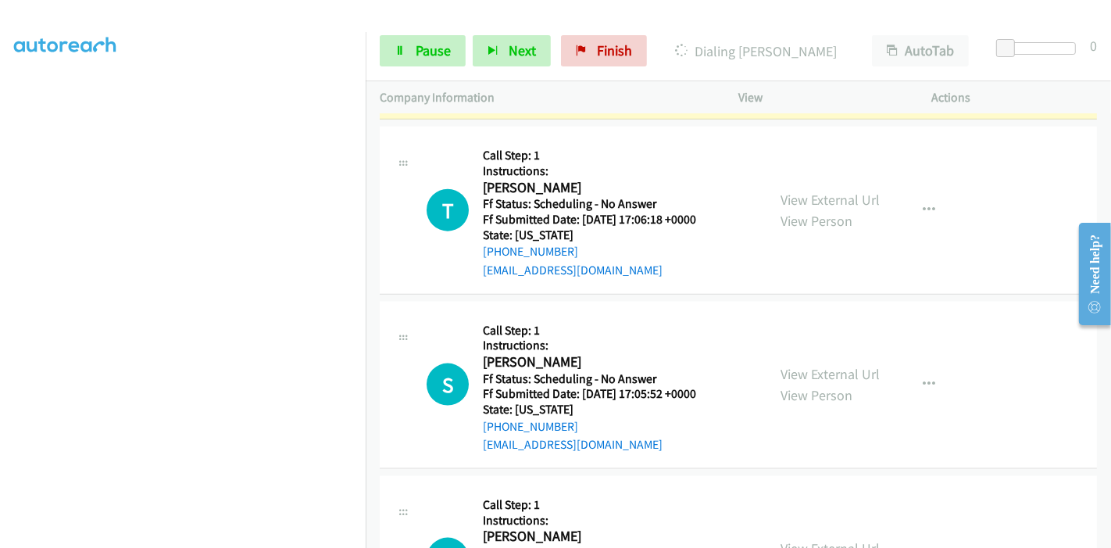
scroll to position [1665, 0]
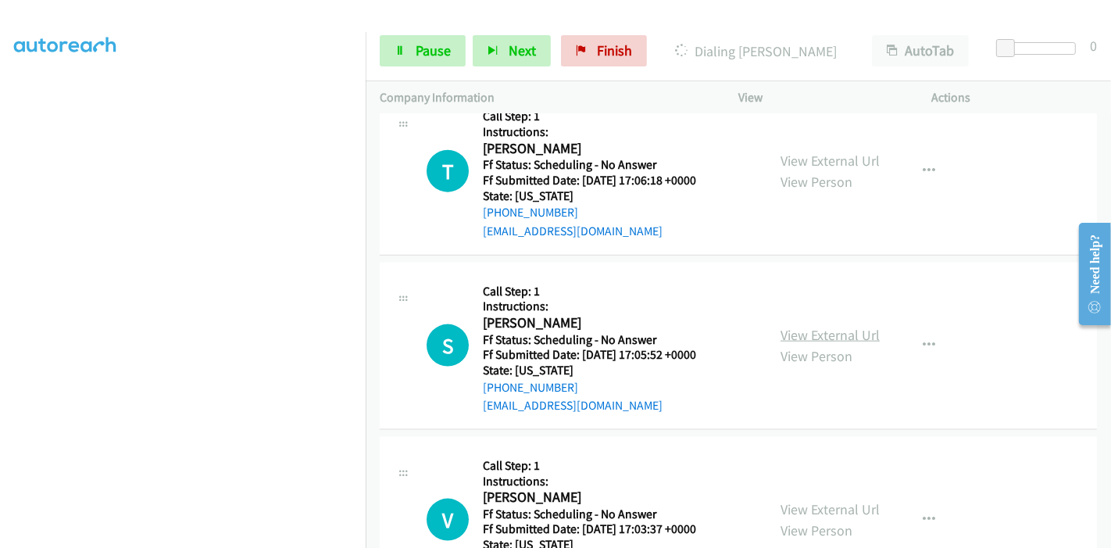
click at [825, 331] on link "View External Url" at bounding box center [829, 335] width 99 height 18
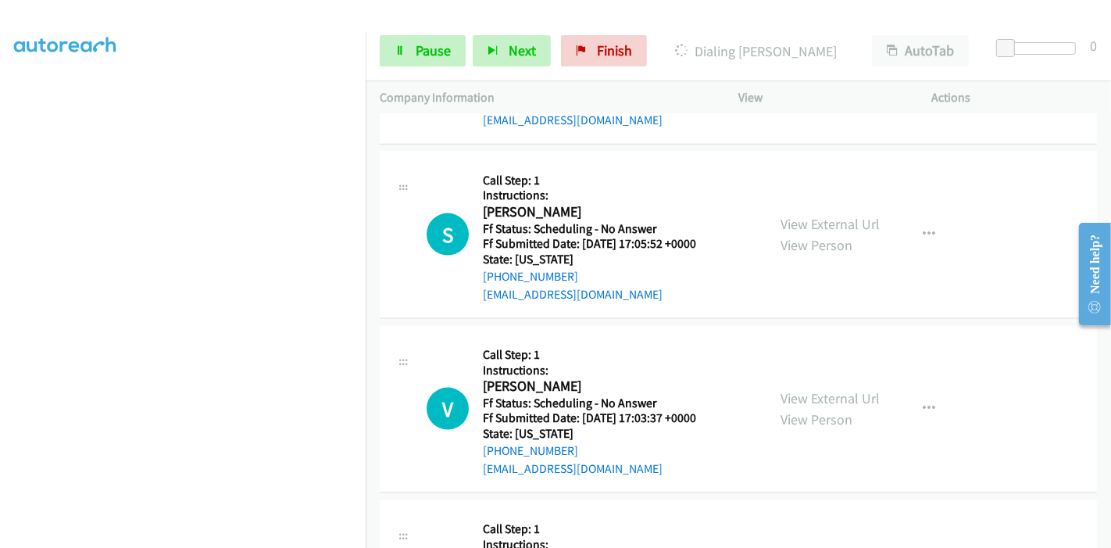
scroll to position [1839, 0]
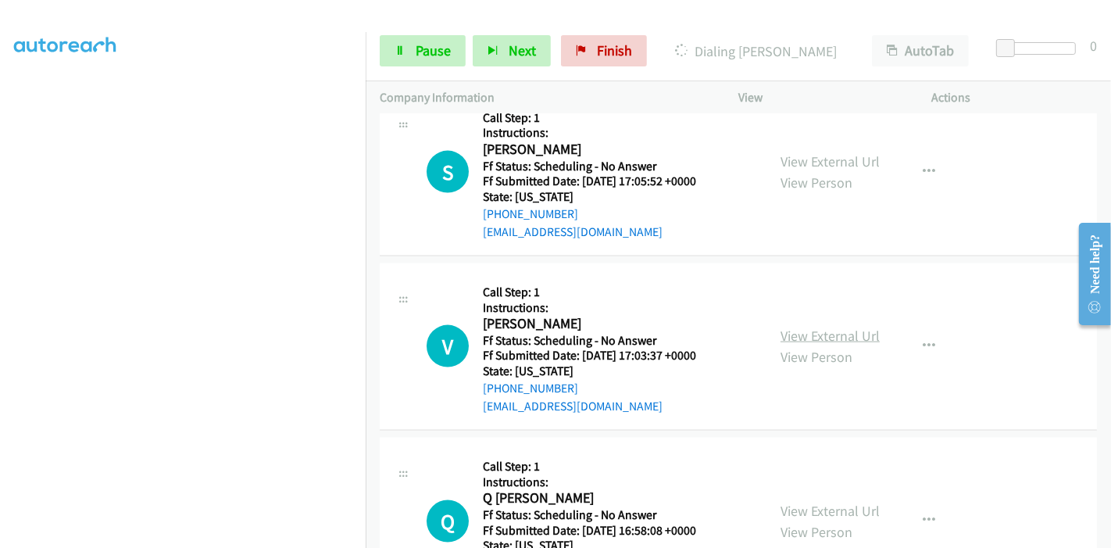
click at [808, 330] on link "View External Url" at bounding box center [829, 335] width 99 height 18
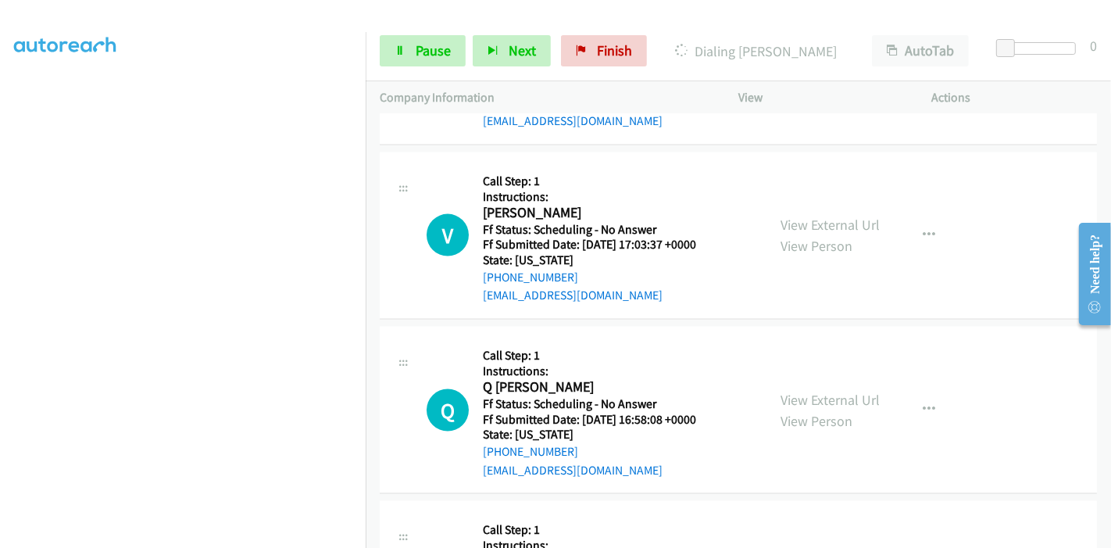
scroll to position [2013, 0]
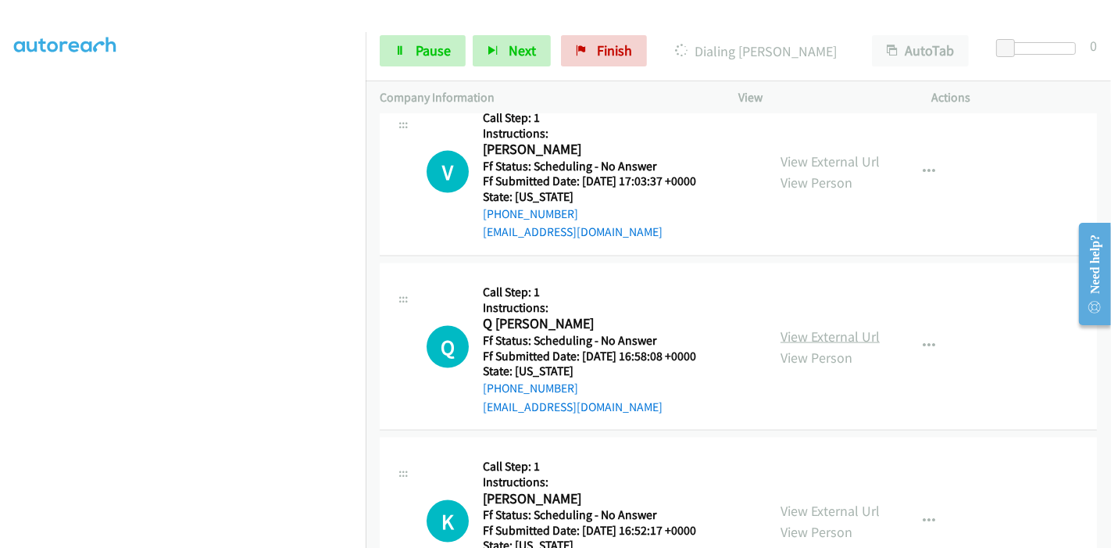
click at [839, 336] on link "View External Url" at bounding box center [829, 336] width 99 height 18
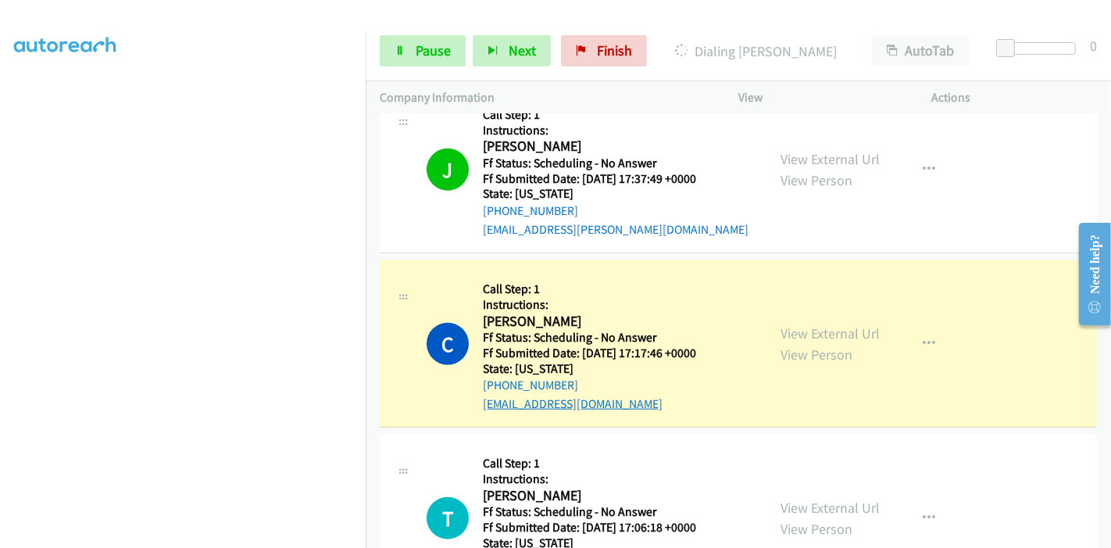
scroll to position [1405, 0]
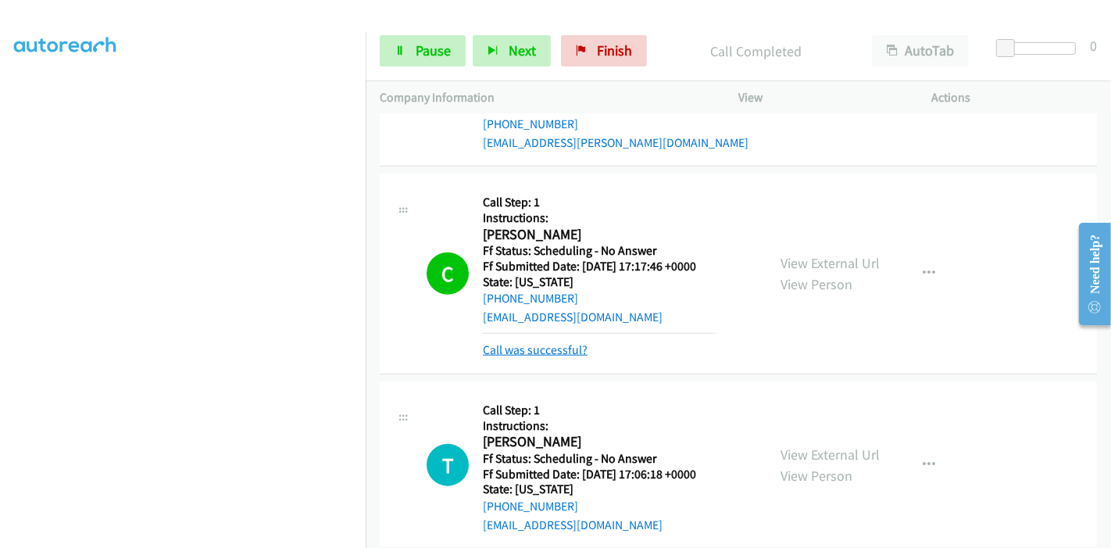
click at [558, 351] on link "Call was successful?" at bounding box center [535, 349] width 105 height 15
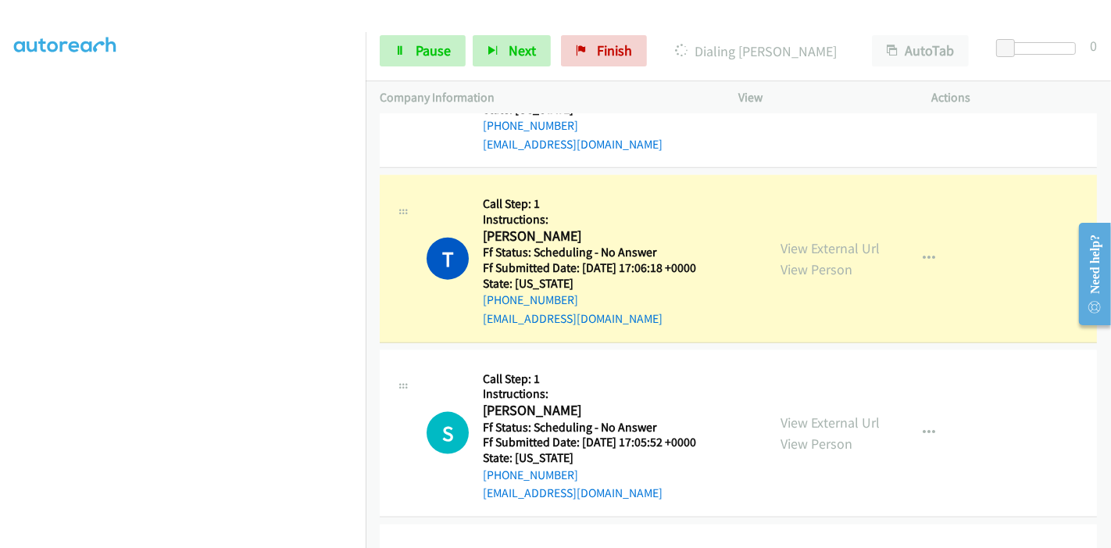
scroll to position [1578, 0]
click at [401, 52] on icon at bounding box center [399, 51] width 11 height 11
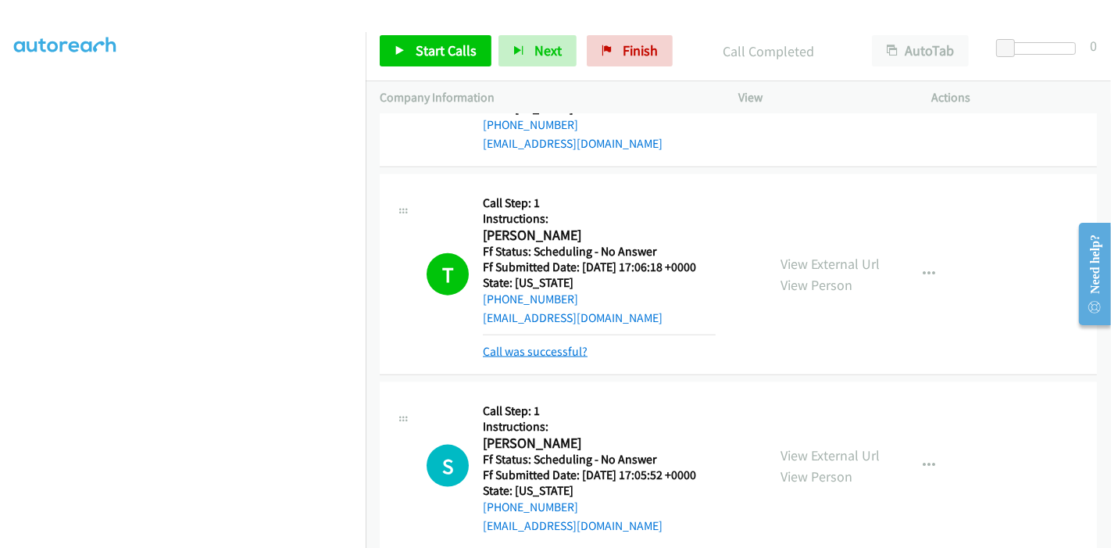
click at [539, 348] on link "Call was successful?" at bounding box center [535, 351] width 105 height 15
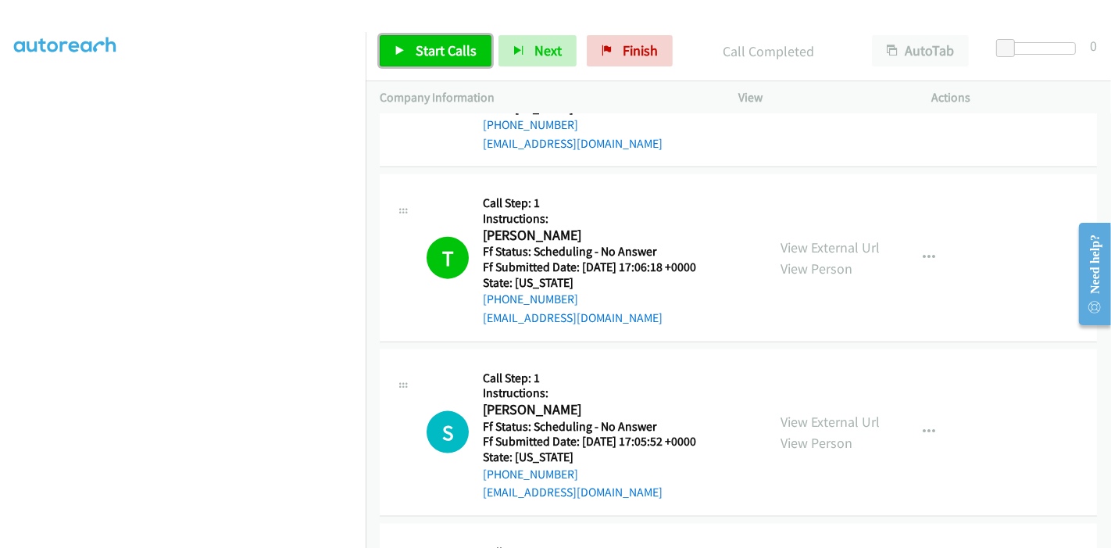
click at [435, 58] on span "Start Calls" at bounding box center [446, 50] width 61 height 18
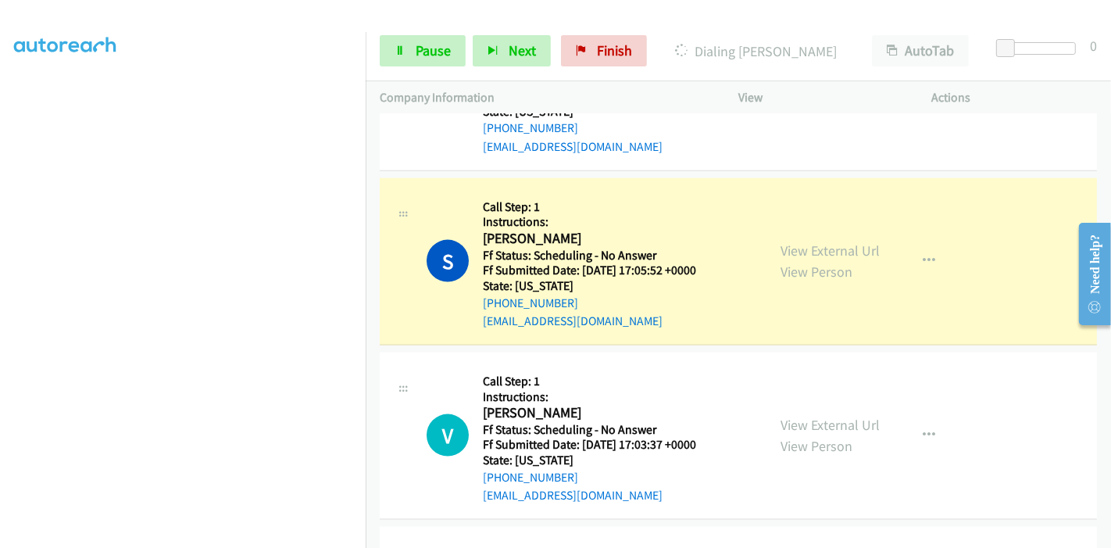
scroll to position [1752, 0]
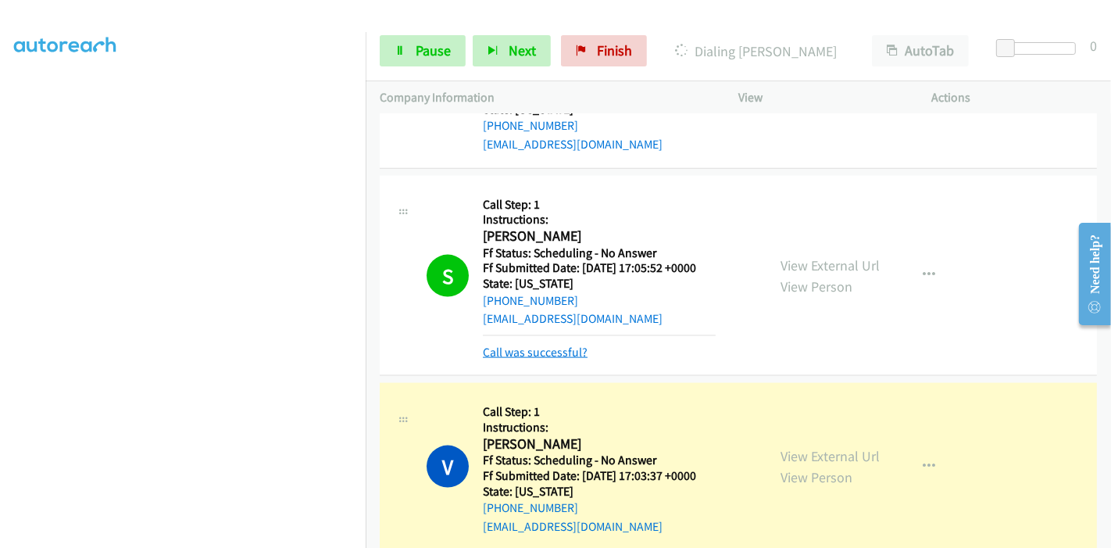
click at [490, 352] on link "Call was successful?" at bounding box center [535, 351] width 105 height 15
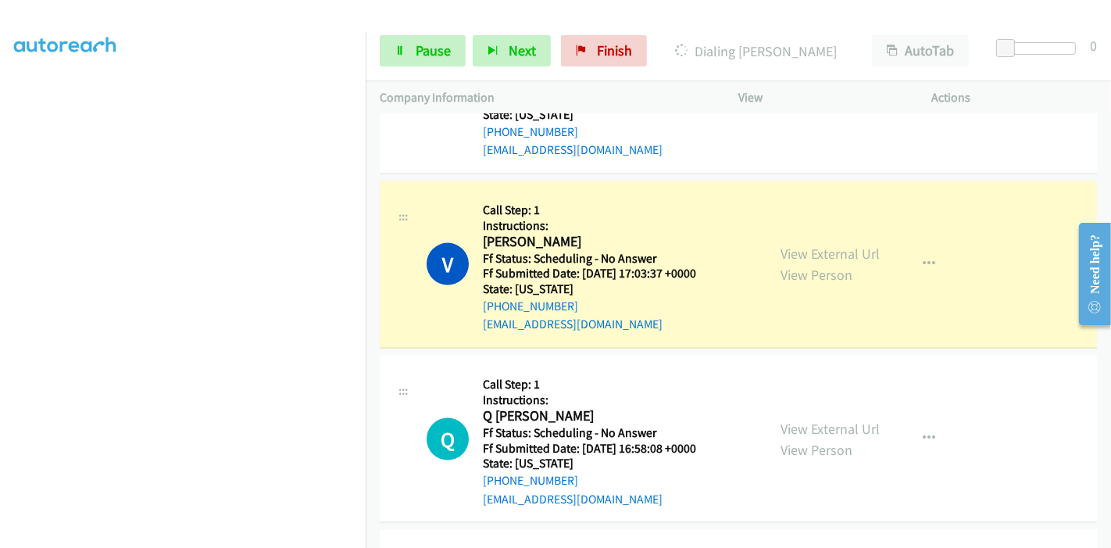
scroll to position [2013, 0]
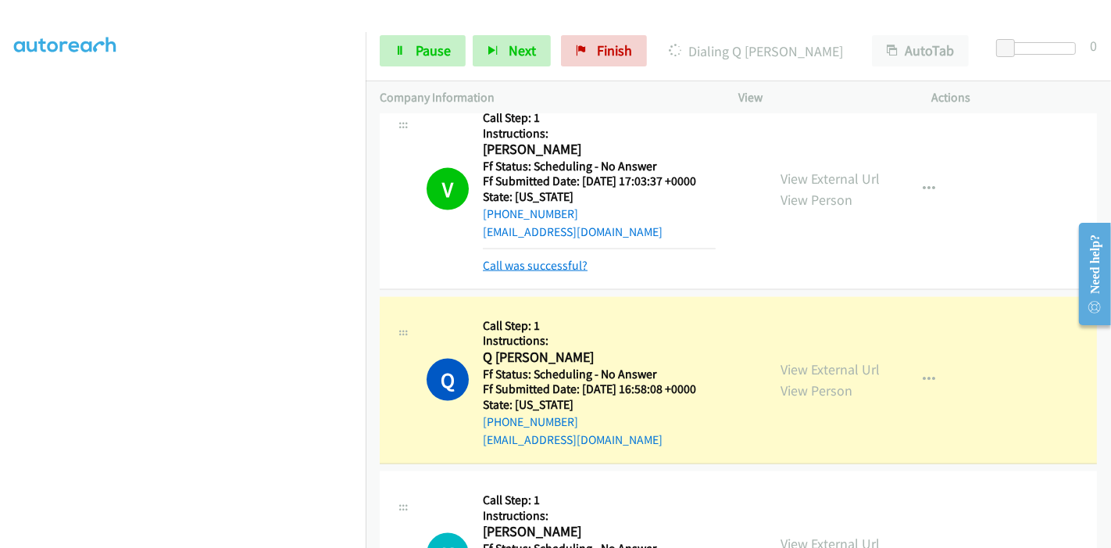
click at [511, 258] on link "Call was successful?" at bounding box center [535, 265] width 105 height 15
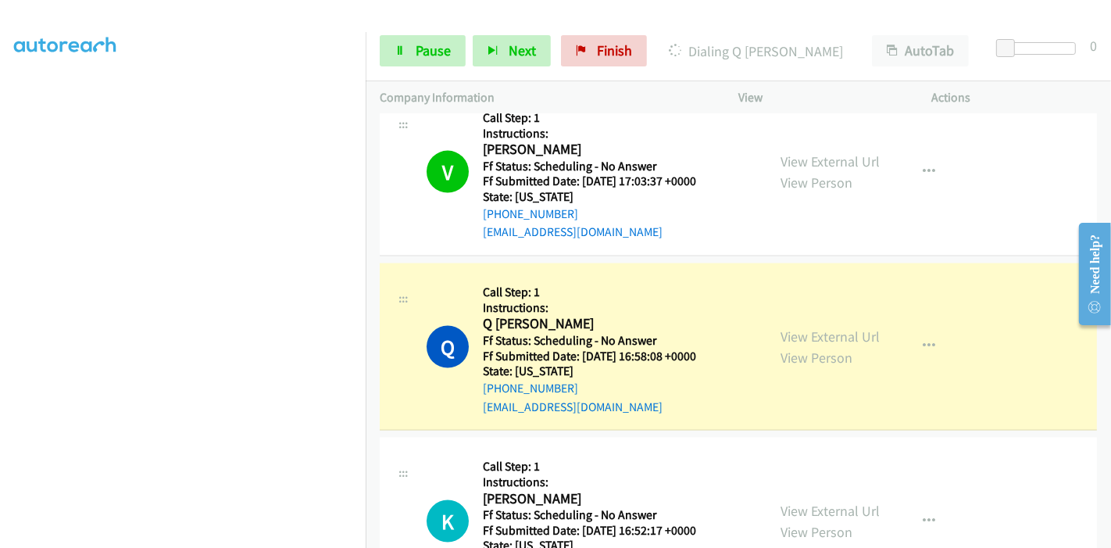
scroll to position [2099, 0]
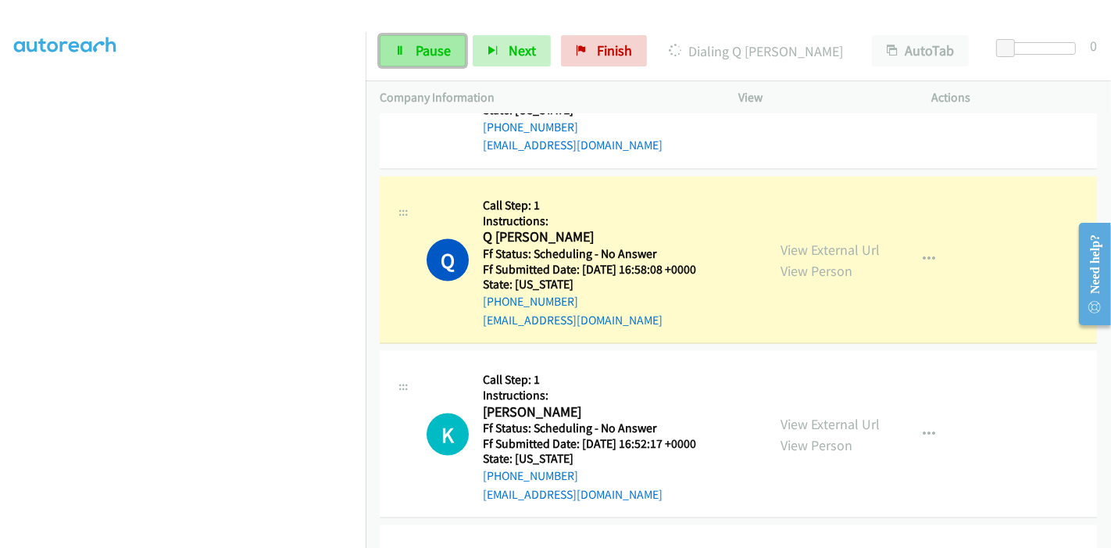
click at [392, 55] on link "Pause" at bounding box center [423, 50] width 86 height 31
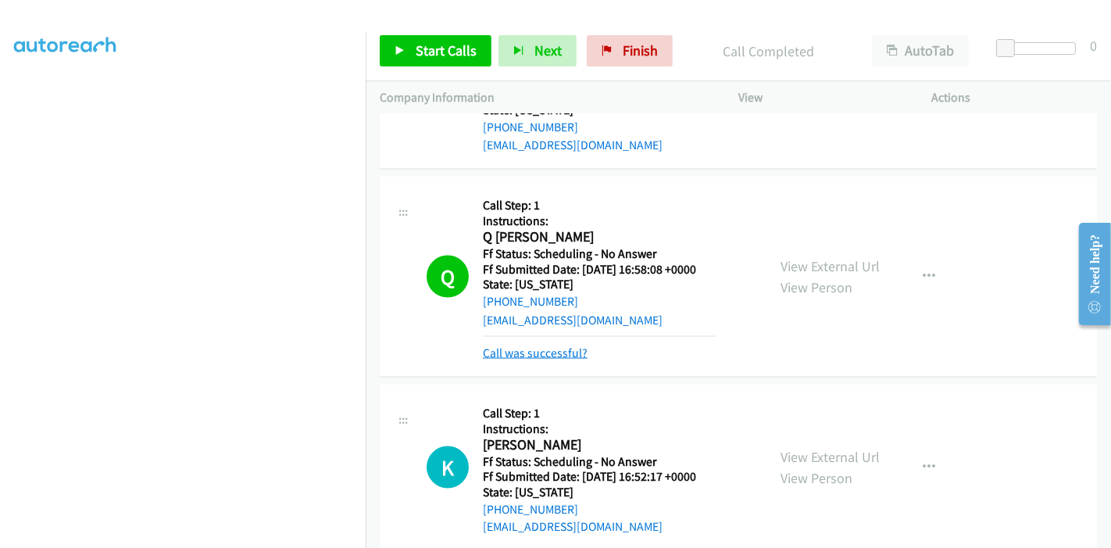
click at [523, 349] on link "Call was successful?" at bounding box center [535, 352] width 105 height 15
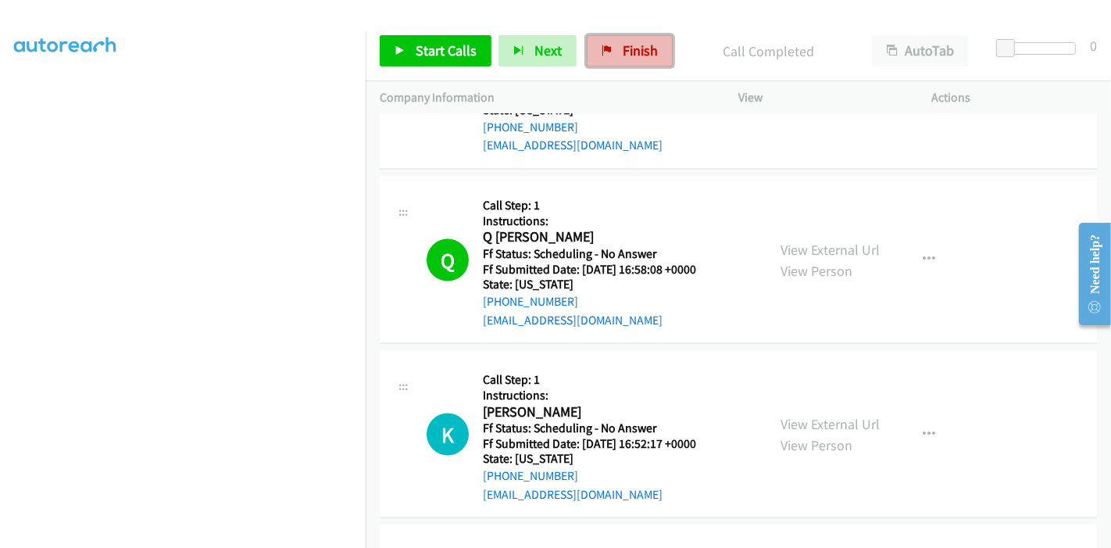
click at [625, 58] on span "Finish" at bounding box center [639, 50] width 35 height 18
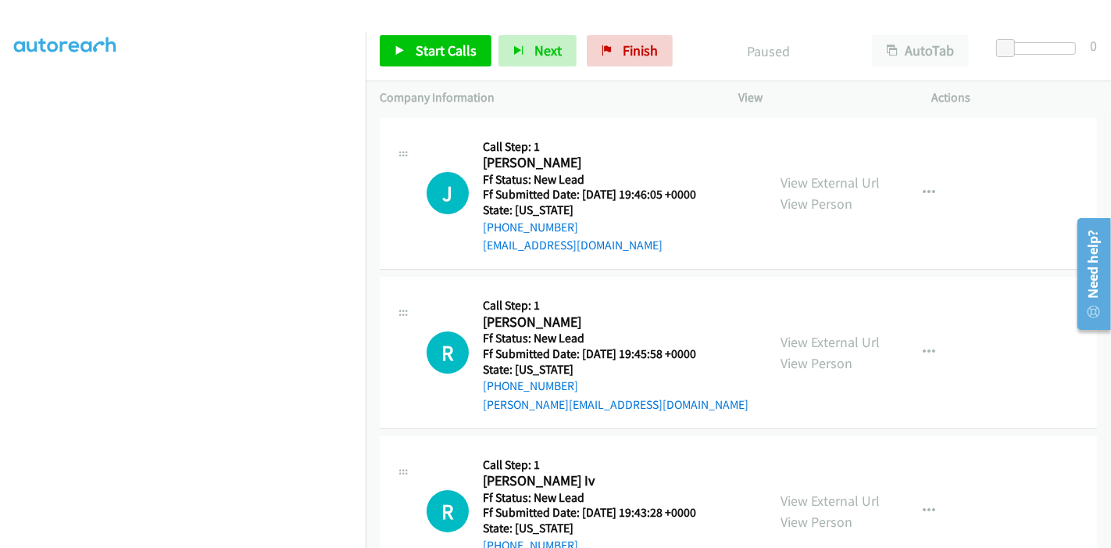
scroll to position [330, 0]
click at [789, 180] on link "View External Url" at bounding box center [829, 182] width 99 height 18
click at [790, 342] on link "View External Url" at bounding box center [829, 342] width 99 height 18
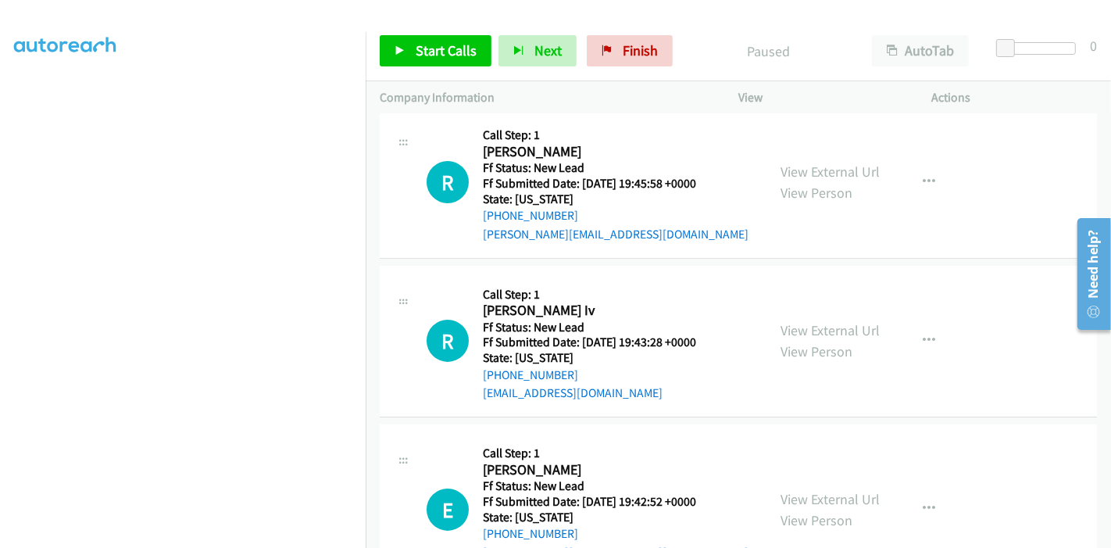
scroll to position [173, 0]
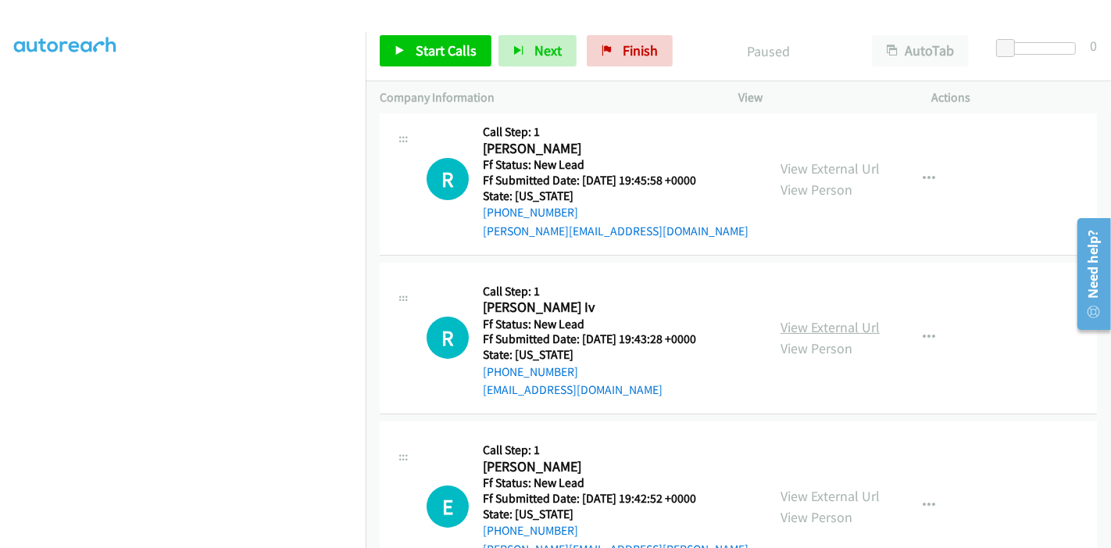
click at [780, 327] on link "View External Url" at bounding box center [829, 327] width 99 height 18
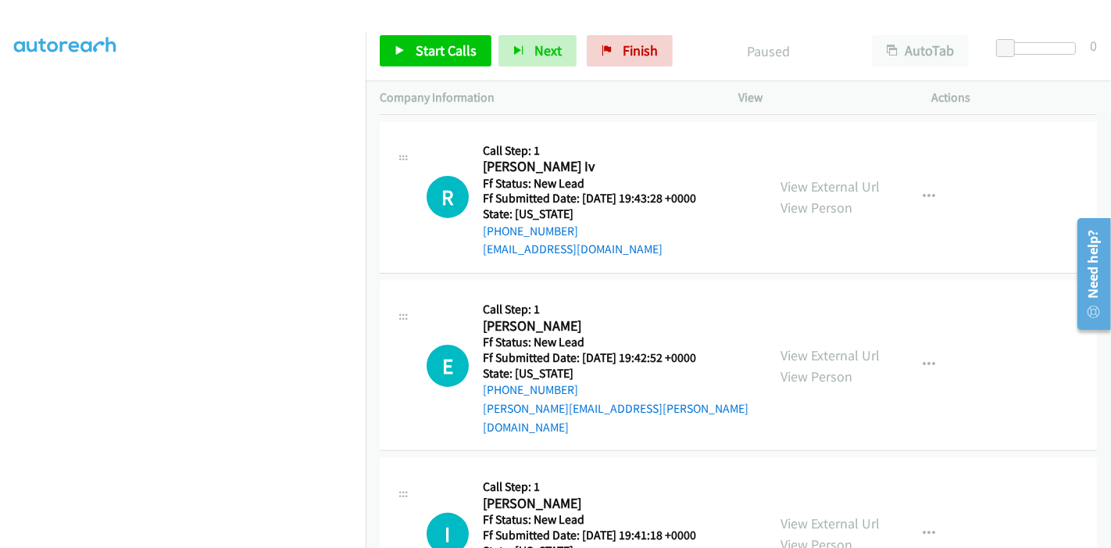
scroll to position [347, 0]
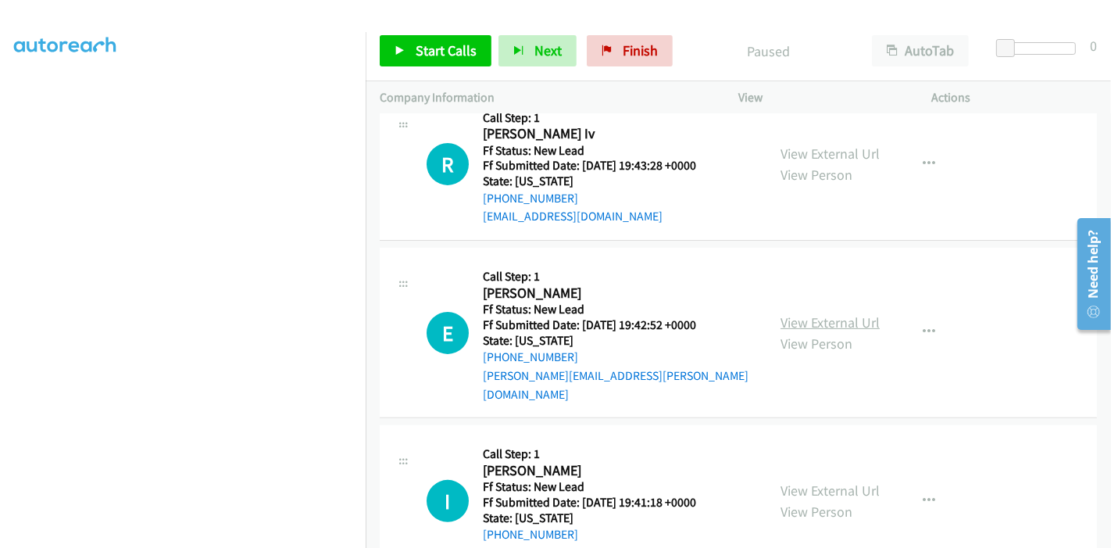
click at [797, 313] on link "View External Url" at bounding box center [829, 322] width 99 height 18
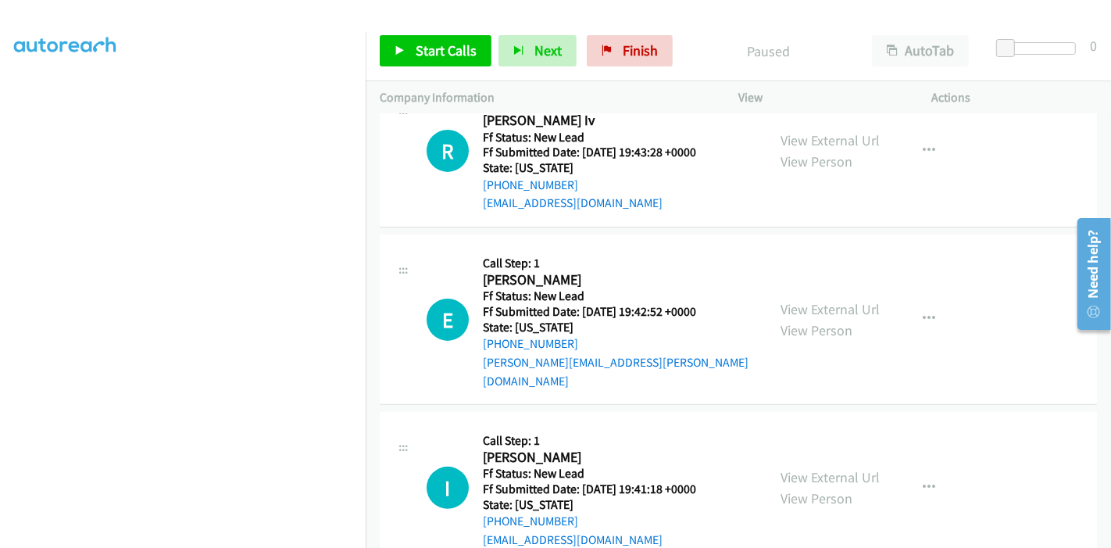
scroll to position [380, 0]
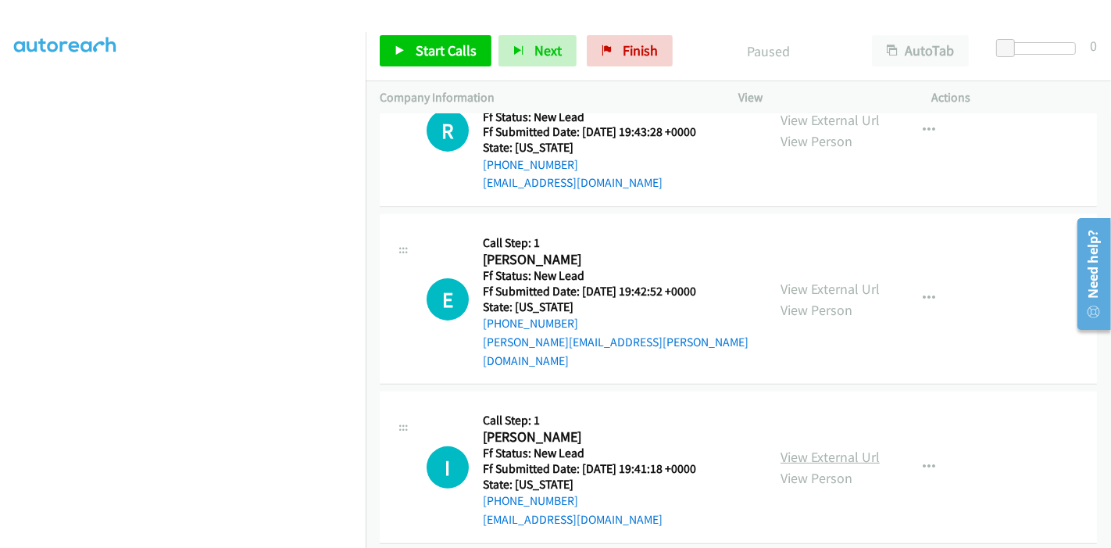
click at [807, 448] on link "View External Url" at bounding box center [829, 457] width 99 height 18
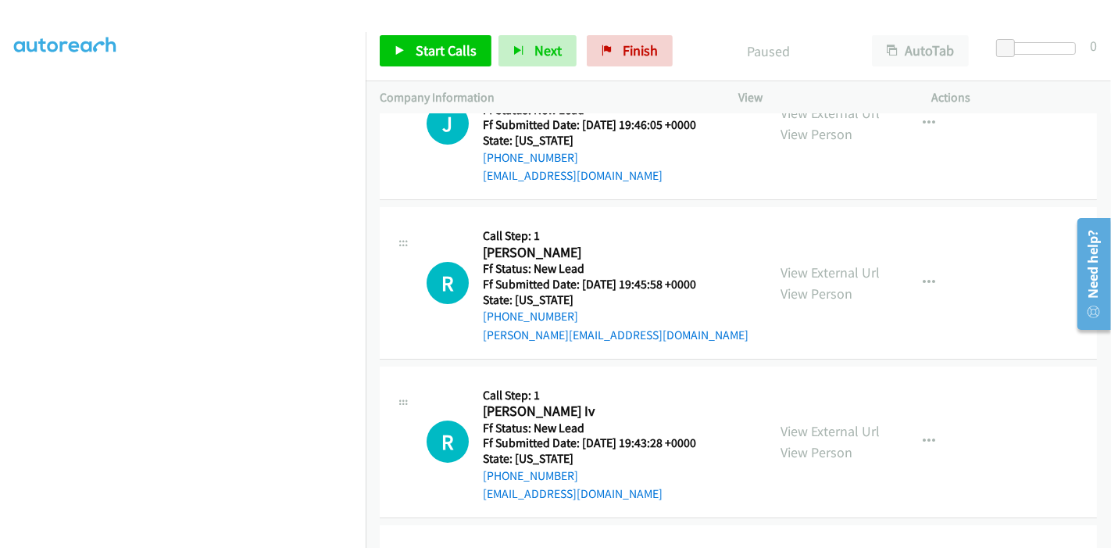
scroll to position [0, 0]
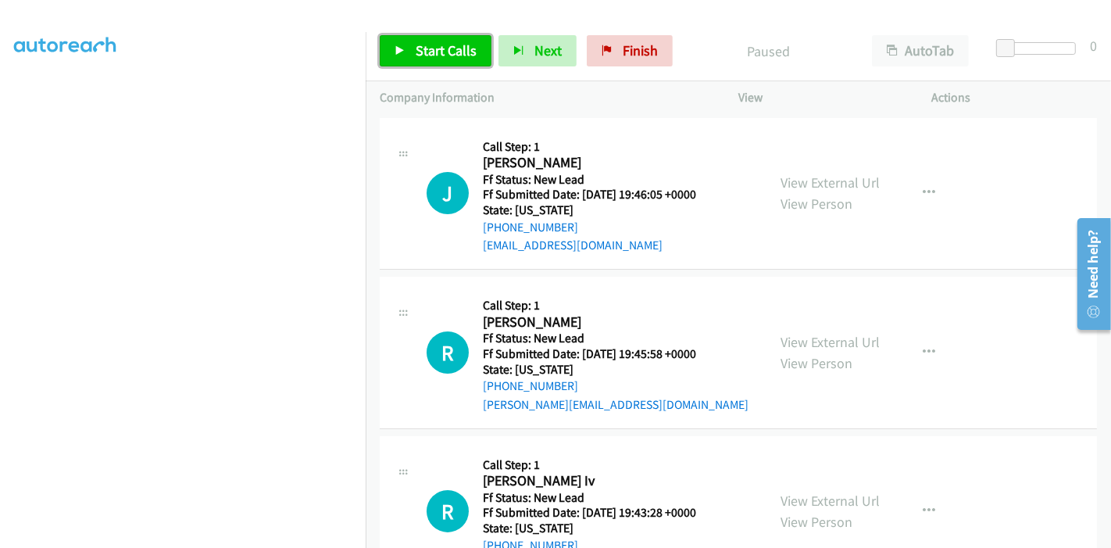
click at [441, 53] on span "Start Calls" at bounding box center [446, 50] width 61 height 18
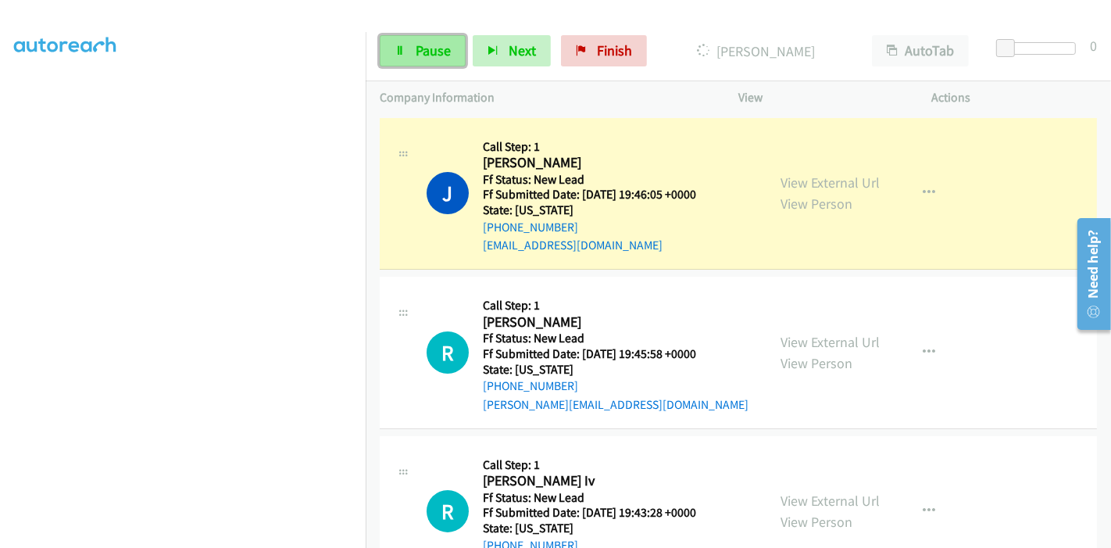
click at [435, 37] on link "Pause" at bounding box center [423, 50] width 86 height 31
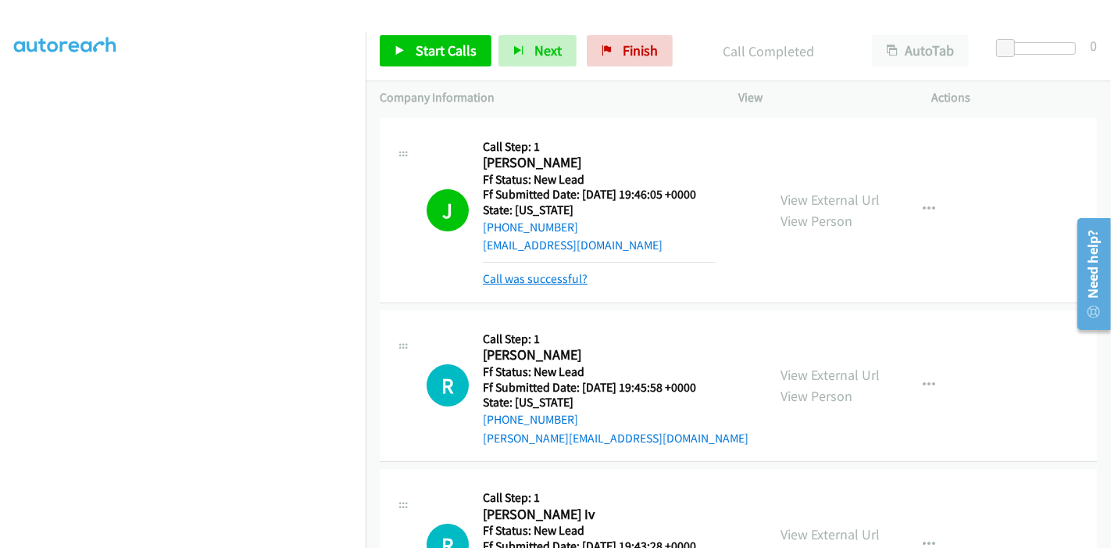
click at [535, 280] on link "Call was successful?" at bounding box center [535, 278] width 105 height 15
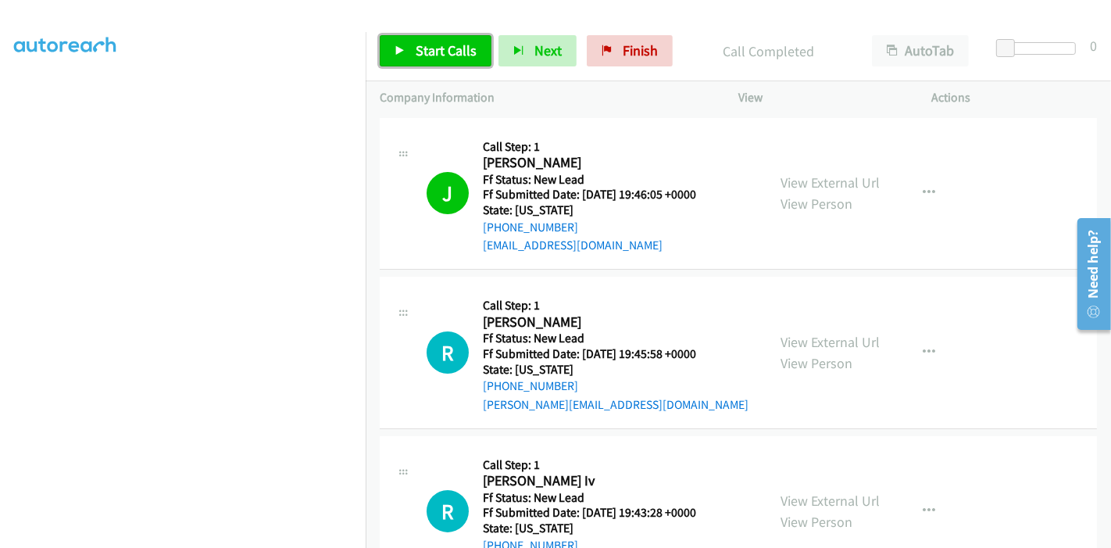
click at [396, 57] on link "Start Calls" at bounding box center [436, 50] width 112 height 31
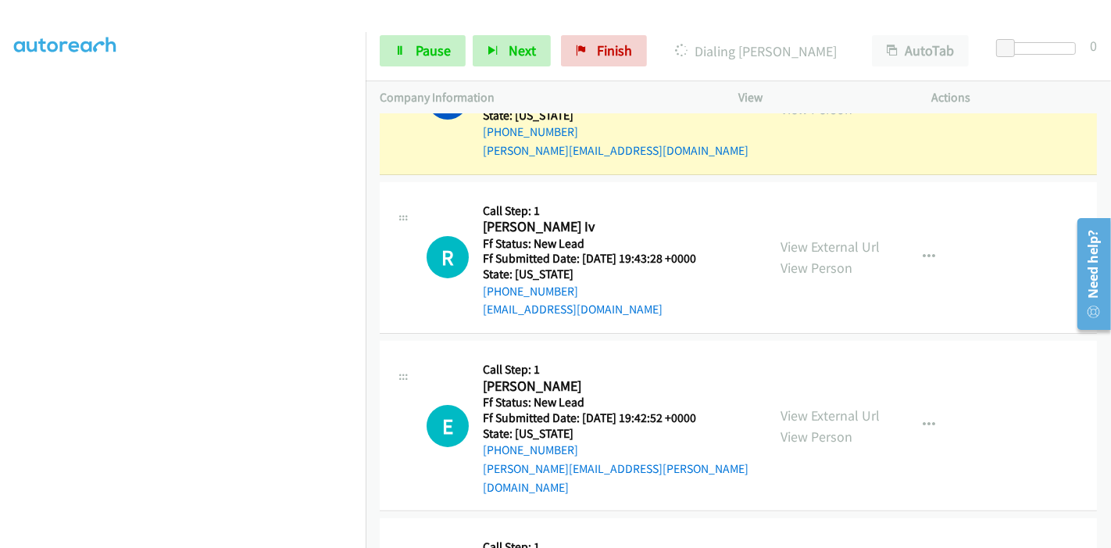
scroll to position [260, 0]
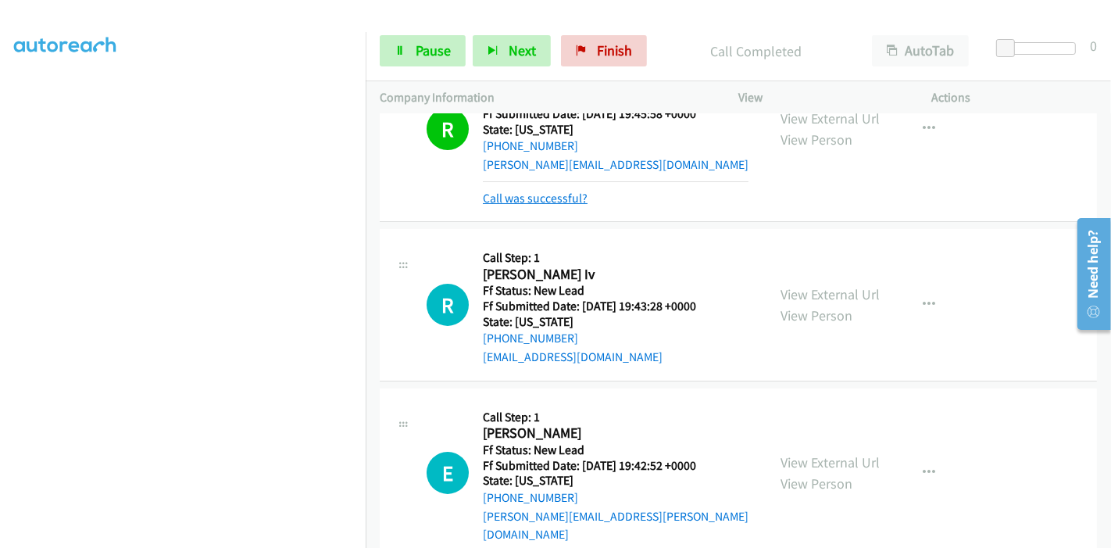
click at [524, 199] on link "Call was successful?" at bounding box center [535, 198] width 105 height 15
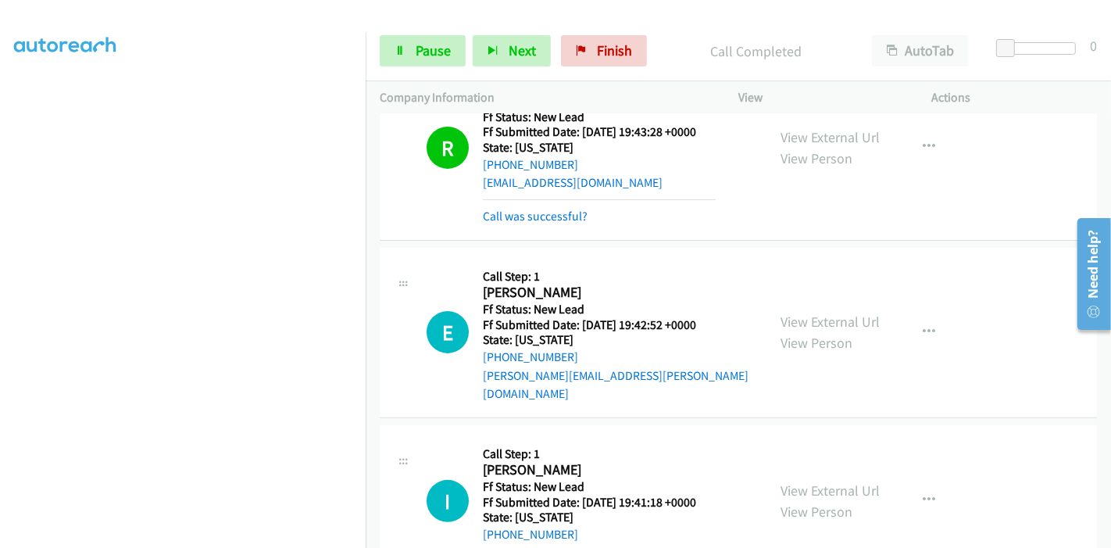
scroll to position [397, 0]
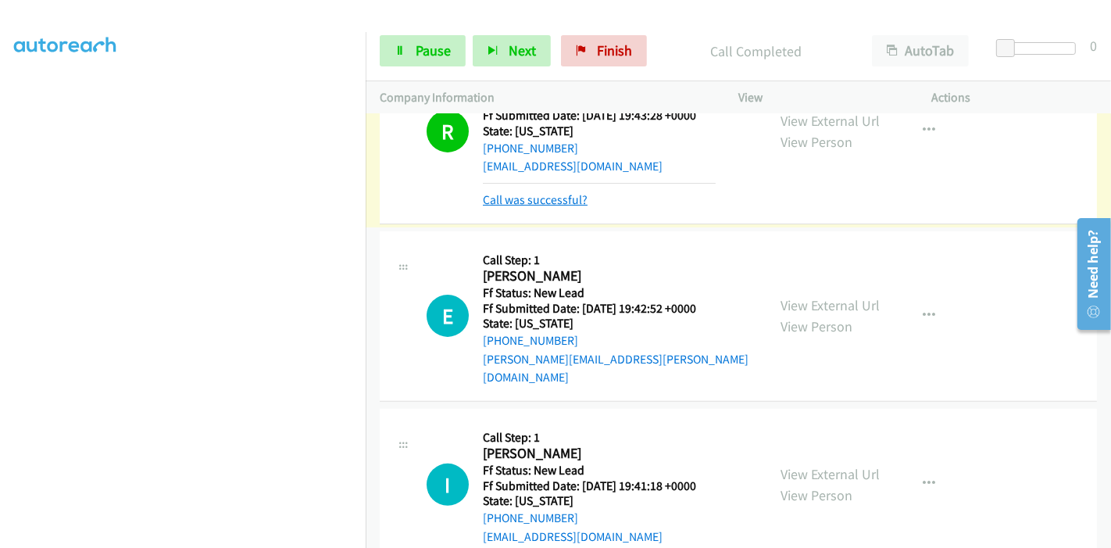
click at [519, 203] on link "Call was successful?" at bounding box center [535, 199] width 105 height 15
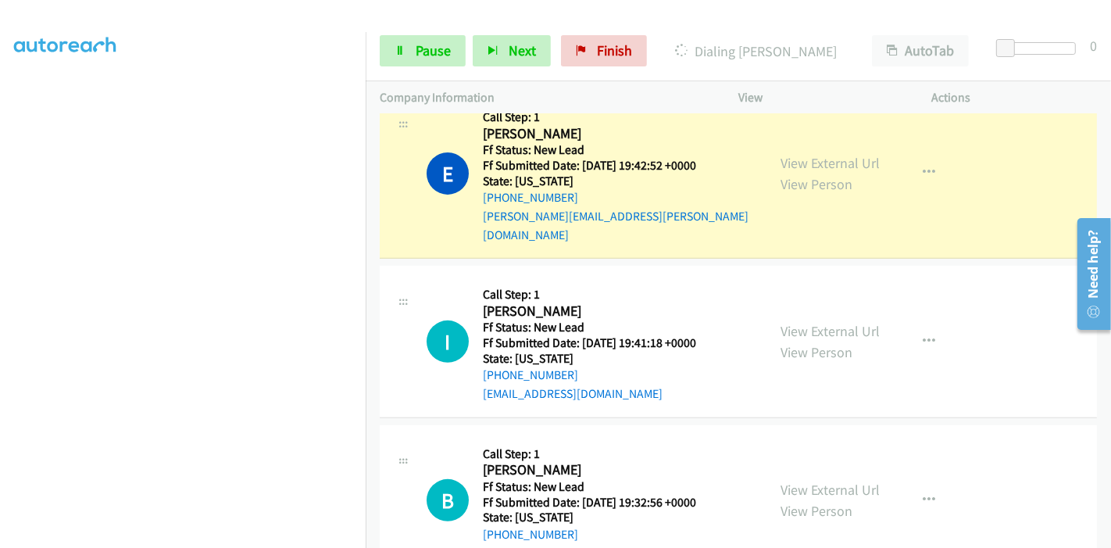
scroll to position [423, 0]
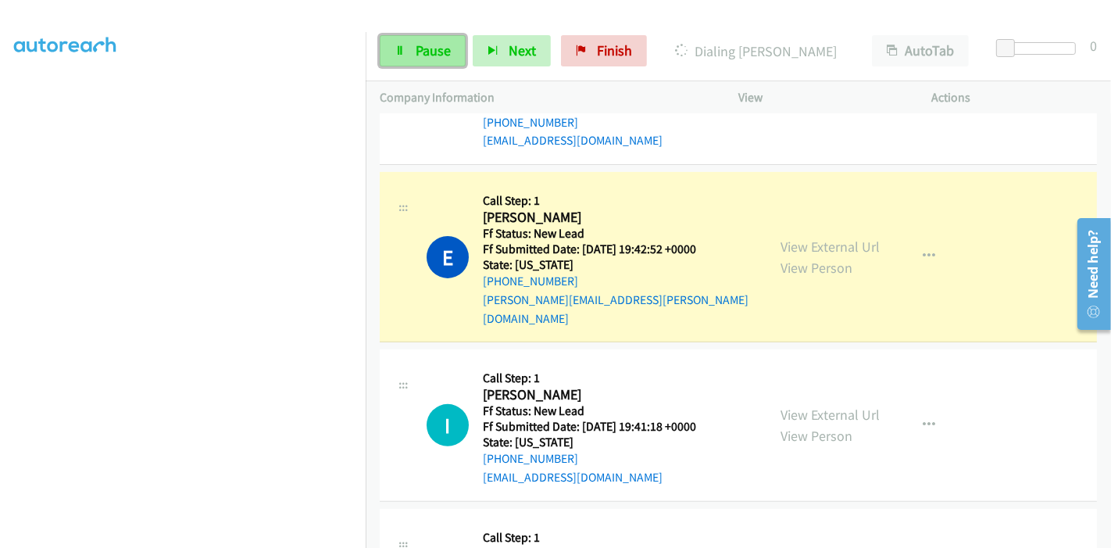
click at [419, 45] on span "Pause" at bounding box center [433, 50] width 35 height 18
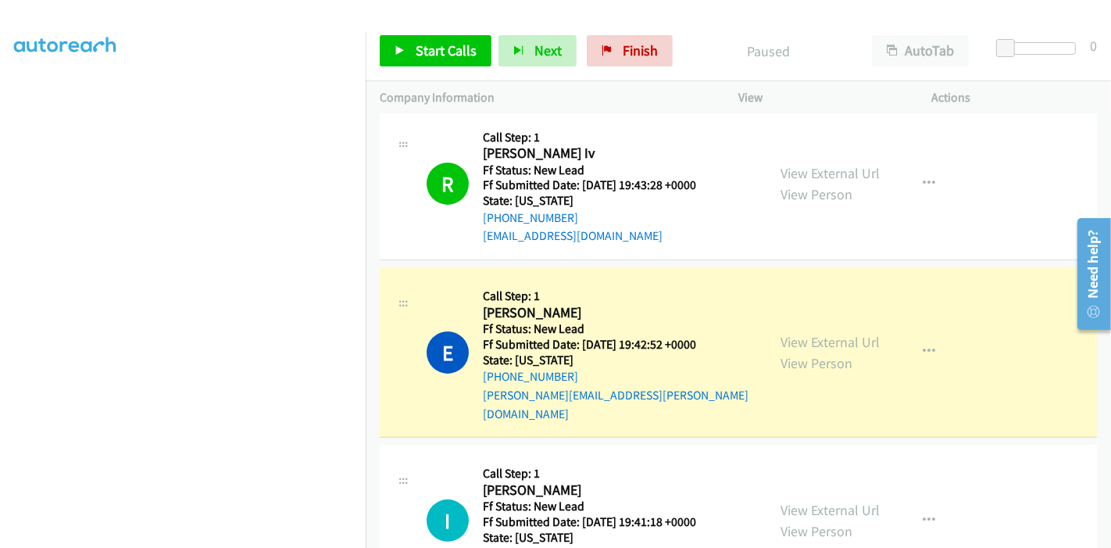
scroll to position [339, 0]
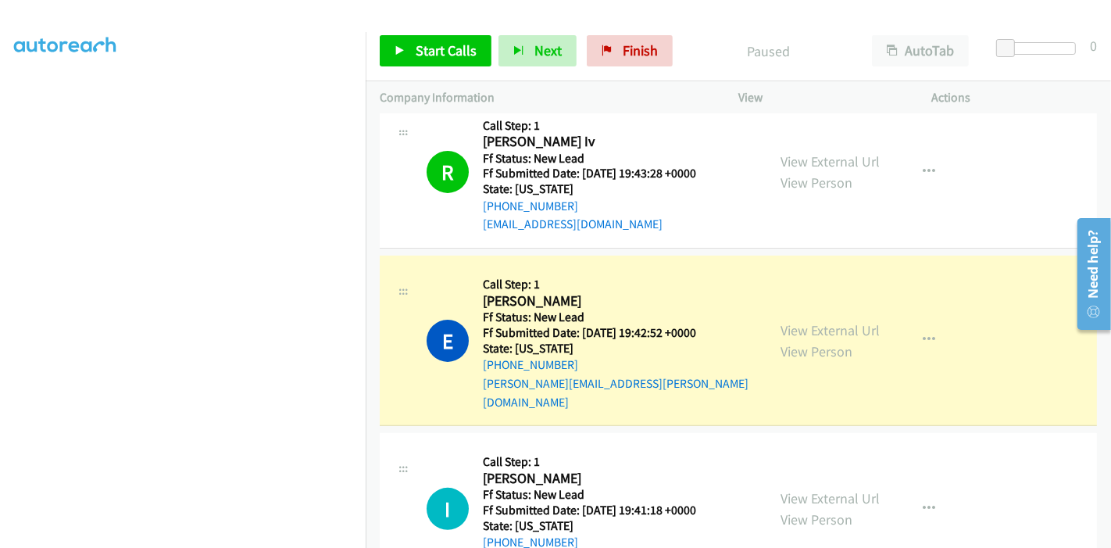
drag, startPoint x: 1105, startPoint y: 331, endPoint x: 1105, endPoint y: 348, distance: 16.4
click at [1105, 335] on html "Need help? Resource Center AutoReach Help Help Get the help you need from our k…" at bounding box center [1087, 273] width 45 height 124
drag, startPoint x: 1100, startPoint y: 331, endPoint x: 2170, endPoint y: 558, distance: 1093.1
click at [1104, 335] on html "Need help? Resource Center AutoReach Help Help Get the help you need from our k…" at bounding box center [1087, 273] width 45 height 124
drag, startPoint x: 1103, startPoint y: 329, endPoint x: 2167, endPoint y: 553, distance: 1087.9
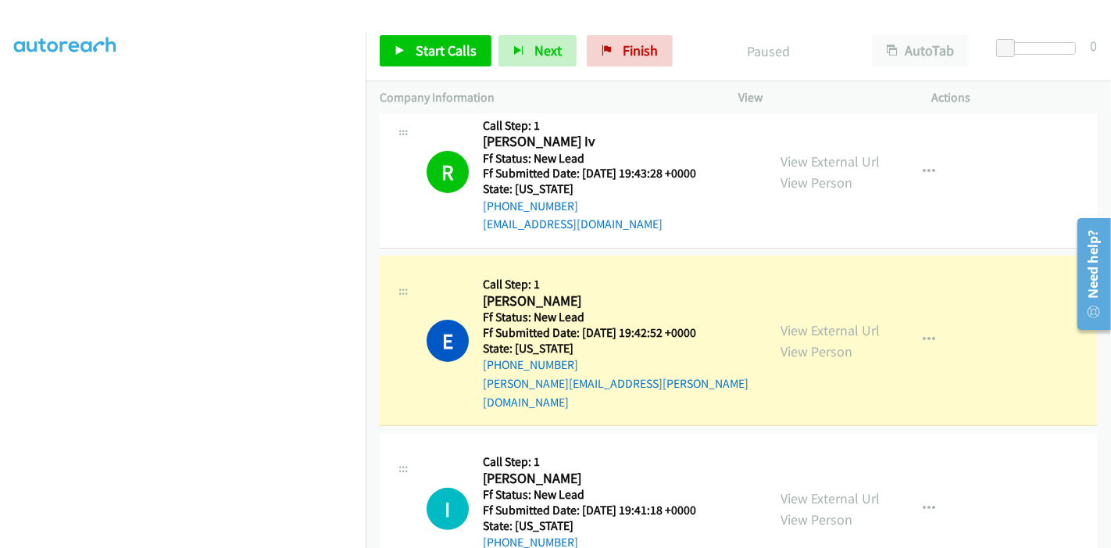
click at [1101, 335] on html "Need help? Resource Center AutoReach Help Help Get the help you need from our k…" at bounding box center [1087, 273] width 45 height 124
drag, startPoint x: 1104, startPoint y: 331, endPoint x: 1106, endPoint y: 323, distance: 8.0
click at [1106, 211] on main "Need help? Resource Center AutoReach Help Help Get the help you need from our k…" at bounding box center [1087, 211] width 45 height 0
click at [1105, 334] on div at bounding box center [1087, 273] width 45 height 124
drag, startPoint x: 1104, startPoint y: 332, endPoint x: 1107, endPoint y: 342, distance: 10.6
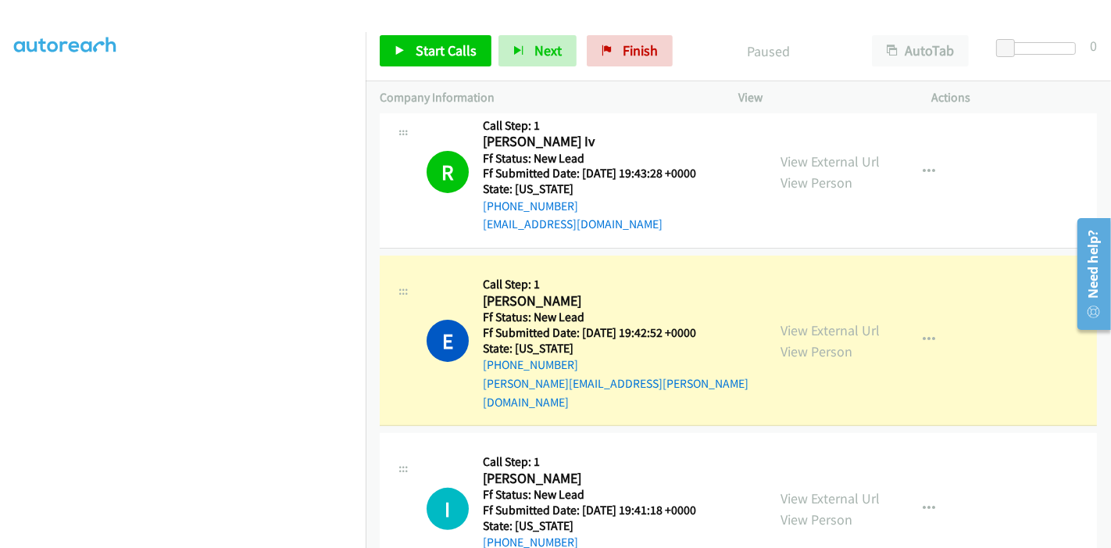
click at [1107, 335] on html "Need help? Resource Center AutoReach Help Help Get the help you need from our k…" at bounding box center [1087, 273] width 45 height 124
drag, startPoint x: 1103, startPoint y: 331, endPoint x: 2170, endPoint y: 555, distance: 1090.2
click at [1103, 335] on html "Need help? Resource Center AutoReach Help Help Get the help you need from our k…" at bounding box center [1087, 273] width 45 height 124
drag, startPoint x: 1103, startPoint y: 332, endPoint x: 2170, endPoint y: 548, distance: 1088.6
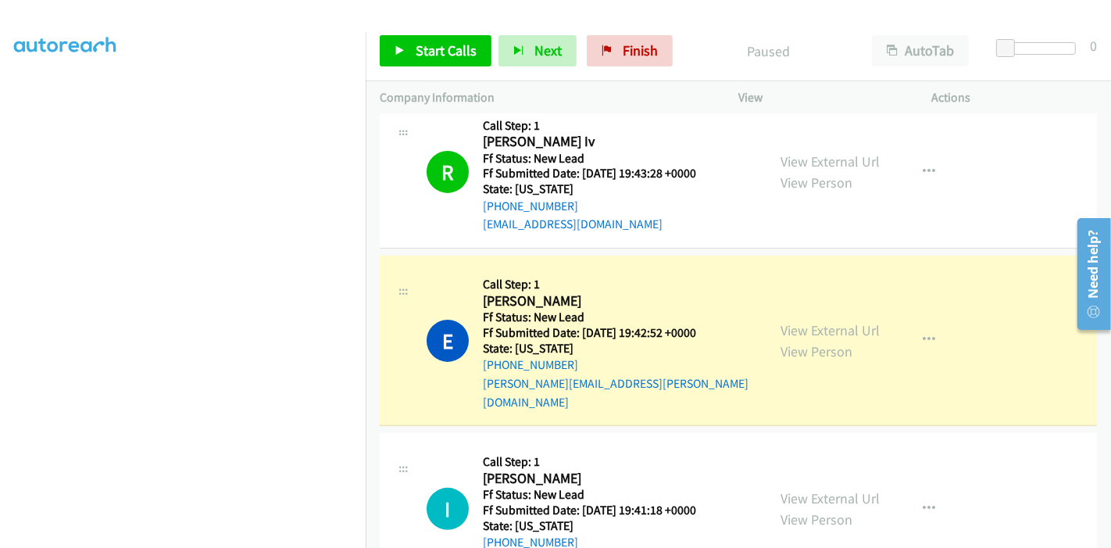
click at [1103, 335] on html "Need help? Resource Center AutoReach Help Help Get the help you need from our k…" at bounding box center [1087, 273] width 45 height 124
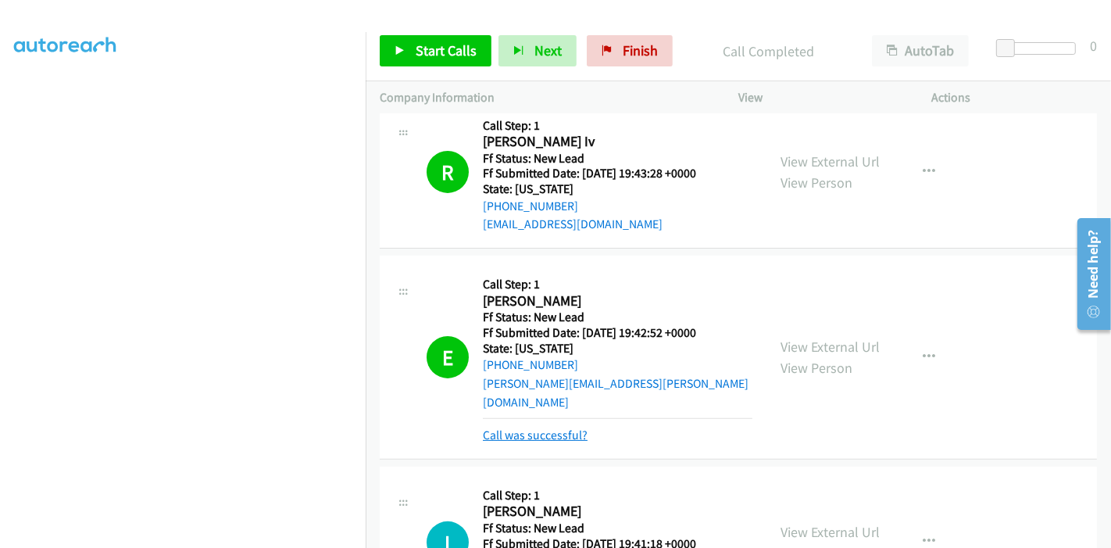
click at [530, 427] on link "Call was successful?" at bounding box center [535, 434] width 105 height 15
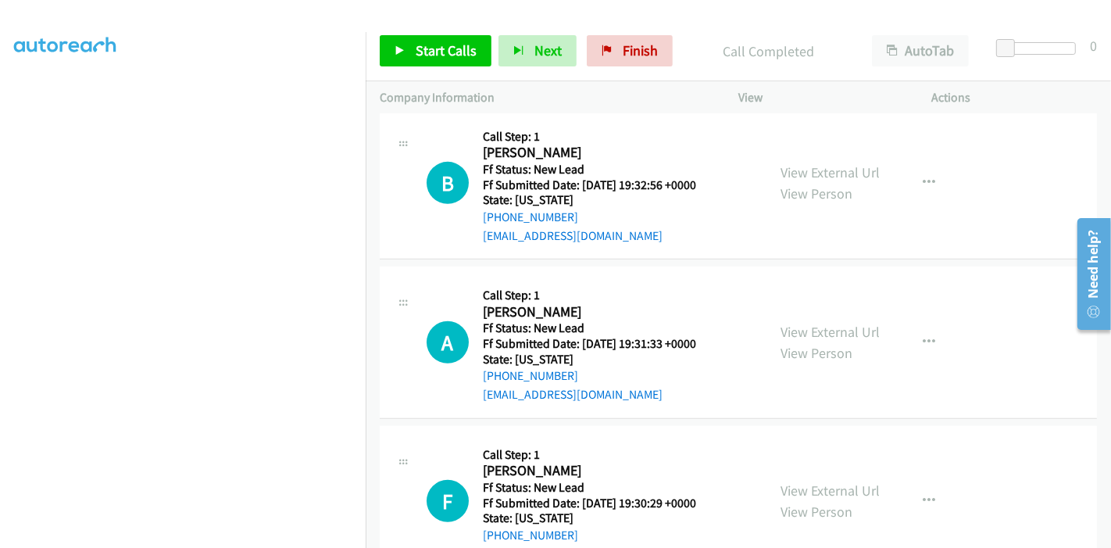
scroll to position [1015, 0]
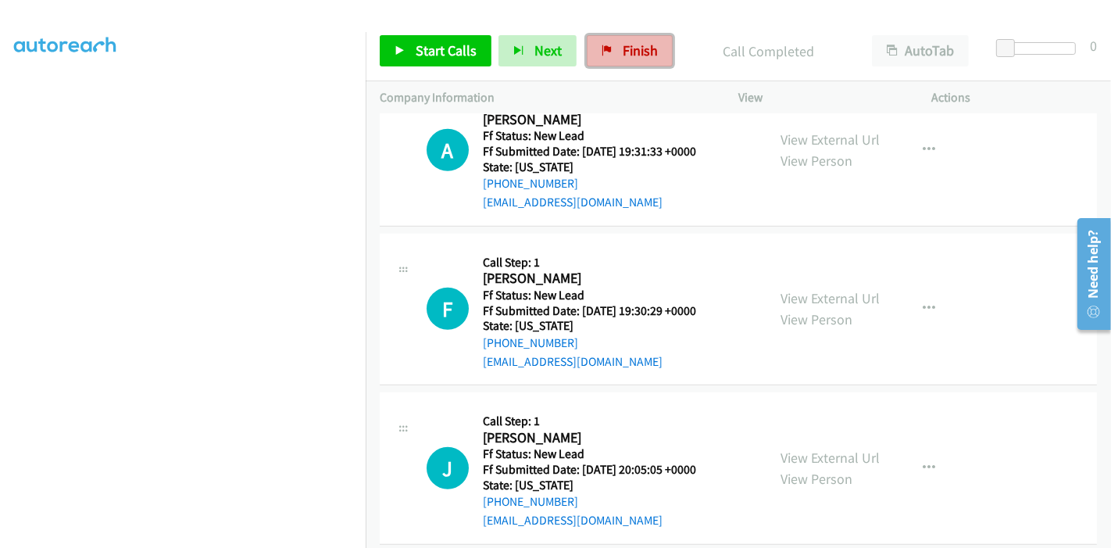
click at [628, 43] on span "Finish" at bounding box center [639, 50] width 35 height 18
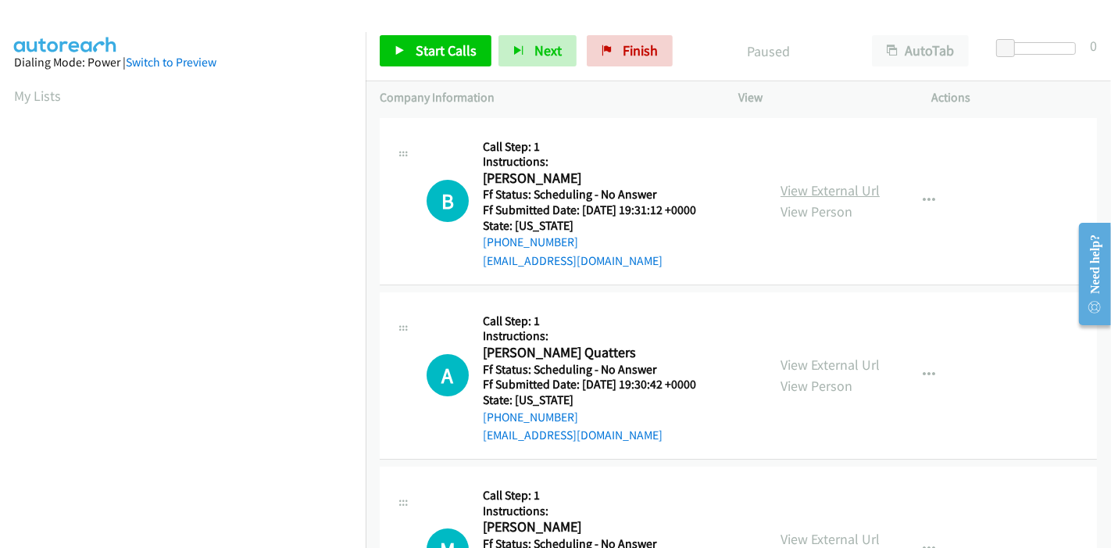
click at [824, 194] on link "View External Url" at bounding box center [829, 190] width 99 height 18
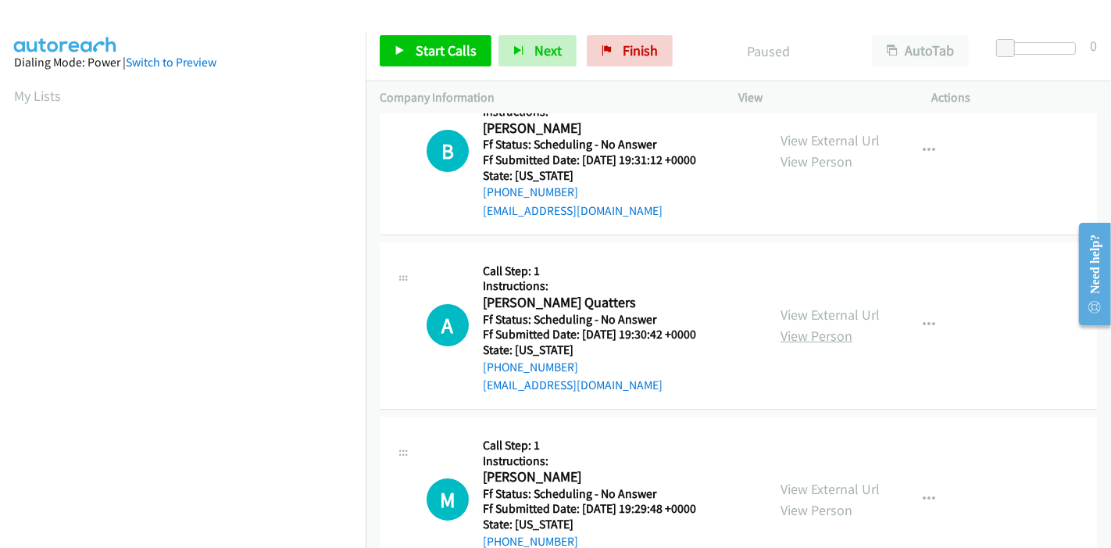
scroll to position [87, 0]
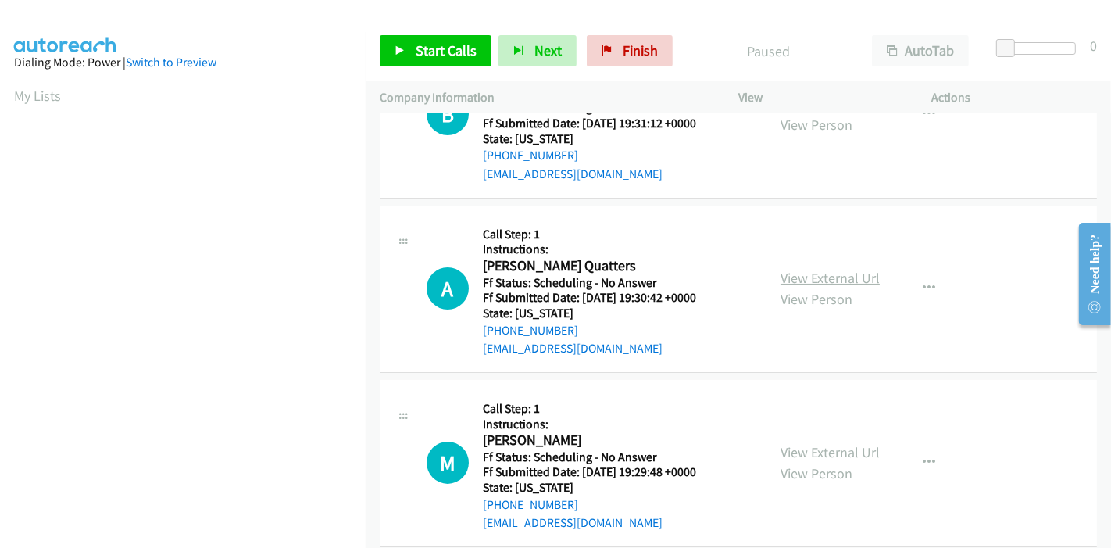
click at [806, 279] on link "View External Url" at bounding box center [829, 278] width 99 height 18
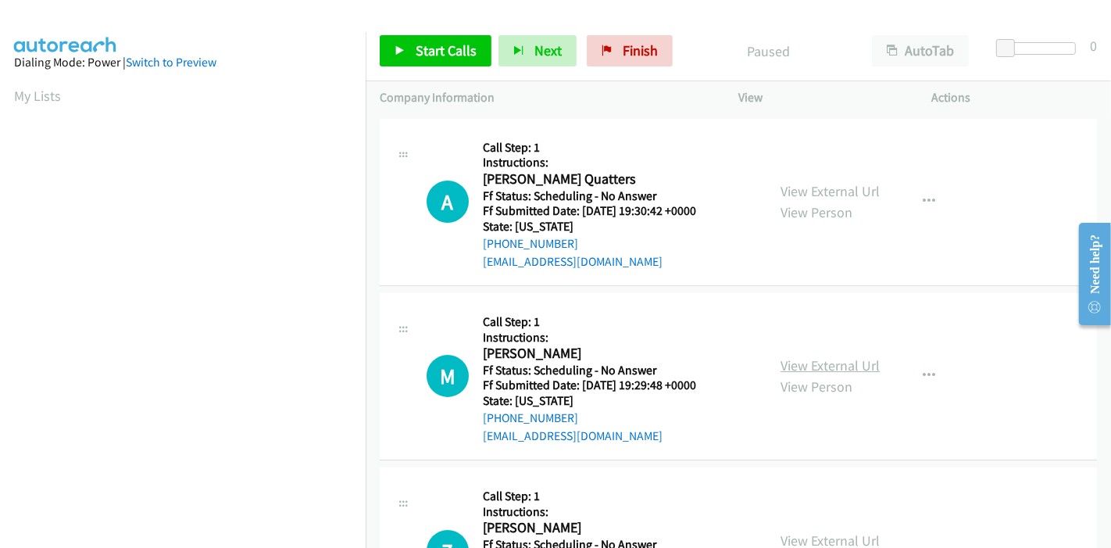
click at [803, 361] on link "View External Url" at bounding box center [829, 365] width 99 height 18
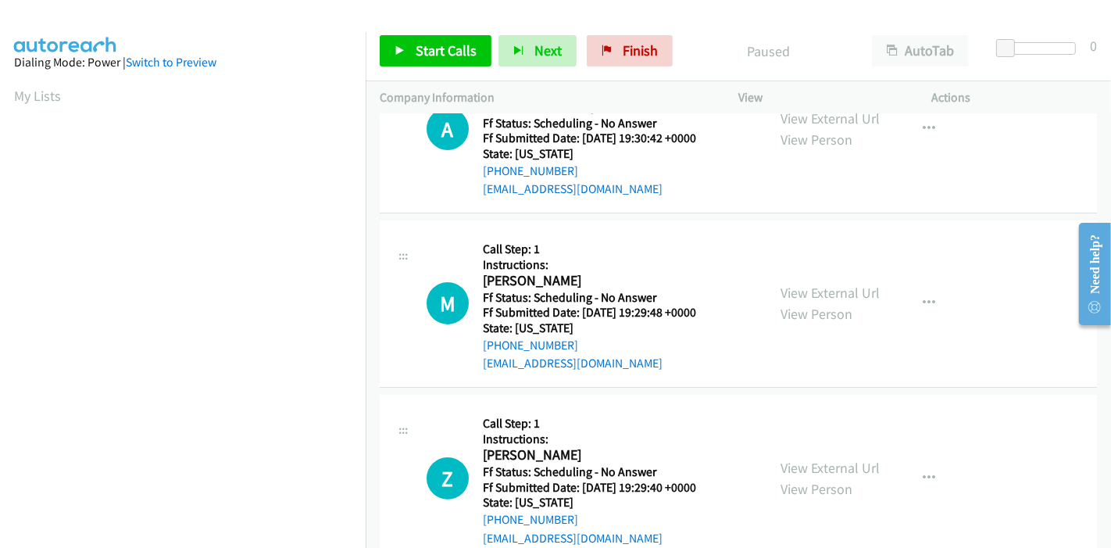
scroll to position [347, 0]
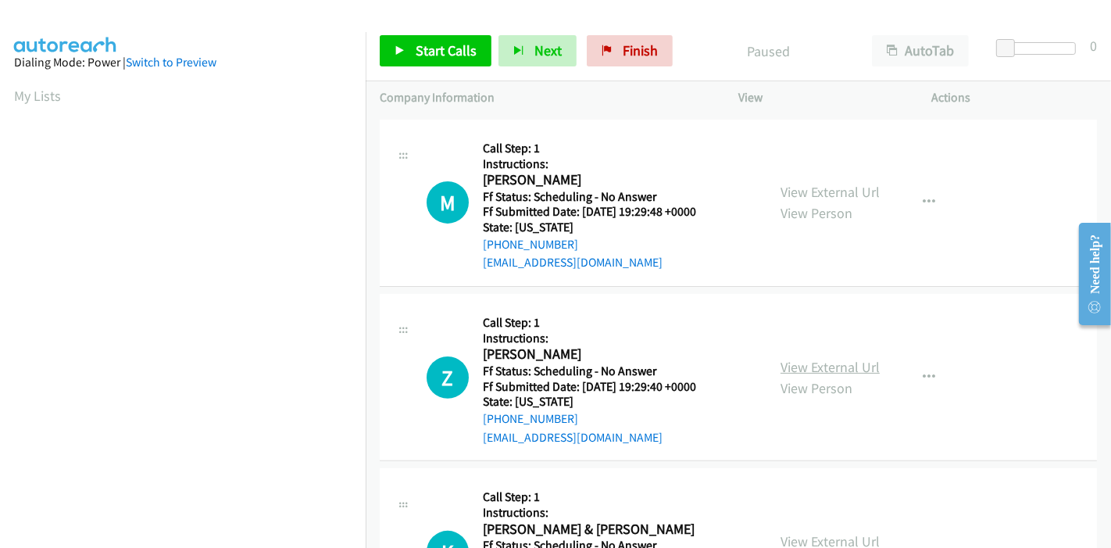
click at [804, 360] on link "View External Url" at bounding box center [829, 367] width 99 height 18
click at [428, 52] on span "Start Calls" at bounding box center [446, 50] width 61 height 18
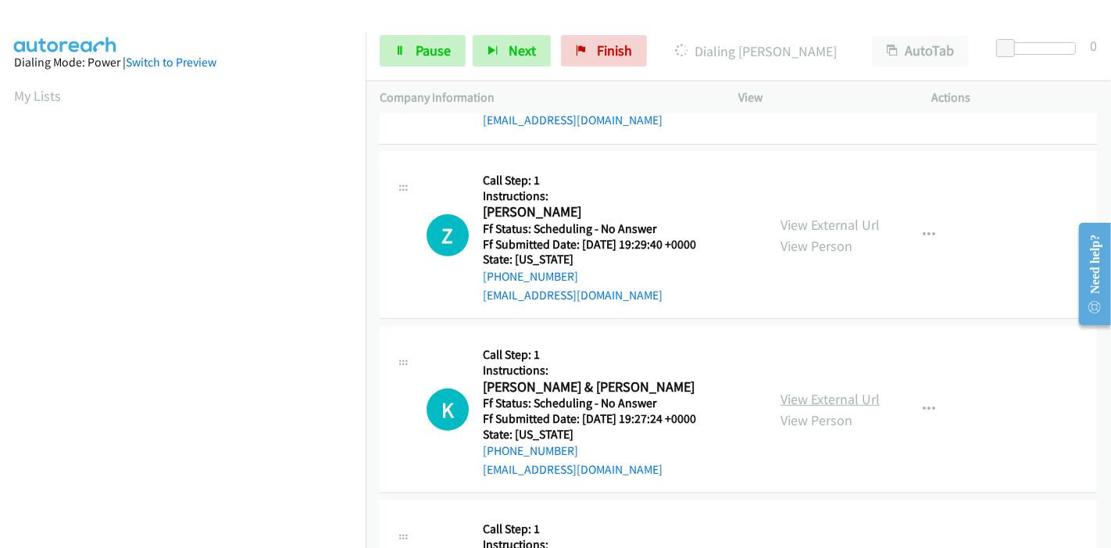
scroll to position [520, 0]
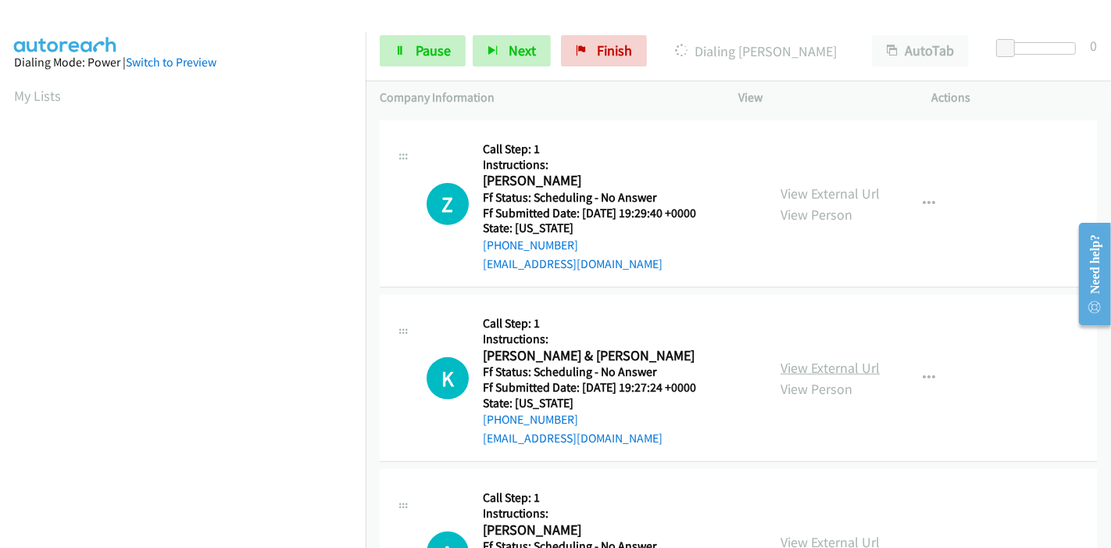
click at [808, 362] on link "View External Url" at bounding box center [829, 367] width 99 height 18
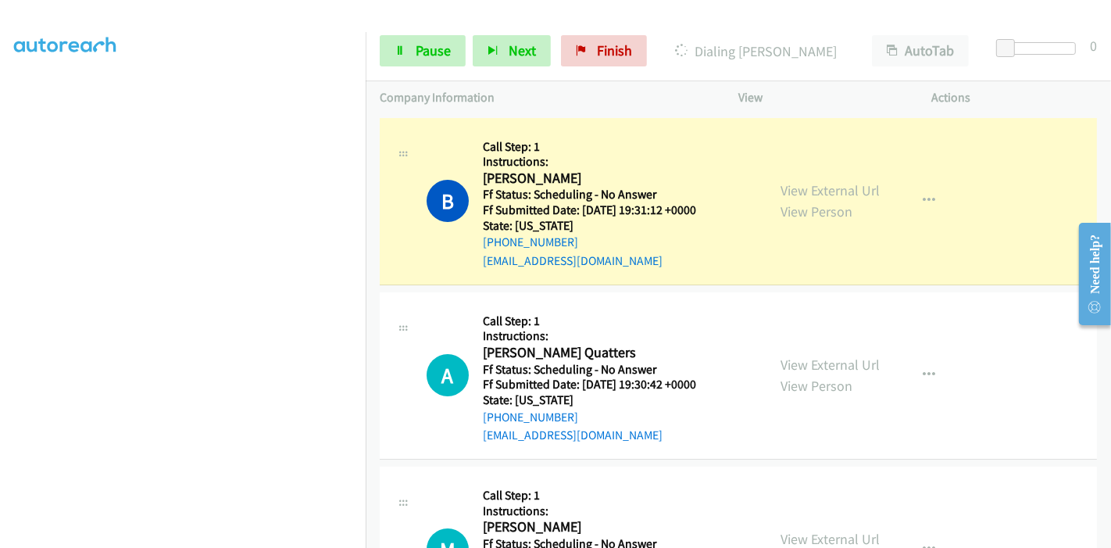
scroll to position [0, 0]
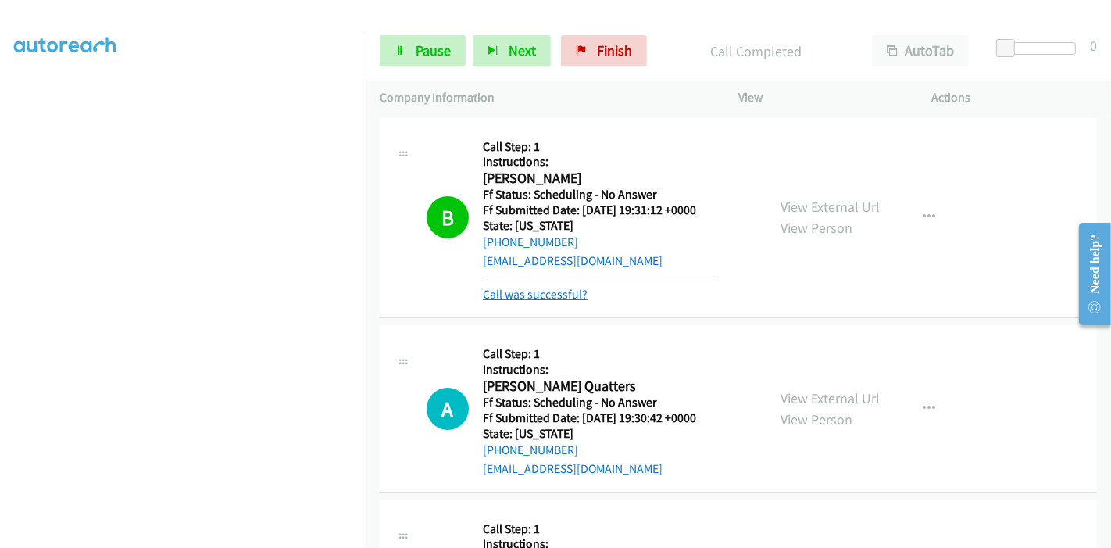
click at [523, 287] on link "Call was successful?" at bounding box center [535, 294] width 105 height 15
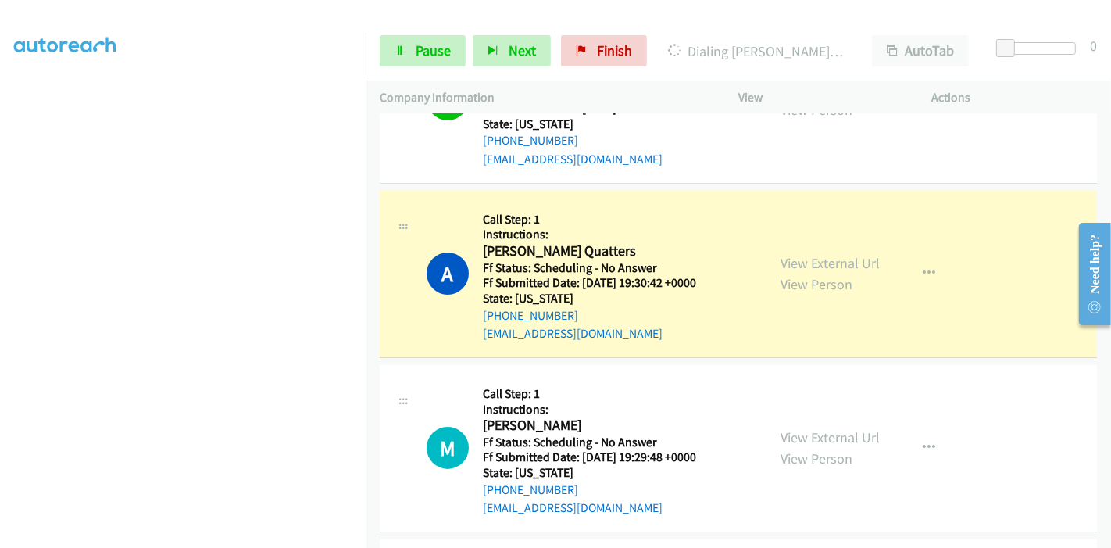
scroll to position [173, 0]
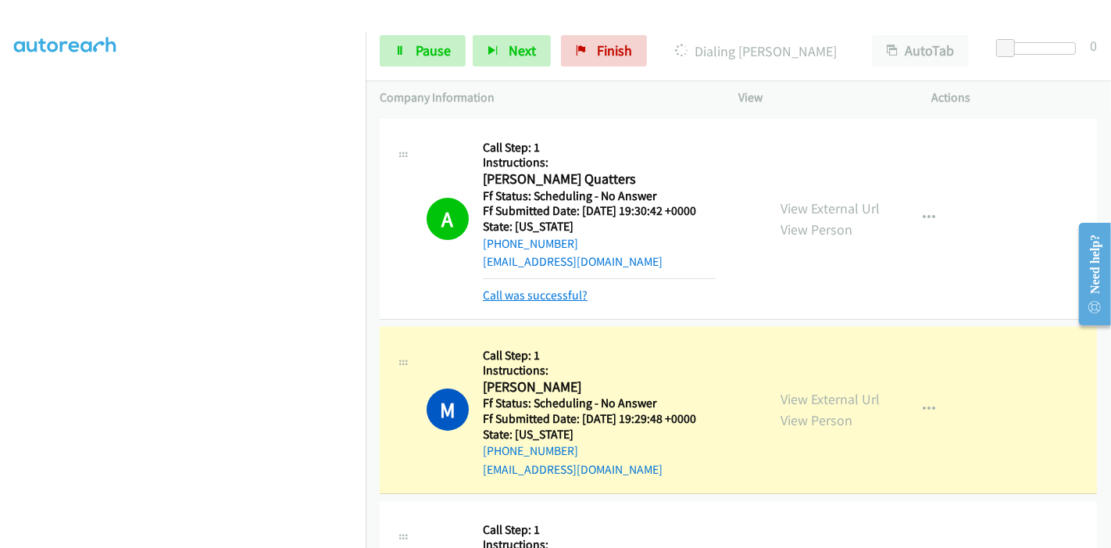
click at [534, 299] on link "Call was successful?" at bounding box center [535, 294] width 105 height 15
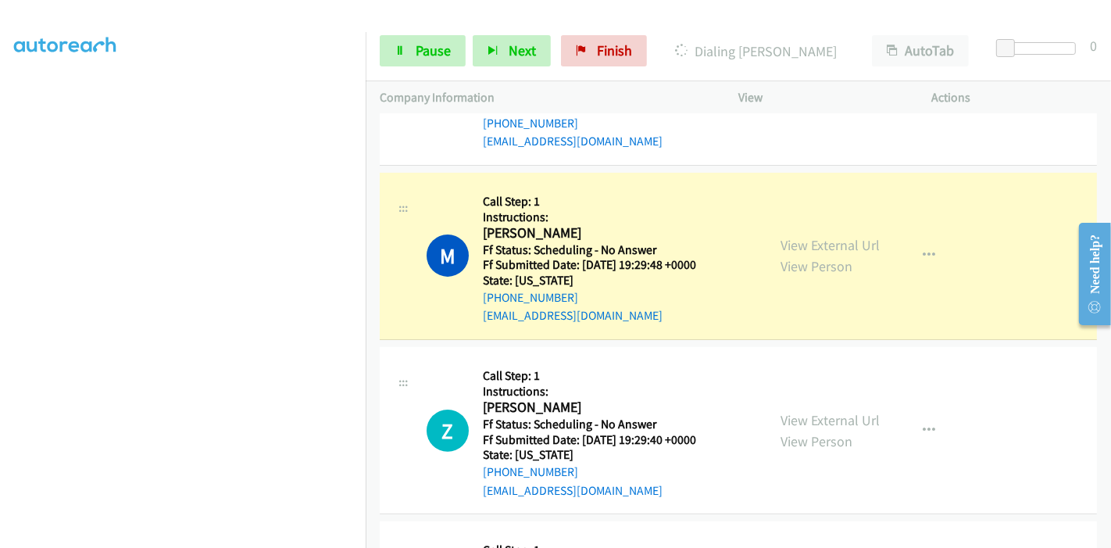
scroll to position [347, 0]
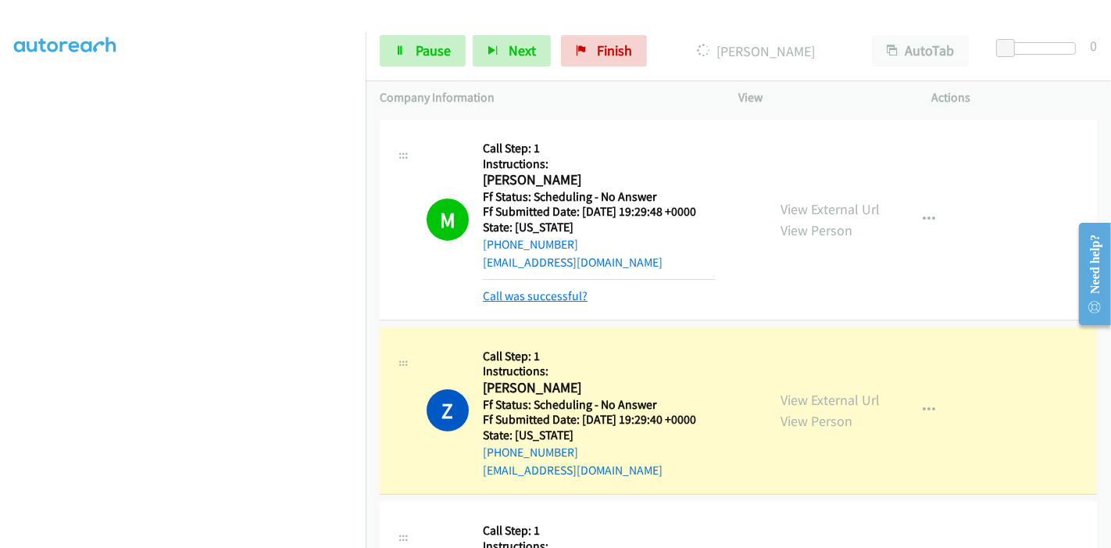
click at [551, 293] on link "Call was successful?" at bounding box center [535, 295] width 105 height 15
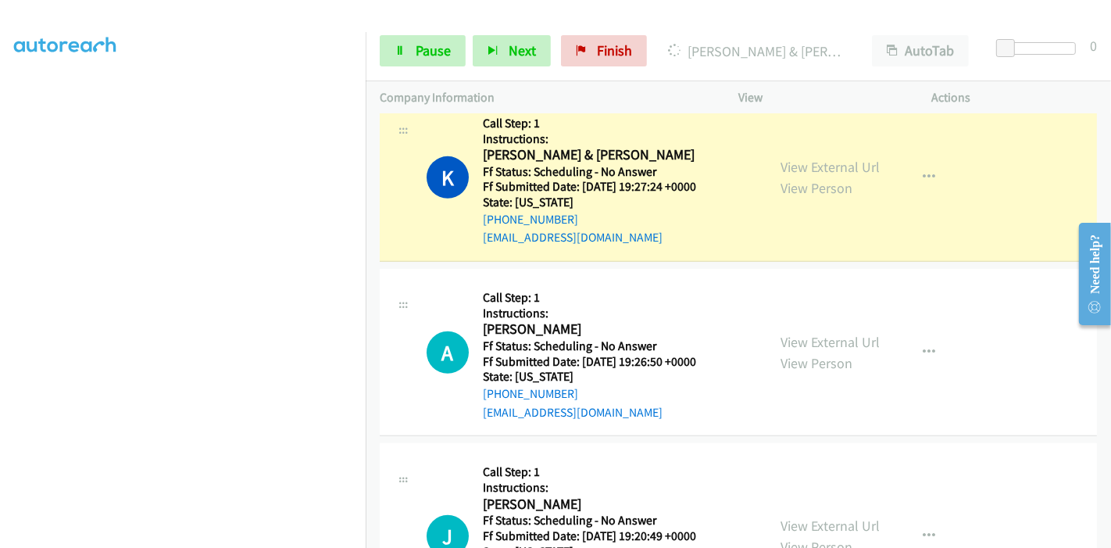
scroll to position [781, 0]
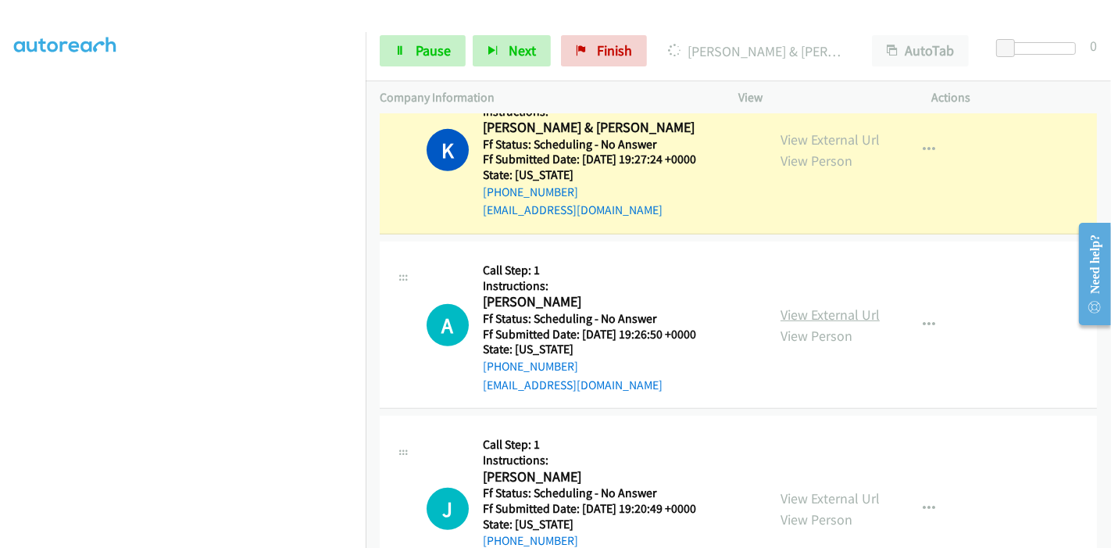
click at [788, 309] on link "View External Url" at bounding box center [829, 314] width 99 height 18
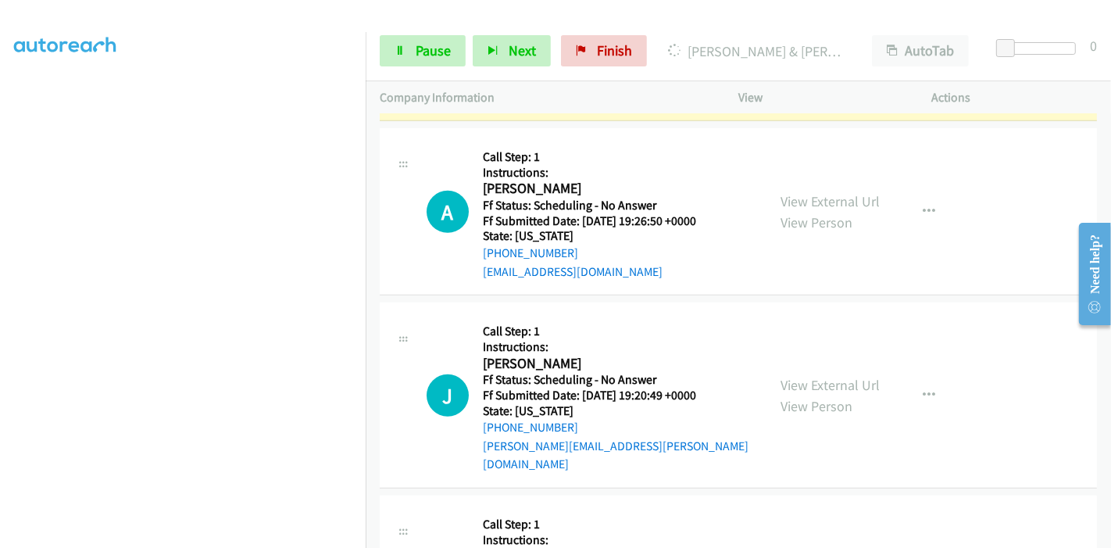
scroll to position [954, 0]
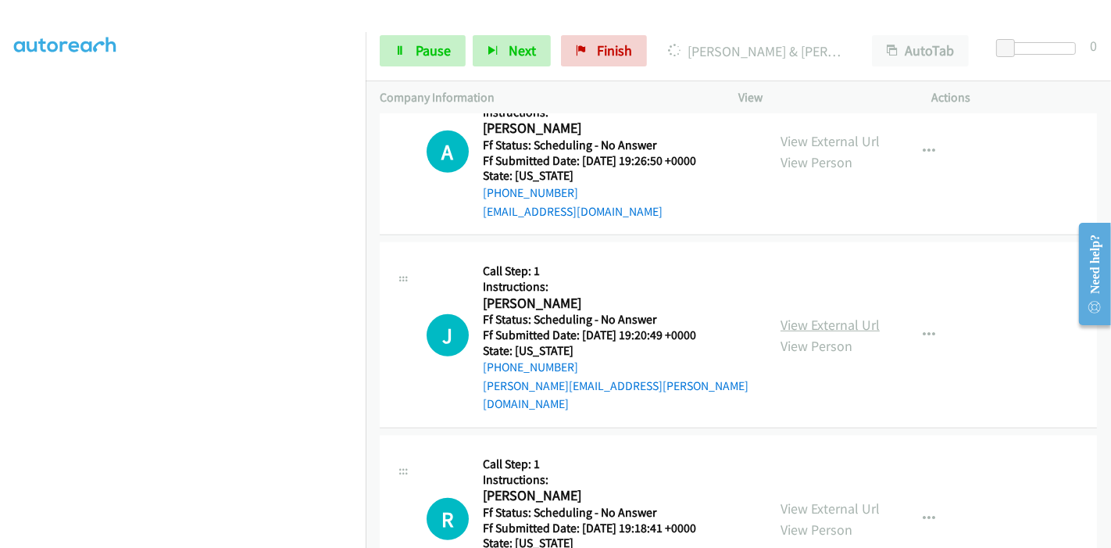
click at [810, 316] on link "View External Url" at bounding box center [829, 325] width 99 height 18
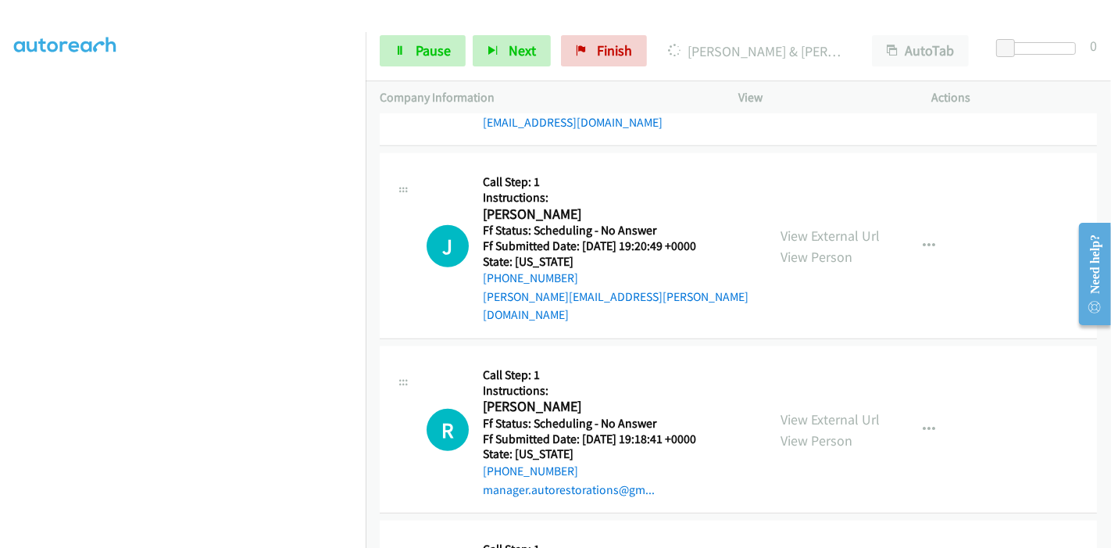
scroll to position [1128, 0]
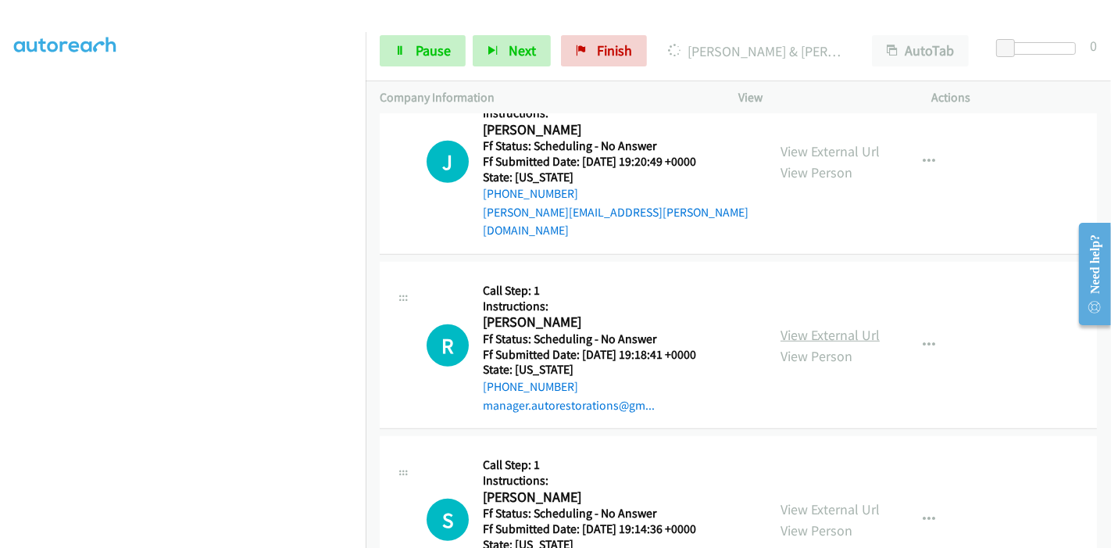
click at [798, 326] on link "View External Url" at bounding box center [829, 335] width 99 height 18
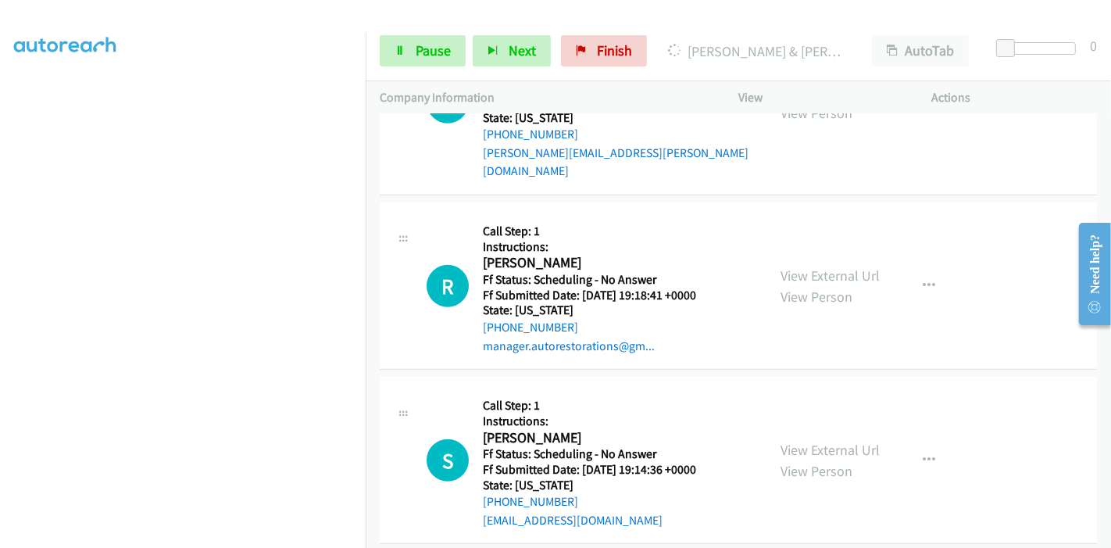
scroll to position [1214, 0]
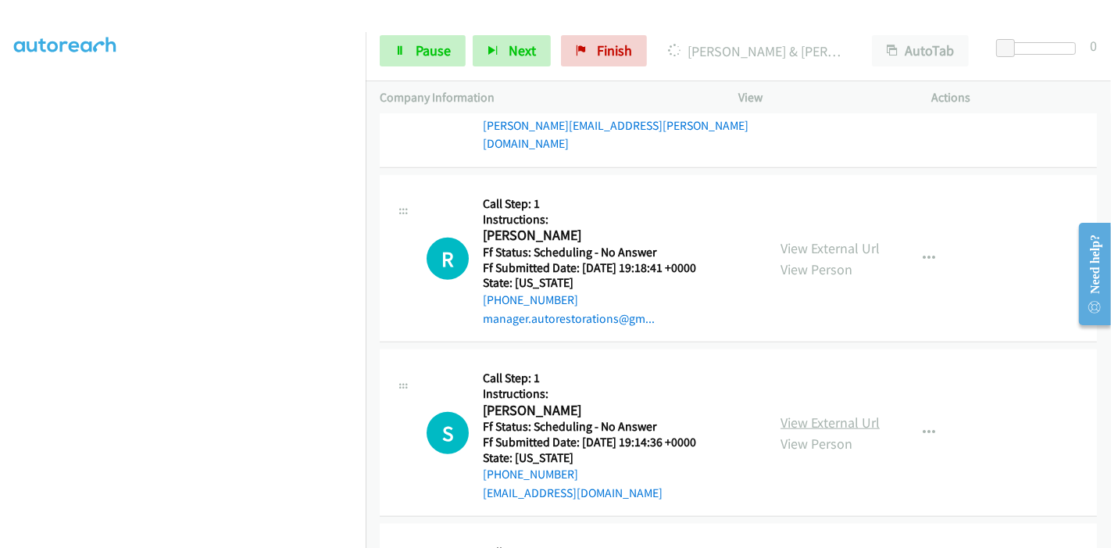
click at [785, 413] on link "View External Url" at bounding box center [829, 422] width 99 height 18
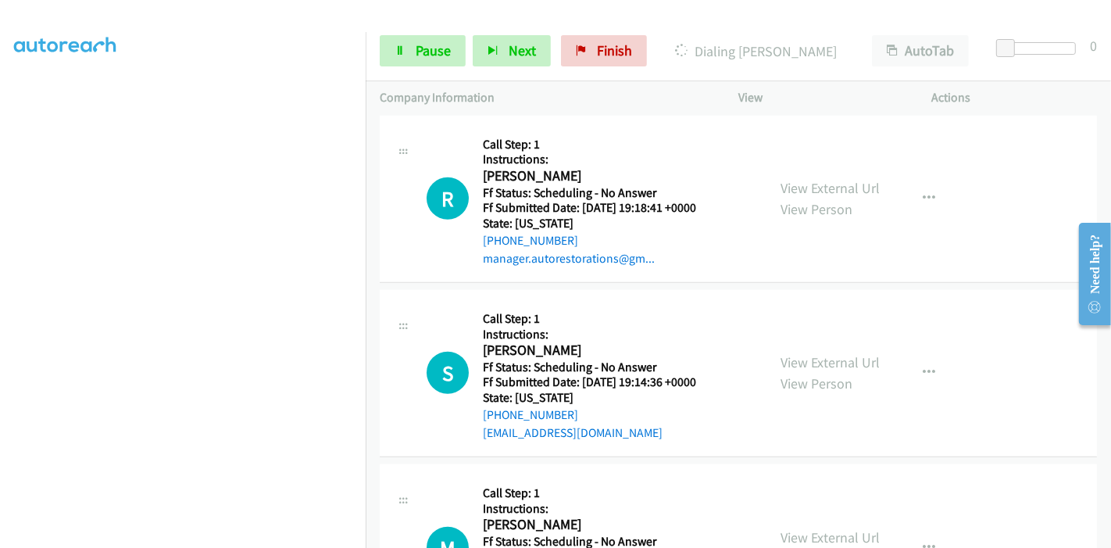
scroll to position [1334, 0]
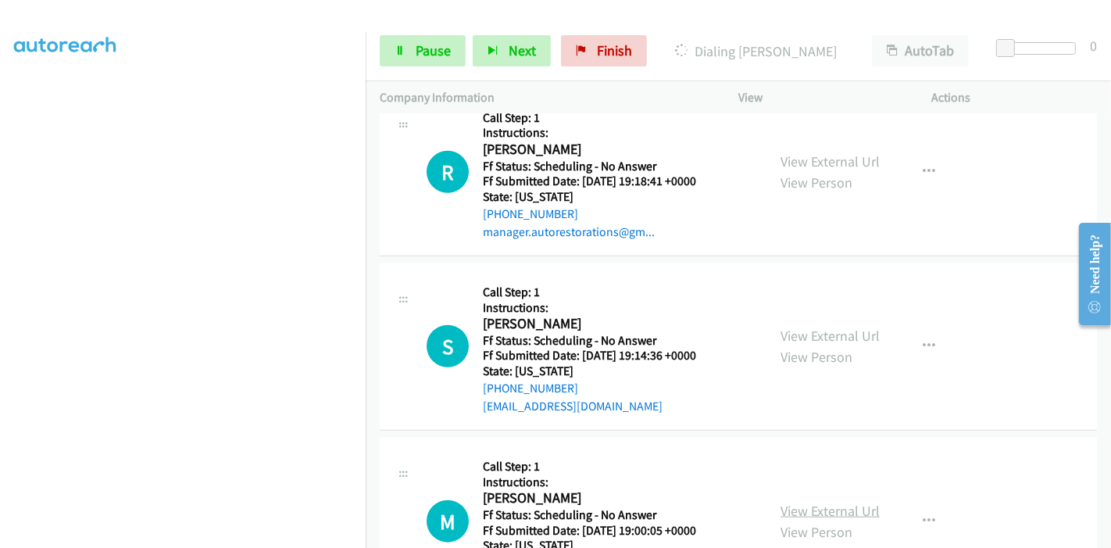
click at [837, 501] on link "View External Url" at bounding box center [829, 510] width 99 height 18
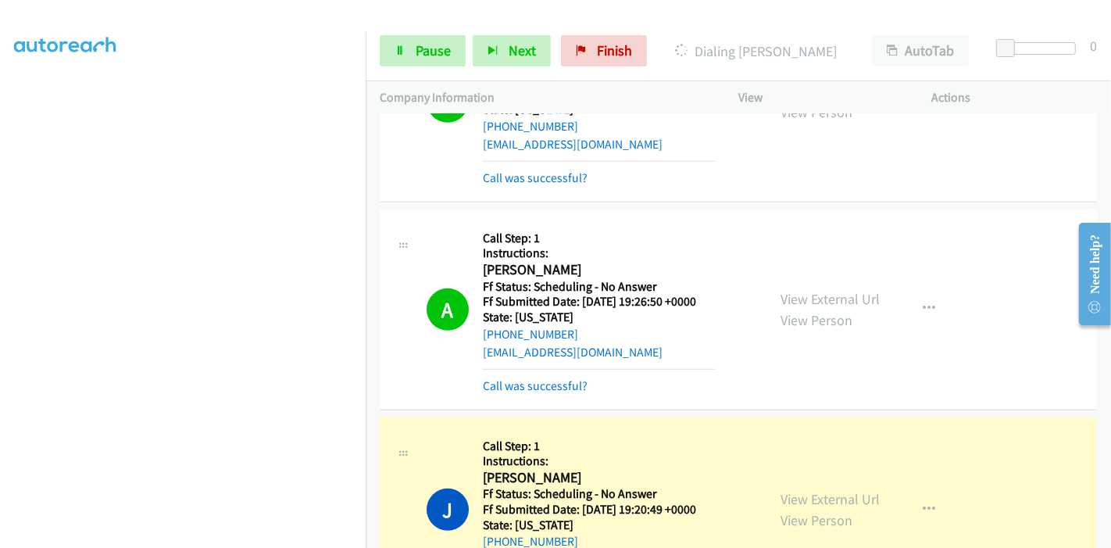
scroll to position [933, 0]
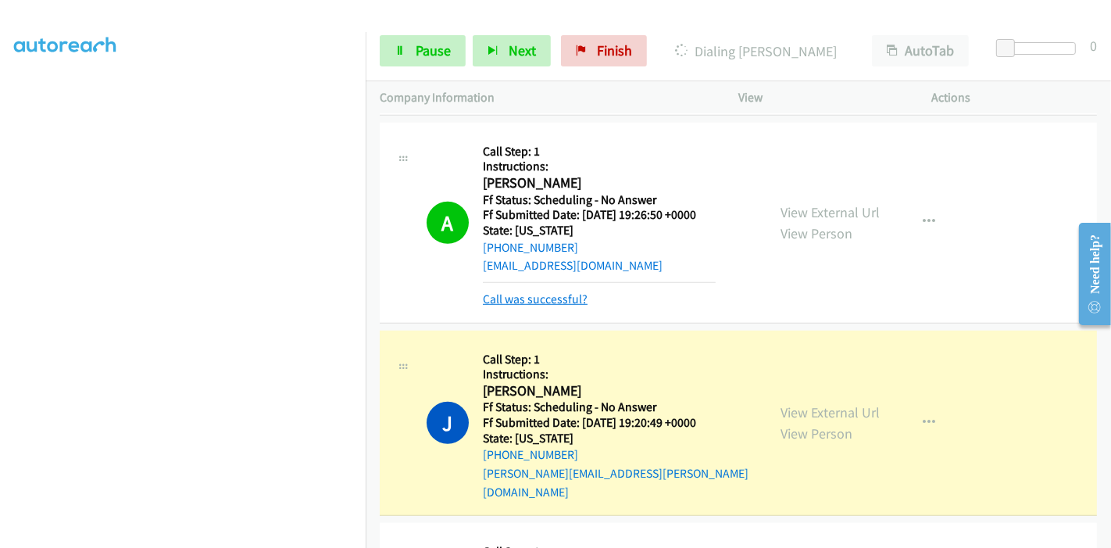
click at [515, 302] on link "Call was successful?" at bounding box center [535, 298] width 105 height 15
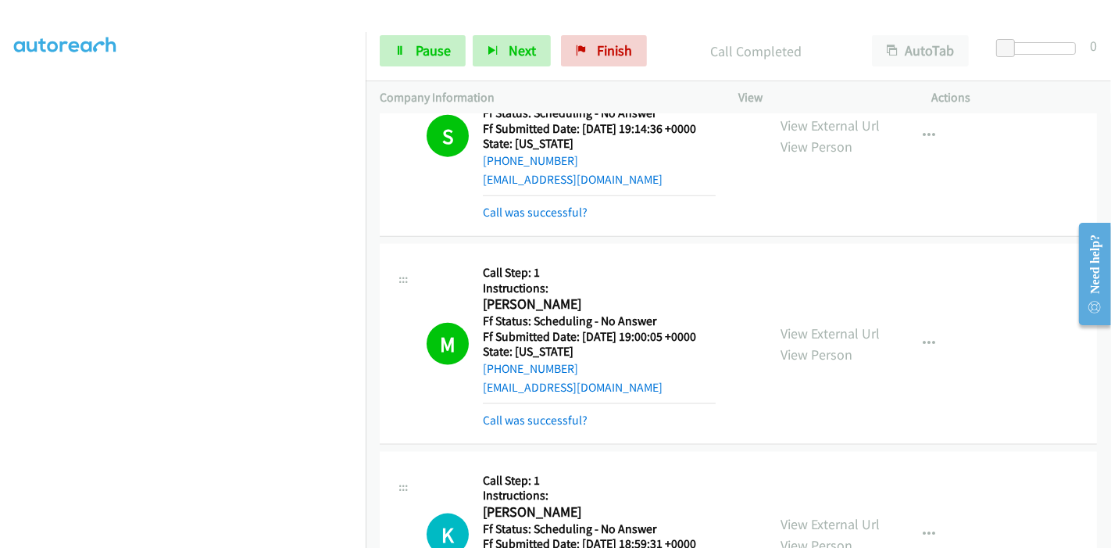
scroll to position [1644, 0]
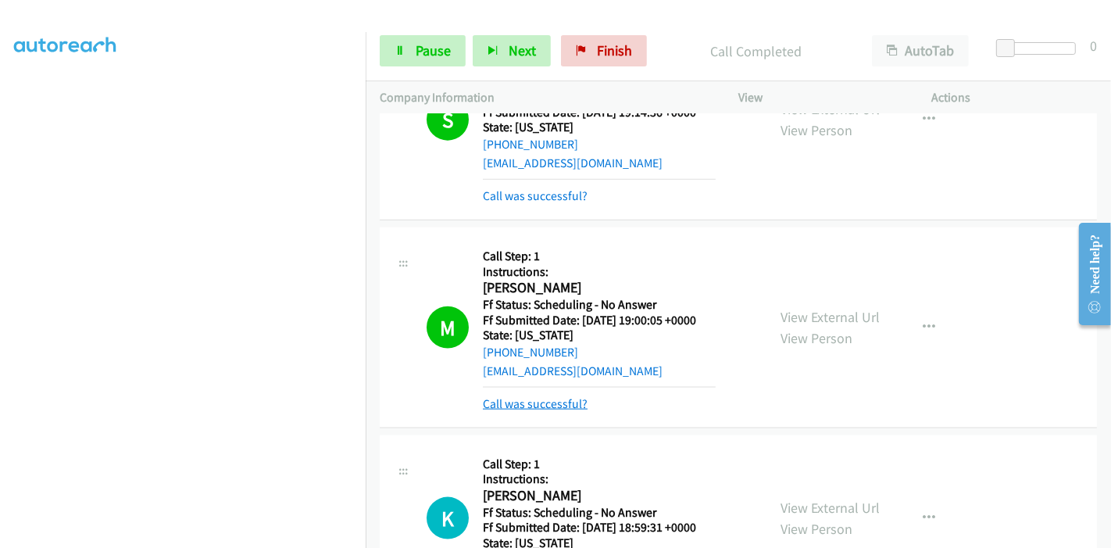
click at [533, 396] on link "Call was successful?" at bounding box center [535, 403] width 105 height 15
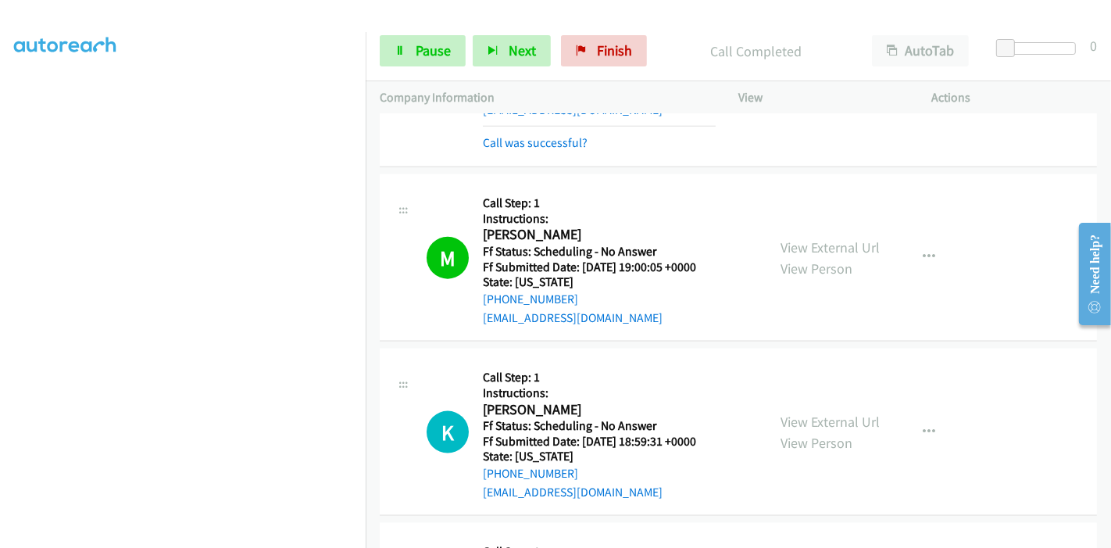
scroll to position [1818, 0]
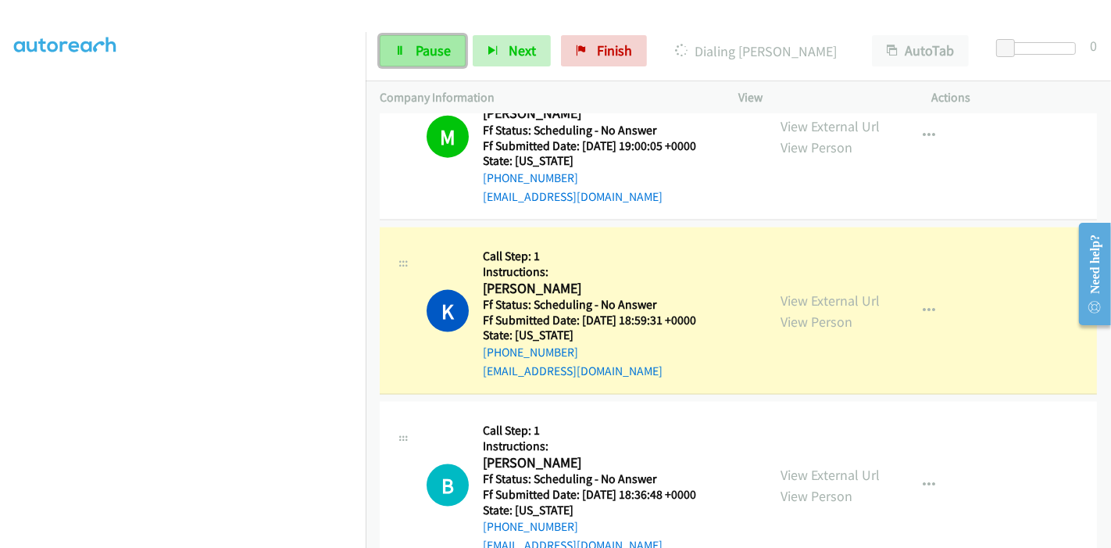
click at [419, 52] on span "Pause" at bounding box center [433, 50] width 35 height 18
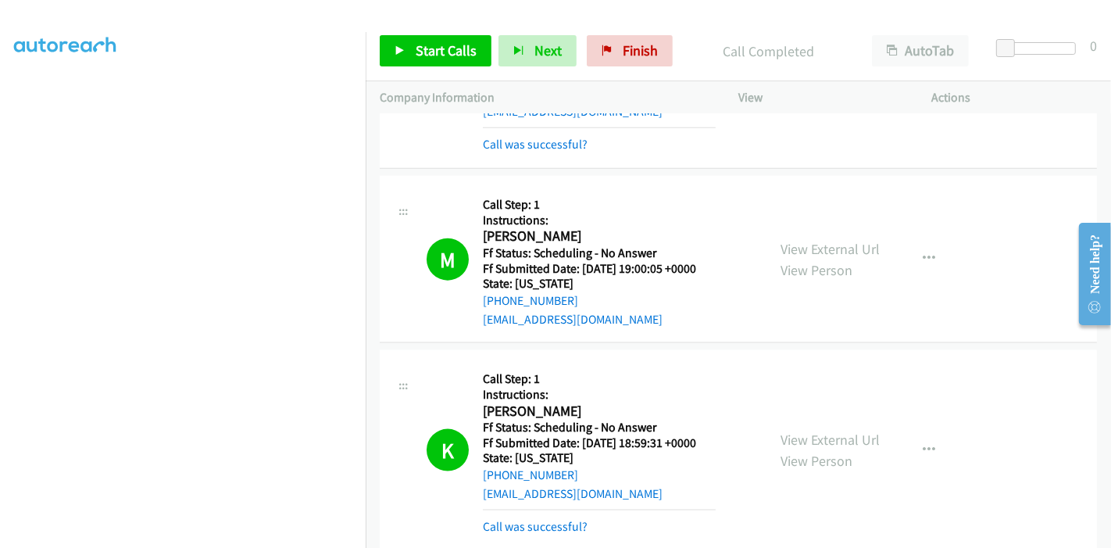
scroll to position [1732, 0]
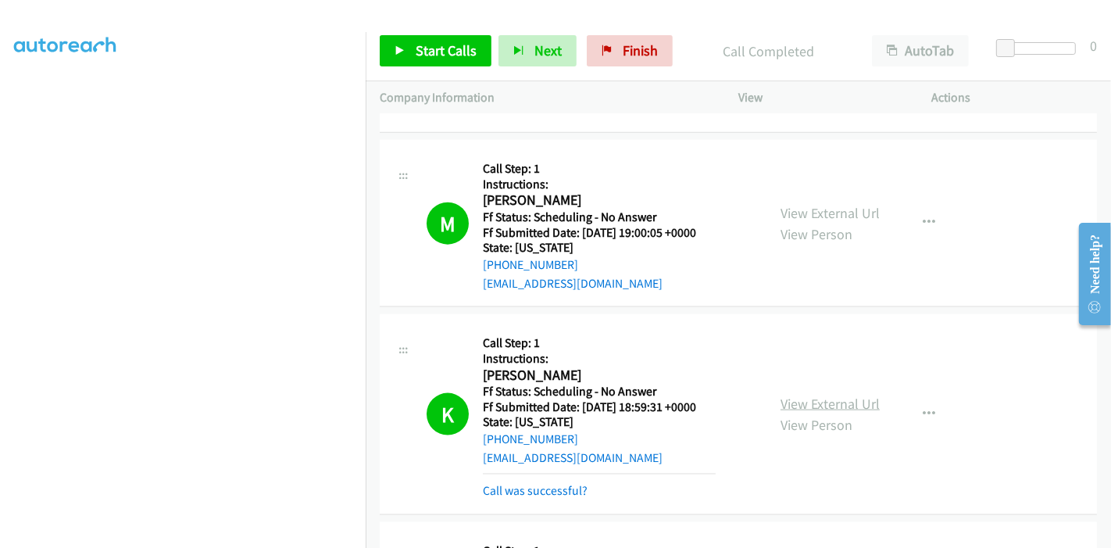
click at [803, 394] on link "View External Url" at bounding box center [829, 403] width 99 height 18
click at [631, 31] on div "Start Calls Pause Next Finish Call Completed AutoTab AutoTab 0" at bounding box center [738, 51] width 745 height 60
click at [629, 47] on span "Finish" at bounding box center [639, 50] width 35 height 18
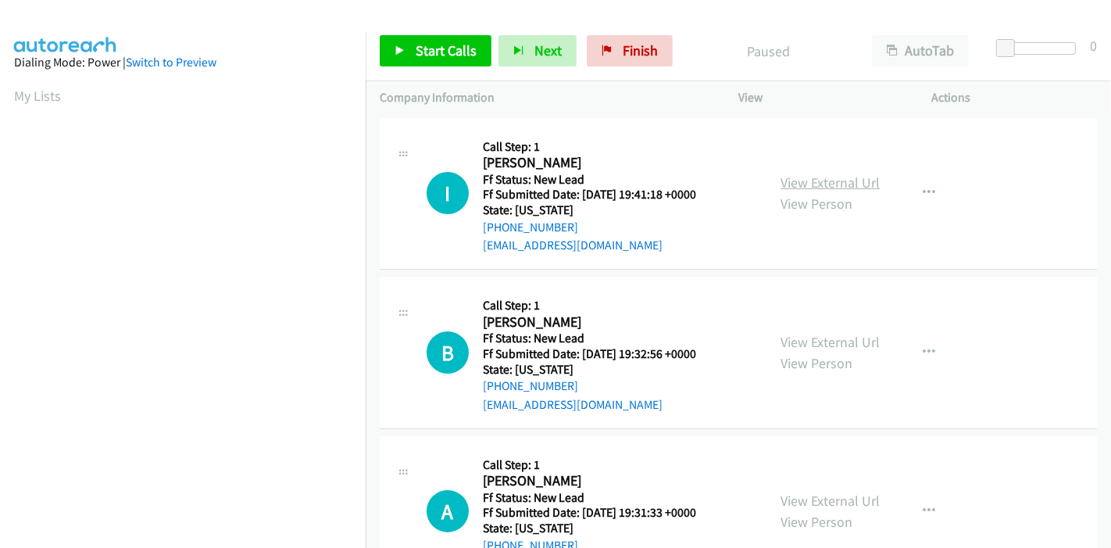
click at [809, 182] on link "View External Url" at bounding box center [829, 182] width 99 height 18
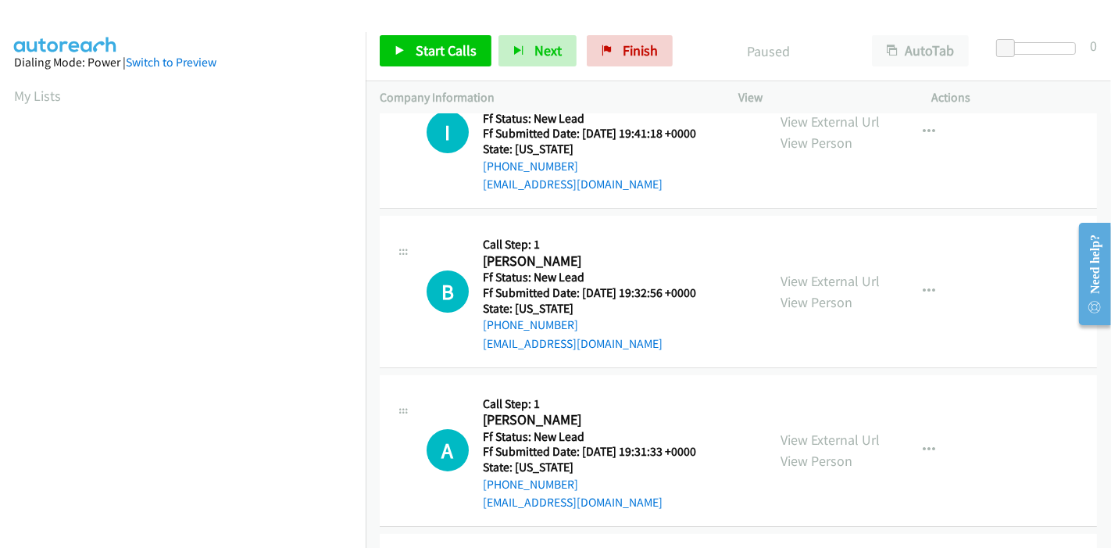
scroll to position [87, 0]
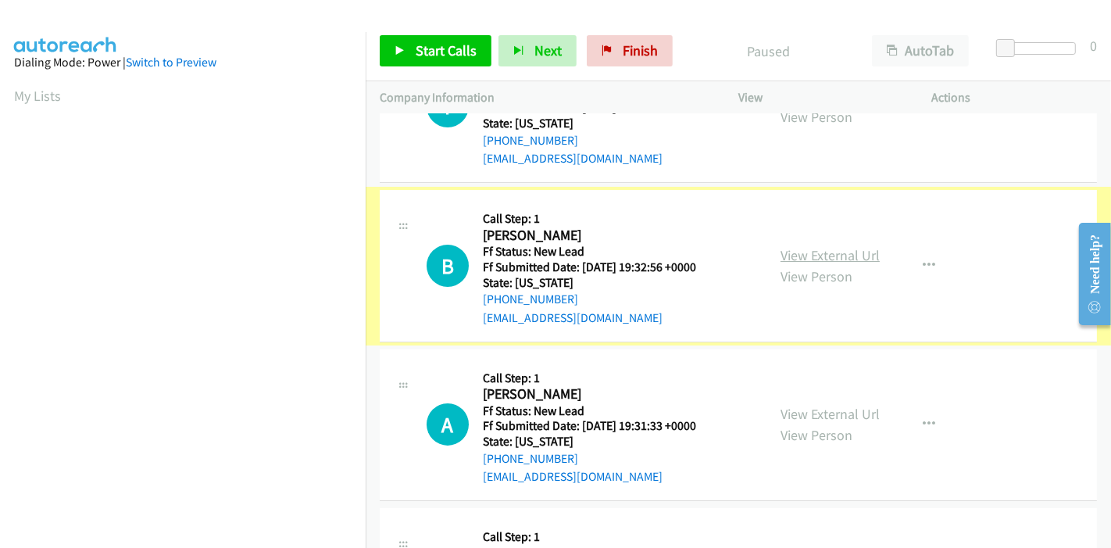
click at [802, 257] on link "View External Url" at bounding box center [829, 255] width 99 height 18
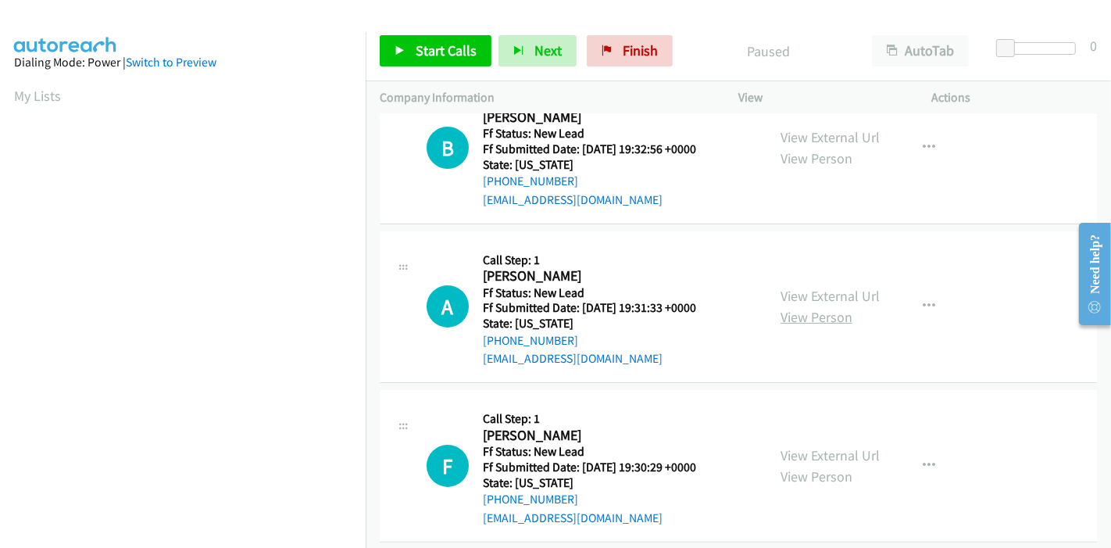
scroll to position [260, 0]
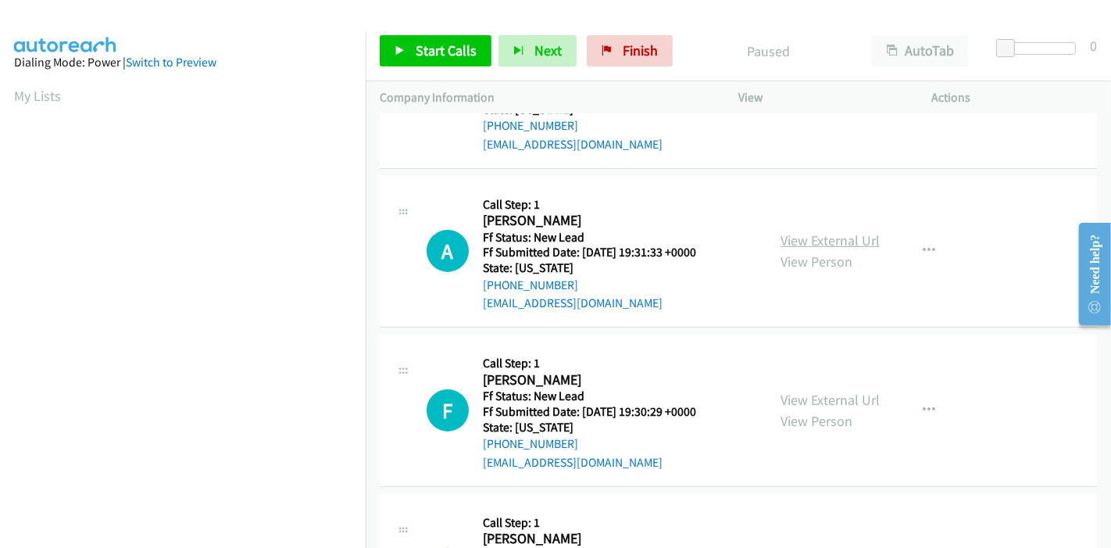
click at [804, 241] on link "View External Url" at bounding box center [829, 240] width 99 height 18
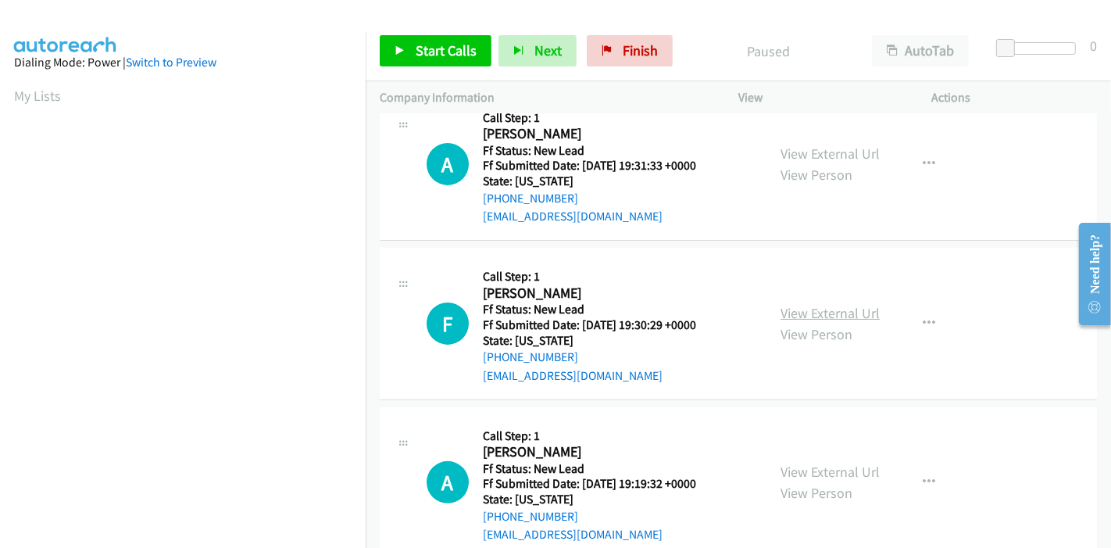
click at [783, 310] on link "View External Url" at bounding box center [829, 313] width 99 height 18
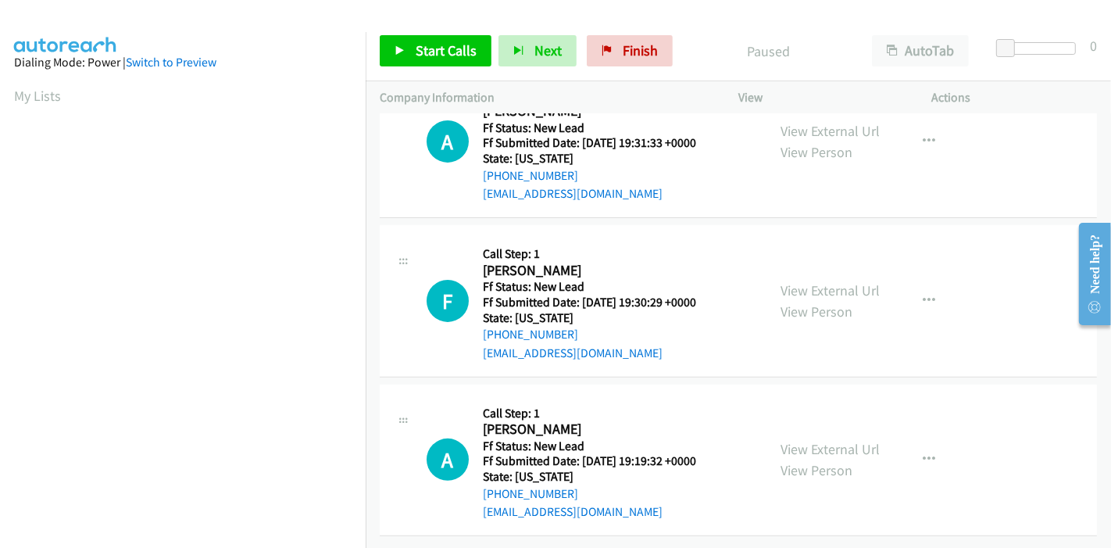
scroll to position [380, 0]
click at [815, 440] on link "View External Url" at bounding box center [829, 449] width 99 height 18
click at [449, 50] on span "Start Calls" at bounding box center [446, 50] width 61 height 18
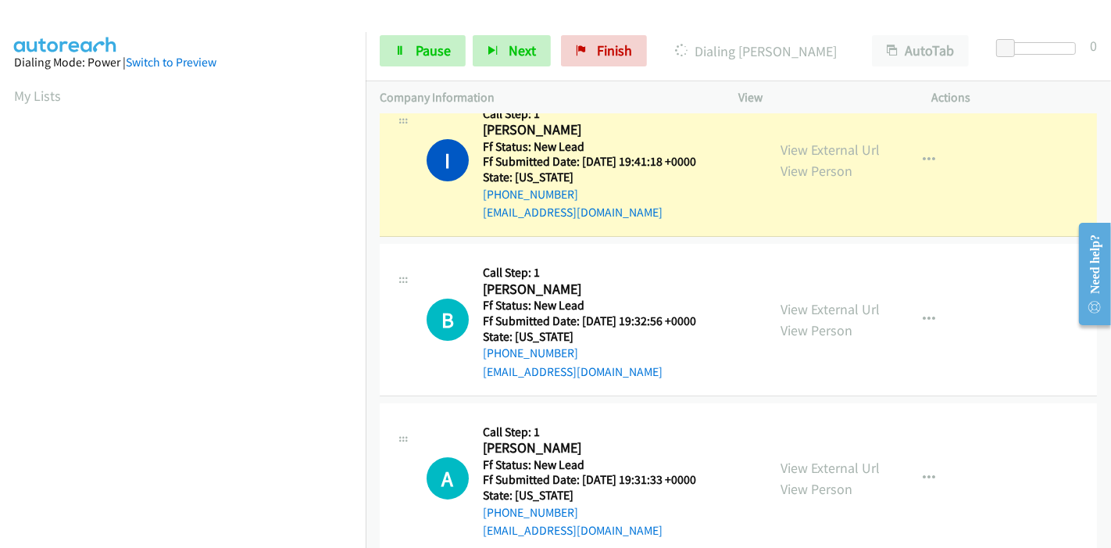
scroll to position [0, 0]
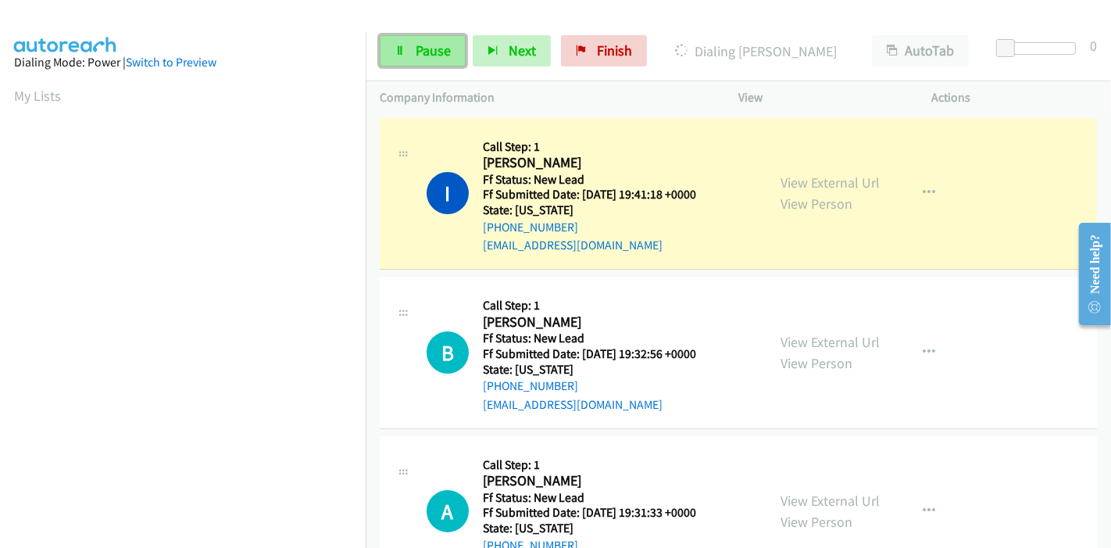
click at [443, 48] on span "Pause" at bounding box center [433, 50] width 35 height 18
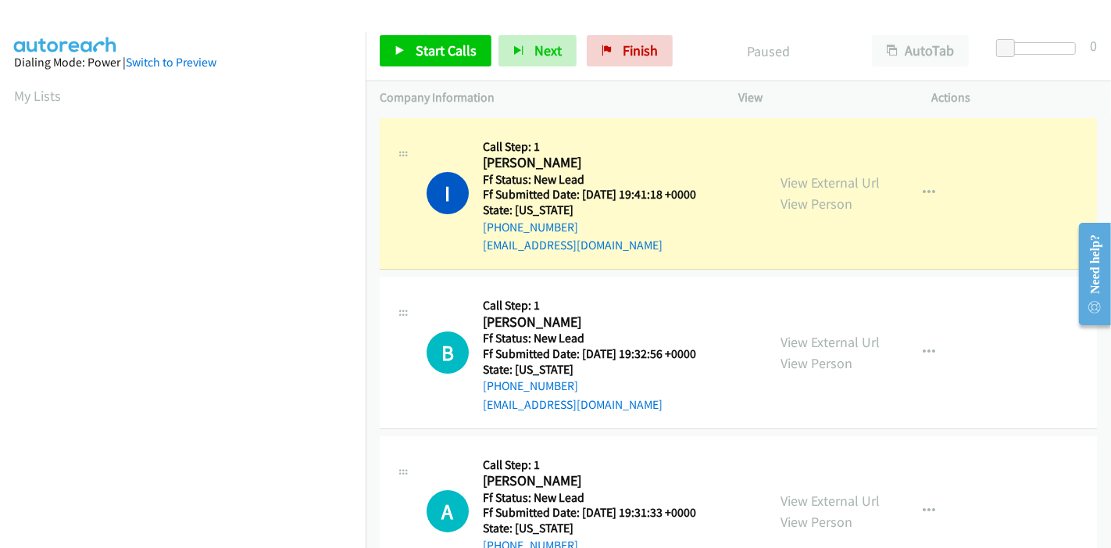
scroll to position [330, 0]
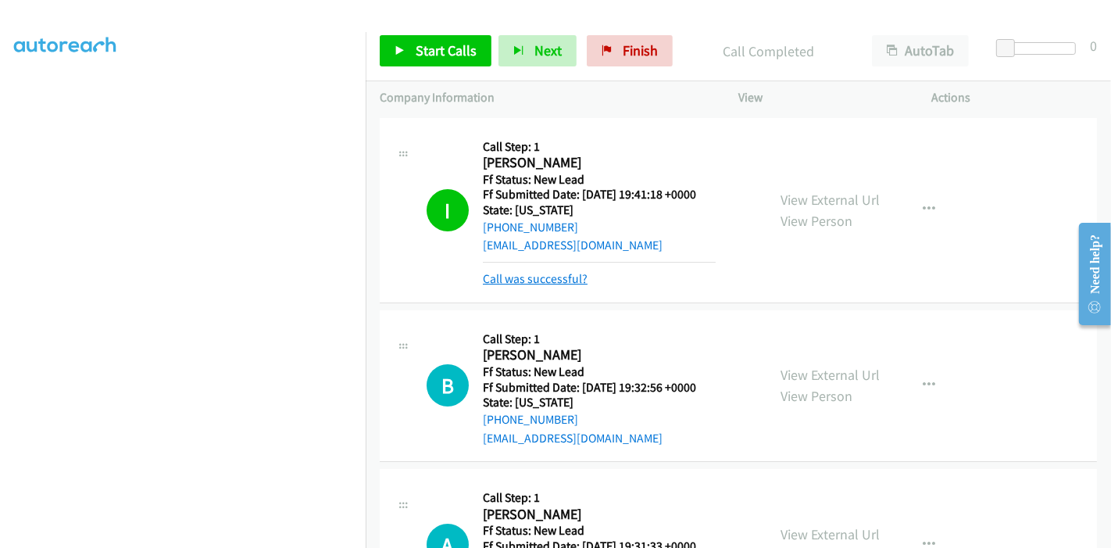
click at [544, 282] on link "Call was successful?" at bounding box center [535, 278] width 105 height 15
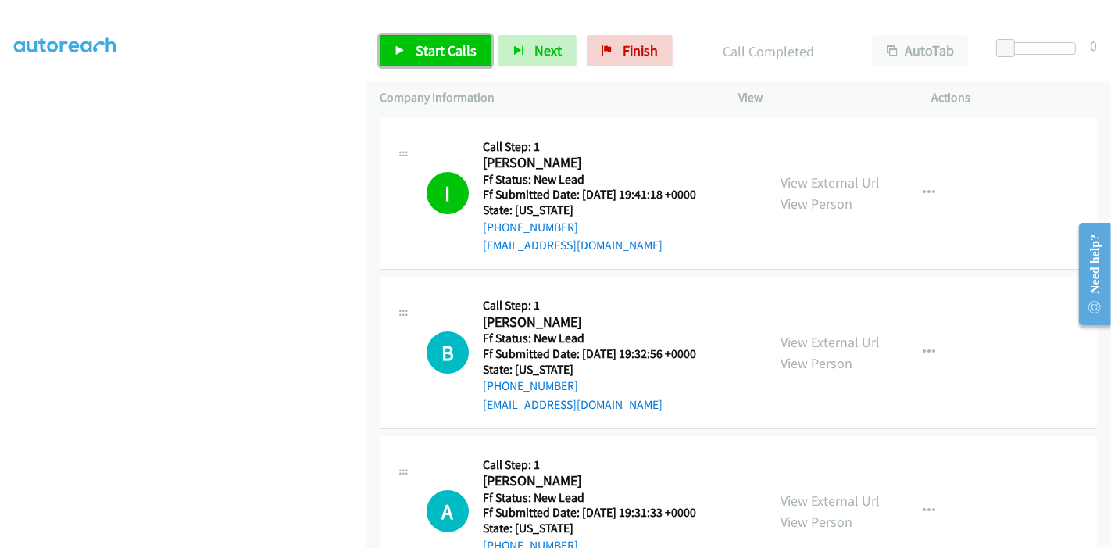
click at [411, 52] on link "Start Calls" at bounding box center [436, 50] width 112 height 31
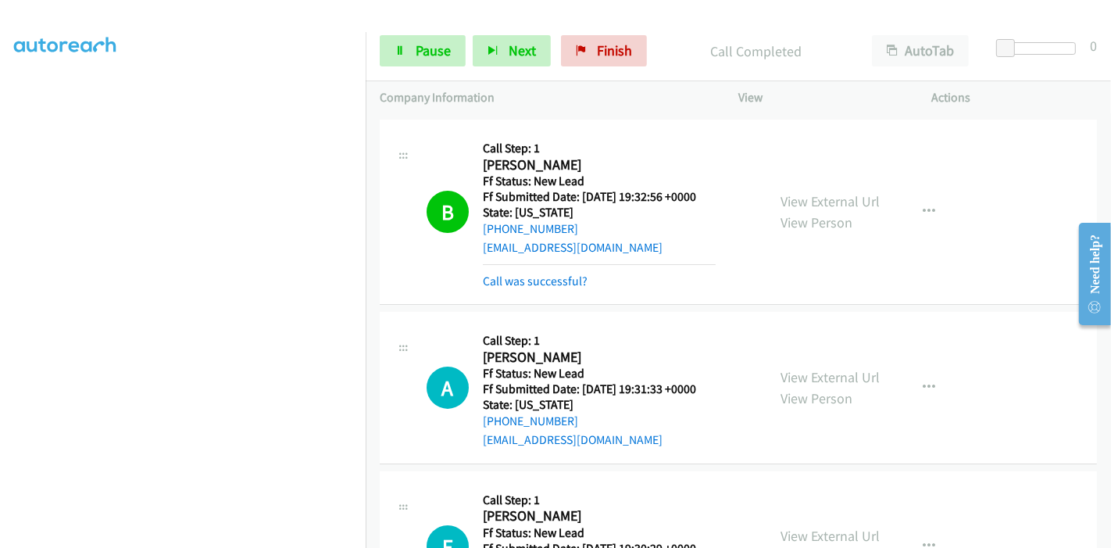
scroll to position [173, 0]
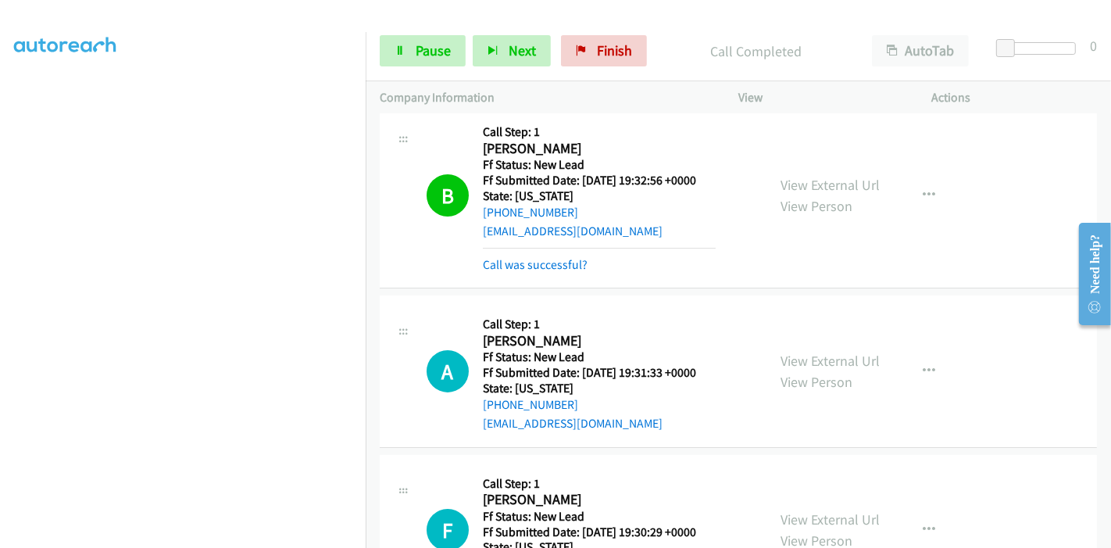
click at [549, 272] on div "Call was successful?" at bounding box center [599, 264] width 233 height 19
click at [551, 264] on link "Call was successful?" at bounding box center [535, 264] width 105 height 15
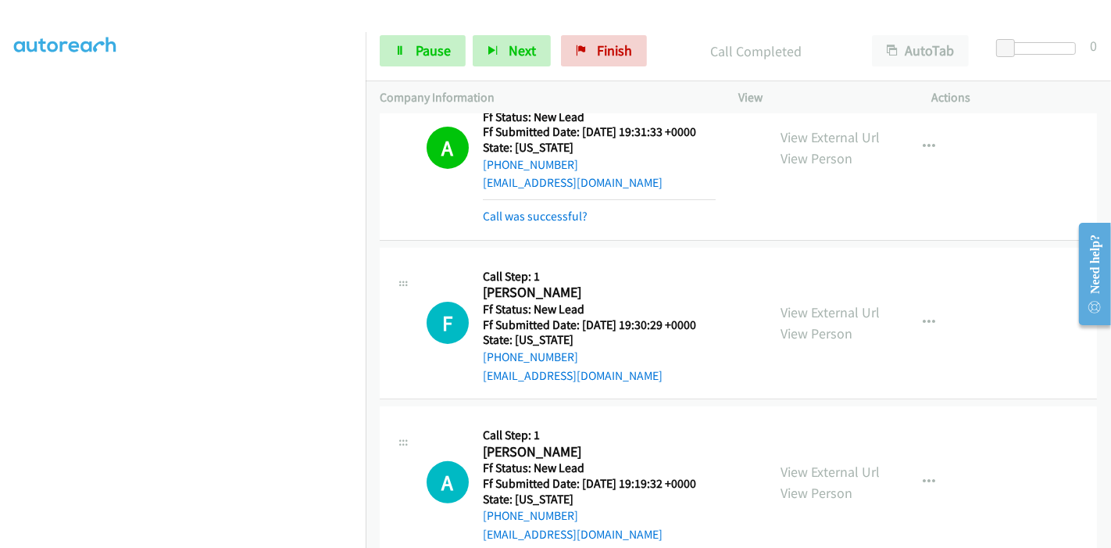
scroll to position [397, 0]
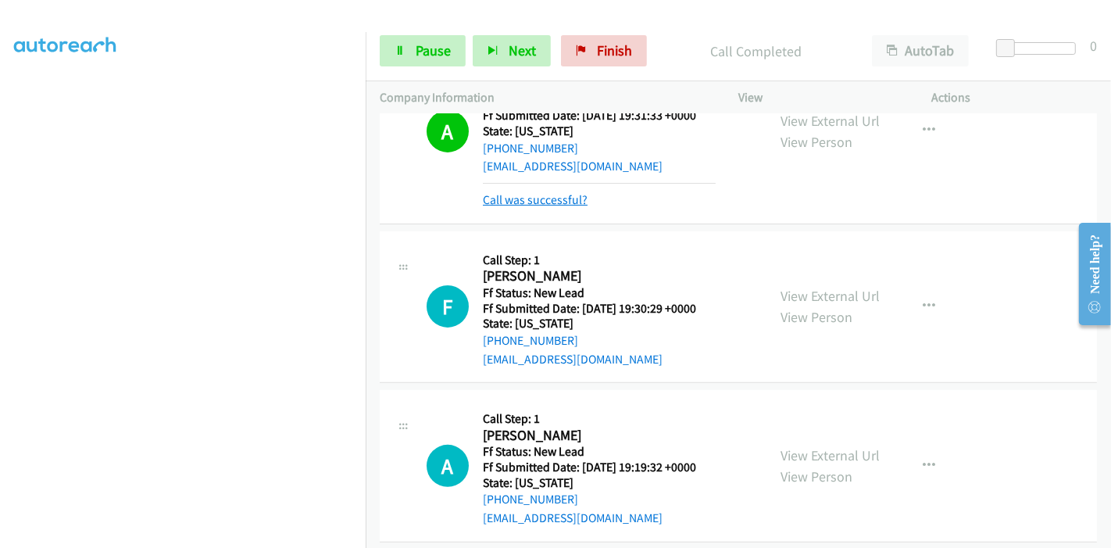
click at [558, 199] on link "Call was successful?" at bounding box center [535, 199] width 105 height 15
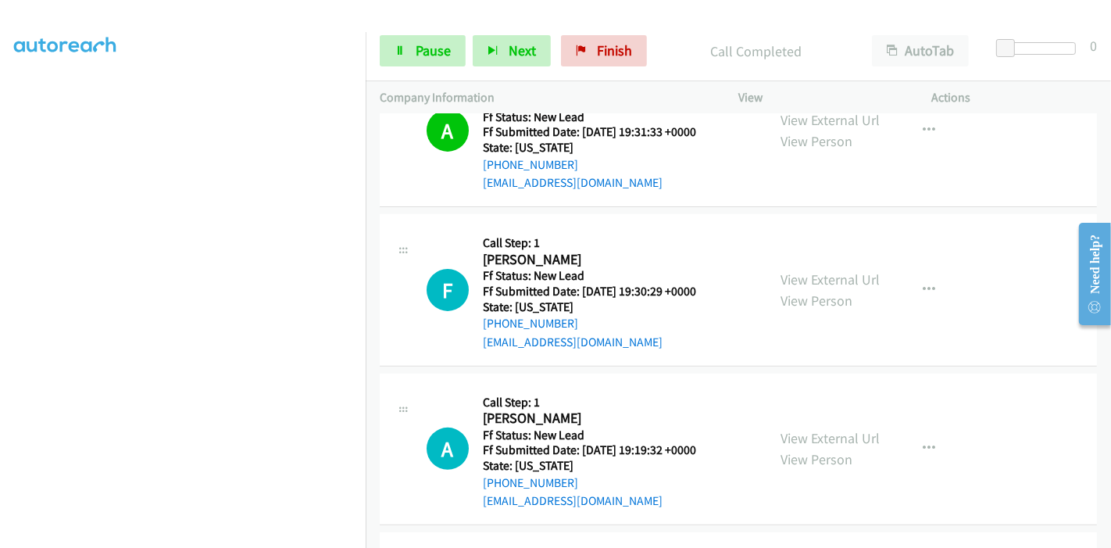
scroll to position [467, 0]
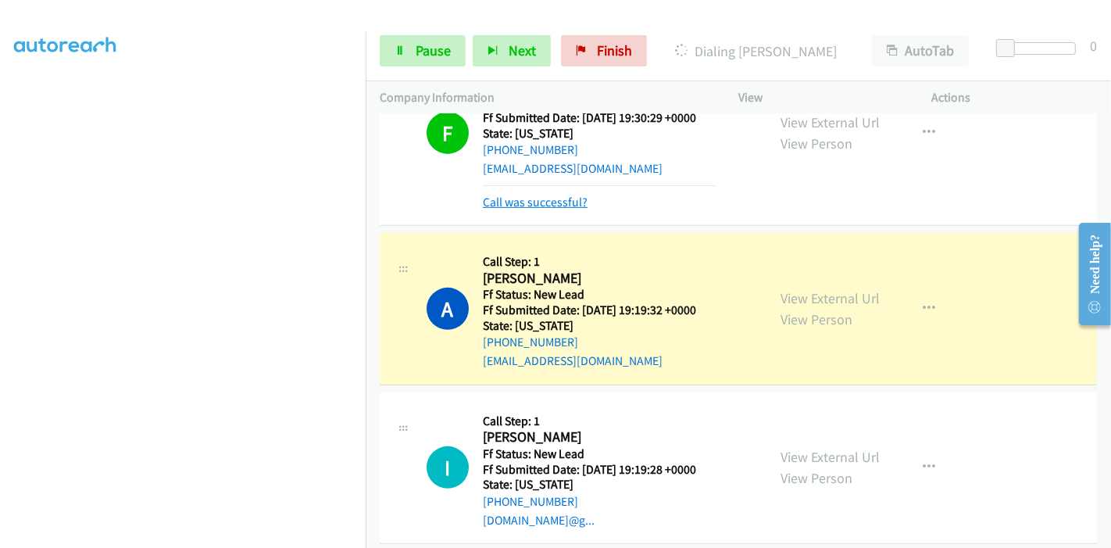
click at [543, 197] on link "Call was successful?" at bounding box center [535, 201] width 105 height 15
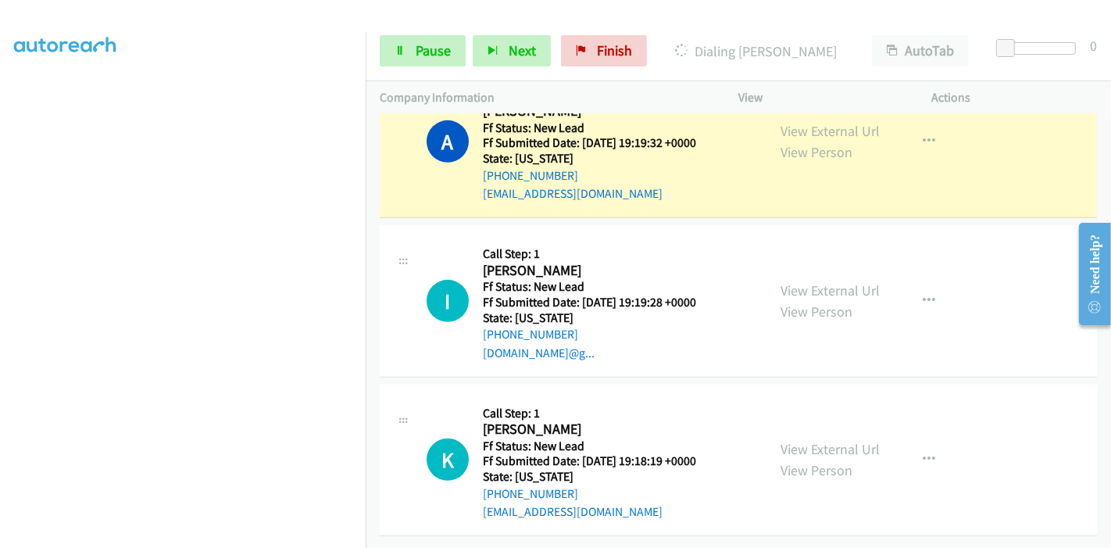
scroll to position [698, 0]
click at [821, 440] on link "View External Url" at bounding box center [829, 449] width 99 height 18
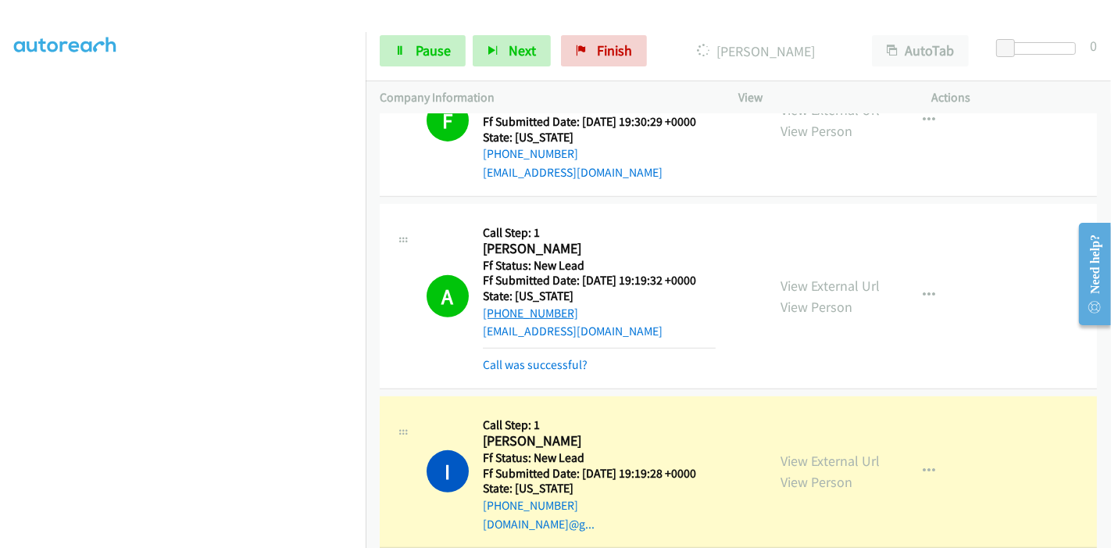
scroll to position [558, 0]
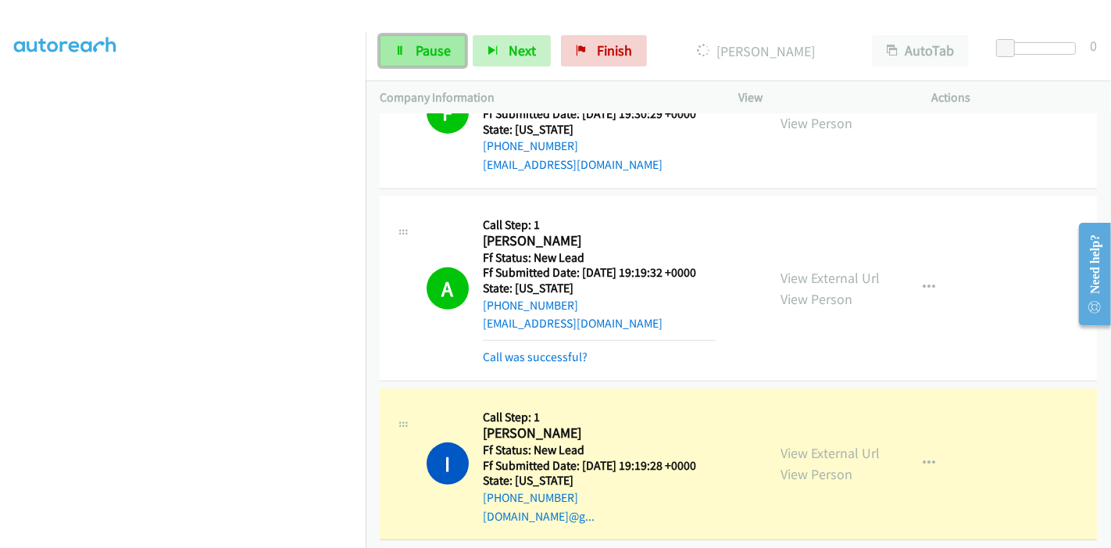
click at [433, 40] on link "Pause" at bounding box center [423, 50] width 86 height 31
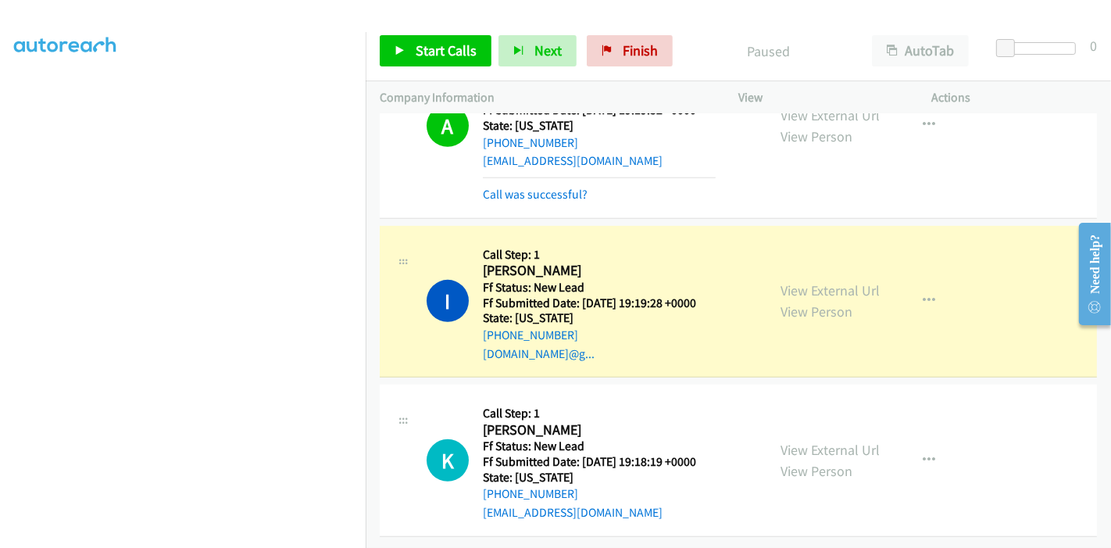
scroll to position [731, 0]
click at [829, 440] on link "View External Url" at bounding box center [829, 449] width 99 height 18
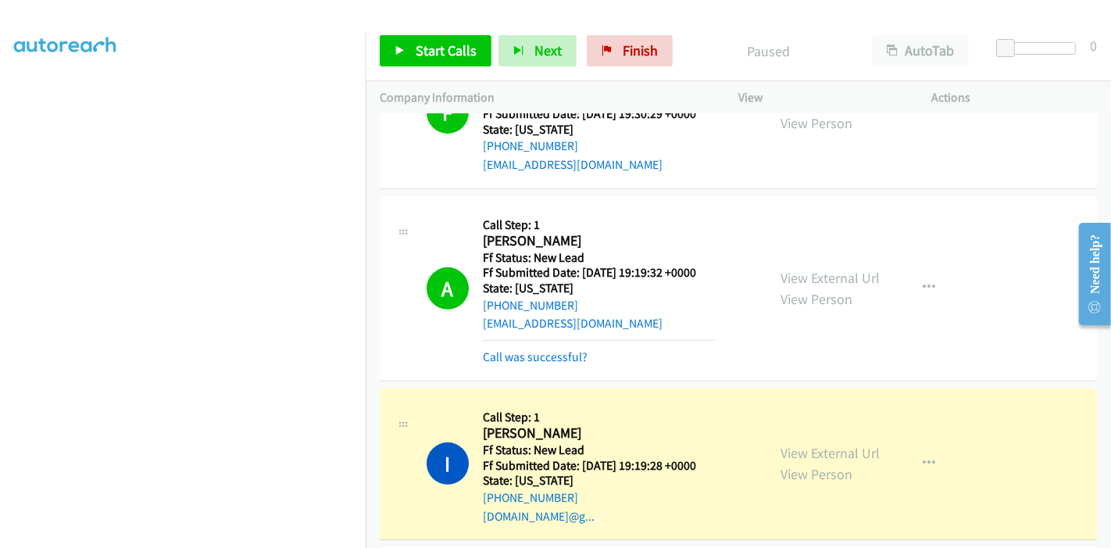
scroll to position [470, 0]
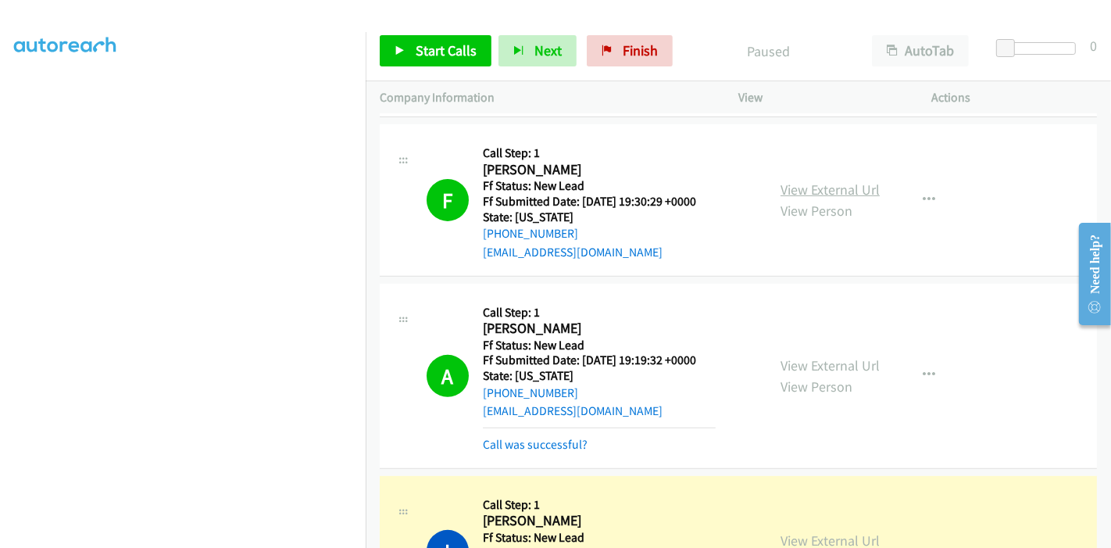
click at [821, 184] on link "View External Url" at bounding box center [829, 189] width 99 height 18
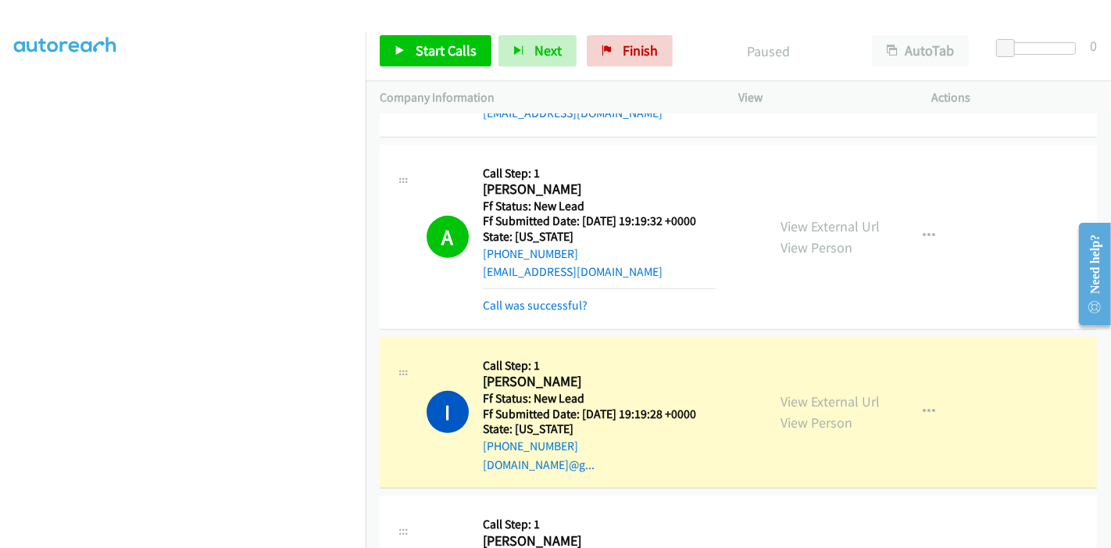
scroll to position [731, 0]
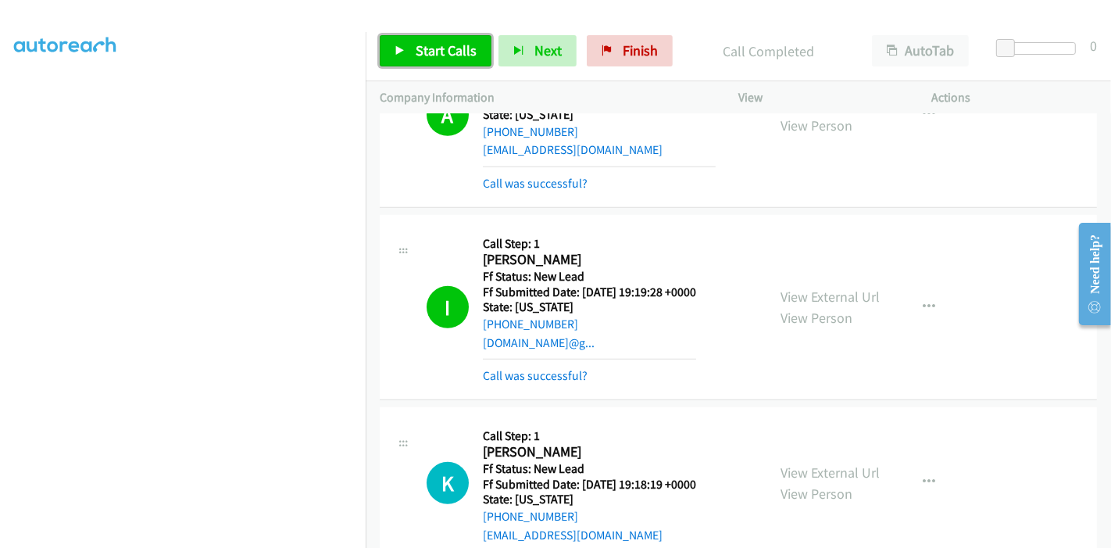
click at [408, 44] on link "Start Calls" at bounding box center [436, 50] width 112 height 31
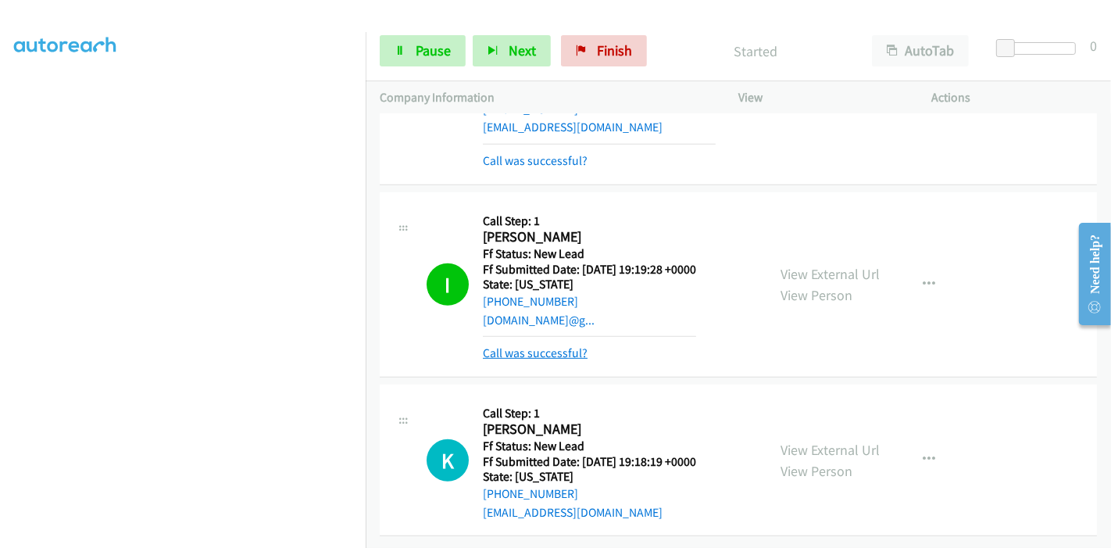
click at [552, 345] on link "Call was successful?" at bounding box center [535, 352] width 105 height 15
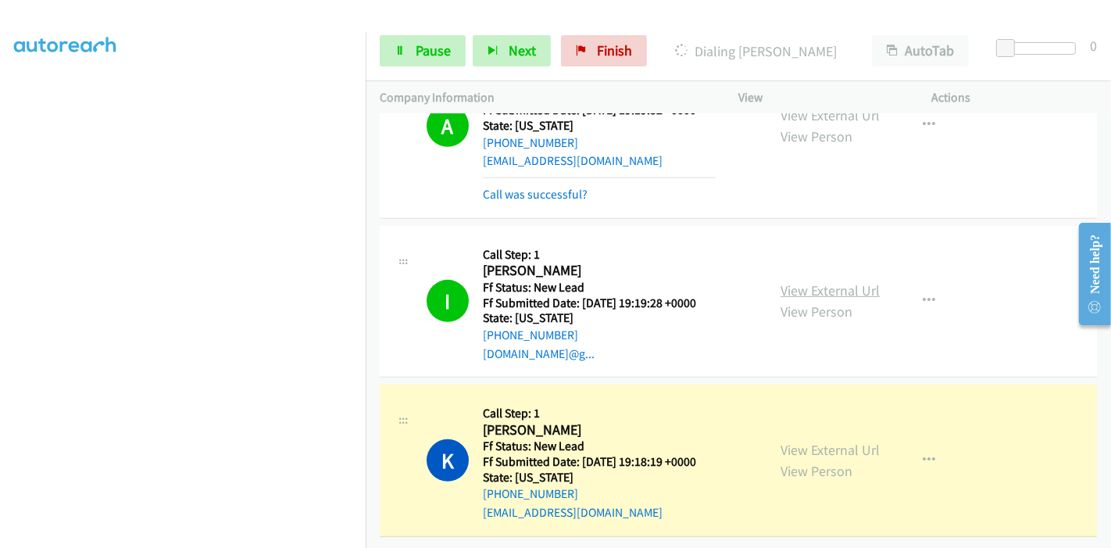
click at [836, 281] on link "View External Url" at bounding box center [829, 290] width 99 height 18
click at [421, 45] on span "Pause" at bounding box center [433, 50] width 35 height 18
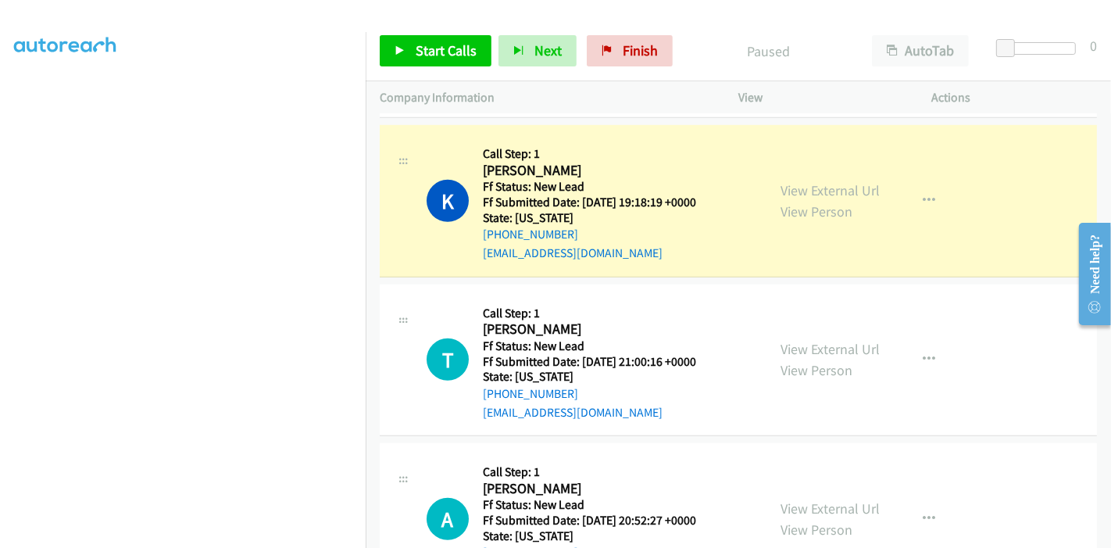
scroll to position [1004, 0]
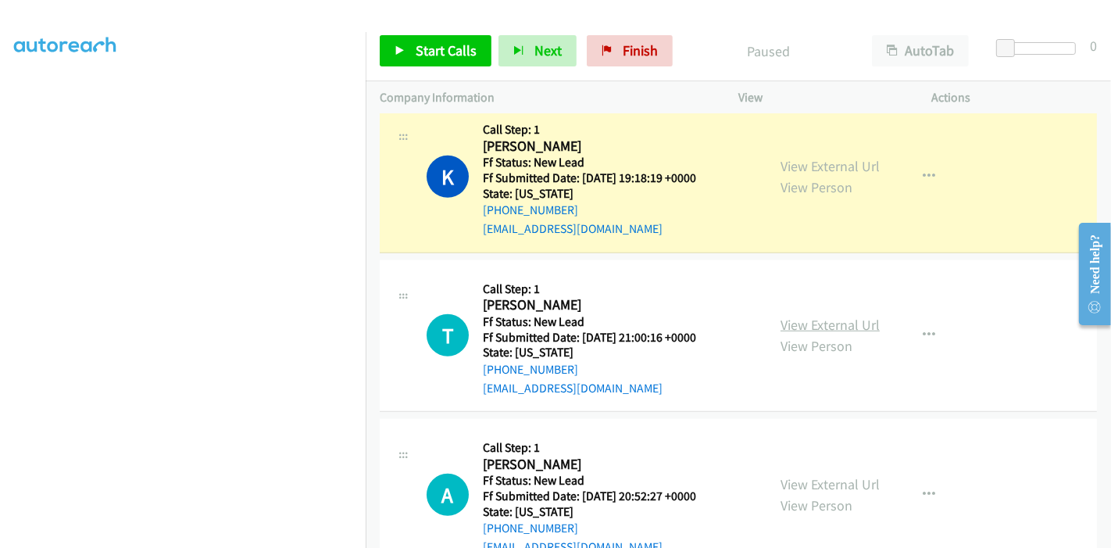
click at [804, 319] on link "View External Url" at bounding box center [829, 325] width 99 height 18
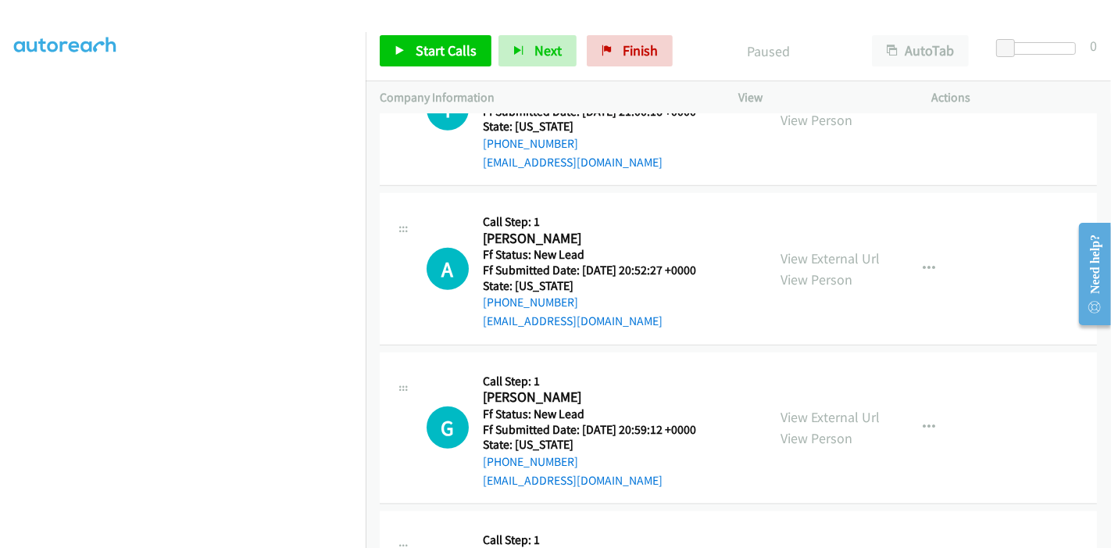
scroll to position [1264, 0]
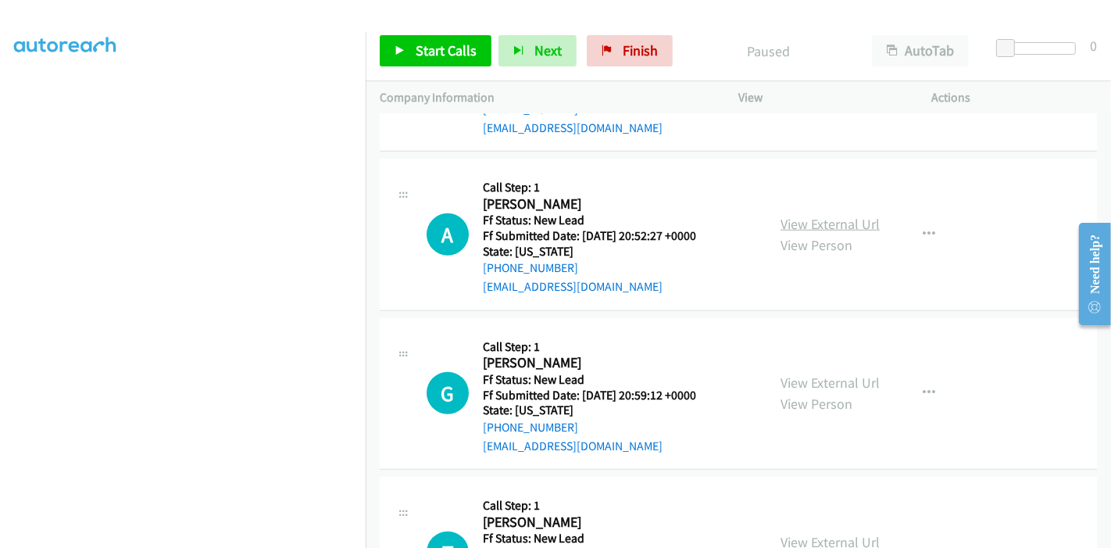
click at [816, 220] on link "View External Url" at bounding box center [829, 224] width 99 height 18
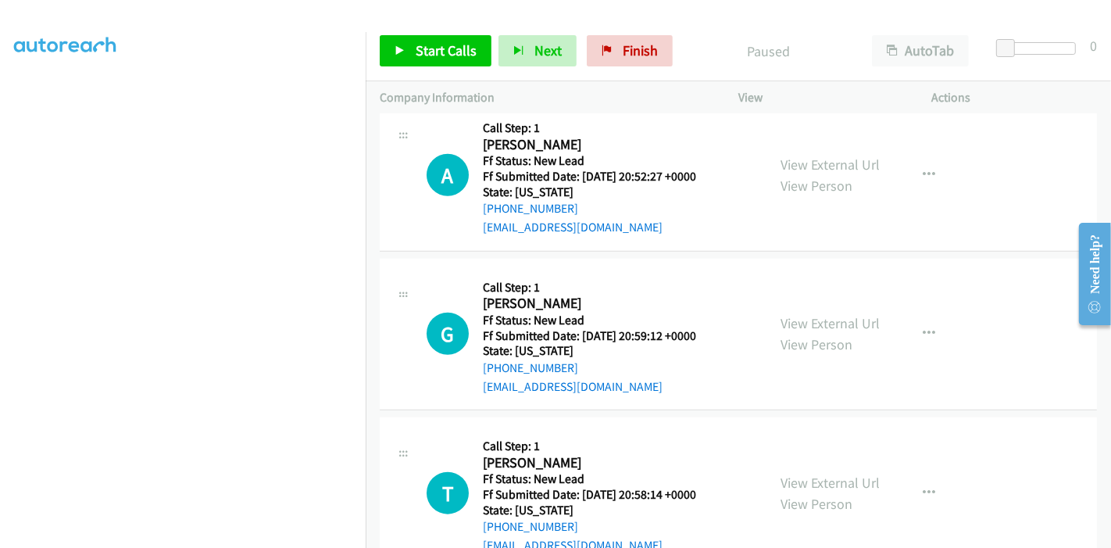
scroll to position [1350, 0]
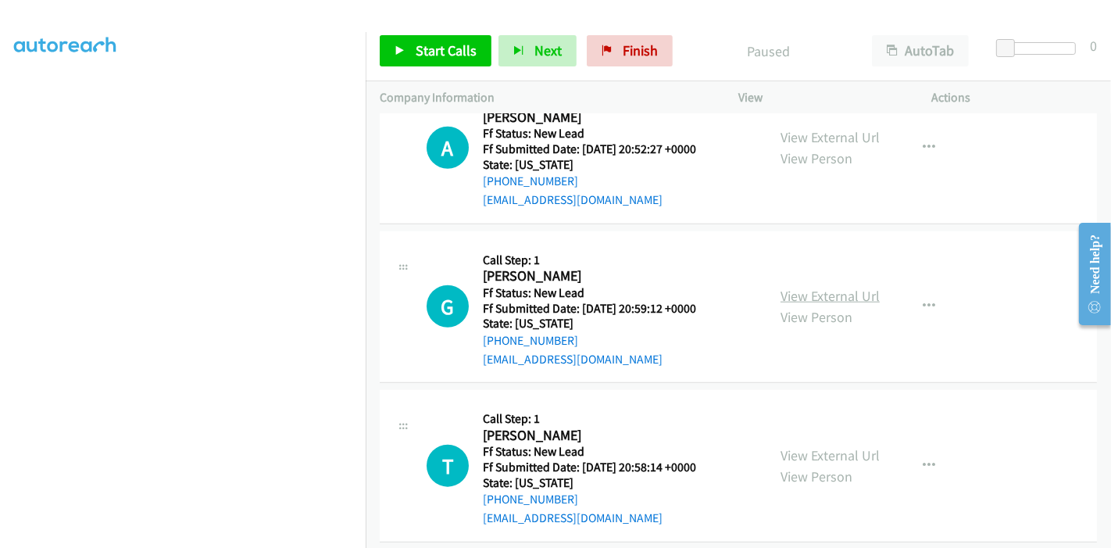
click at [792, 290] on link "View External Url" at bounding box center [829, 296] width 99 height 18
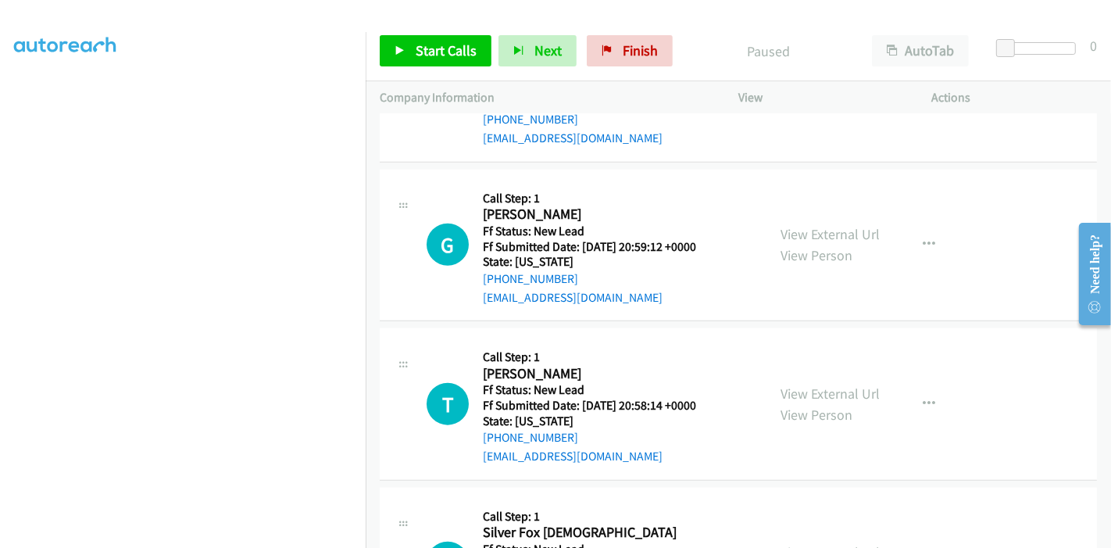
scroll to position [1437, 0]
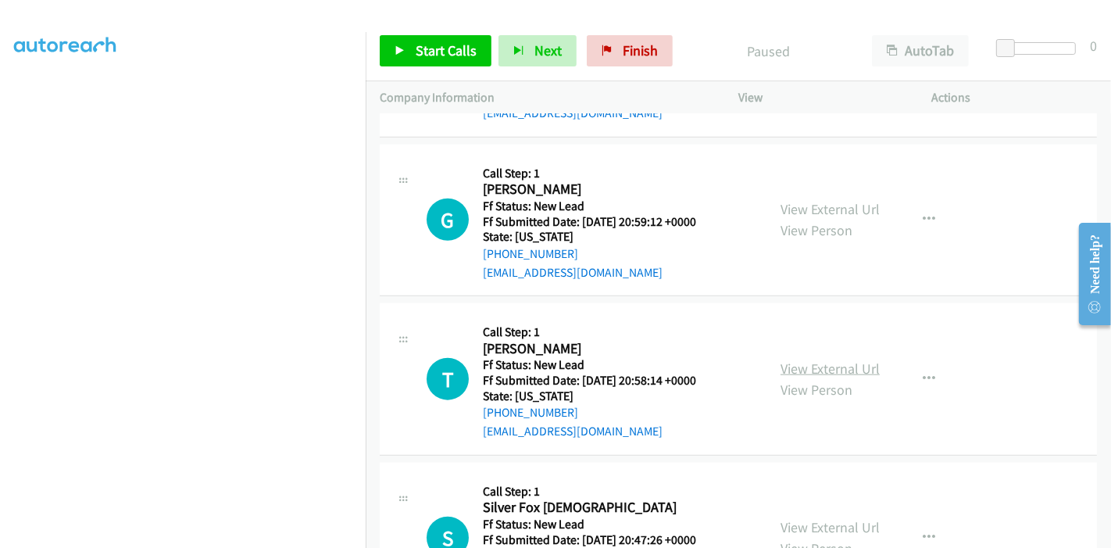
click at [794, 369] on link "View External Url" at bounding box center [829, 368] width 99 height 18
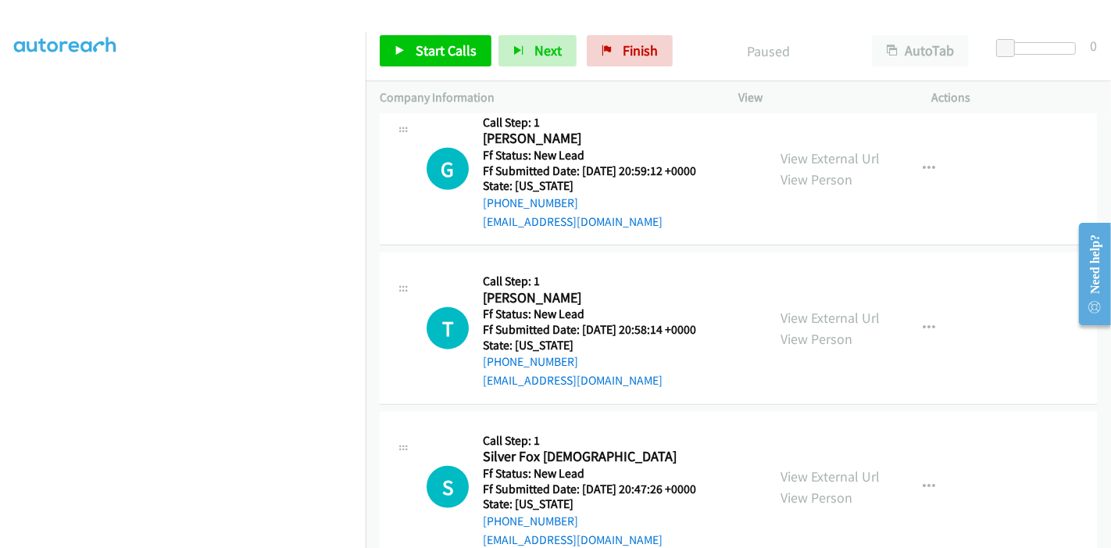
scroll to position [1524, 0]
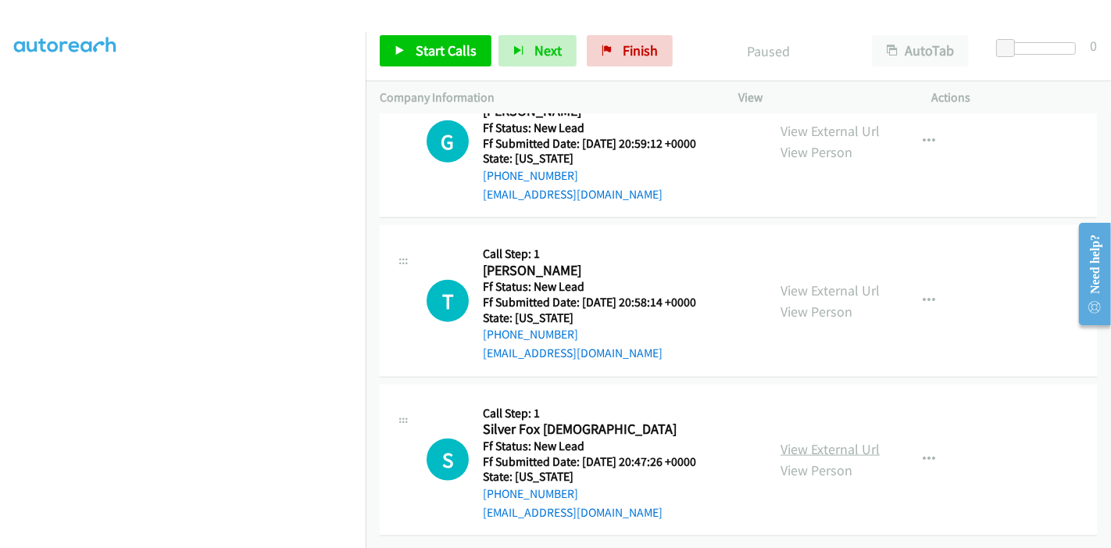
click at [821, 441] on link "View External Url" at bounding box center [829, 449] width 99 height 18
click at [811, 440] on link "View External Url" at bounding box center [829, 449] width 99 height 18
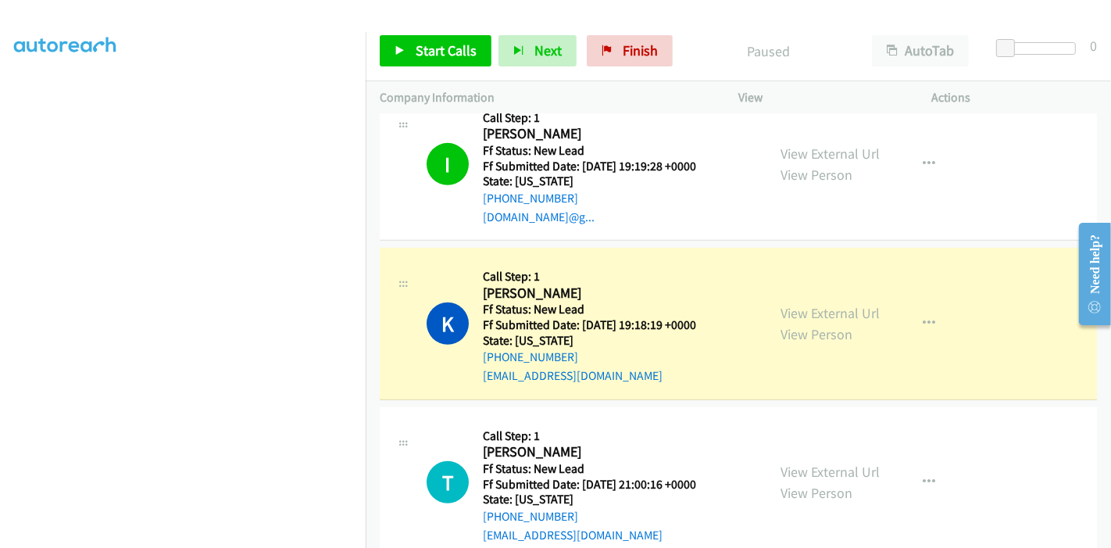
scroll to position [829, 0]
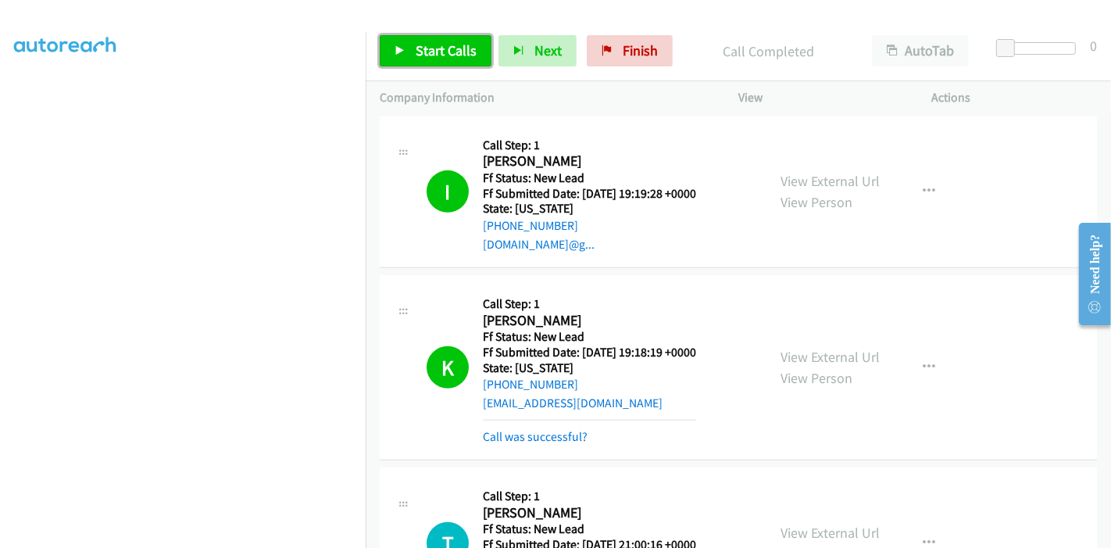
click at [424, 65] on link "Start Calls" at bounding box center [436, 50] width 112 height 31
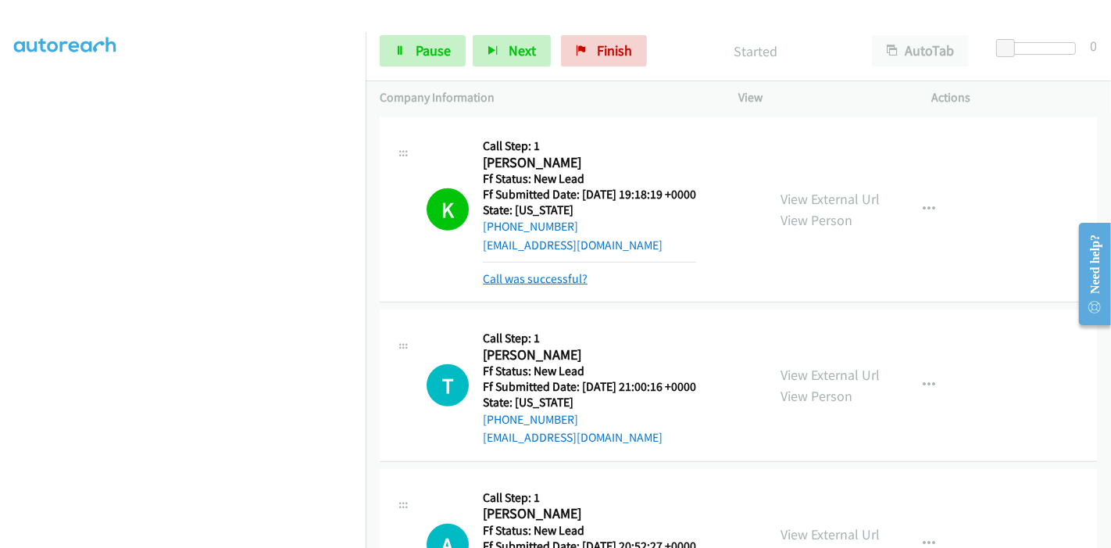
scroll to position [1004, 0]
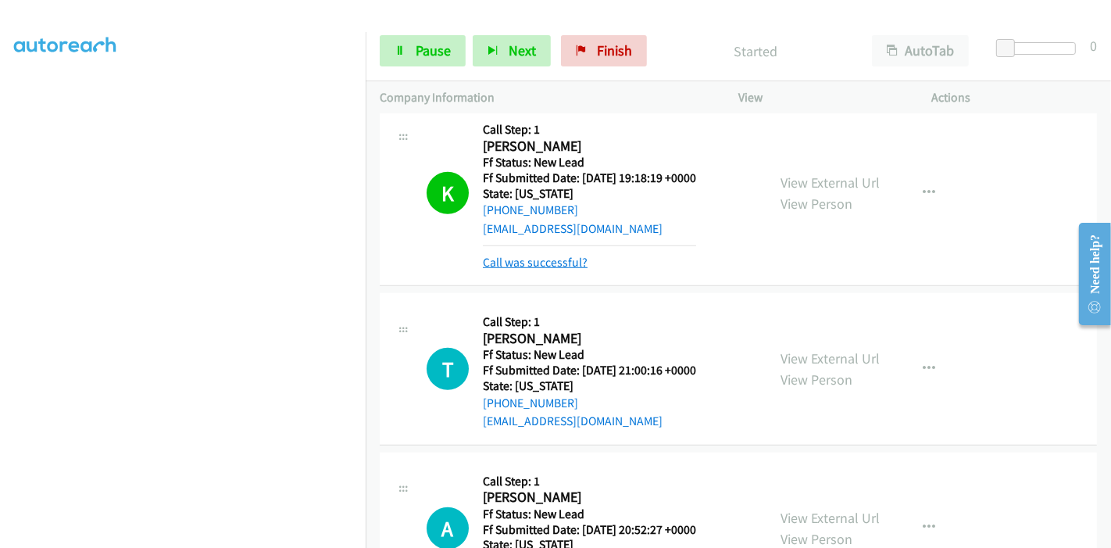
click at [536, 265] on link "Call was successful?" at bounding box center [535, 262] width 105 height 15
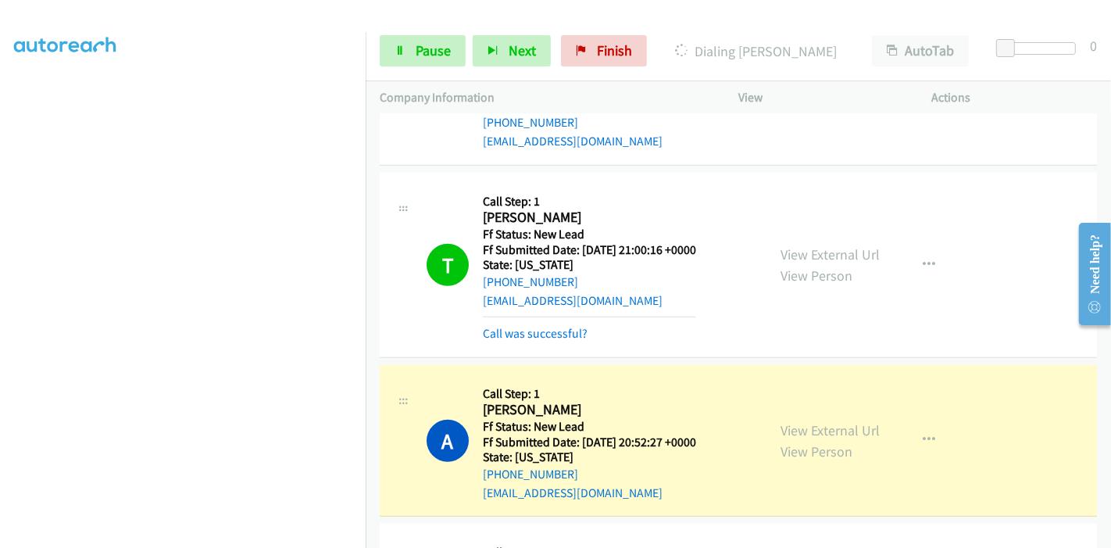
scroll to position [1090, 0]
click at [529, 331] on link "Call was successful?" at bounding box center [535, 333] width 105 height 15
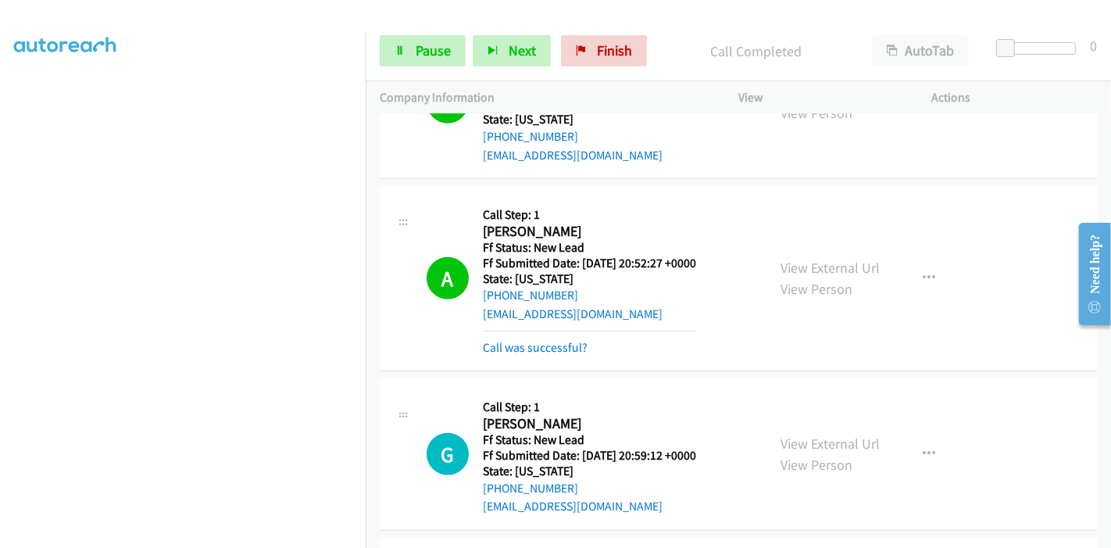
scroll to position [1264, 0]
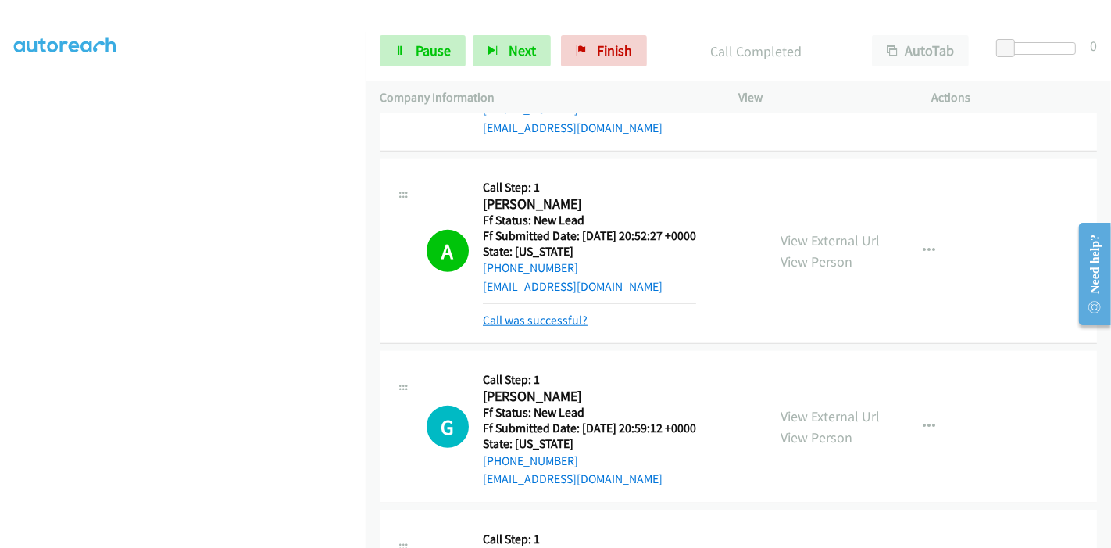
click at [504, 316] on link "Call was successful?" at bounding box center [535, 319] width 105 height 15
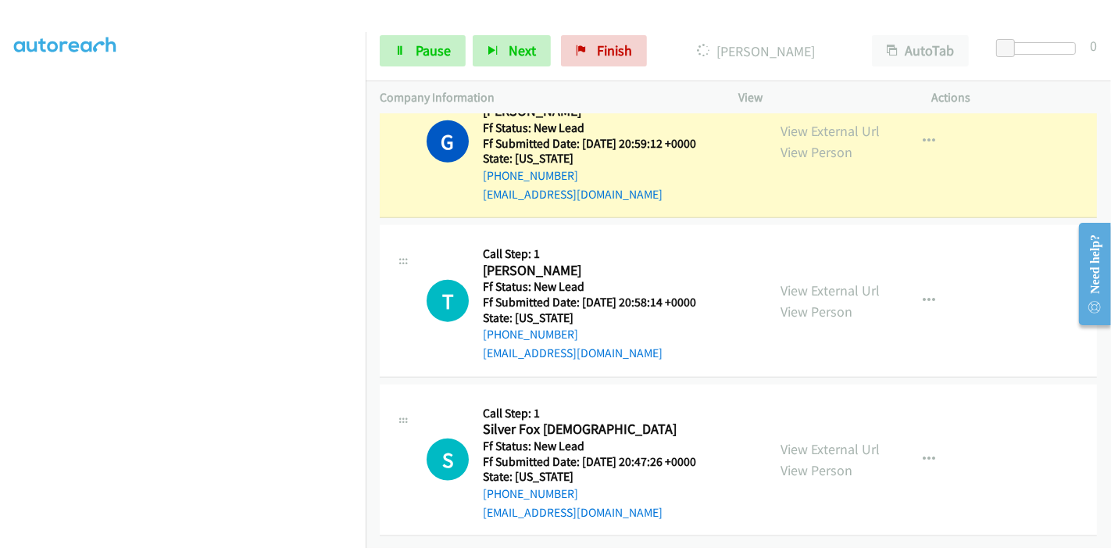
scroll to position [1437, 0]
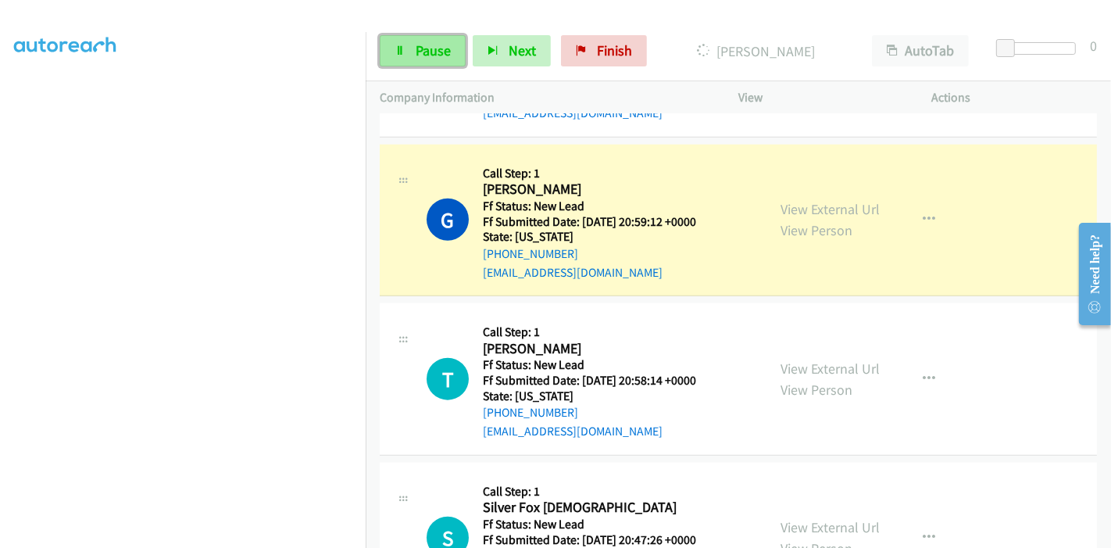
click at [417, 52] on span "Pause" at bounding box center [433, 50] width 35 height 18
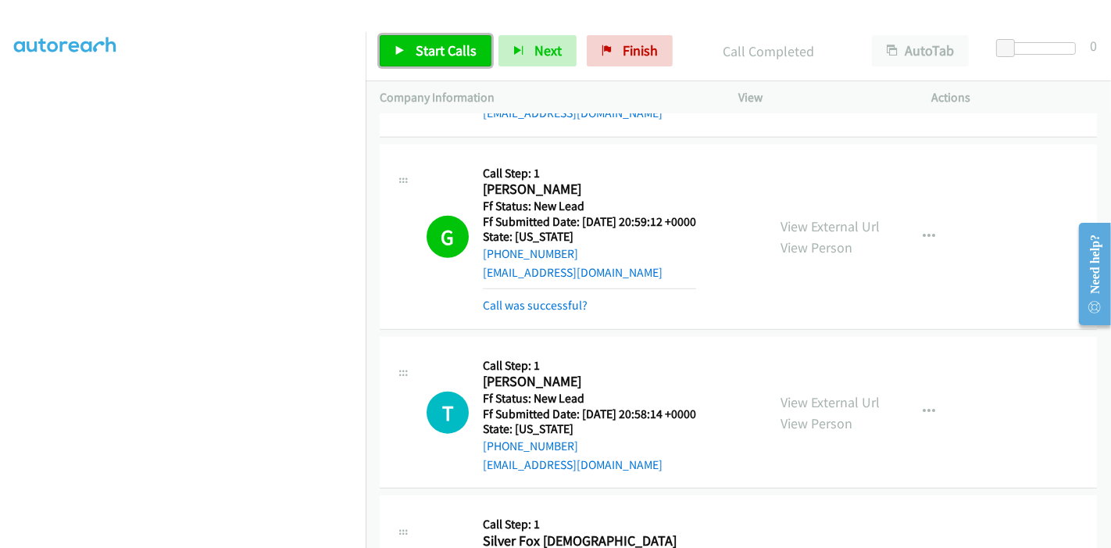
click at [428, 40] on link "Start Calls" at bounding box center [436, 50] width 112 height 31
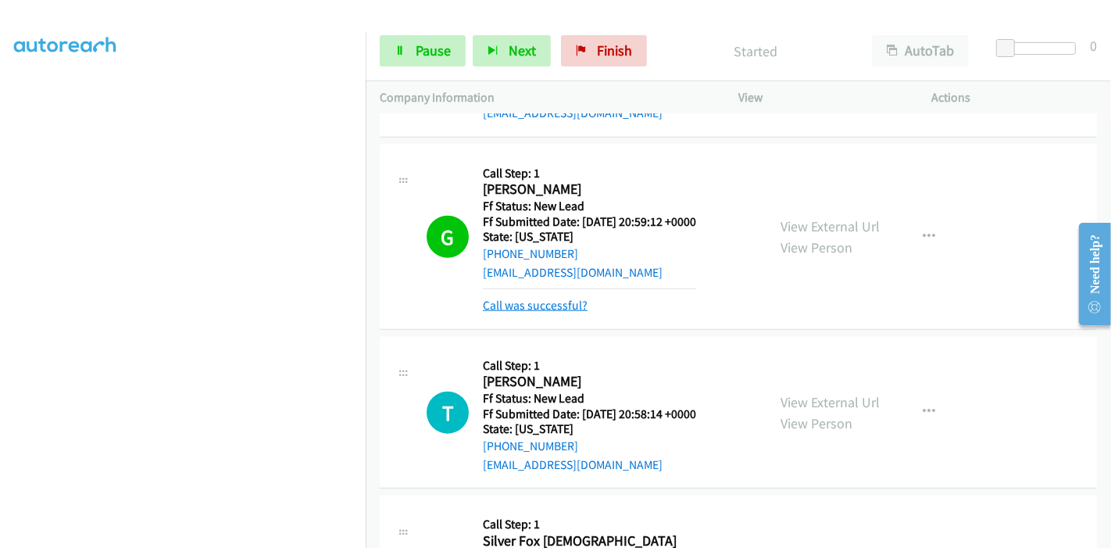
click at [521, 304] on link "Call was successful?" at bounding box center [535, 305] width 105 height 15
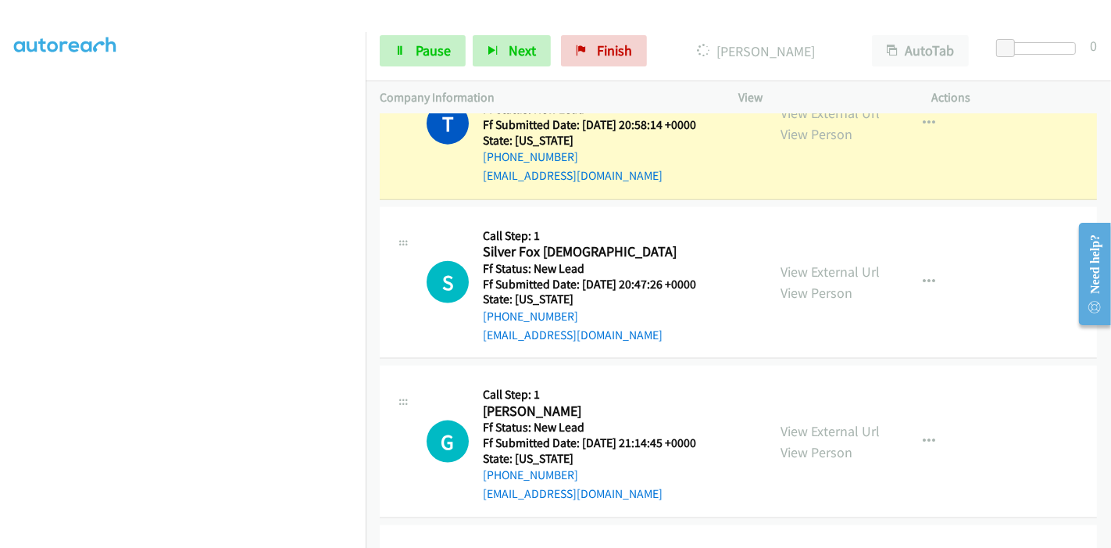
scroll to position [1653, 0]
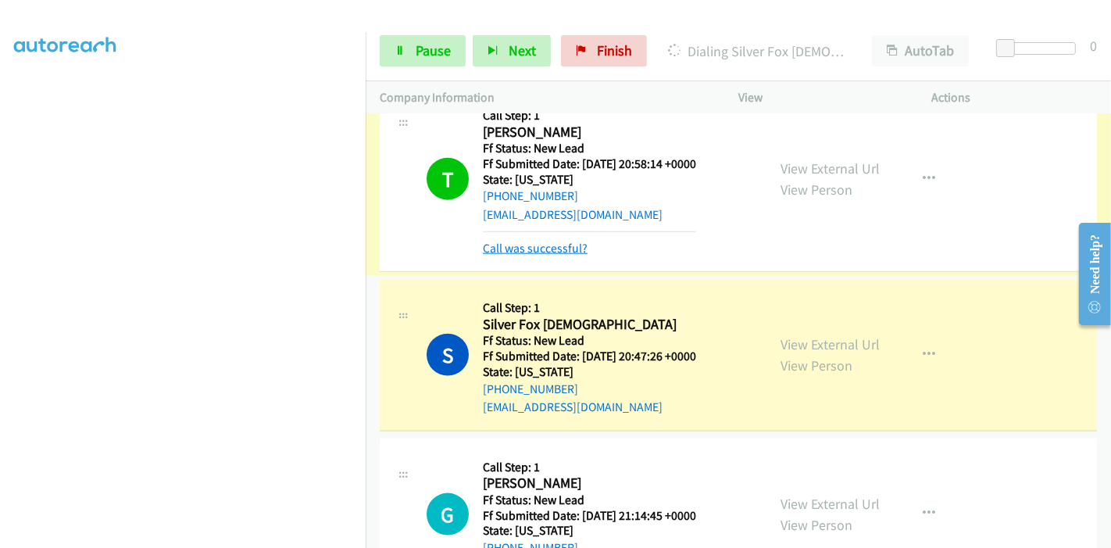
click at [523, 242] on link "Call was successful?" at bounding box center [535, 248] width 105 height 15
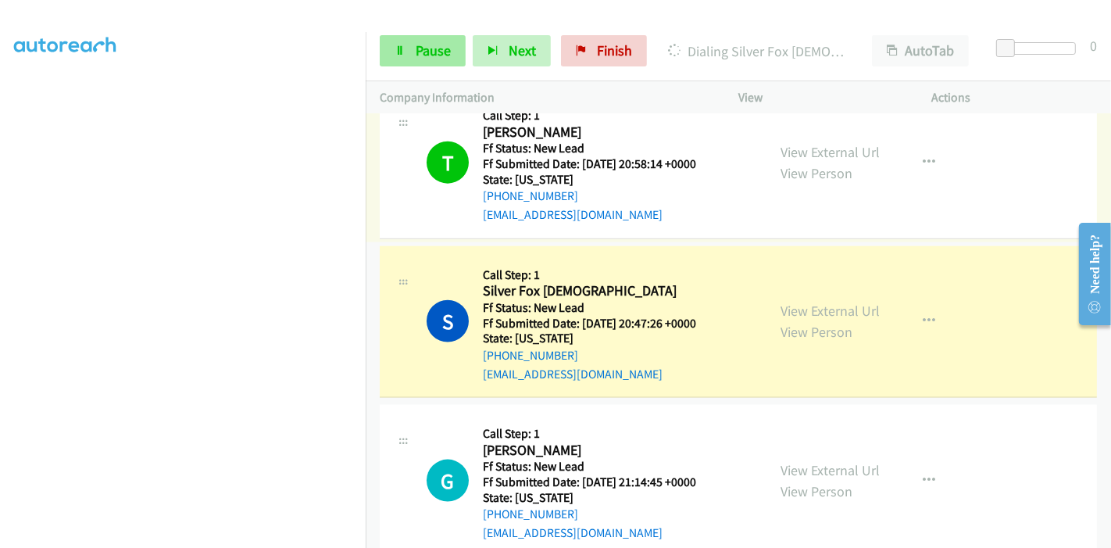
scroll to position [1620, 0]
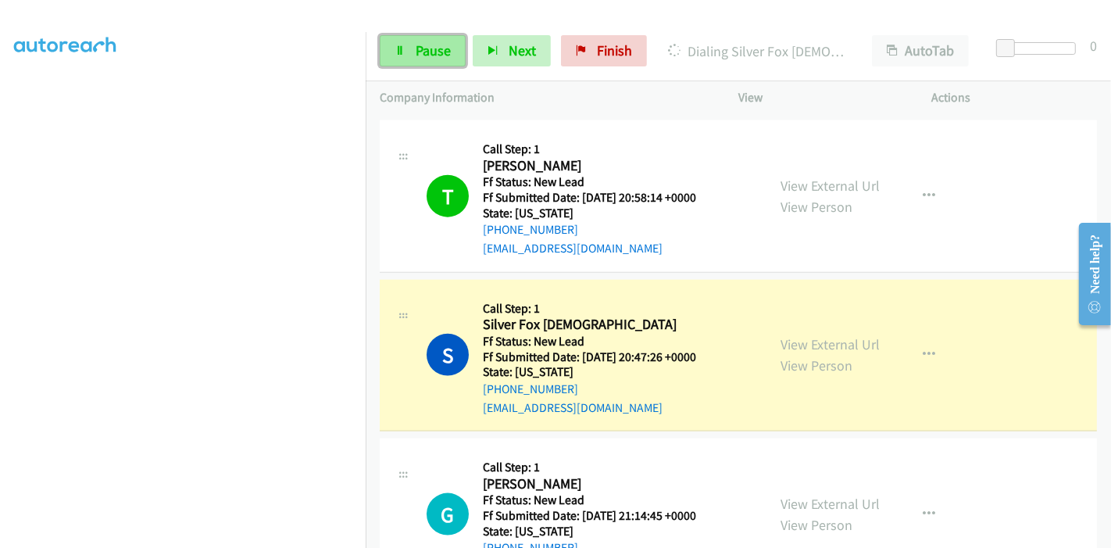
click at [458, 52] on link "Pause" at bounding box center [423, 50] width 86 height 31
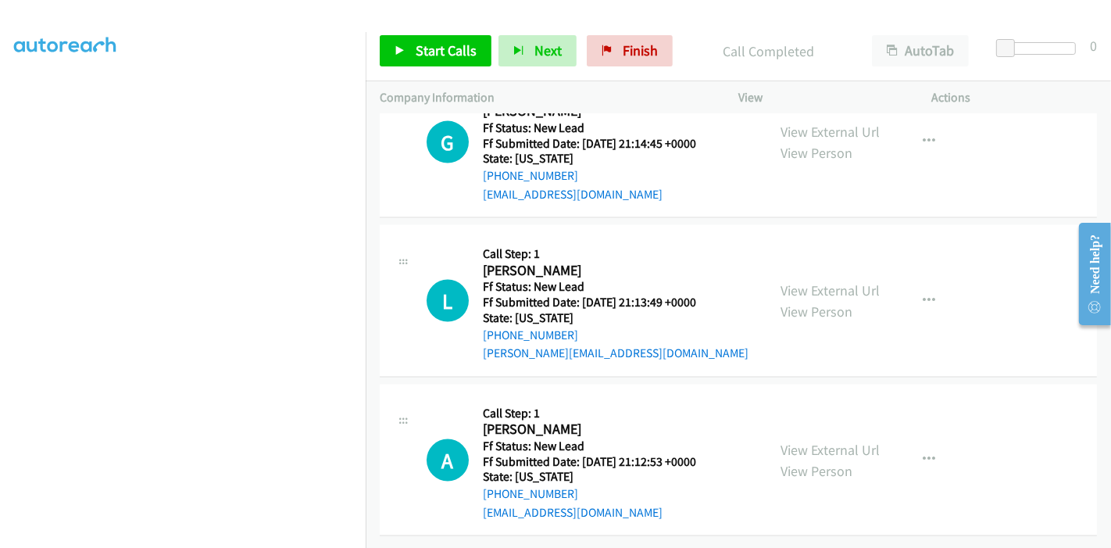
scroll to position [2034, 0]
click at [607, 58] on link "Finish" at bounding box center [630, 50] width 86 height 31
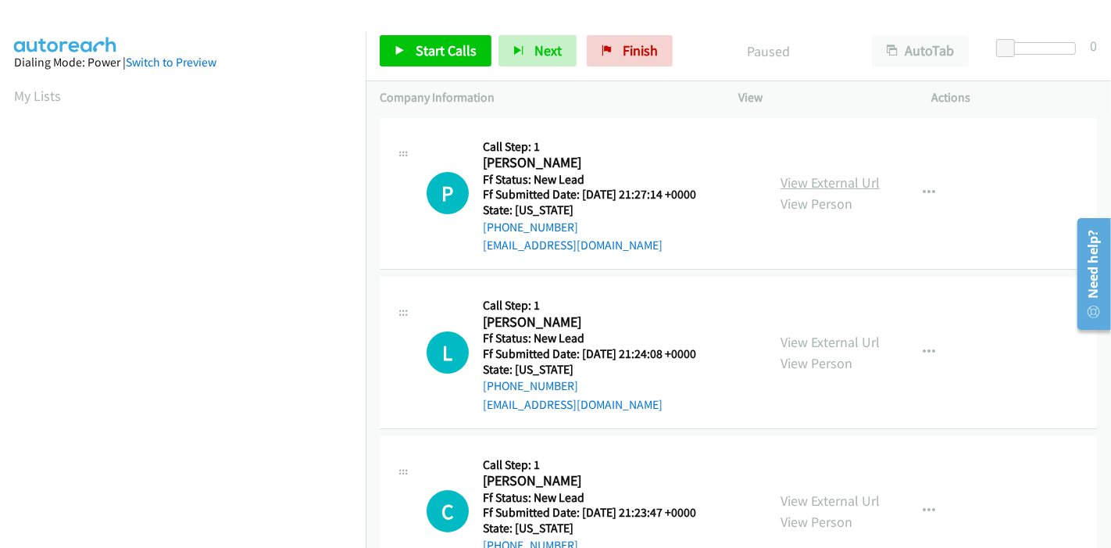
click at [829, 177] on link "View External Url" at bounding box center [829, 182] width 99 height 18
click at [826, 347] on link "View External Url" at bounding box center [829, 342] width 99 height 18
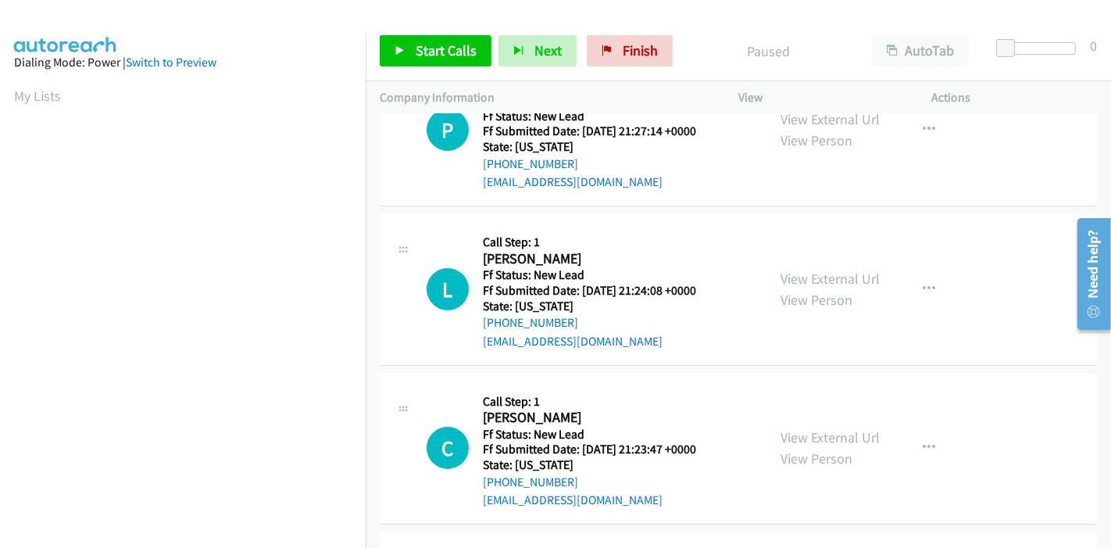
scroll to position [87, 0]
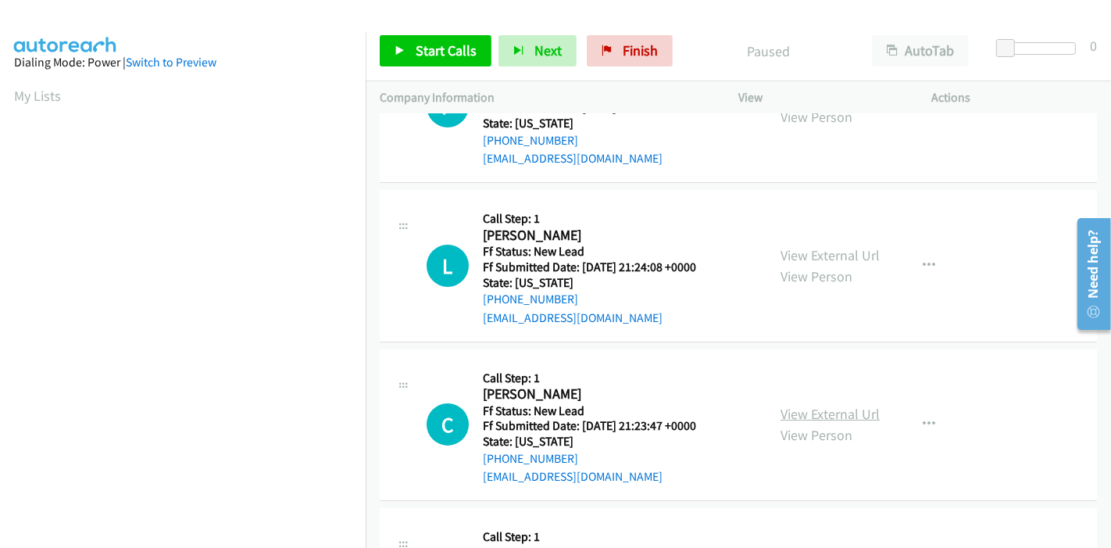
click at [814, 412] on link "View External Url" at bounding box center [829, 414] width 99 height 18
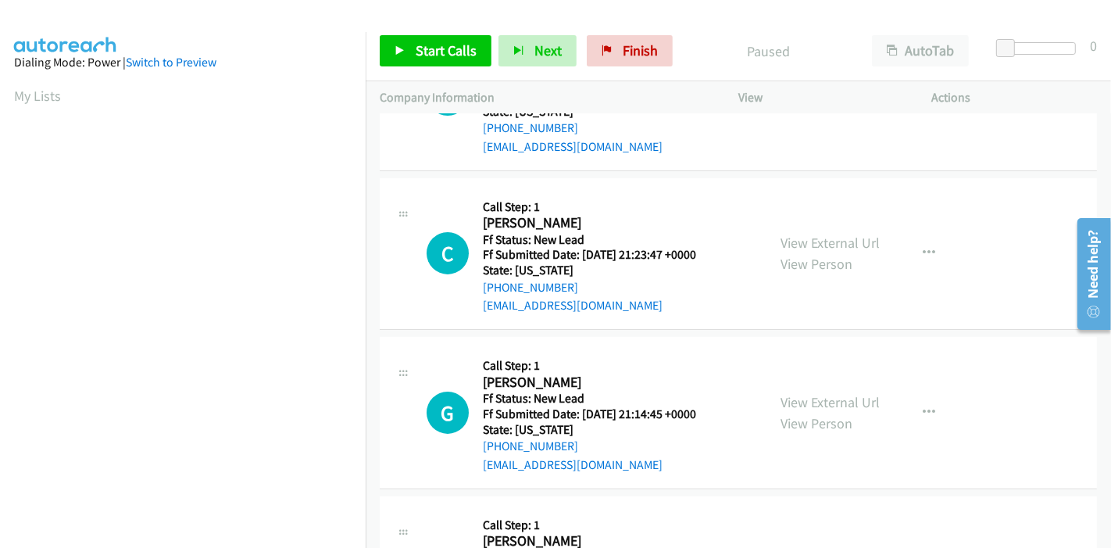
scroll to position [260, 0]
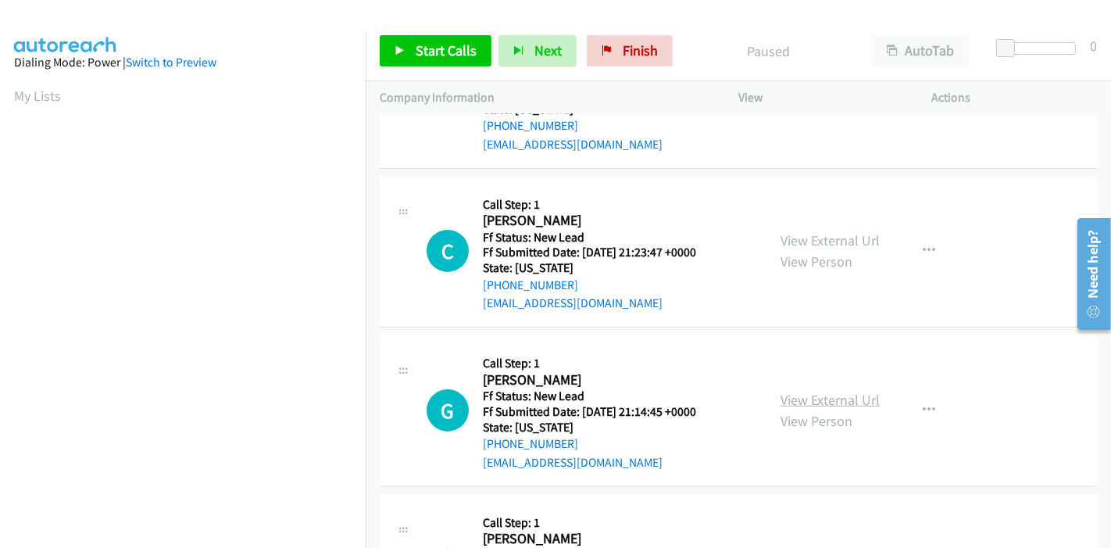
click at [851, 393] on link "View External Url" at bounding box center [829, 400] width 99 height 18
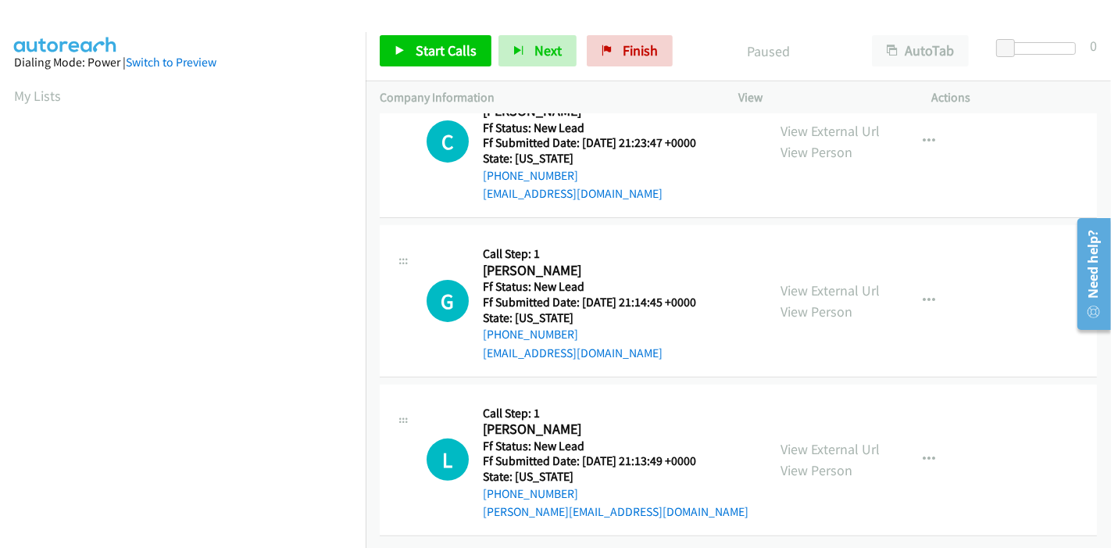
scroll to position [380, 0]
click at [811, 440] on link "View External Url" at bounding box center [829, 449] width 99 height 18
click at [425, 50] on span "Start Calls" at bounding box center [446, 50] width 61 height 18
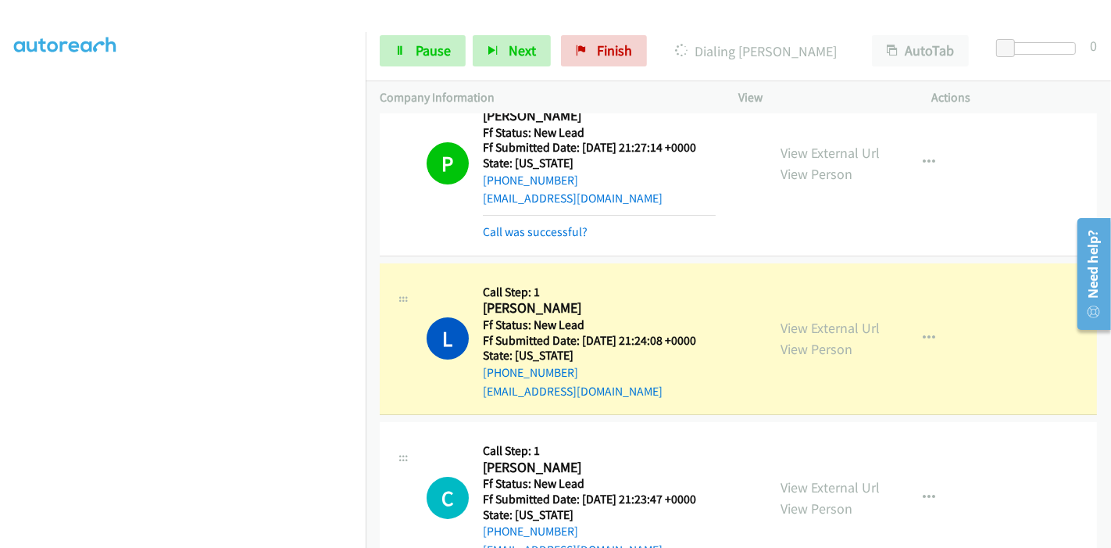
scroll to position [87, 0]
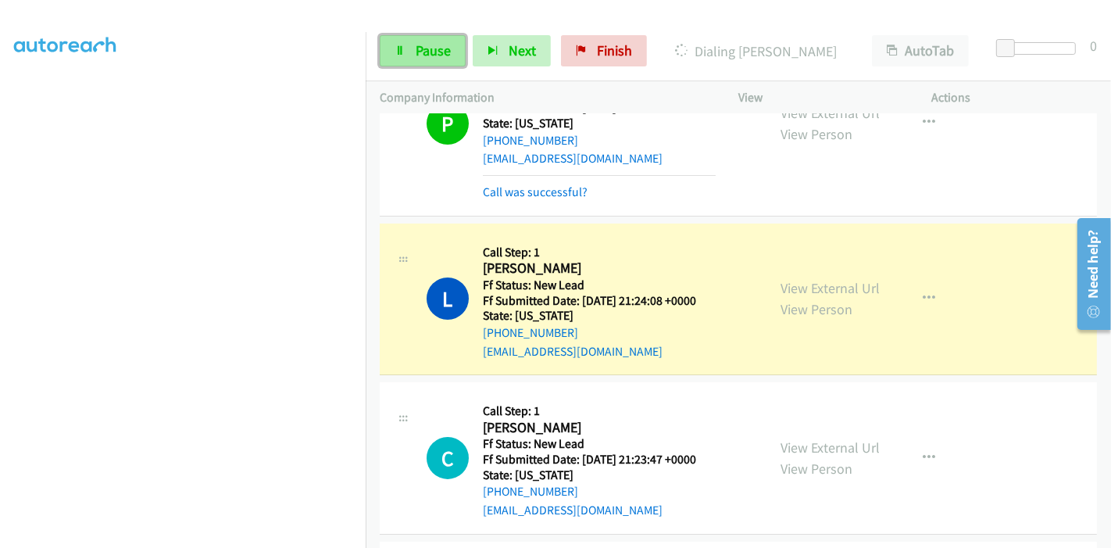
click at [416, 41] on span "Pause" at bounding box center [433, 50] width 35 height 18
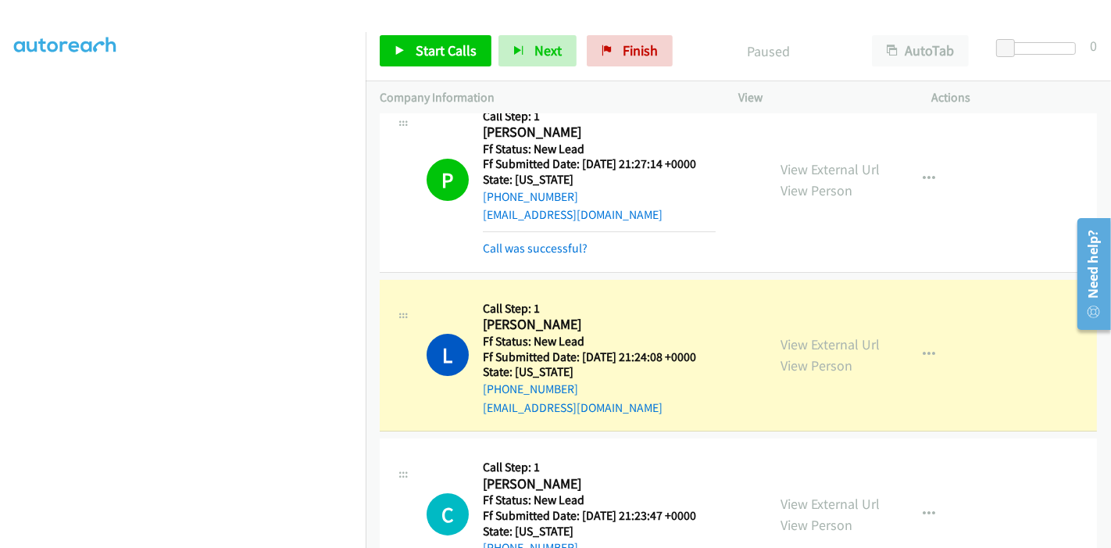
scroll to position [0, 0]
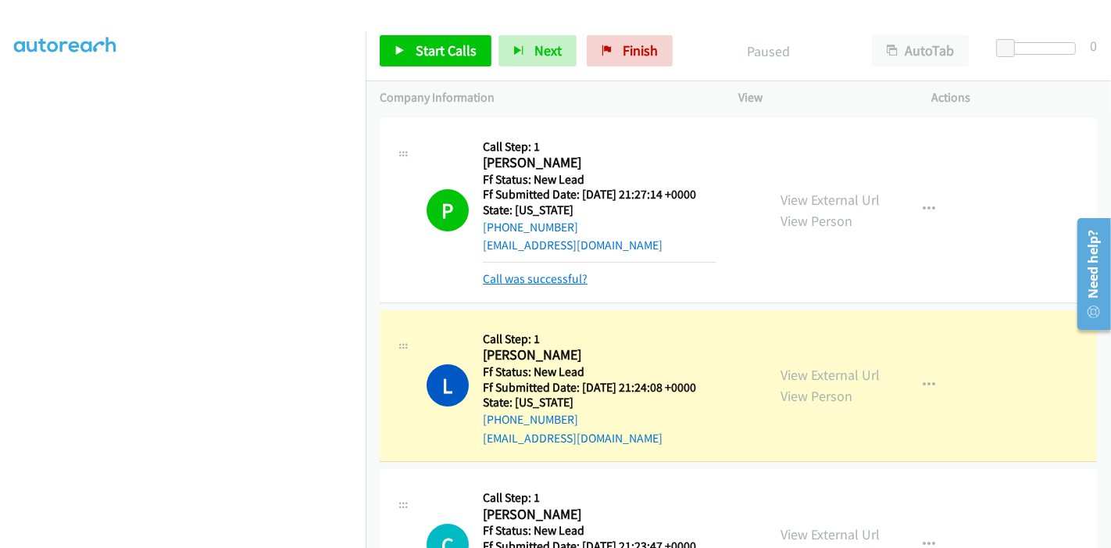
click at [559, 280] on link "Call was successful?" at bounding box center [535, 278] width 105 height 15
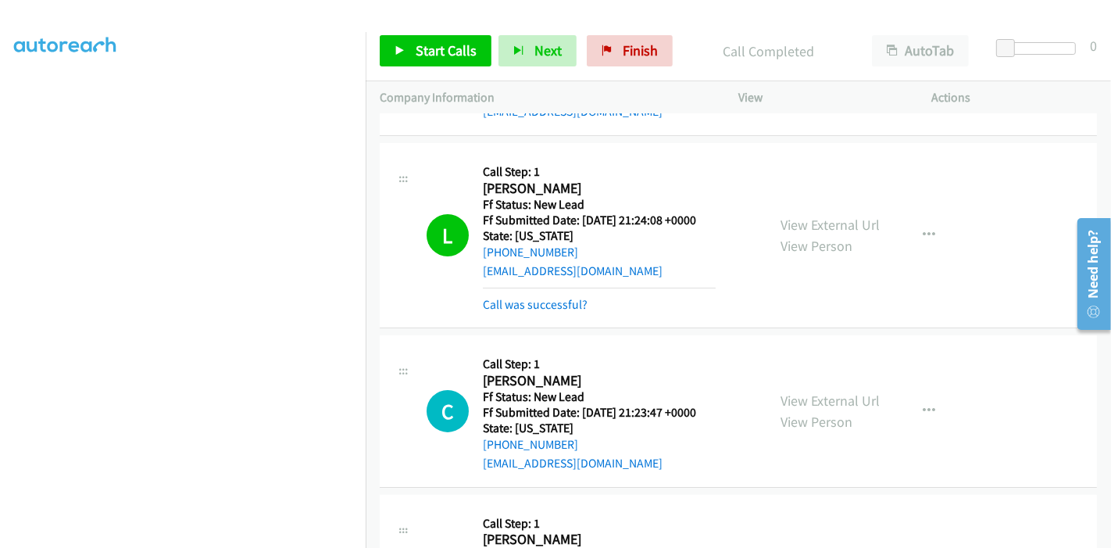
scroll to position [173, 0]
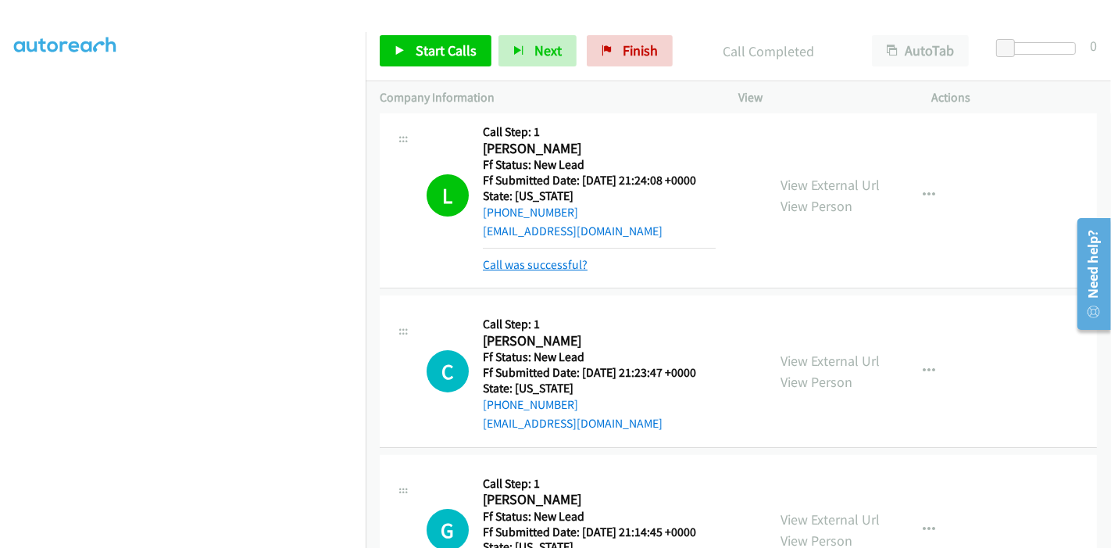
click at [517, 268] on link "Call was successful?" at bounding box center [535, 264] width 105 height 15
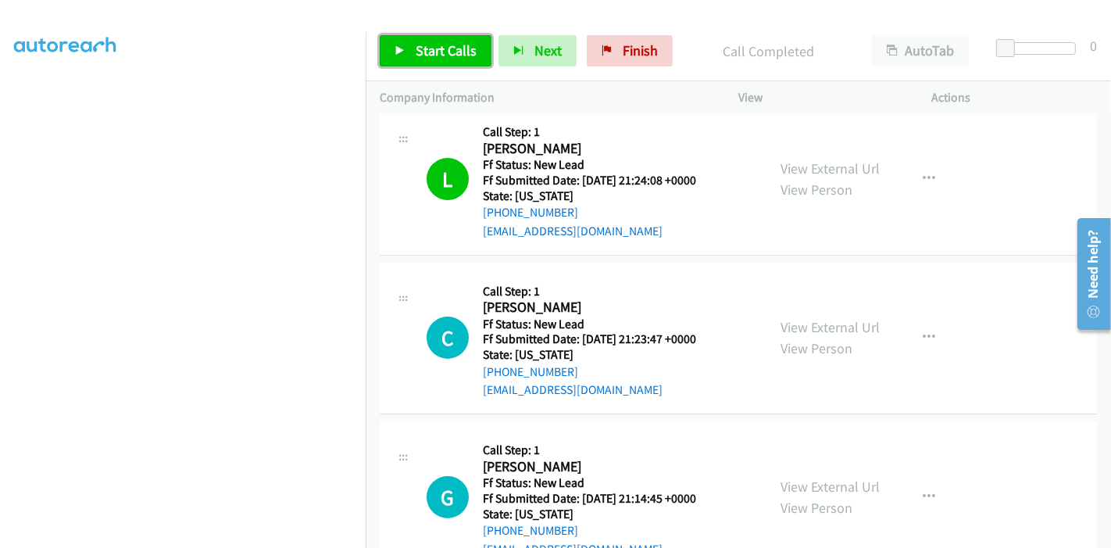
click at [423, 46] on span "Start Calls" at bounding box center [446, 50] width 61 height 18
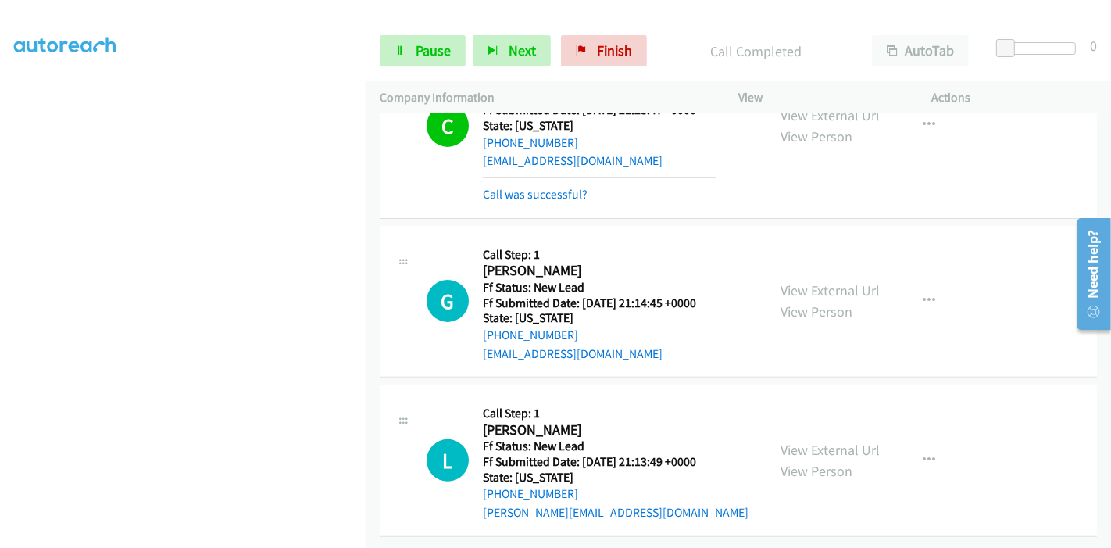
scroll to position [413, 0]
click at [555, 187] on link "Call was successful?" at bounding box center [535, 194] width 105 height 15
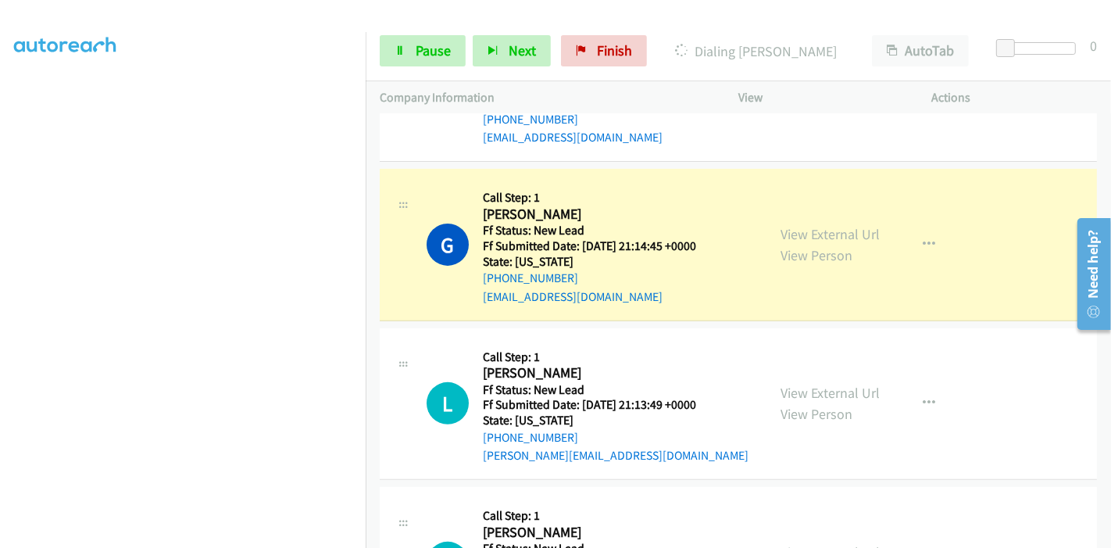
scroll to position [423, 0]
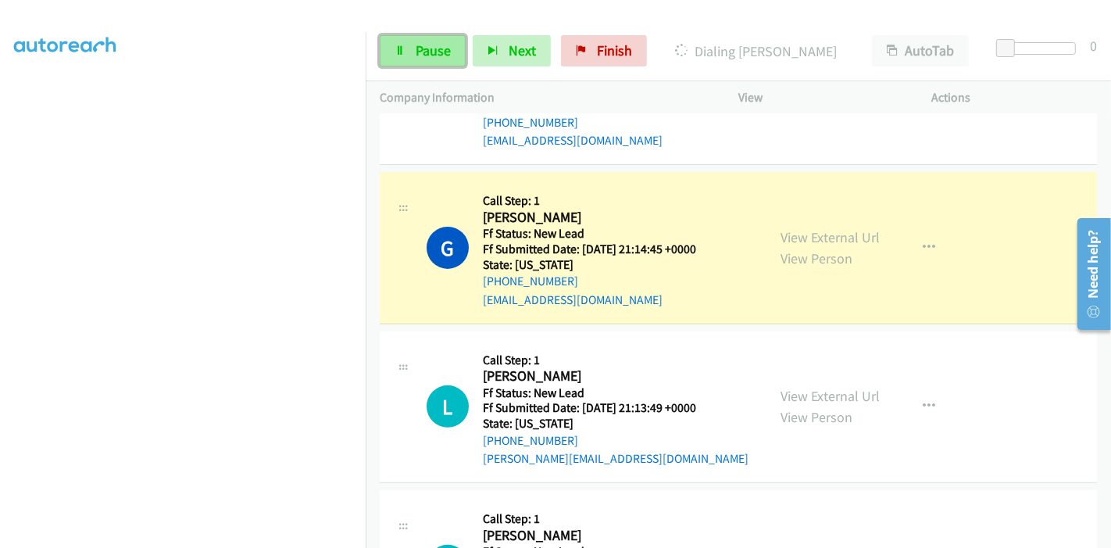
click at [419, 55] on span "Pause" at bounding box center [433, 50] width 35 height 18
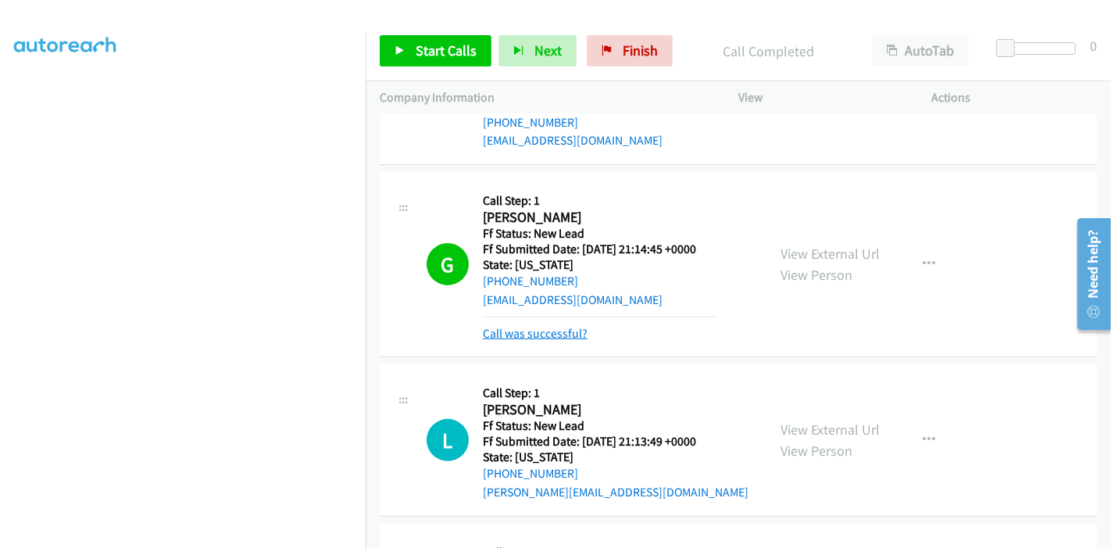
click at [528, 335] on link "Call was successful?" at bounding box center [535, 333] width 105 height 15
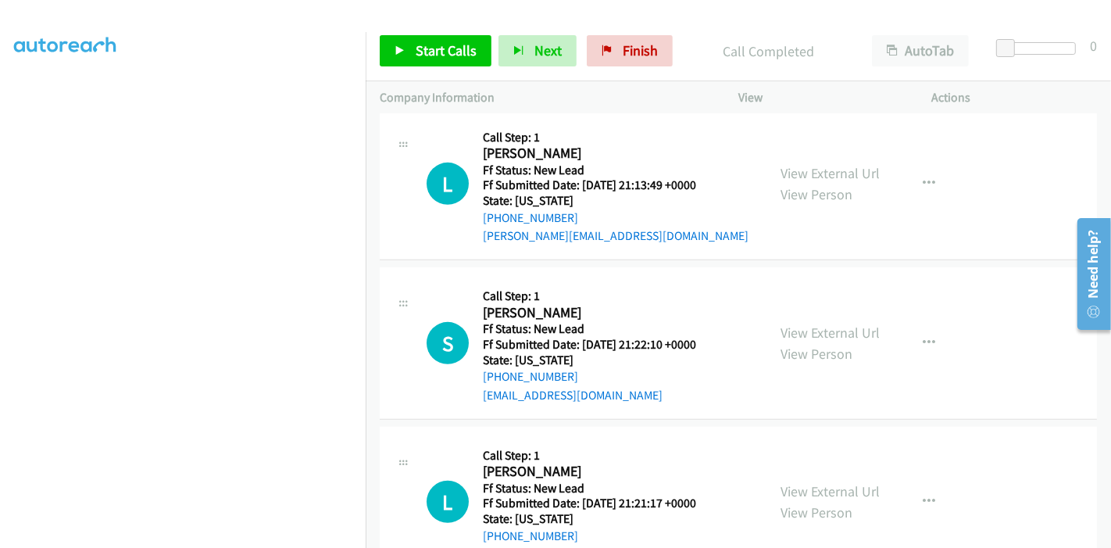
scroll to position [683, 0]
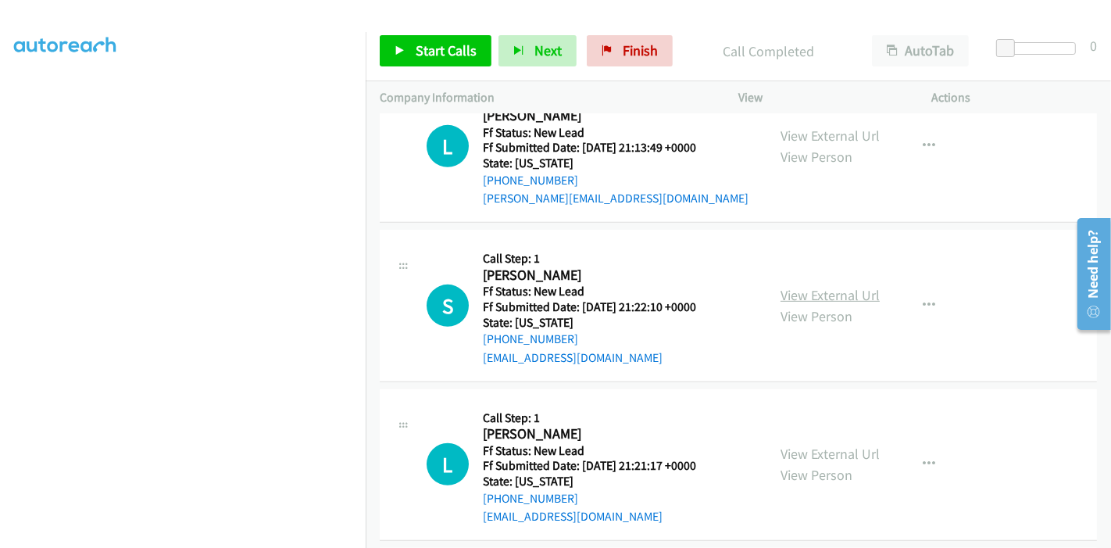
click at [795, 291] on link "View External Url" at bounding box center [829, 295] width 99 height 18
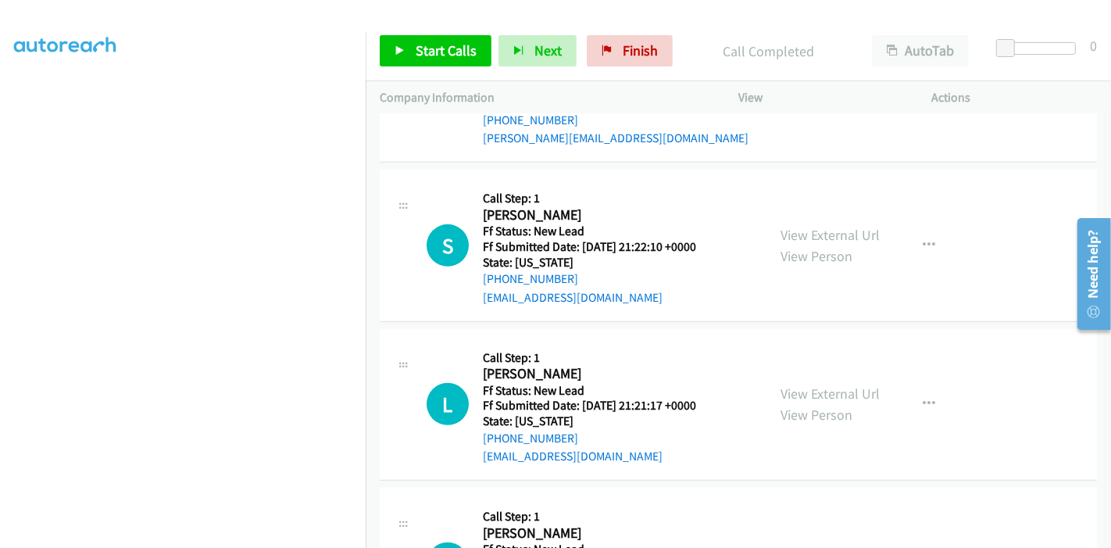
scroll to position [769, 0]
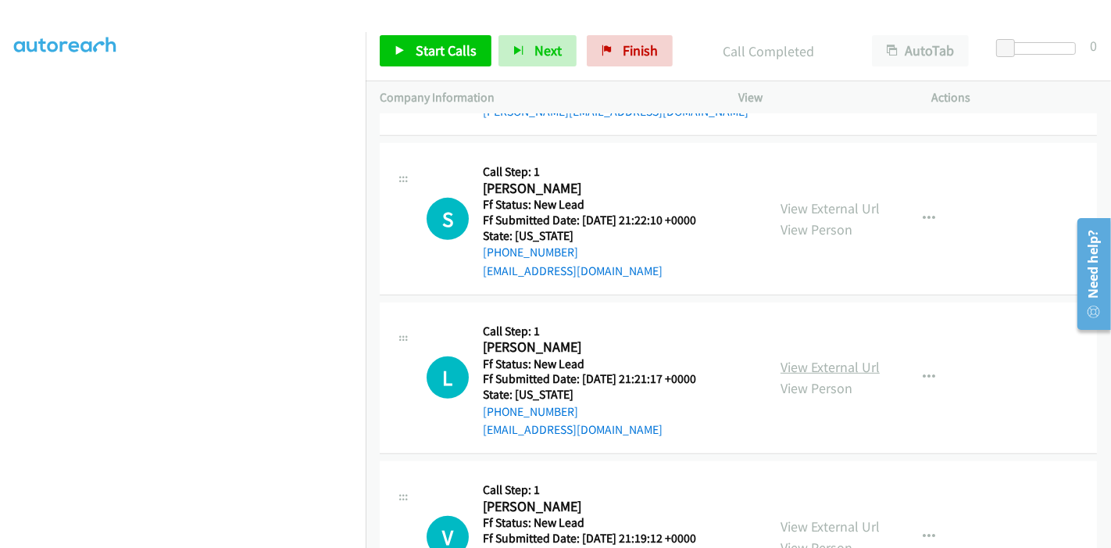
click at [820, 360] on link "View External Url" at bounding box center [829, 367] width 99 height 18
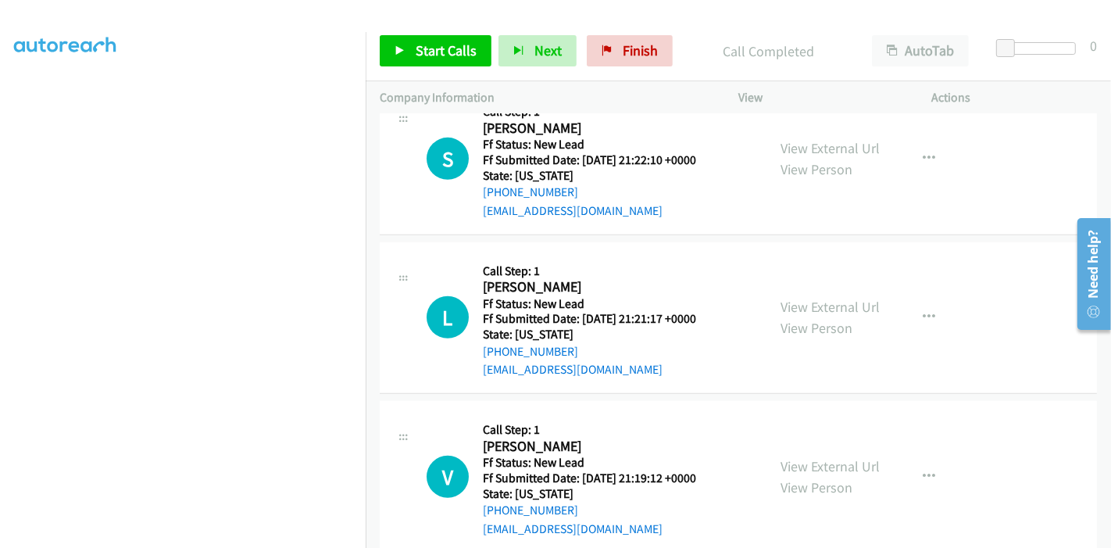
scroll to position [857, 0]
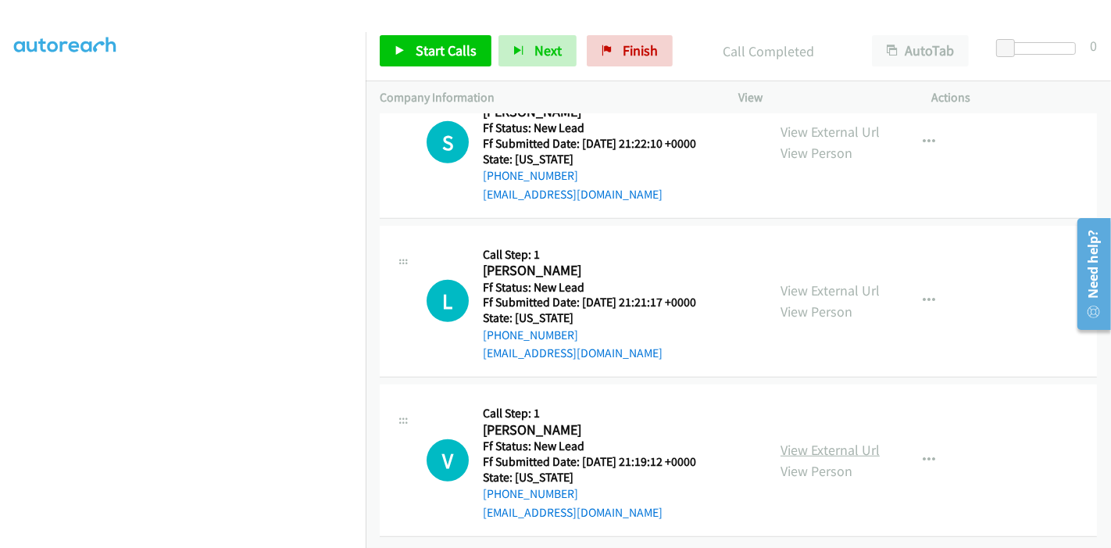
click at [796, 440] on link "View External Url" at bounding box center [829, 449] width 99 height 18
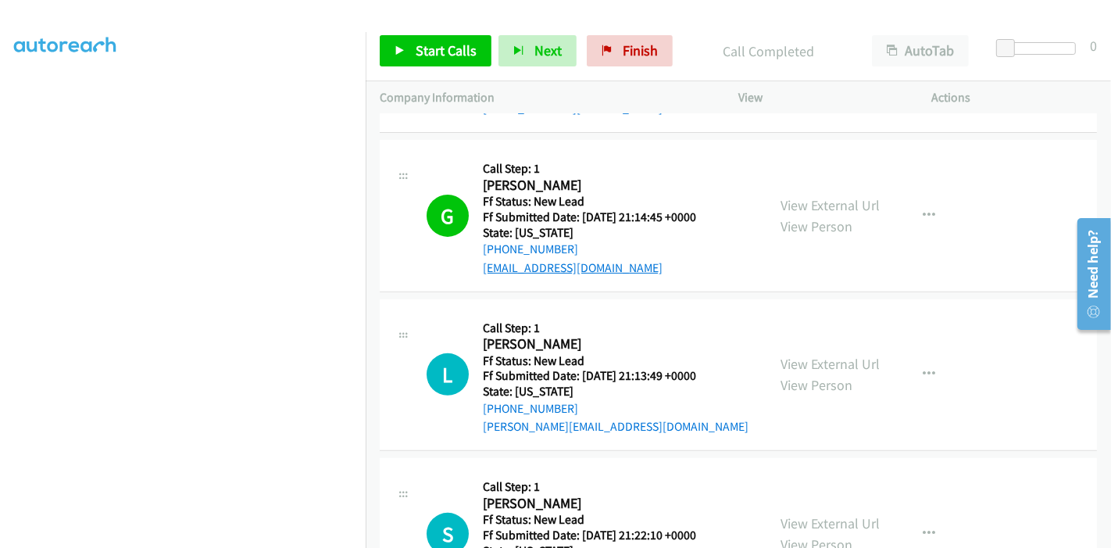
scroll to position [423, 0]
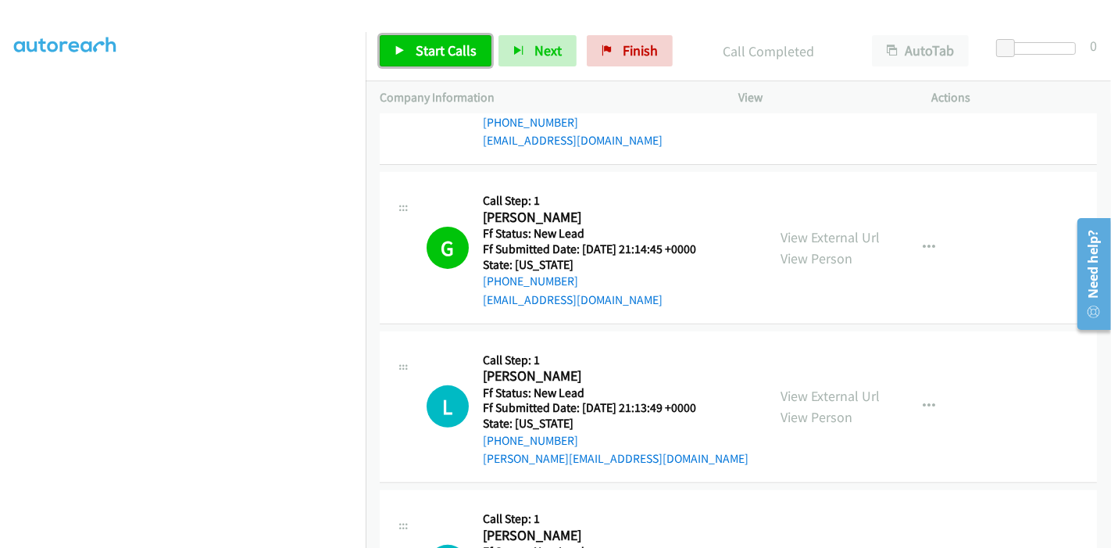
click at [403, 61] on link "Start Calls" at bounding box center [436, 50] width 112 height 31
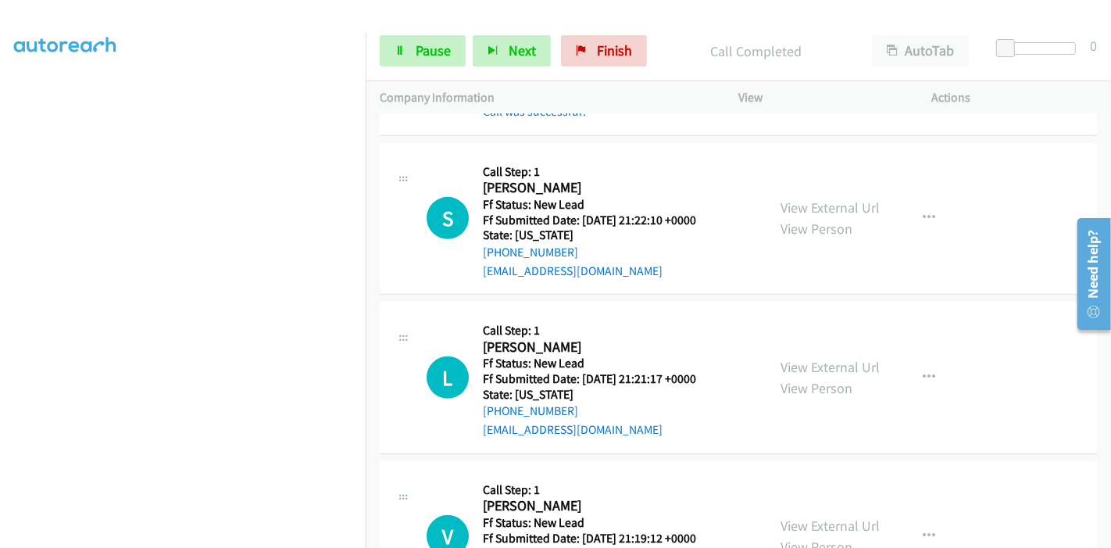
scroll to position [716, 0]
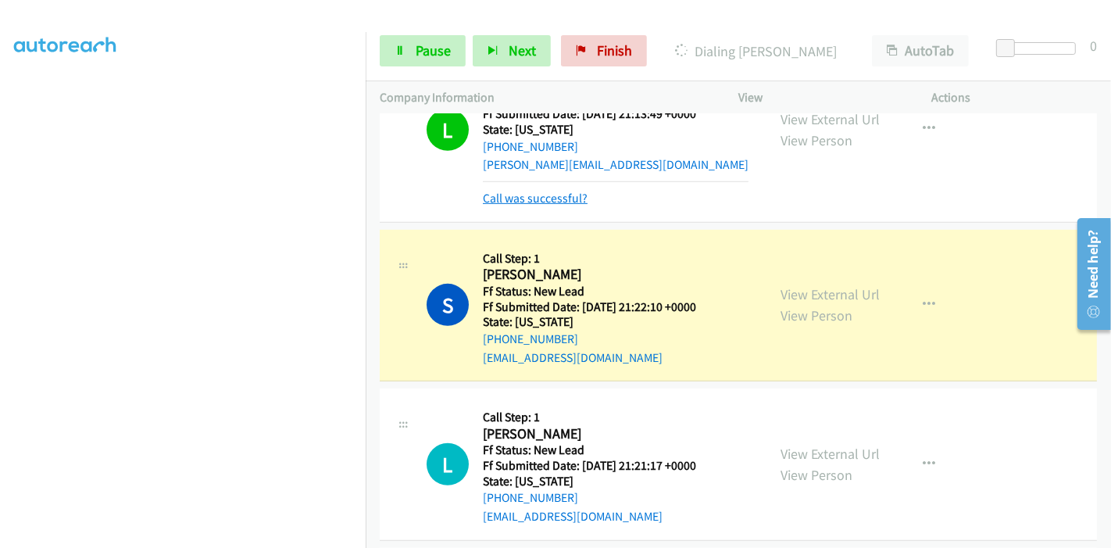
click at [536, 200] on link "Call was successful?" at bounding box center [535, 198] width 105 height 15
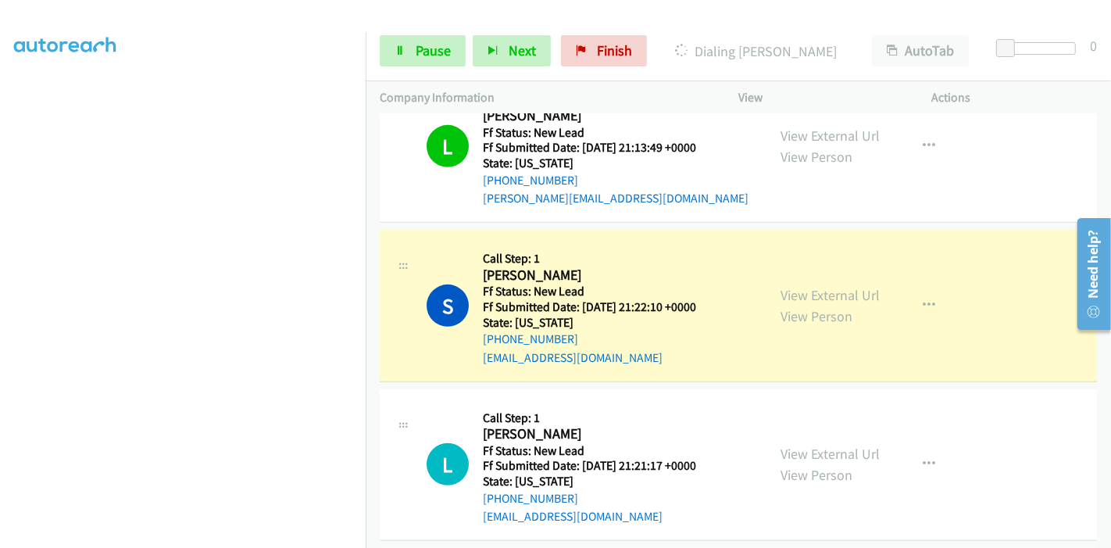
scroll to position [330, 0]
click at [444, 48] on span "Pause" at bounding box center [433, 50] width 35 height 18
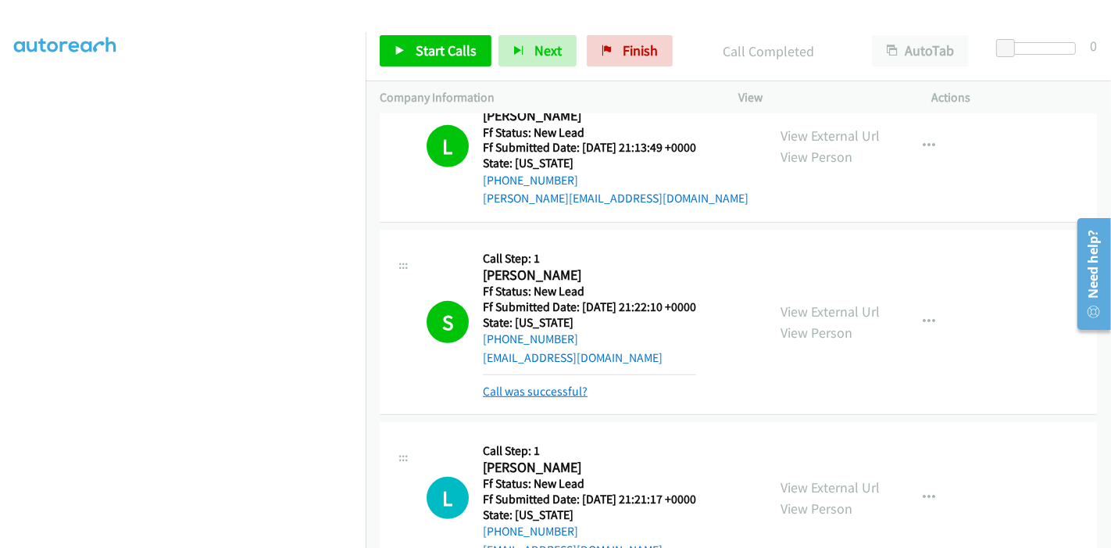
click at [517, 392] on link "Call was successful?" at bounding box center [535, 390] width 105 height 15
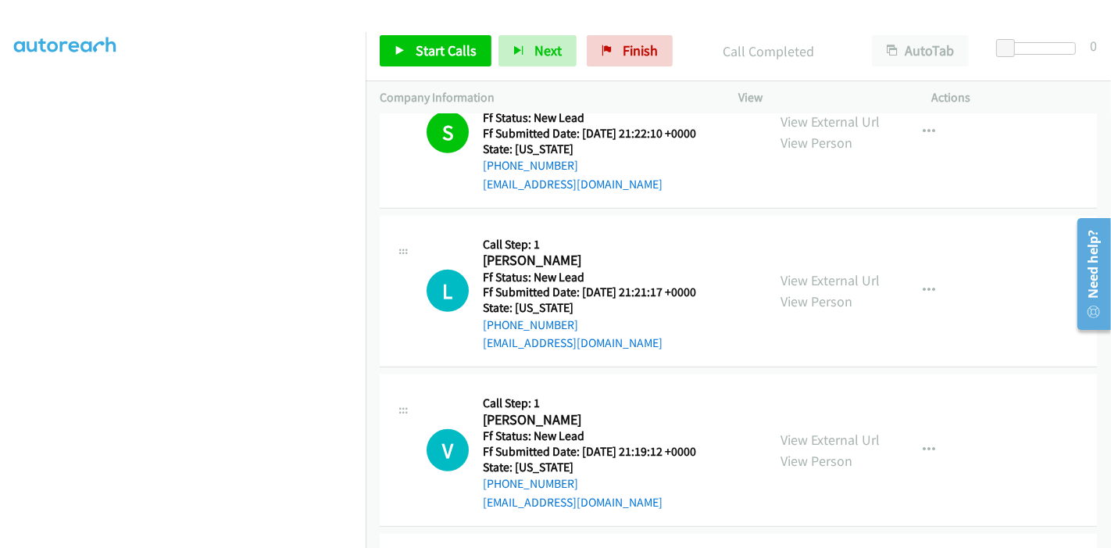
scroll to position [857, 0]
click at [418, 55] on span "Start Calls" at bounding box center [446, 50] width 61 height 18
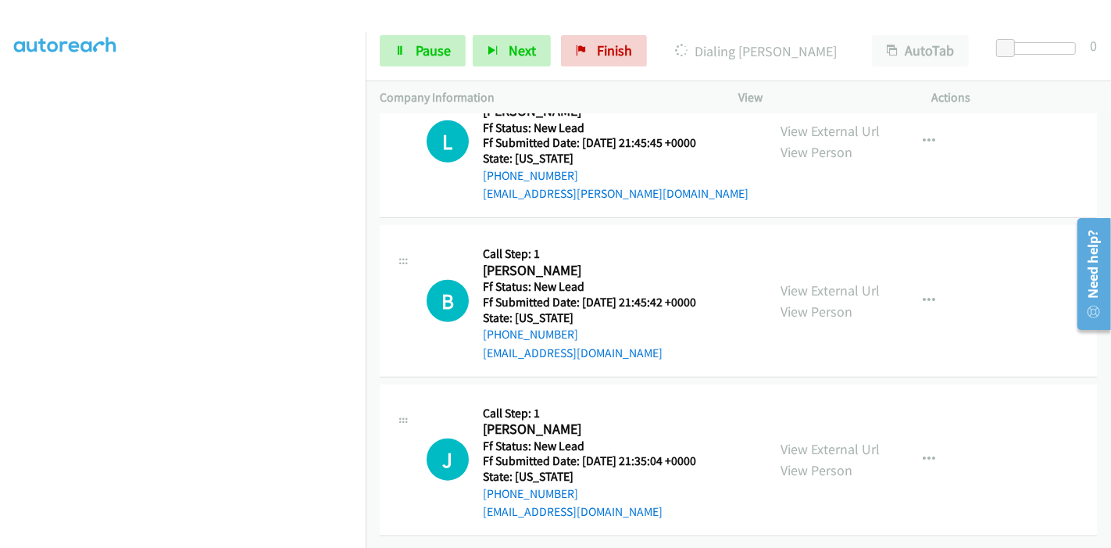
scroll to position [1246, 0]
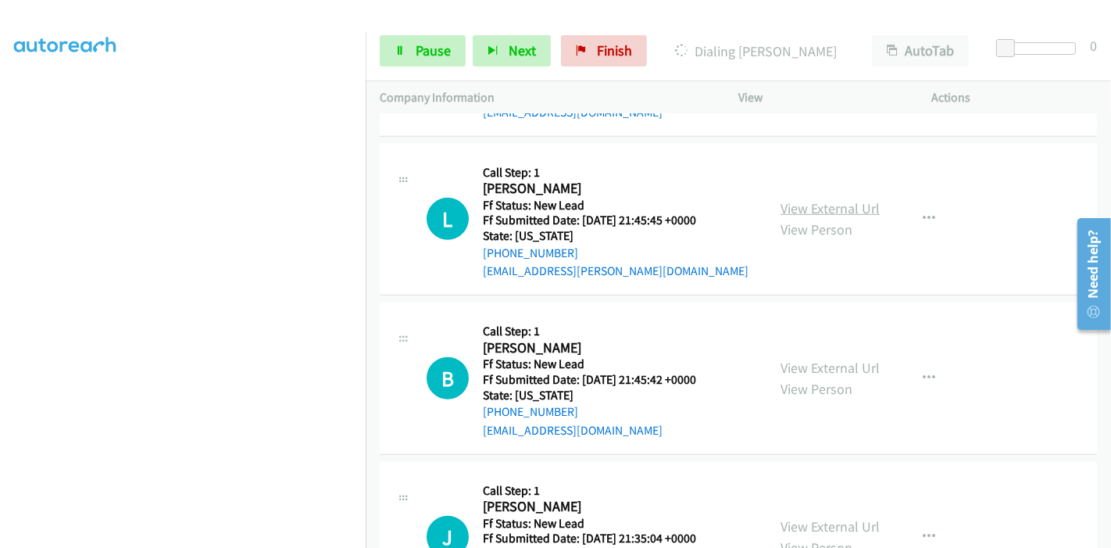
click at [797, 208] on link "View External Url" at bounding box center [829, 208] width 99 height 18
click at [810, 365] on link "View External Url" at bounding box center [829, 367] width 99 height 18
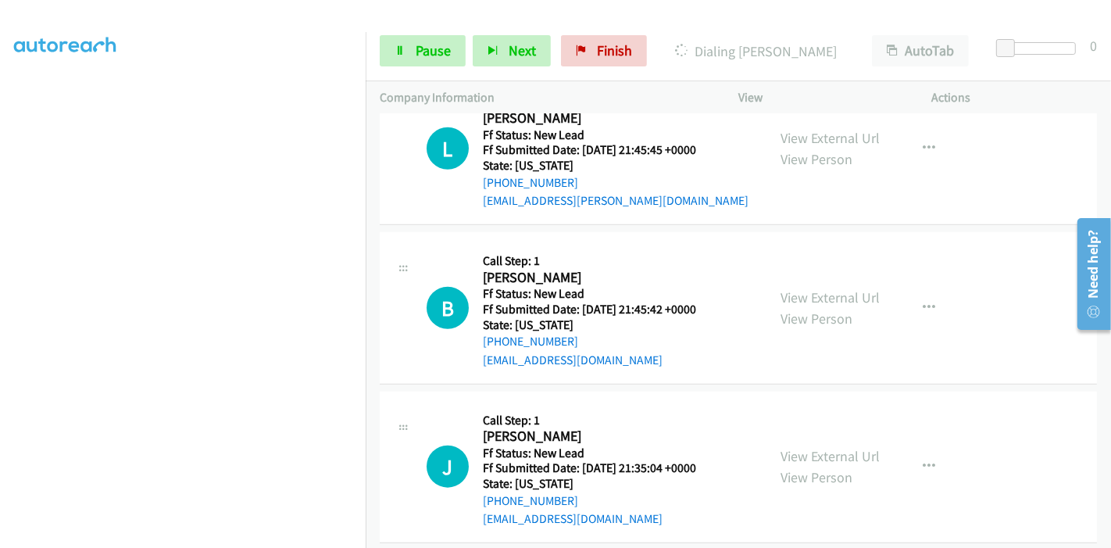
scroll to position [1332, 0]
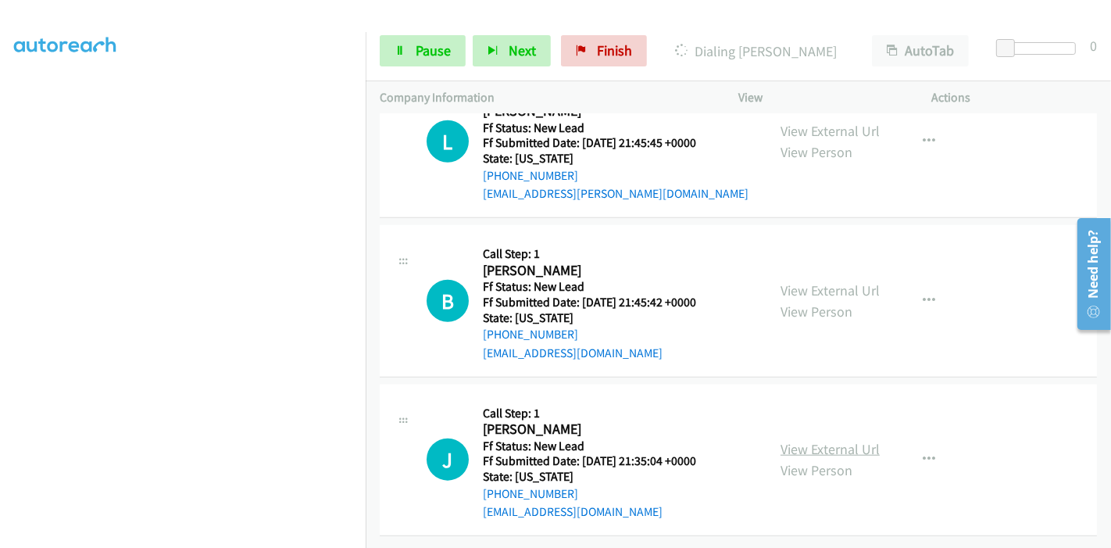
click at [808, 440] on link "View External Url" at bounding box center [829, 449] width 99 height 18
click at [406, 55] on link "Pause" at bounding box center [423, 50] width 86 height 31
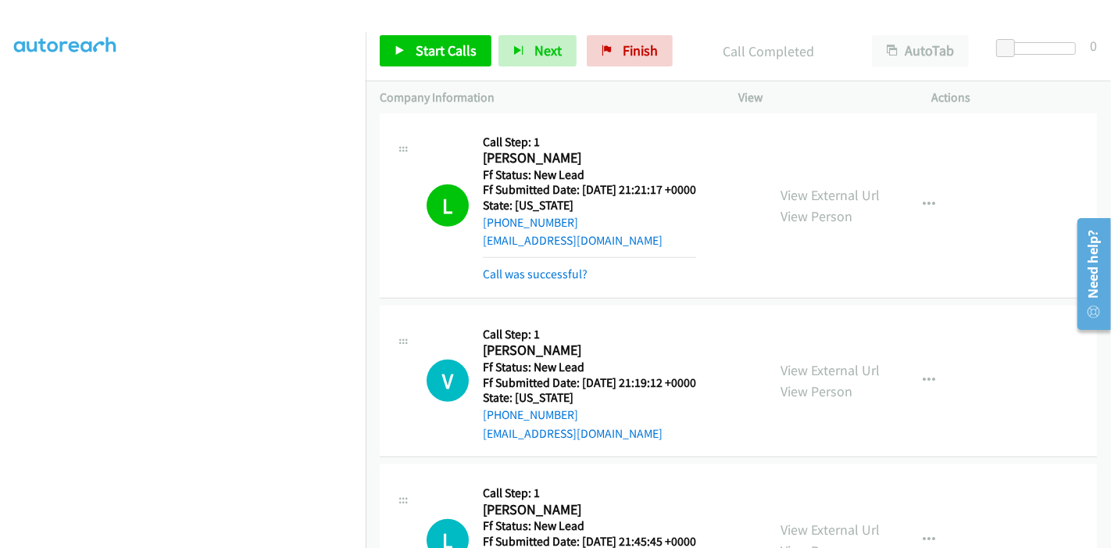
scroll to position [932, 0]
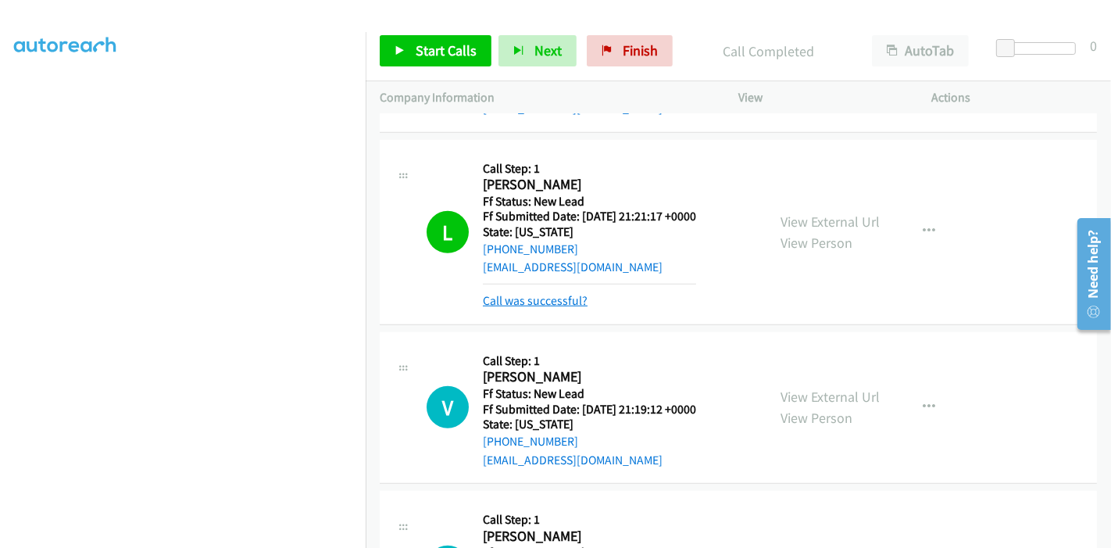
click at [519, 301] on link "Call was successful?" at bounding box center [535, 300] width 105 height 15
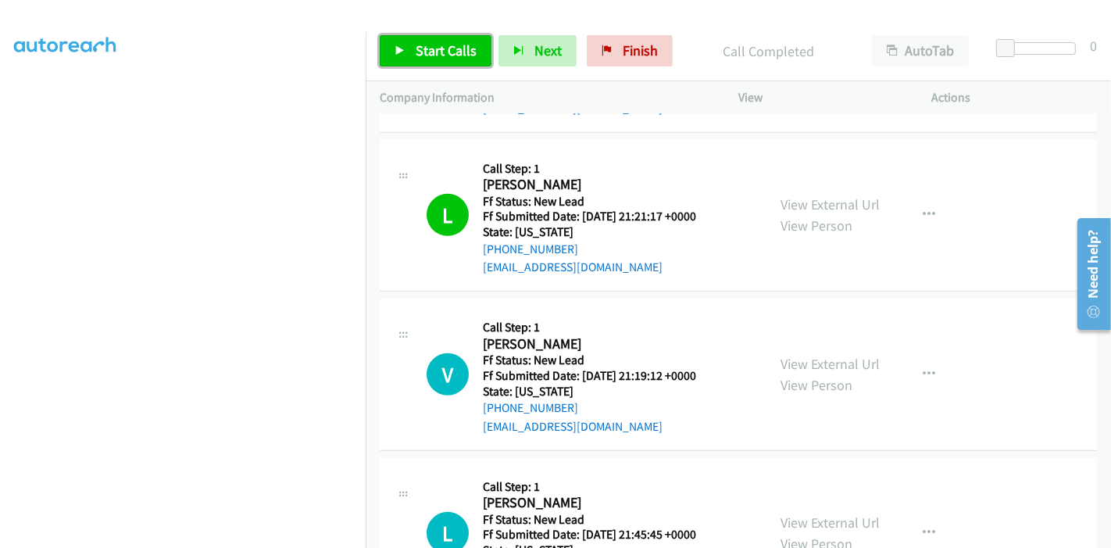
click at [439, 45] on span "Start Calls" at bounding box center [446, 50] width 61 height 18
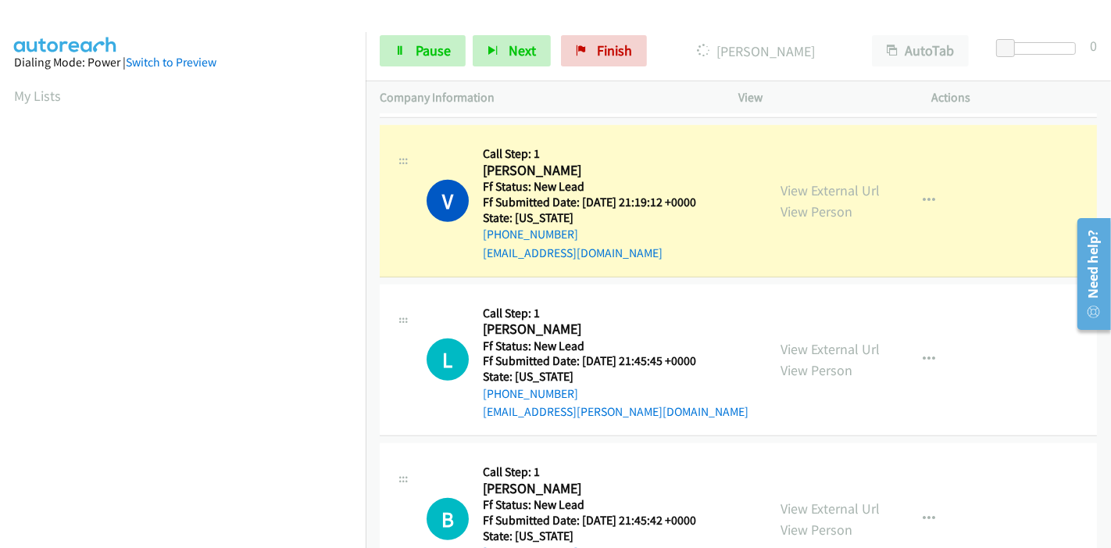
scroll to position [330, 0]
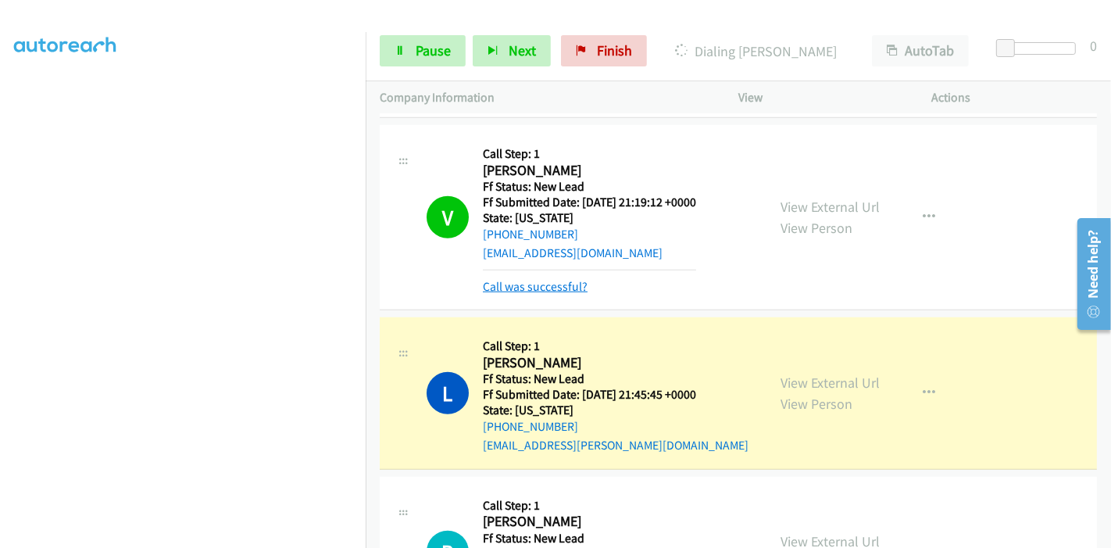
click at [547, 281] on link "Call was successful?" at bounding box center [535, 286] width 105 height 15
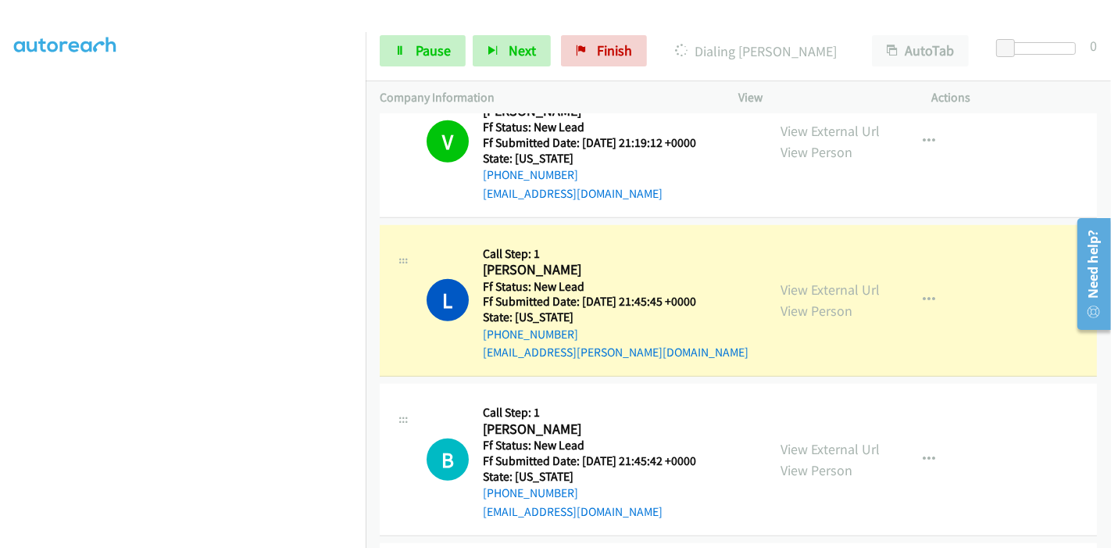
scroll to position [1279, 0]
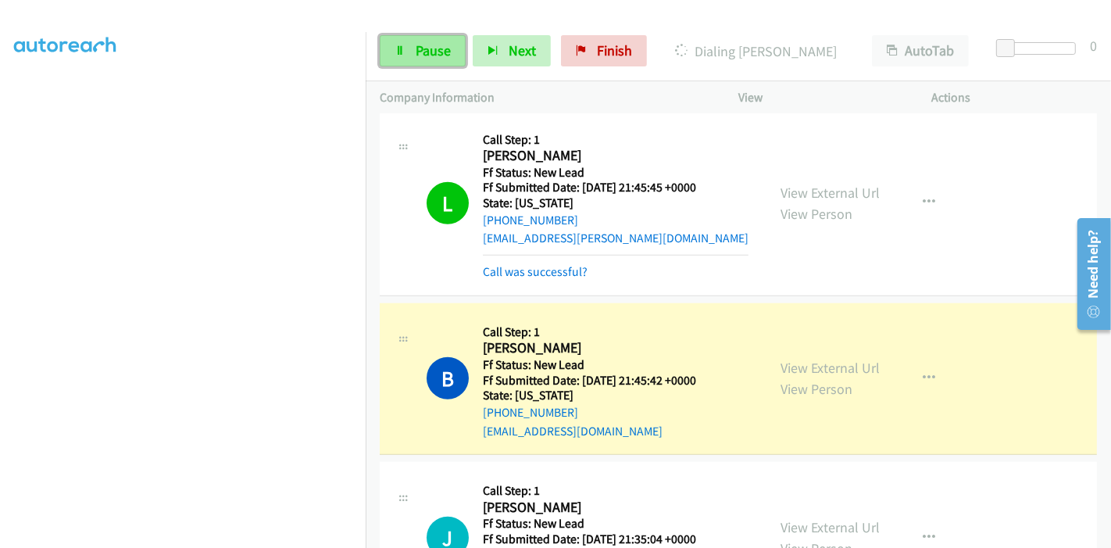
click at [408, 52] on link "Pause" at bounding box center [423, 50] width 86 height 31
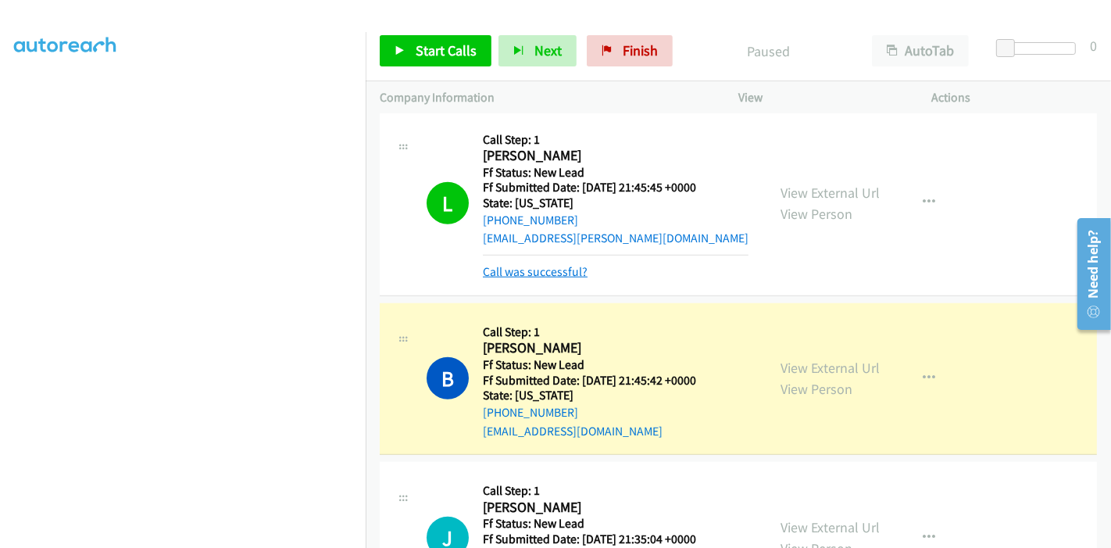
click at [496, 264] on link "Call was successful?" at bounding box center [535, 271] width 105 height 15
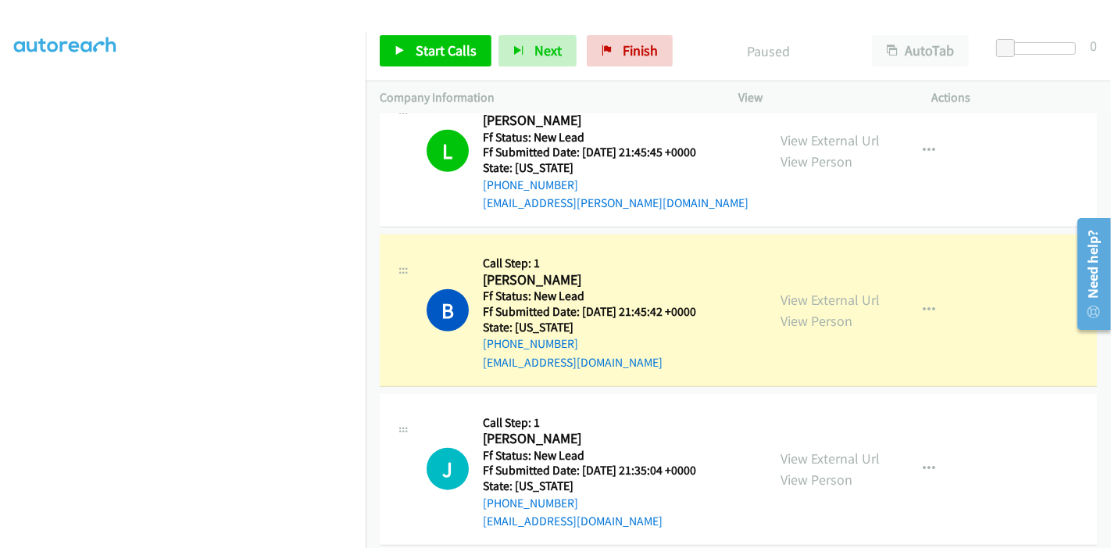
scroll to position [1332, 0]
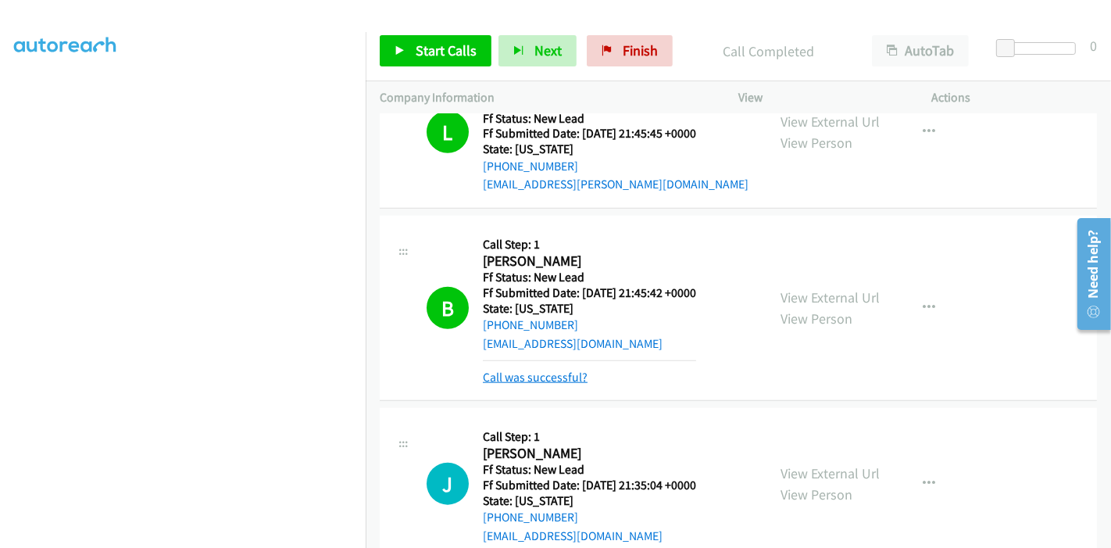
click at [552, 373] on link "Call was successful?" at bounding box center [535, 376] width 105 height 15
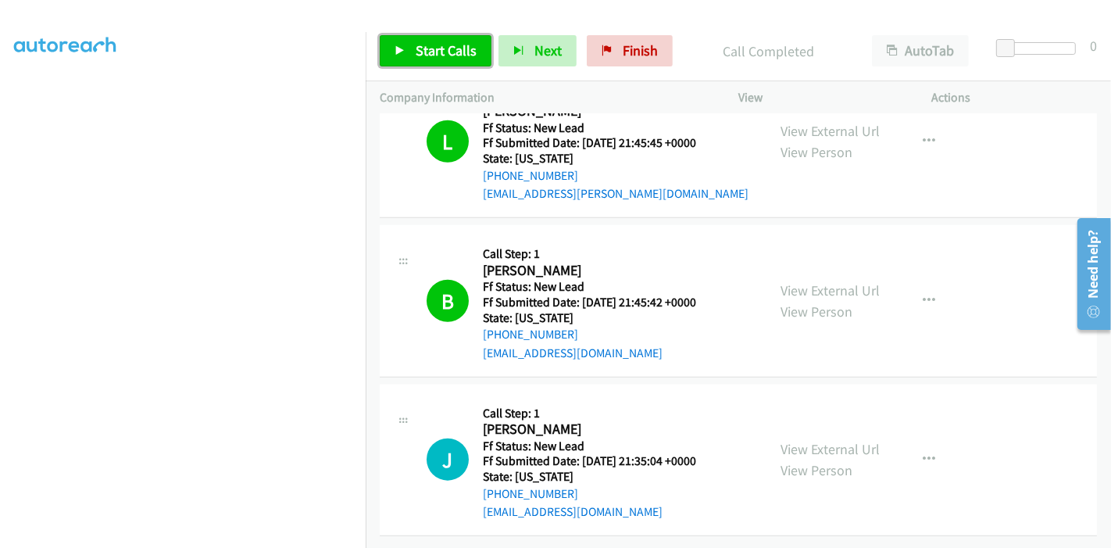
click at [433, 56] on span "Start Calls" at bounding box center [446, 50] width 61 height 18
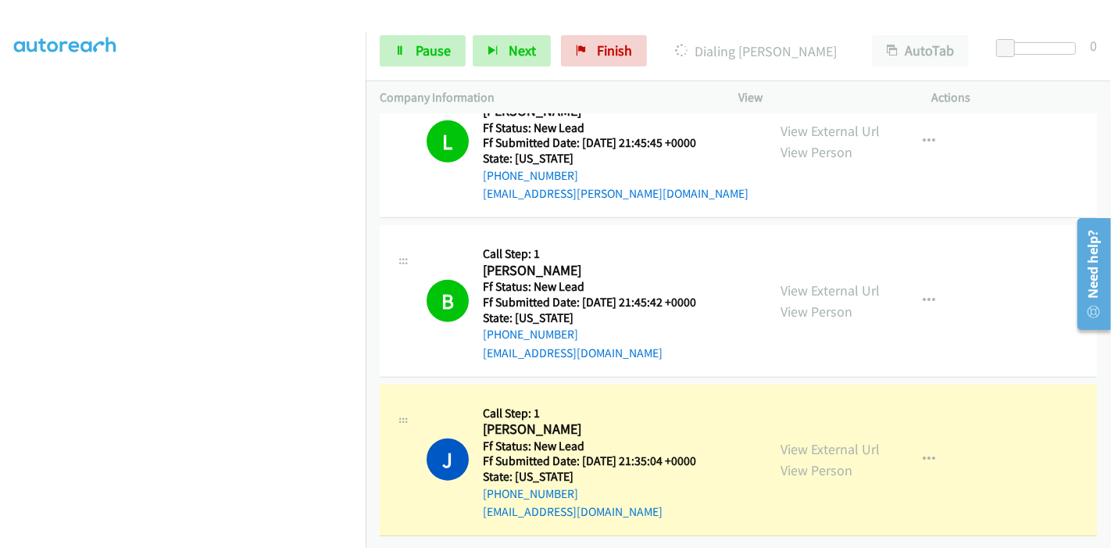
click at [419, 27] on div "Start Calls Pause Next Finish Dialing [PERSON_NAME] AutoTab AutoTab 0" at bounding box center [738, 51] width 745 height 60
click at [421, 35] on link "Pause" at bounding box center [423, 50] width 86 height 31
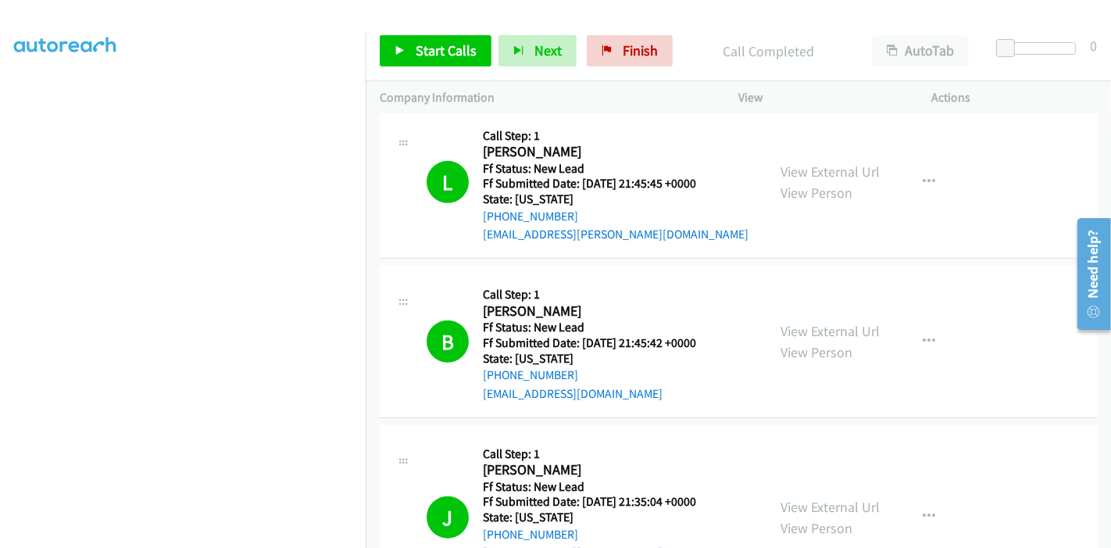
scroll to position [1415, 0]
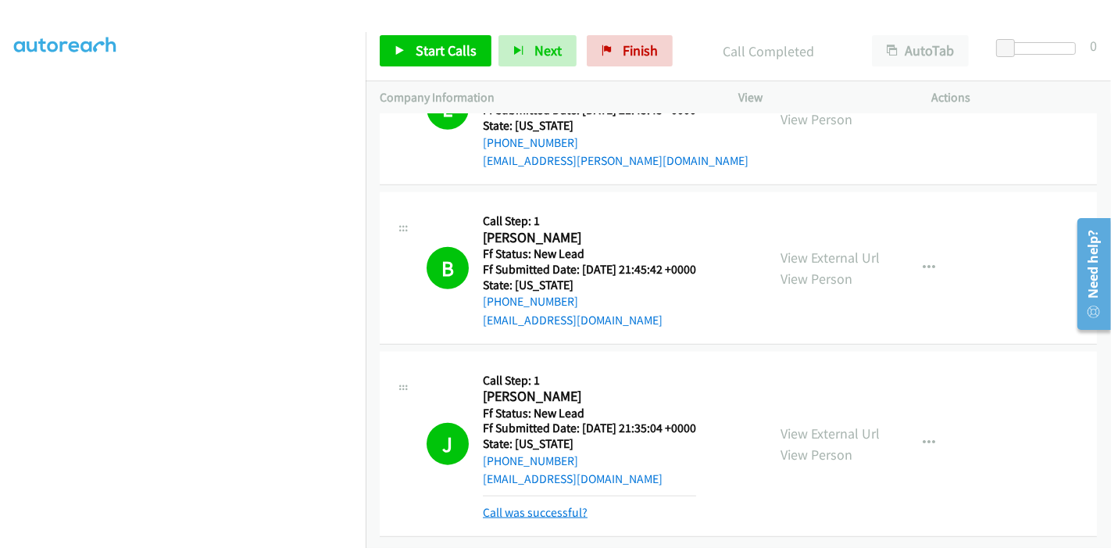
click at [519, 505] on link "Call was successful?" at bounding box center [535, 512] width 105 height 15
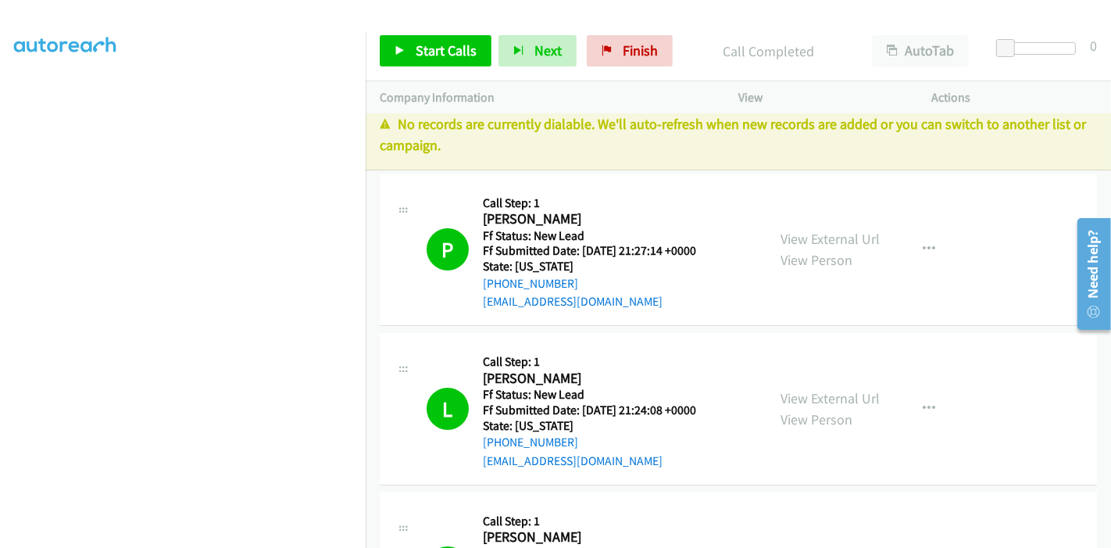
scroll to position [0, 0]
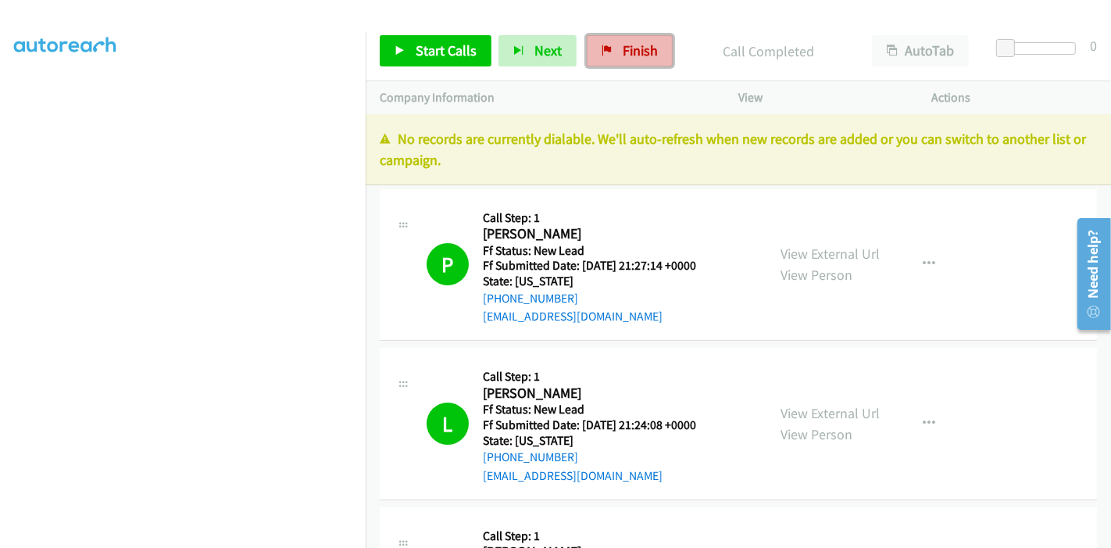
click at [631, 48] on span "Finish" at bounding box center [639, 50] width 35 height 18
